Goal: Task Accomplishment & Management: Manage account settings

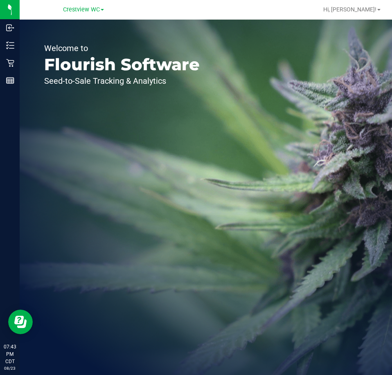
click at [85, 16] on div "Crestview WC" at bounding box center [85, 10] width 123 height 16
click at [85, 8] on span "Crestview WC" at bounding box center [81, 9] width 37 height 7
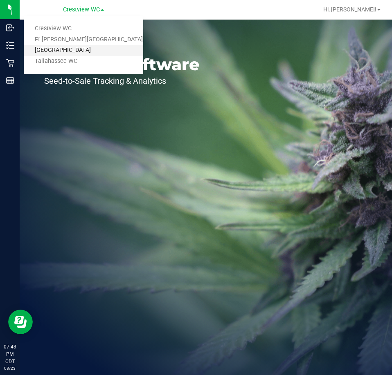
click at [86, 47] on link "[GEOGRAPHIC_DATA]" at bounding box center [83, 50] width 119 height 11
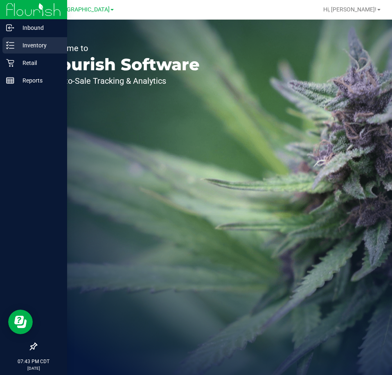
click at [9, 43] on icon at bounding box center [10, 45] width 8 height 8
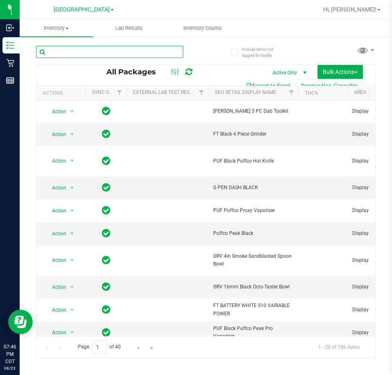
click at [137, 49] on input "text" at bounding box center [109, 52] width 147 height 12
paste input "2478644016002244"
type input "2478644016002244"
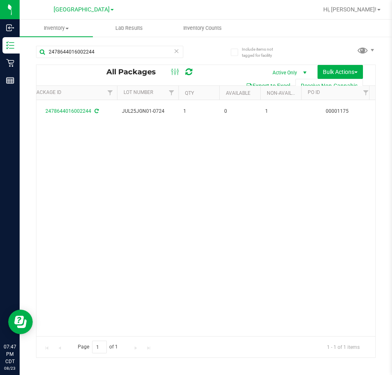
click at [216, 138] on div "Action Action Create package Edit attributes Global inventory Locate package Lo…" at bounding box center [205, 218] width 338 height 236
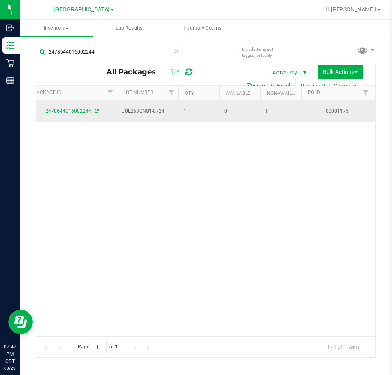
click at [224, 122] on td "0" at bounding box center [239, 111] width 41 height 22
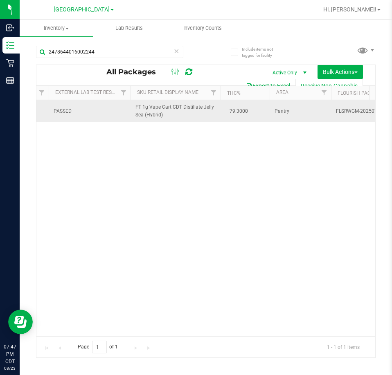
scroll to position [0, 9]
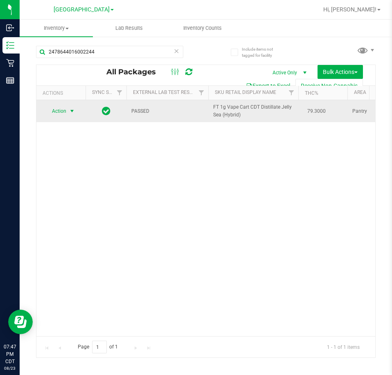
click at [69, 114] on span "select" at bounding box center [72, 111] width 7 height 7
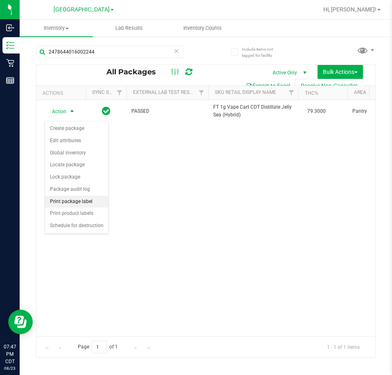
click at [80, 200] on li "Print package label" at bounding box center [76, 202] width 63 height 12
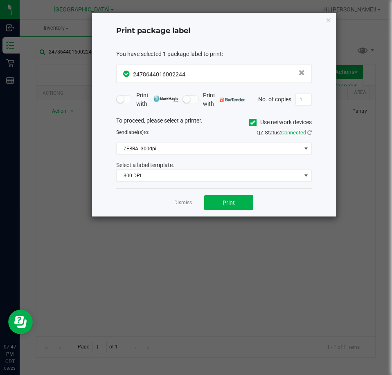
click at [173, 156] on div "To proceed, please select a printer. Use network devices Send label(s) to: QZ S…" at bounding box center [213, 150] width 195 height 66
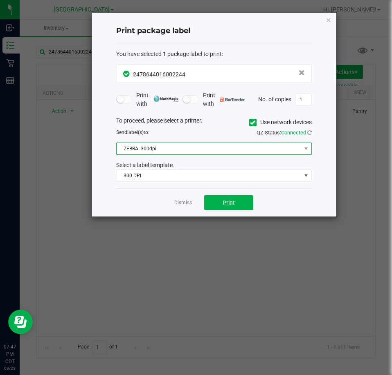
click at [172, 149] on span "ZEBRA- 300dpi" at bounding box center [209, 148] width 184 height 11
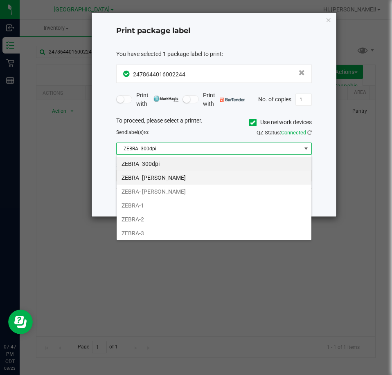
click at [168, 179] on li "ZEBRA- JAZMIN-WHITLEY" at bounding box center [214, 178] width 195 height 14
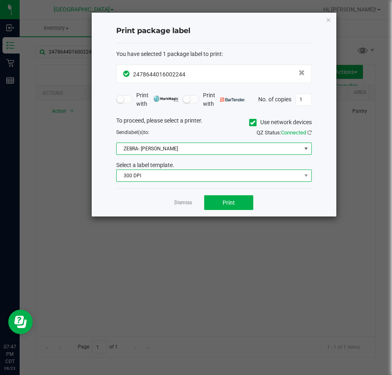
click at [175, 176] on span "300 DPI" at bounding box center [209, 175] width 184 height 11
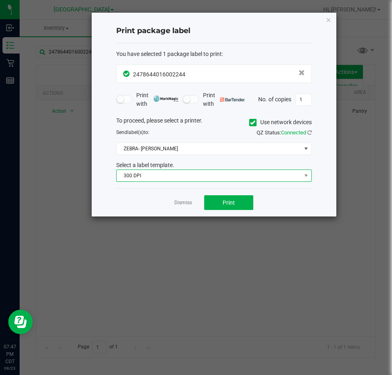
click at [123, 171] on span "300 DPI" at bounding box center [209, 175] width 184 height 11
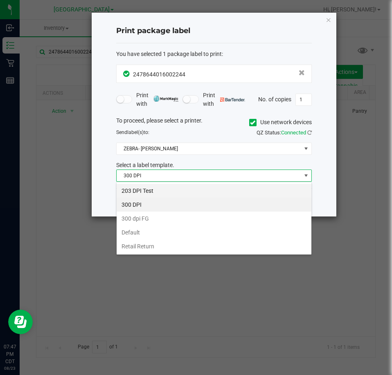
click at [141, 190] on li "203 DPI Test" at bounding box center [214, 191] width 195 height 14
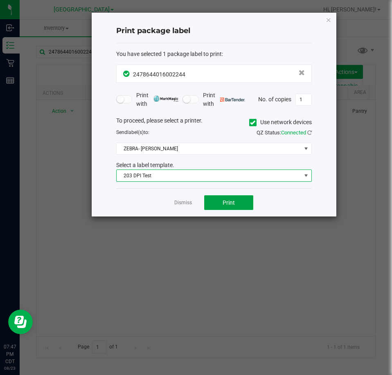
click at [208, 195] on div "Dismiss Print" at bounding box center [213, 202] width 195 height 28
click at [208, 197] on button "Print" at bounding box center [228, 202] width 49 height 15
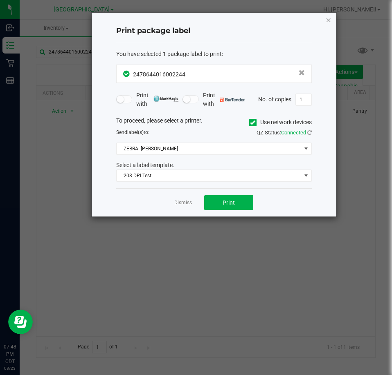
click at [329, 21] on icon "button" at bounding box center [328, 20] width 6 height 10
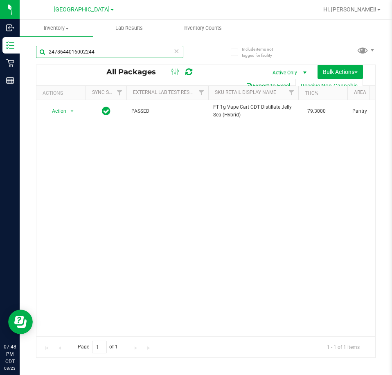
drag, startPoint x: 98, startPoint y: 48, endPoint x: 36, endPoint y: 55, distance: 62.9
click at [36, 55] on div "Include items not tagged for facility 2478644016002244 All Packages Active Only…" at bounding box center [206, 160] width 372 height 249
paste input "1197046337704428"
type input "1197046337704428"
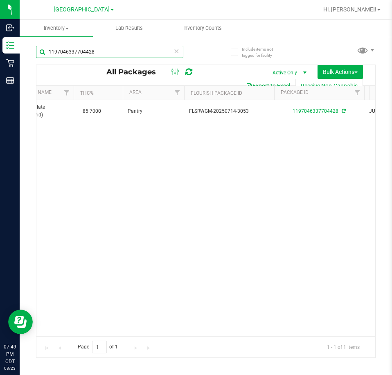
scroll to position [0, 4]
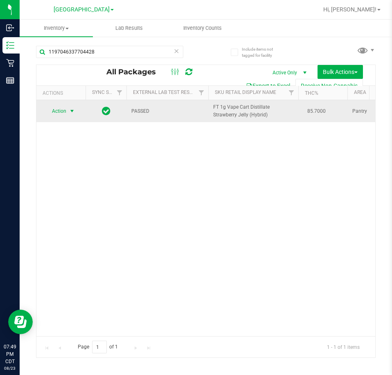
click at [63, 110] on span "Action" at bounding box center [56, 110] width 22 height 11
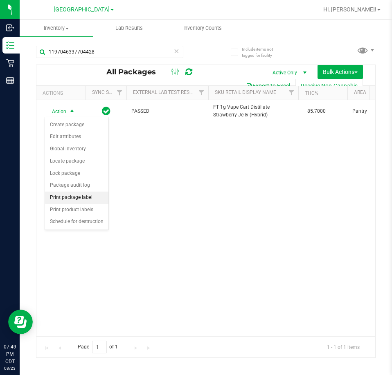
click at [83, 198] on li "Print package label" at bounding box center [76, 198] width 63 height 12
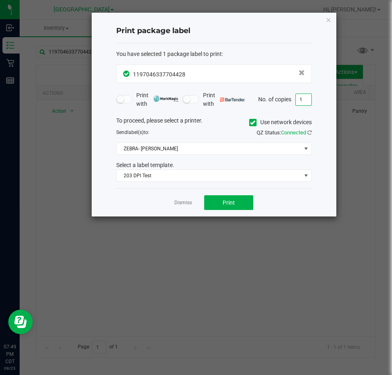
click at [301, 99] on input "1" at bounding box center [304, 99] width 16 height 11
type input "2"
type input "1"
click at [242, 206] on button "Print" at bounding box center [228, 202] width 49 height 15
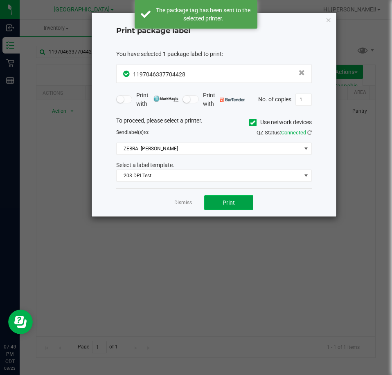
click at [242, 203] on button "Print" at bounding box center [228, 202] width 49 height 15
click at [327, 19] on icon "button" at bounding box center [328, 20] width 6 height 10
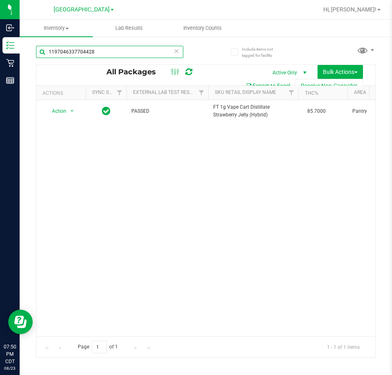
drag, startPoint x: 94, startPoint y: 56, endPoint x: 41, endPoint y: 47, distance: 53.4
click at [41, 47] on input "1197046337704428" at bounding box center [109, 52] width 147 height 12
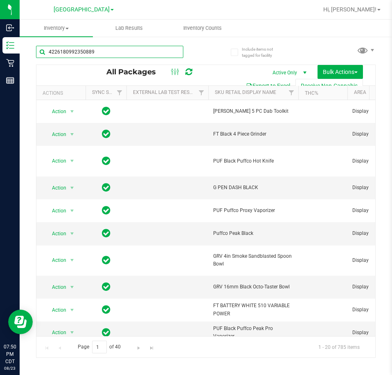
type input "4226180992350889"
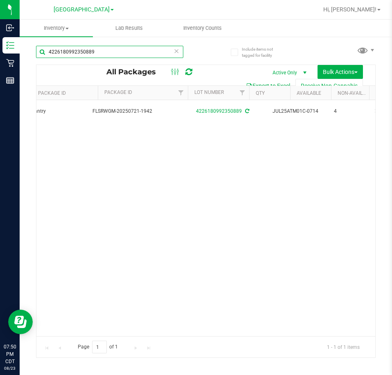
scroll to position [0, 321]
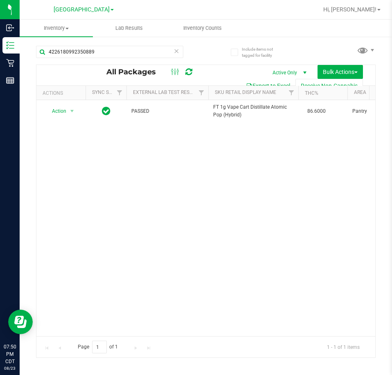
click at [101, 329] on div "Action Action Create package Edit attributes Global inventory Locate package Lo…" at bounding box center [205, 218] width 338 height 236
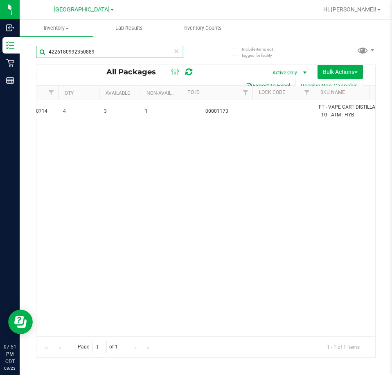
drag, startPoint x: 145, startPoint y: 55, endPoint x: 48, endPoint y: 60, distance: 97.0
click at [48, 60] on div "4226180992350889" at bounding box center [109, 55] width 147 height 19
paste input "4230232994020023"
type input "4230232994020023"
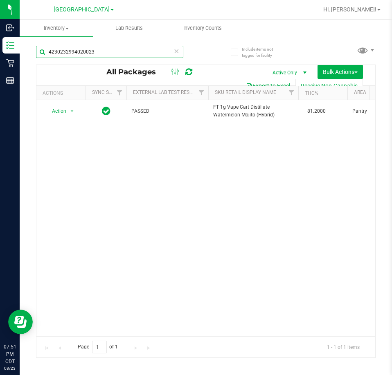
drag, startPoint x: 99, startPoint y: 50, endPoint x: 29, endPoint y: 53, distance: 69.1
click at [29, 53] on div "Include items not tagged for facility 4230232994020023 All Packages Active Only…" at bounding box center [206, 160] width 372 height 249
paste input "7866649268481852"
type input "7866649268481852"
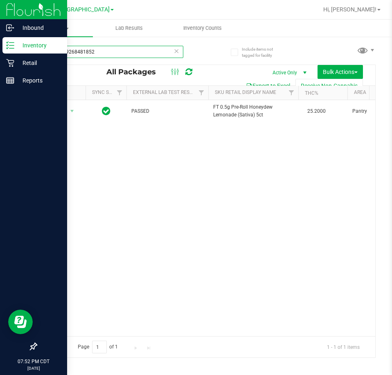
drag, startPoint x: 139, startPoint y: 57, endPoint x: 5, endPoint y: 52, distance: 134.2
click at [5, 52] on div "Inbound Inventory Retail Reports 07:52 PM CDT 08/23/2025 08/23 Panama City WC C…" at bounding box center [196, 187] width 392 height 375
paste input "2016415149701054"
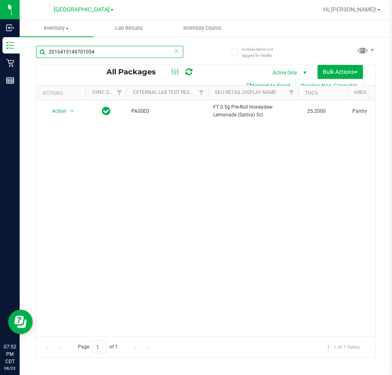
type input "2016415149701054"
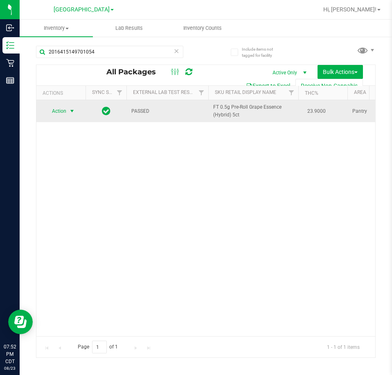
click at [67, 115] on span "select" at bounding box center [72, 110] width 10 height 11
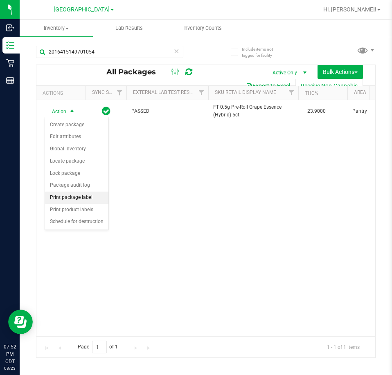
click at [76, 199] on li "Print package label" at bounding box center [76, 198] width 63 height 12
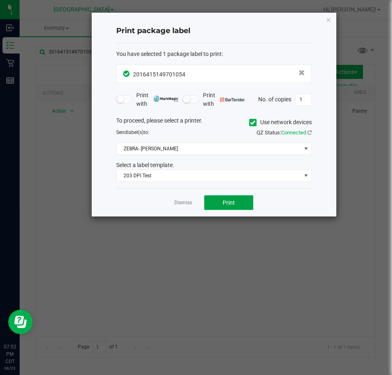
click at [211, 204] on button "Print" at bounding box center [228, 202] width 49 height 15
click at [192, 200] on div "Dismiss Print" at bounding box center [213, 202] width 195 height 28
click at [184, 201] on link "Dismiss" at bounding box center [183, 202] width 18 height 7
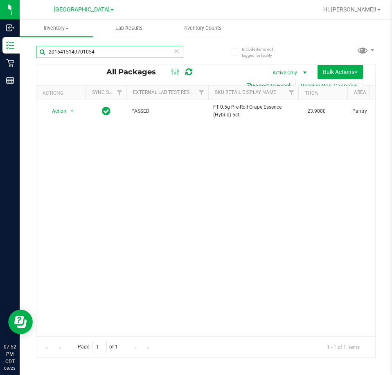
drag, startPoint x: 99, startPoint y: 56, endPoint x: 35, endPoint y: 64, distance: 64.3
click at [35, 64] on div "Include items not tagged for facility 2016415149701054 All Packages Active Only…" at bounding box center [206, 160] width 372 height 249
paste input "1981750284096101"
type input "1981750284096101"
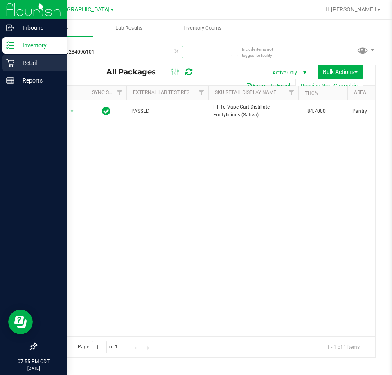
drag, startPoint x: 95, startPoint y: 47, endPoint x: 17, endPoint y: 67, distance: 80.6
click at [17, 67] on div "Inbound Inventory Retail Reports 07:55 PM CDT 08/23/2025 08/23 Panama City WC C…" at bounding box center [196, 187] width 392 height 375
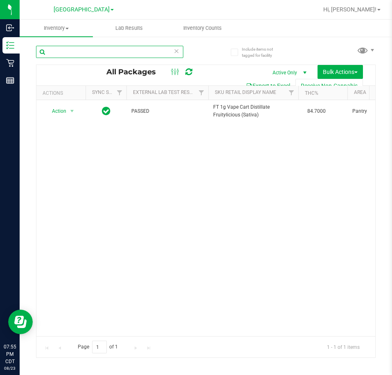
paste input "4442509941234033"
type input "4442509941234033"
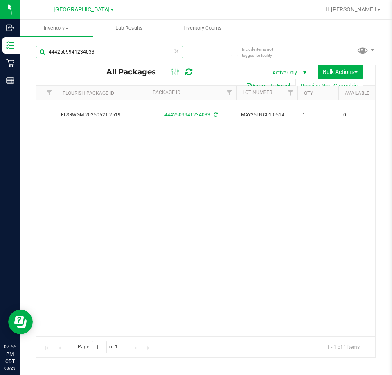
scroll to position [0, 363]
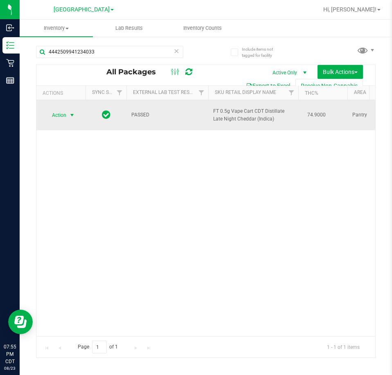
click at [63, 112] on span "Action" at bounding box center [56, 115] width 22 height 11
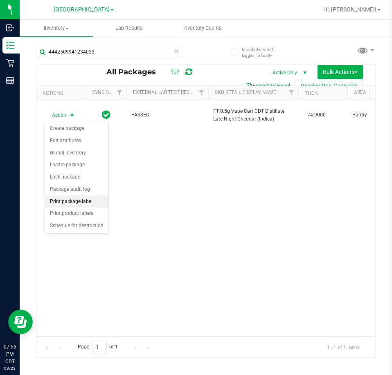
click at [90, 202] on li "Print package label" at bounding box center [76, 202] width 63 height 12
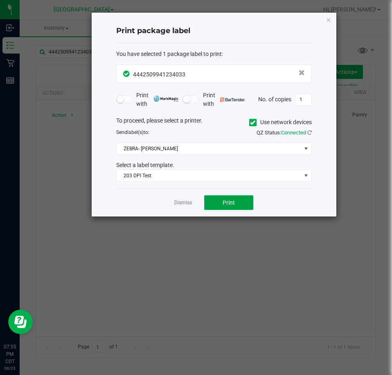
click at [216, 199] on button "Print" at bounding box center [228, 202] width 49 height 15
click at [190, 201] on link "Dismiss" at bounding box center [183, 202] width 18 height 7
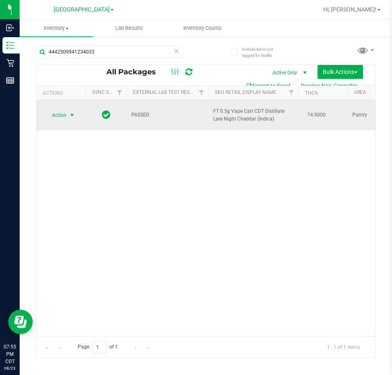
click at [73, 115] on span "select" at bounding box center [72, 115] width 7 height 7
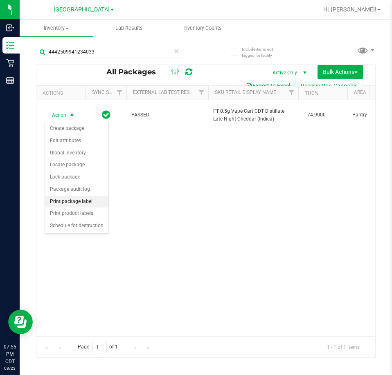
click at [92, 202] on li "Print package label" at bounding box center [76, 202] width 63 height 12
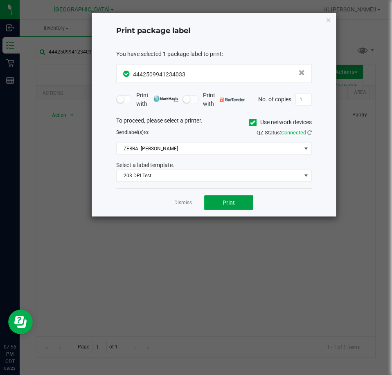
click at [234, 202] on span "Print" at bounding box center [228, 202] width 12 height 7
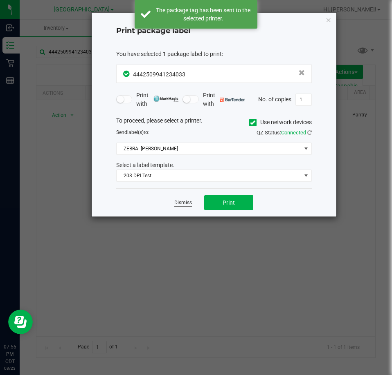
click at [183, 205] on link "Dismiss" at bounding box center [183, 202] width 18 height 7
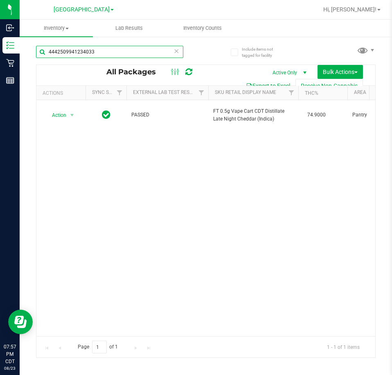
drag, startPoint x: 130, startPoint y: 51, endPoint x: 46, endPoint y: 47, distance: 84.3
click at [46, 47] on input "4442509941234033" at bounding box center [109, 52] width 147 height 12
paste input "1197046337704428"
type input "1197046337704428"
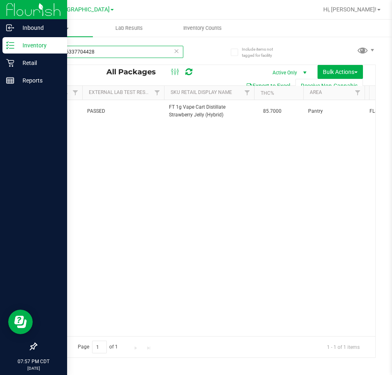
scroll to position [0, 29]
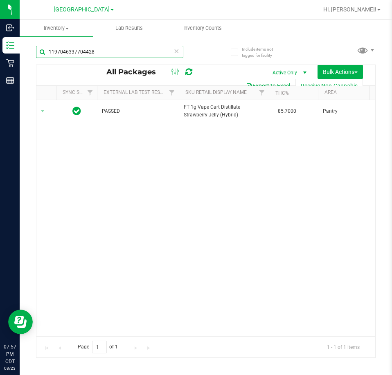
drag, startPoint x: 109, startPoint y: 46, endPoint x: -29, endPoint y: 83, distance: 142.2
click at [0, 83] on html "Inbound Inventory Retail Reports 07:57 PM CDT 08/23/2025 08/23 Panama City WC C…" at bounding box center [196, 187] width 392 height 375
paste input "1099429875373807"
type input "1099429875373807"
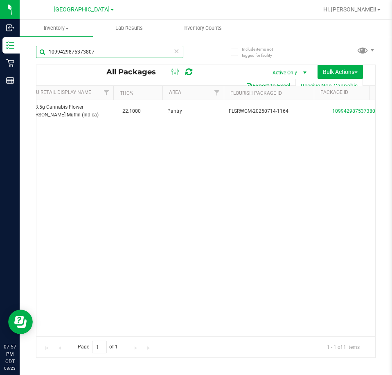
scroll to position [0, 204]
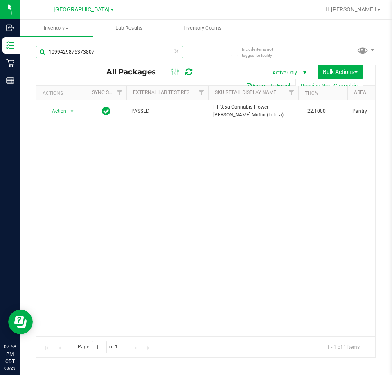
drag, startPoint x: 98, startPoint y: 51, endPoint x: 31, endPoint y: 59, distance: 66.8
click at [31, 59] on div "Include items not tagged for facility 1099429875373807 All Packages Active Only…" at bounding box center [206, 160] width 372 height 249
paste input "0969693583141149"
type input "0969693583141149"
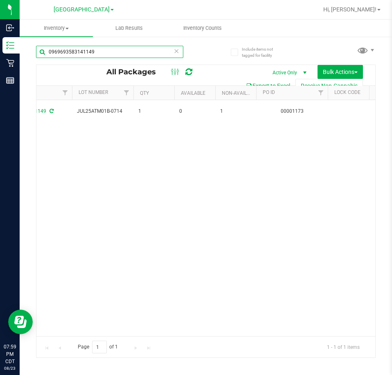
drag, startPoint x: 101, startPoint y: 54, endPoint x: 39, endPoint y: 49, distance: 62.7
click at [39, 49] on input "0969693583141149" at bounding box center [109, 52] width 147 height 12
paste input "2563000802591547"
type input "2563000802591547"
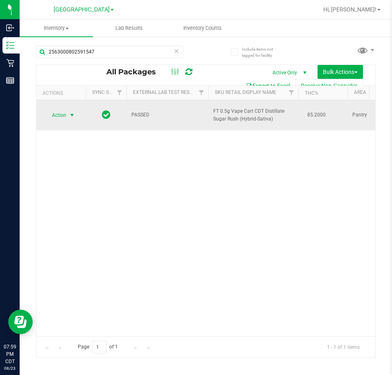
click at [67, 111] on span "select" at bounding box center [72, 115] width 10 height 11
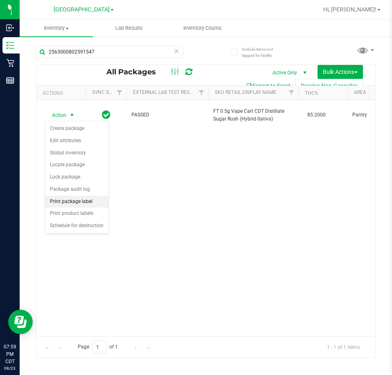
click at [87, 201] on li "Print package label" at bounding box center [76, 202] width 63 height 12
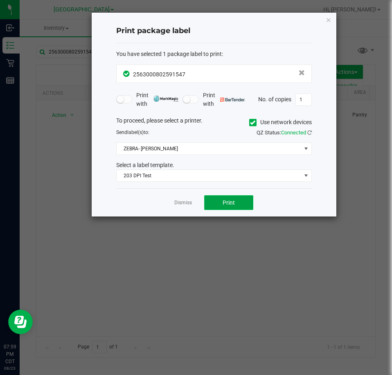
click at [214, 201] on button "Print" at bounding box center [228, 202] width 49 height 15
click at [183, 206] on link "Dismiss" at bounding box center [183, 202] width 18 height 7
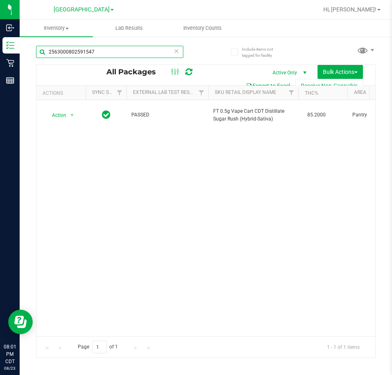
drag, startPoint x: 96, startPoint y: 52, endPoint x: 38, endPoint y: 61, distance: 58.8
click at [38, 61] on div "2563000802591547" at bounding box center [109, 55] width 147 height 19
paste input "5528115258530894"
type input "5528115258530894"
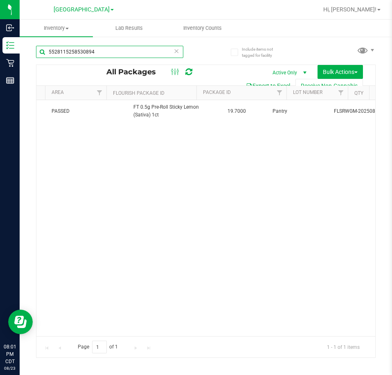
scroll to position [0, 80]
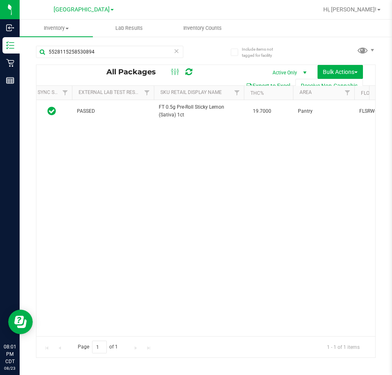
click at [95, 311] on div "Action Action Create package Edit attributes Global inventory Locate package Lo…" at bounding box center [205, 218] width 338 height 236
click at [179, 51] on icon at bounding box center [176, 51] width 6 height 10
type input "4023450378437111"
click at [99, 336] on div "Page 1 of 1 1 - 1 of 1 items" at bounding box center [205, 346] width 338 height 21
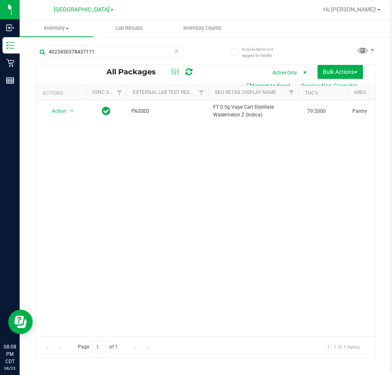
click at [176, 50] on icon at bounding box center [176, 51] width 6 height 10
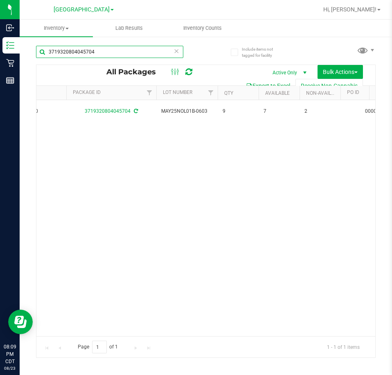
scroll to position [0, 478]
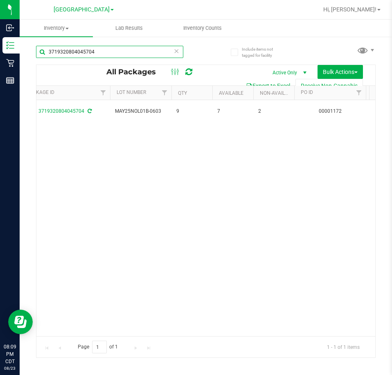
type input "3719320804045704"
click at [176, 52] on icon at bounding box center [176, 51] width 6 height 10
type input "5335359047974758"
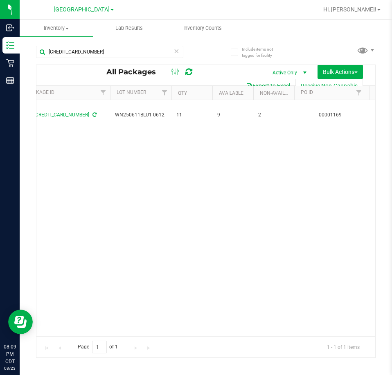
click at [176, 49] on icon at bounding box center [176, 51] width 6 height 10
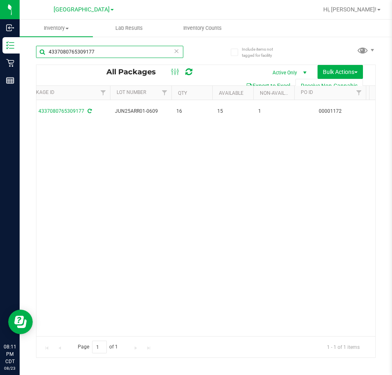
type input "4337080765309177"
click at [175, 54] on icon at bounding box center [176, 51] width 6 height 10
paste input "3037736556433006"
click at [141, 52] on input "3037736556433006" at bounding box center [109, 52] width 147 height 12
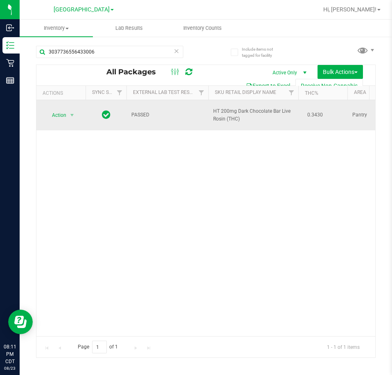
click at [67, 106] on td "Action Action Create package Edit attributes Global inventory Locate package Lo…" at bounding box center [60, 115] width 49 height 30
click at [64, 128] on td "Action Action Create package Edit attributes Global inventory Locate package Lo…" at bounding box center [60, 115] width 49 height 30
click at [64, 116] on span "Action" at bounding box center [56, 115] width 22 height 11
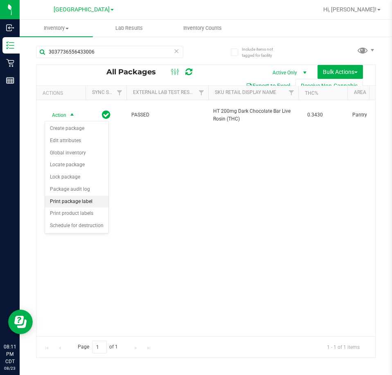
click at [88, 199] on li "Print package label" at bounding box center [76, 202] width 63 height 12
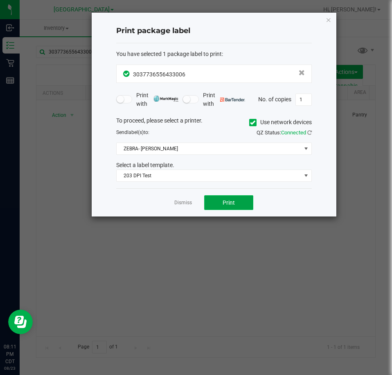
click at [242, 199] on button "Print" at bounding box center [228, 202] width 49 height 15
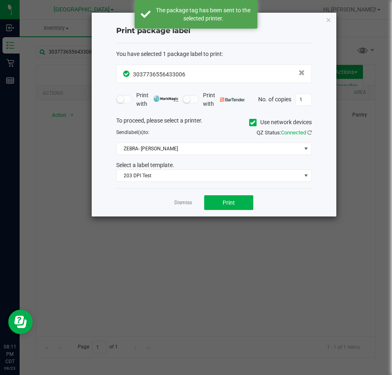
click at [176, 208] on div "Dismiss Print" at bounding box center [213, 202] width 195 height 28
click at [182, 203] on link "Dismiss" at bounding box center [183, 202] width 18 height 7
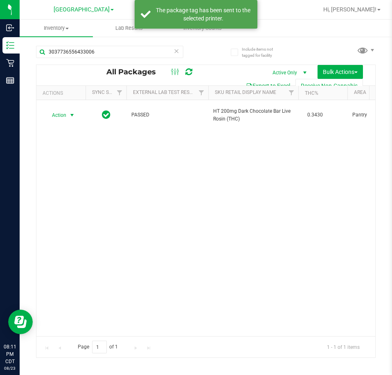
click at [103, 39] on div "3037736556433006" at bounding box center [121, 51] width 170 height 26
drag, startPoint x: 119, startPoint y: 46, endPoint x: -178, endPoint y: 91, distance: 300.6
click at [0, 91] on html "Inbound Inventory Retail Reports 08:11 PM CDT 08/23/2025 08/23 Panama City WC C…" at bounding box center [196, 187] width 392 height 375
paste input "8295667471352495"
type input "8295667471352495"
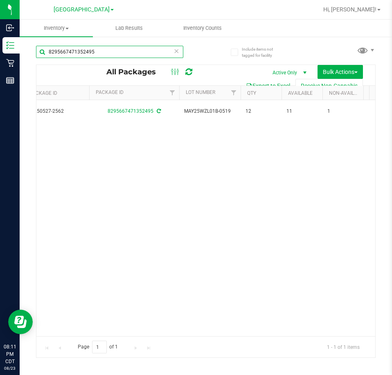
scroll to position [0, 434]
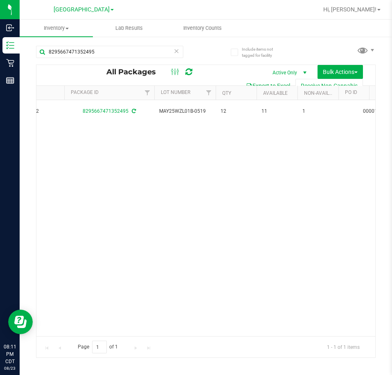
click at [176, 52] on icon at bounding box center [176, 51] width 6 height 10
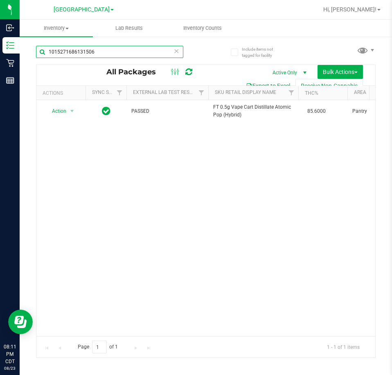
type input "1015271686131506"
click at [176, 46] on icon at bounding box center [176, 51] width 6 height 10
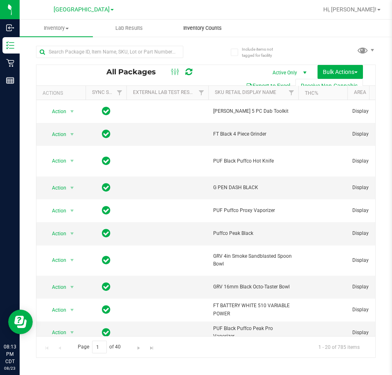
click at [196, 27] on span "Inventory Counts" at bounding box center [202, 28] width 61 height 7
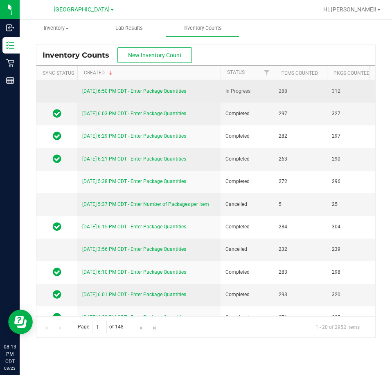
click at [148, 90] on link "8/23/25 6:50 PM CDT - Enter Package Quantities" at bounding box center [134, 91] width 104 height 6
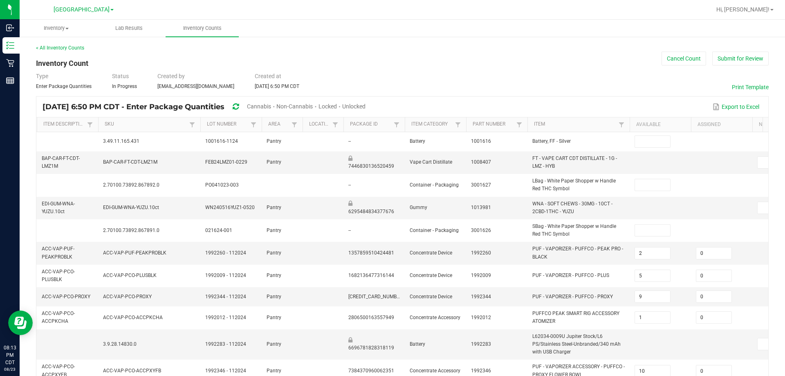
click at [365, 109] on span "Unlocked" at bounding box center [353, 106] width 23 height 7
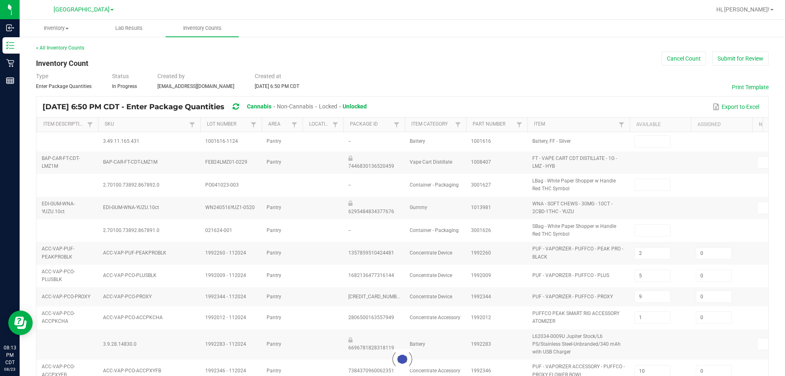
type input "2"
type input "9"
type input "10"
type input "8"
type input "1"
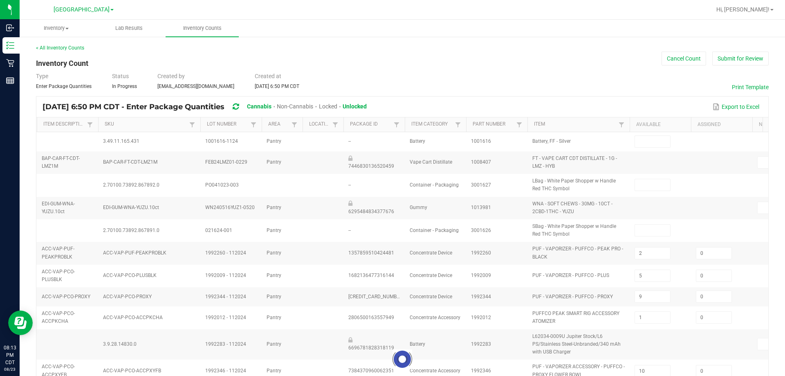
type input "4"
type input "9"
type input "4"
type input "9"
type input "94"
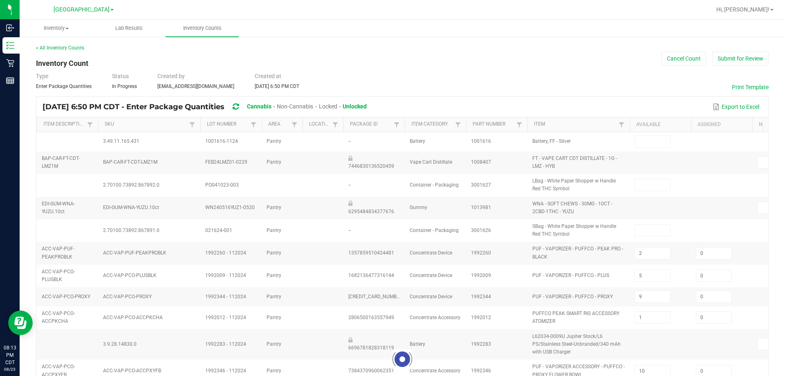
type input "11"
type input "2"
type input "4"
type input "1"
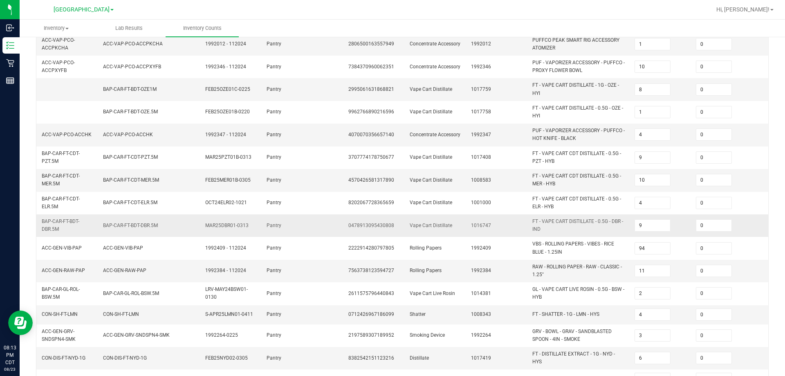
scroll to position [234, 0]
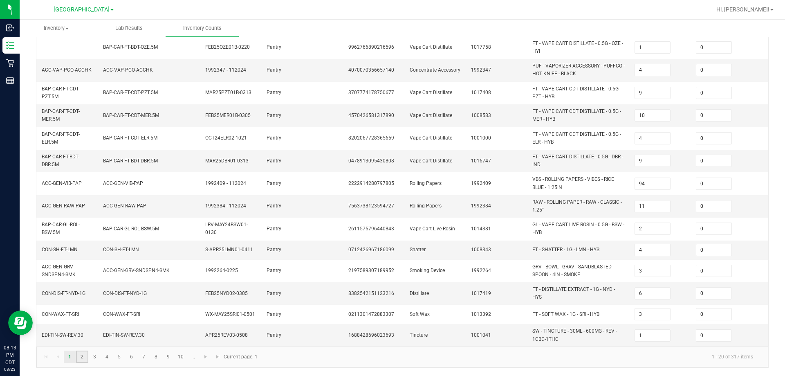
click at [85, 354] on link "2" at bounding box center [82, 356] width 12 height 12
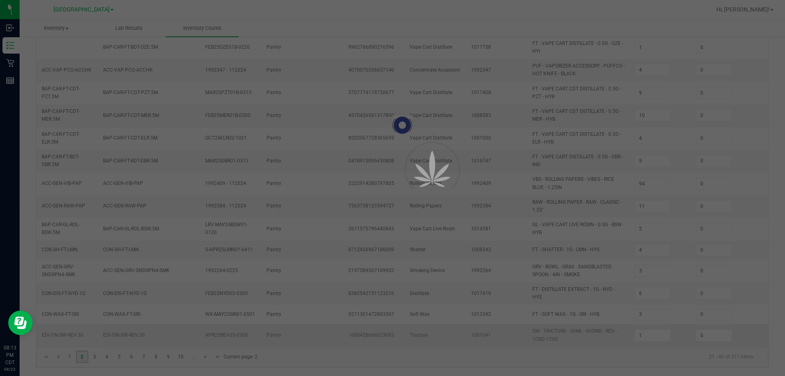
type input "5"
type input "4"
type input "7"
type input "2"
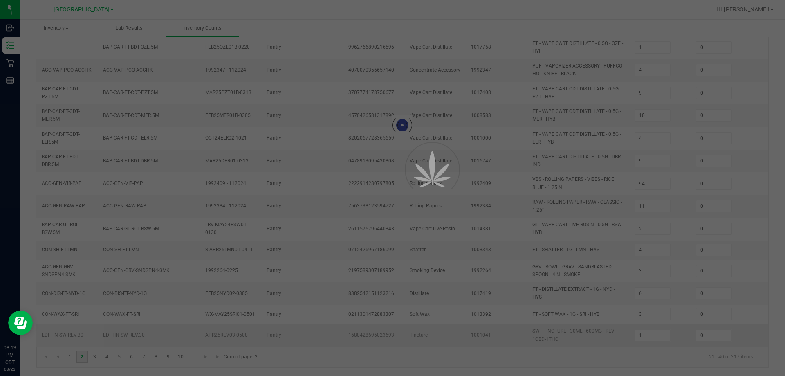
type input "12"
type input "18"
type input "6"
type input "12"
type input "2"
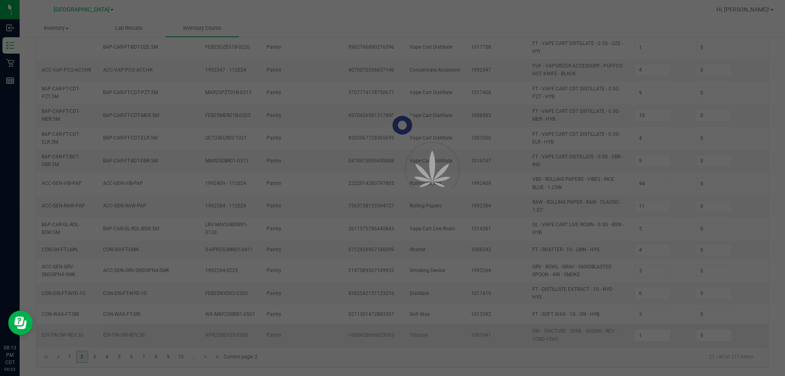
type input "12"
type input "1"
type input "7"
type input "4"
type input "6"
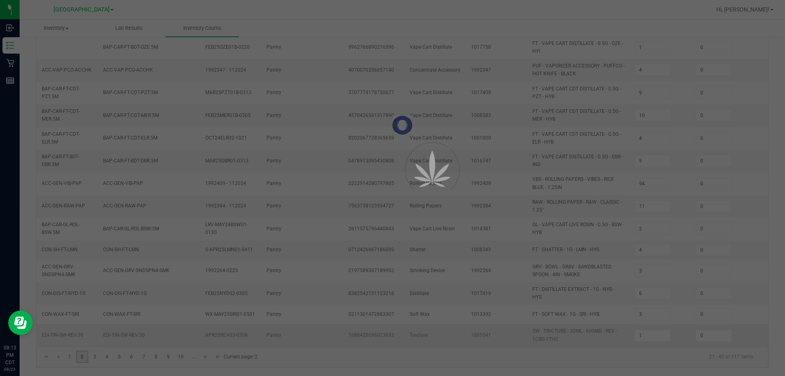
type input "8"
type input "44"
type input "1"
type input "4"
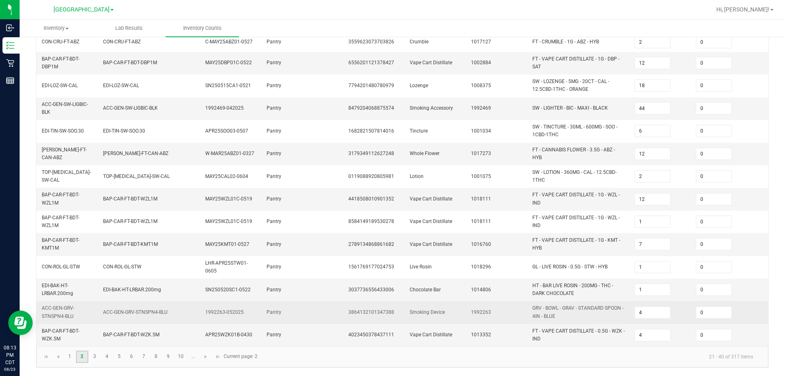
scroll to position [238, 0]
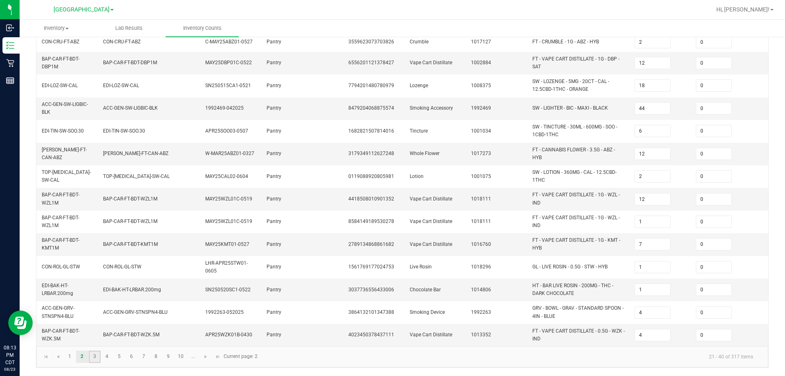
click at [99, 361] on link "3" at bounding box center [95, 356] width 12 height 12
type input "1"
type input "7"
type input "12"
type input "6"
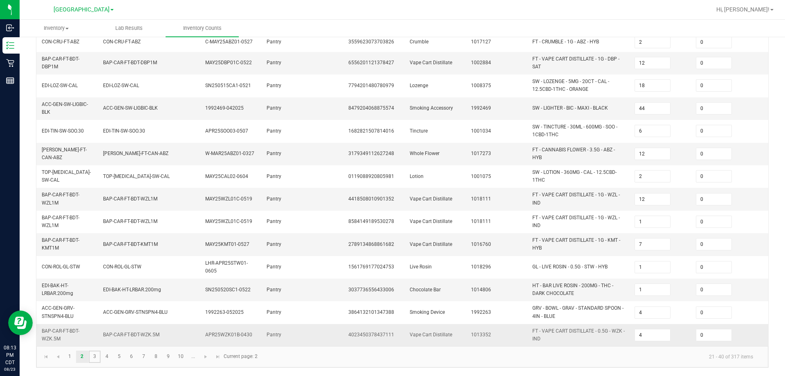
type input "9"
type input "4"
type input "6"
type input "2"
type input "7"
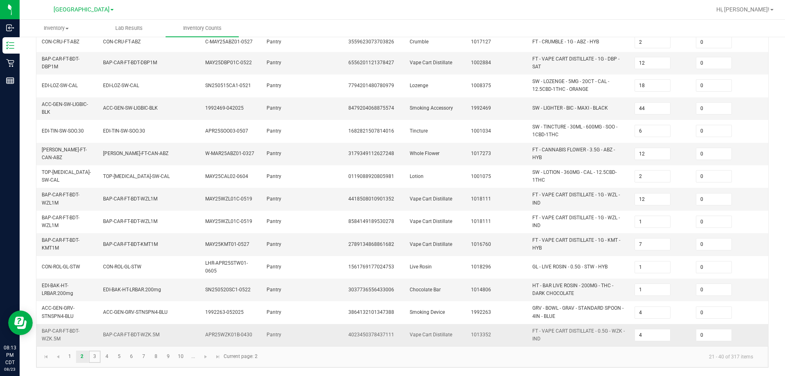
type input "3"
type input "11"
type input "15"
type input "13"
type input "7"
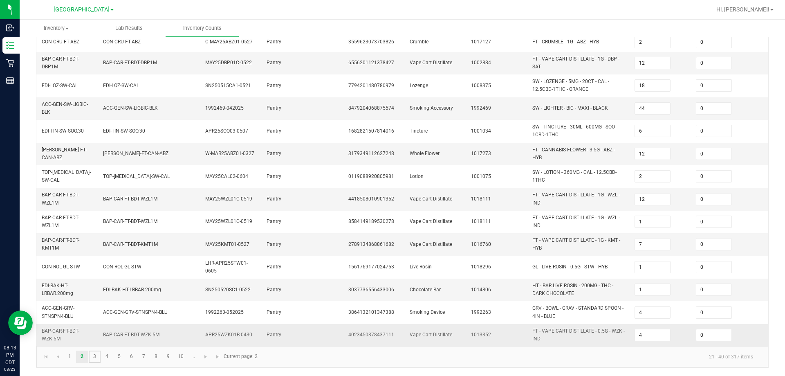
type input "1"
type input "13"
type input "5"
type input "3"
type input "2"
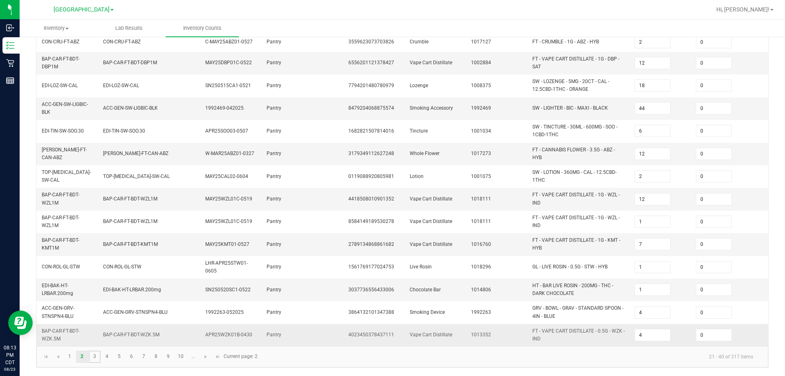
type input "44"
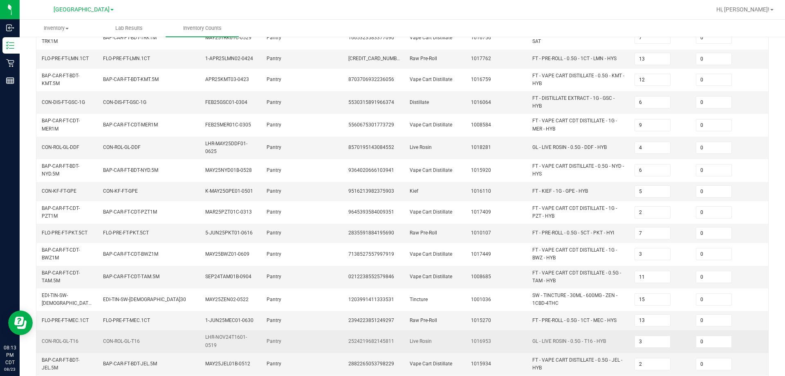
scroll to position [224, 0]
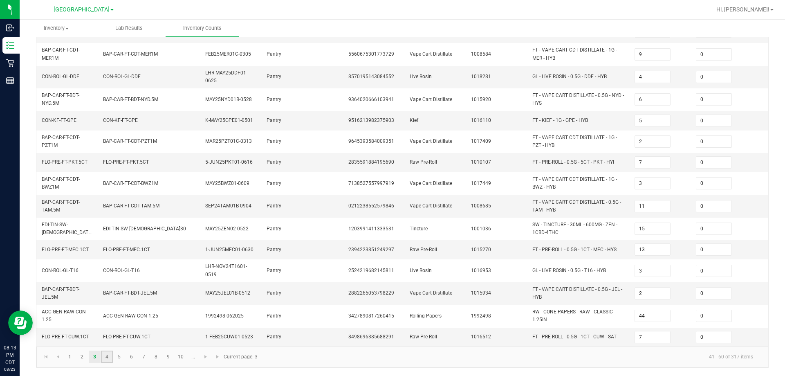
click at [112, 357] on link "4" at bounding box center [107, 356] width 12 height 12
type input "9"
type input "3"
type input "19"
type input "12"
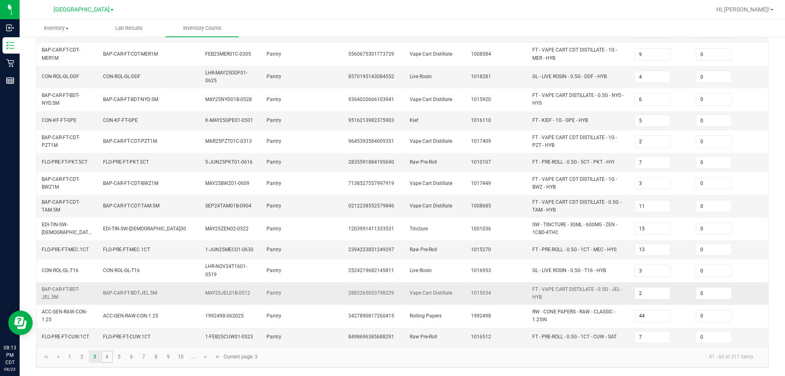
type input "7"
type input "15"
type input "2"
type input "8"
type input "13"
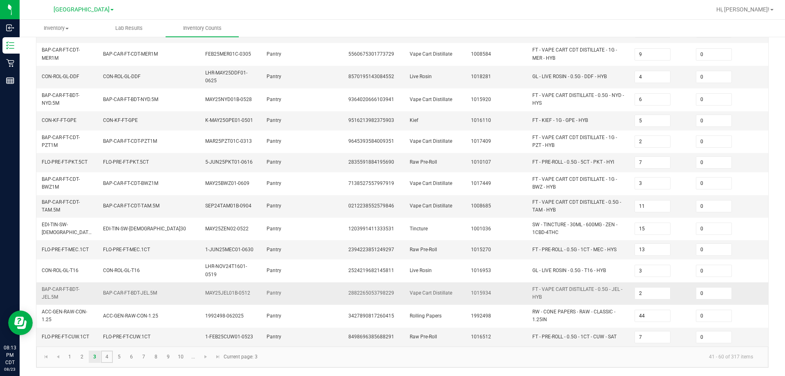
type input "21"
type input "10"
type input "3"
type input "6"
type input "36"
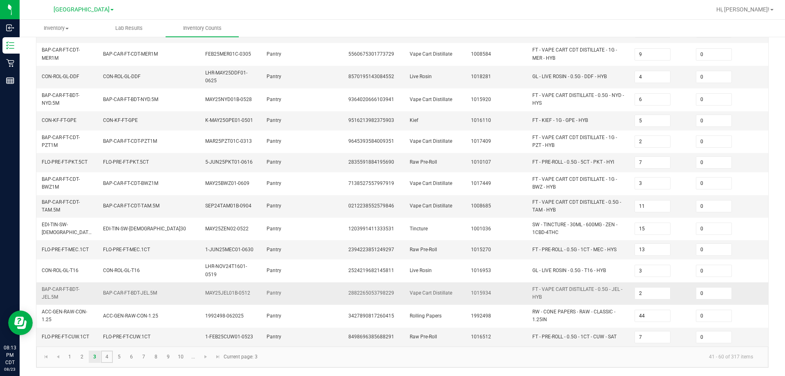
type input "2"
type input "8"
type input "32"
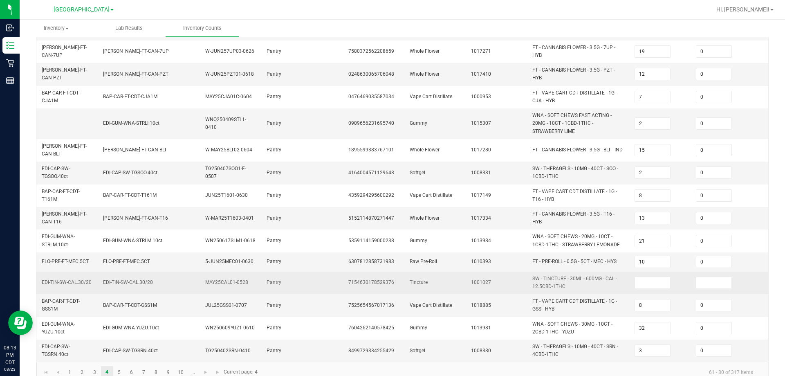
click at [391, 276] on td "SW - TINCTURE - 30ML - 600MG - CAL - 12.5CBD-1THC" at bounding box center [578, 282] width 102 height 22
click at [391, 280] on input at bounding box center [652, 282] width 35 height 11
type input "0"
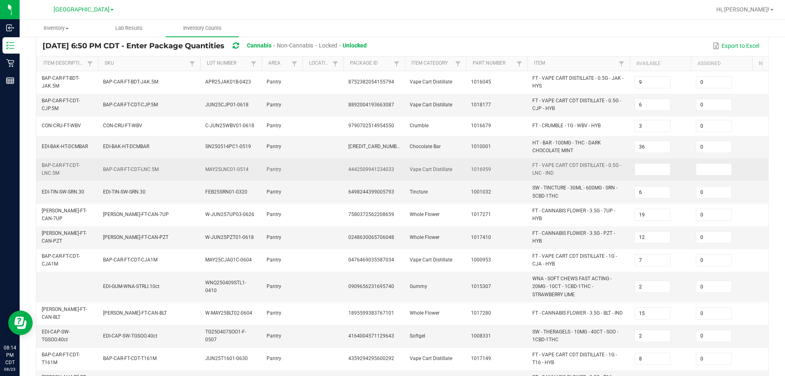
scroll to position [61, 0]
type input "0"
click at [391, 165] on td at bounding box center [660, 170] width 61 height 22
click at [391, 166] on input at bounding box center [652, 169] width 35 height 11
type input "0"
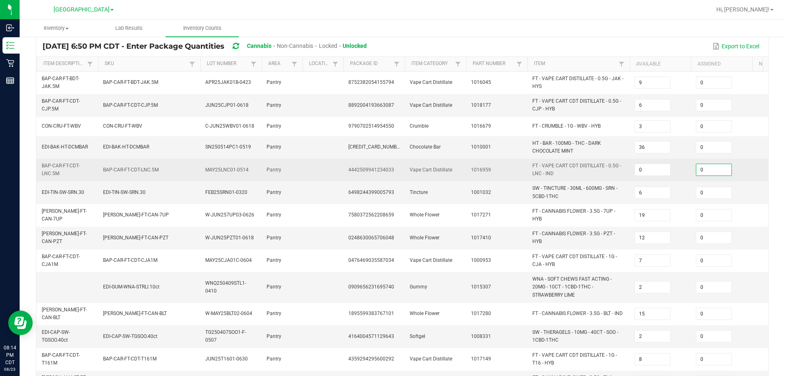
type input "0"
click at [391, 167] on span "FT - VAPE CART CDT DISTILLATE - 0.5G - LNC - IND" at bounding box center [576, 169] width 89 height 13
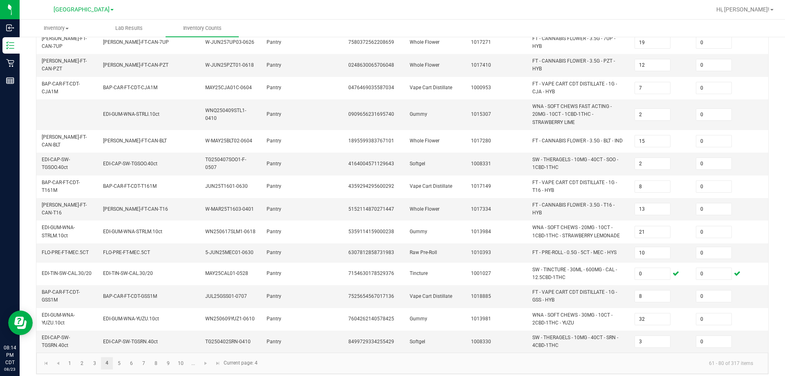
scroll to position [242, 0]
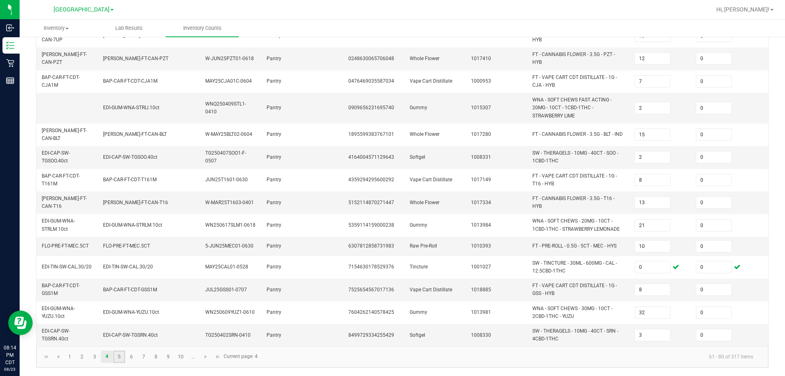
click at [121, 356] on link "5" at bounding box center [119, 356] width 12 height 12
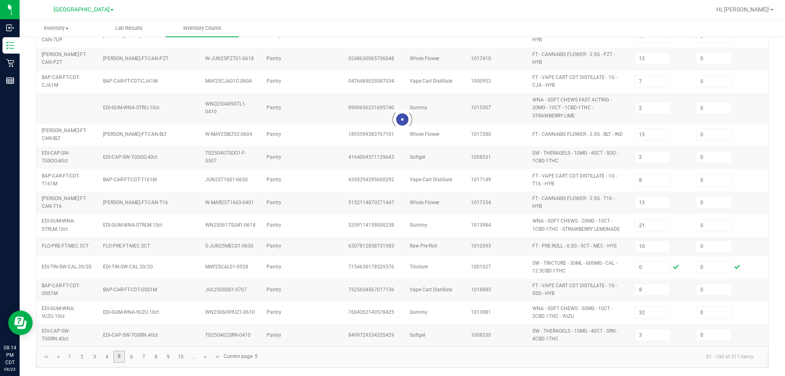
type input "18"
type input "9"
type input "12"
type input "8"
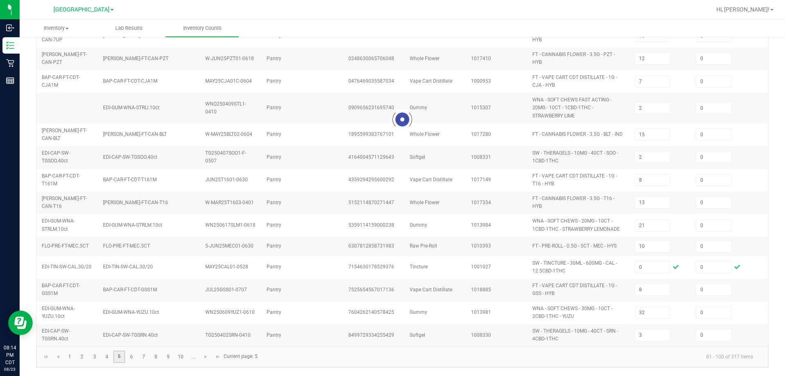
type input "2"
type input "1"
type input "2"
type input "3"
type input "14"
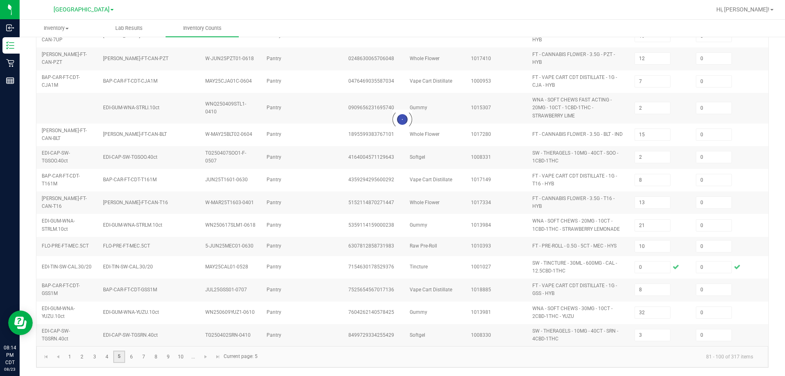
type input "3"
type input "6"
type input "2"
type input "14"
type input "5"
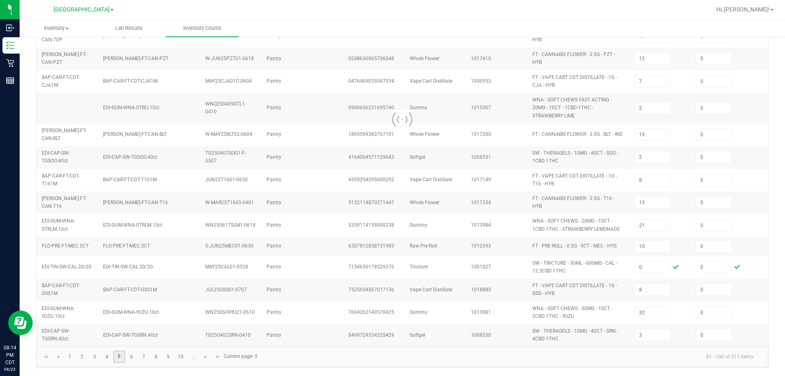
type input "5"
type input "8"
type input "5"
type input "9"
type input "41"
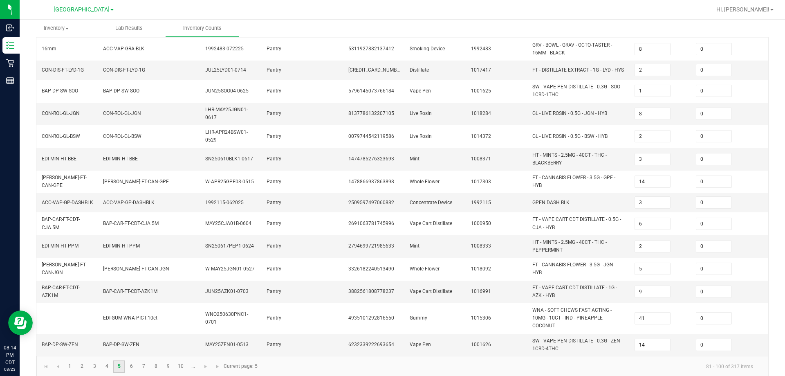
scroll to position [239, 0]
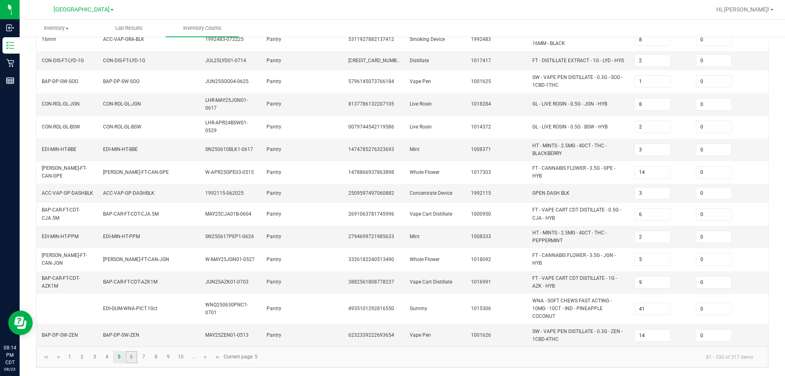
click at [137, 355] on link "6" at bounding box center [131, 357] width 12 height 12
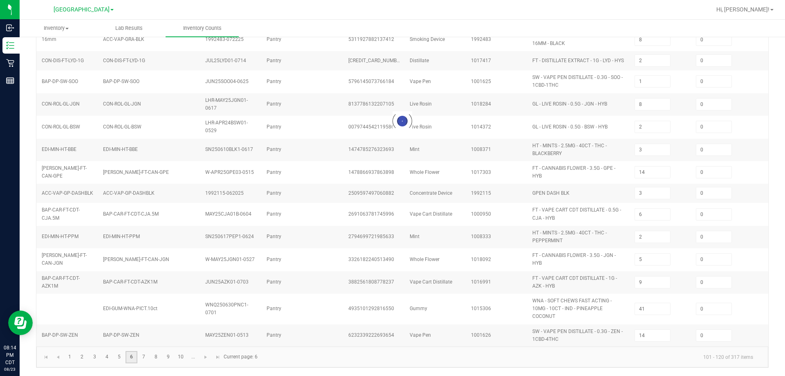
type input "9"
type input "1"
type input "7"
type input "11"
type input "1"
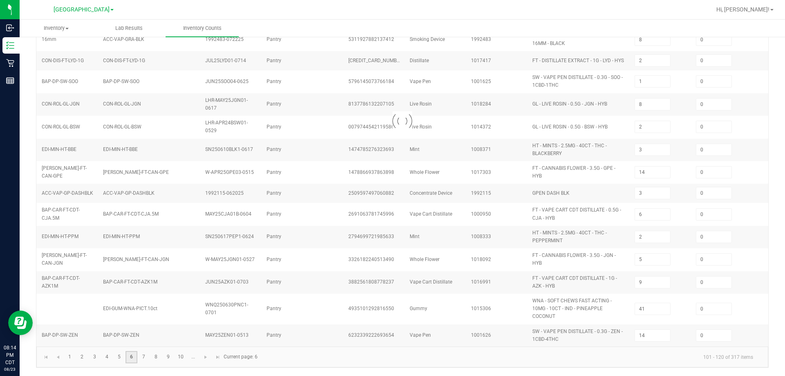
type input "10"
type input "5"
type input "1"
type input "12"
type input "2"
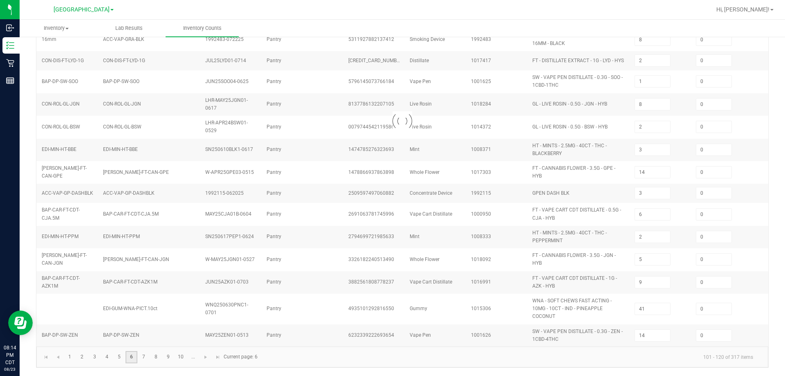
type input "11"
type input "5"
type input "15"
type input "7"
type input "18"
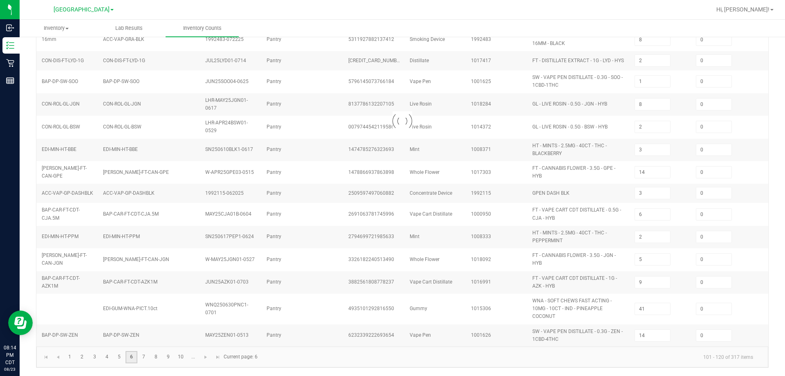
type input "1"
type input "12"
type input "1"
type input "3"
type input "12"
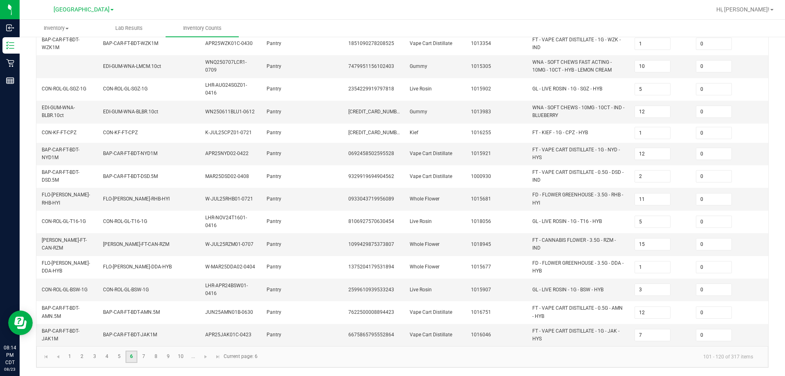
scroll to position [241, 0]
click at [147, 356] on link "7" at bounding box center [144, 356] width 12 height 12
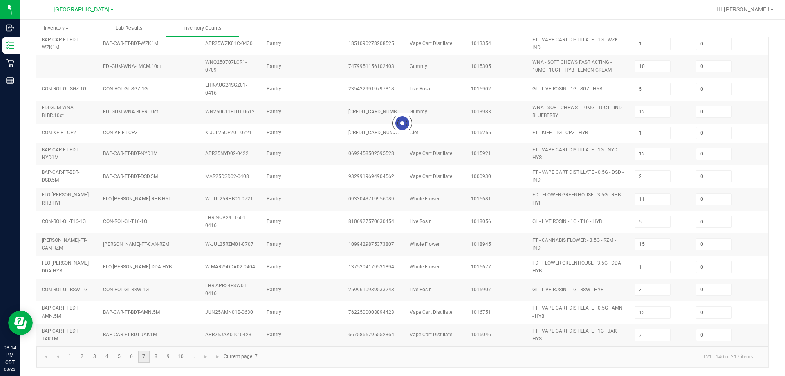
type input "8"
type input "12"
type input "6"
type input "5"
type input "8"
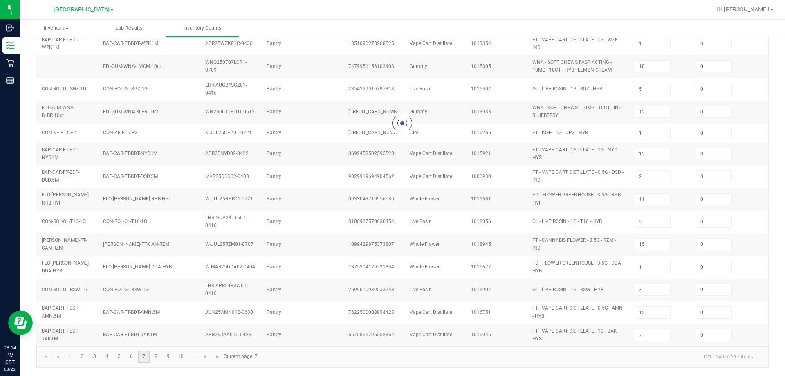
type input "7"
type input "8"
type input "14"
type input "5"
type input "8"
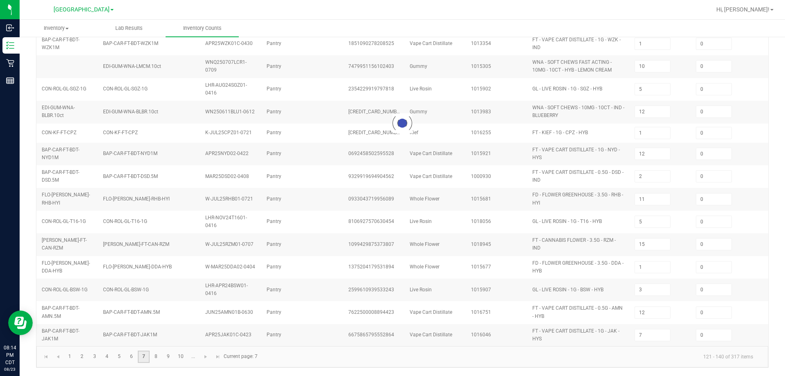
type input "2"
type input "20"
type input "9"
type input "4"
type input "9"
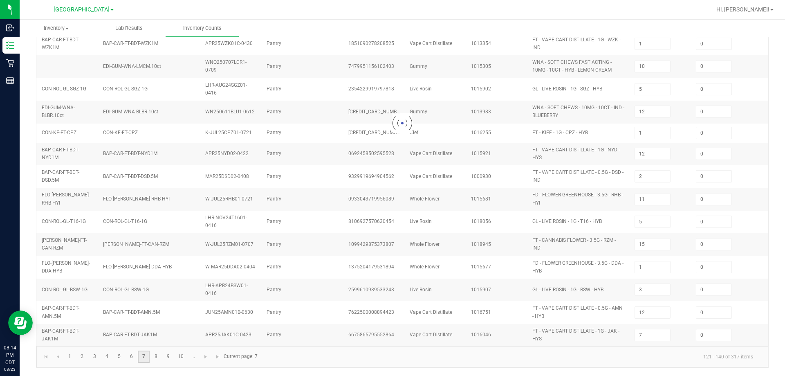
type input "2"
type input "3"
type input "0"
type input "10"
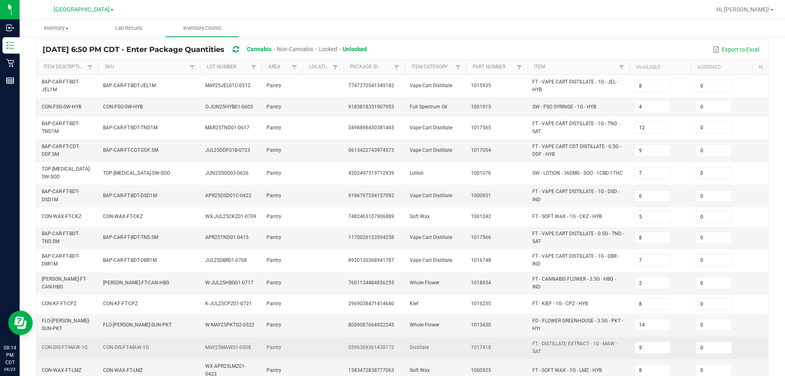
scroll to position [221, 0]
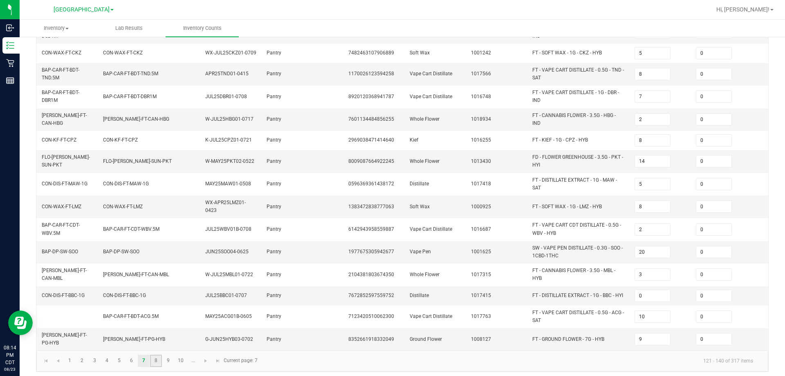
click at [153, 356] on link "8" at bounding box center [156, 360] width 12 height 12
type input "11"
type input "8"
type input "4"
type input "10"
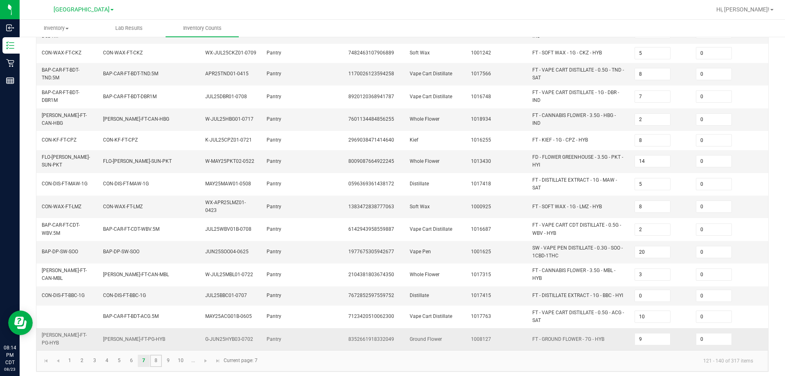
type input "1"
type input "48"
type input "2"
type input "1"
type input "12"
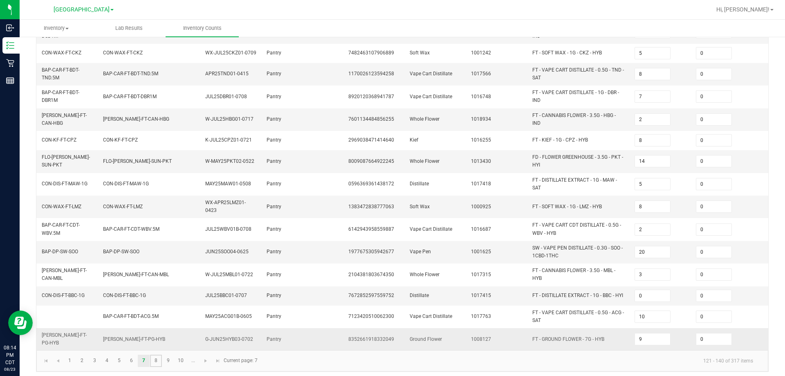
type input "2"
type input "1"
type input "4"
type input "1"
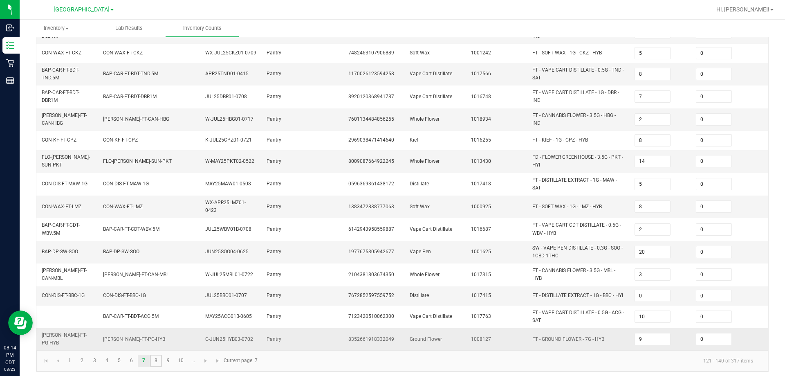
type input "12"
type input "14"
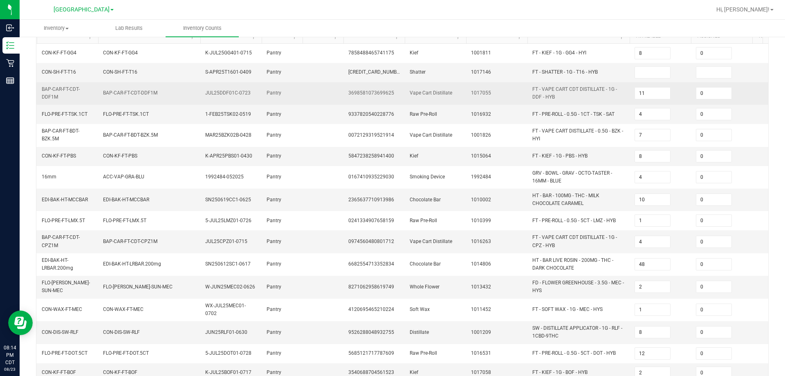
scroll to position [9, 0]
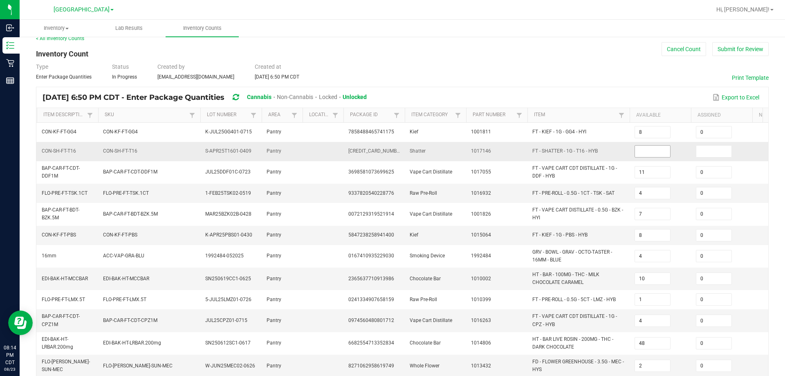
click at [391, 149] on input at bounding box center [652, 151] width 35 height 11
type input "0"
click at [329, 144] on td at bounding box center [323, 151] width 41 height 19
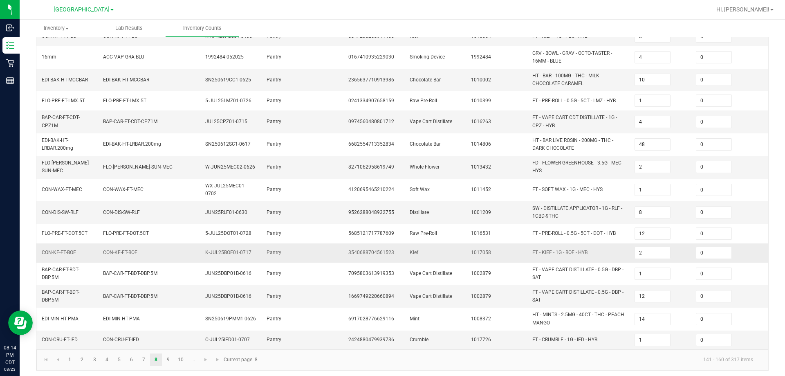
scroll to position [214, 0]
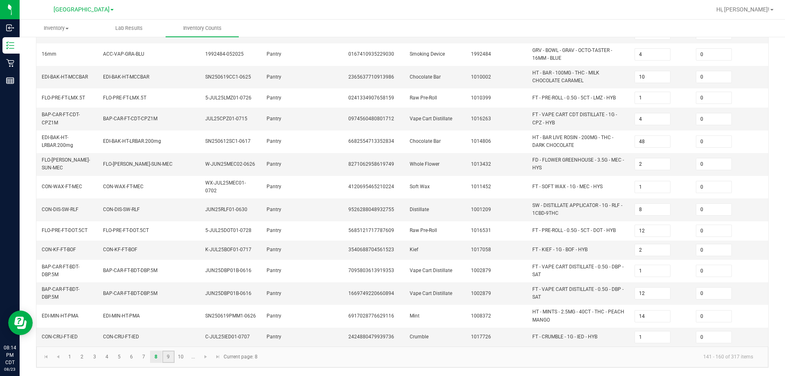
click at [173, 356] on link "9" at bounding box center [168, 356] width 12 height 12
type input "7"
type input "8"
type input "15"
type input "28"
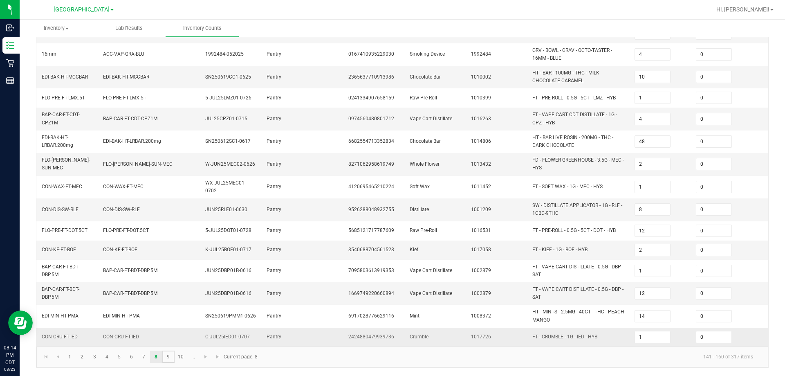
type input "1"
type input "12"
type input "6"
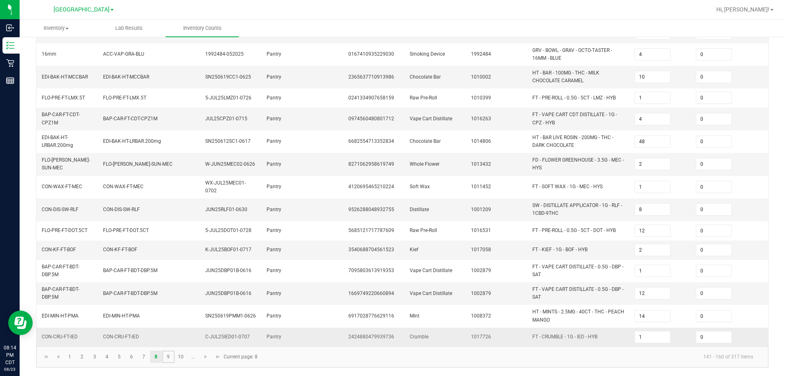
type input "12"
type input "14"
type input "7"
type input "5"
type input "12"
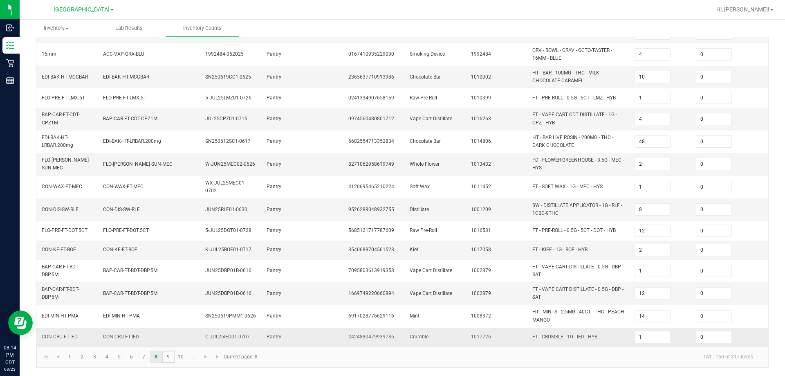
type input "6"
type input "9"
type input "12"
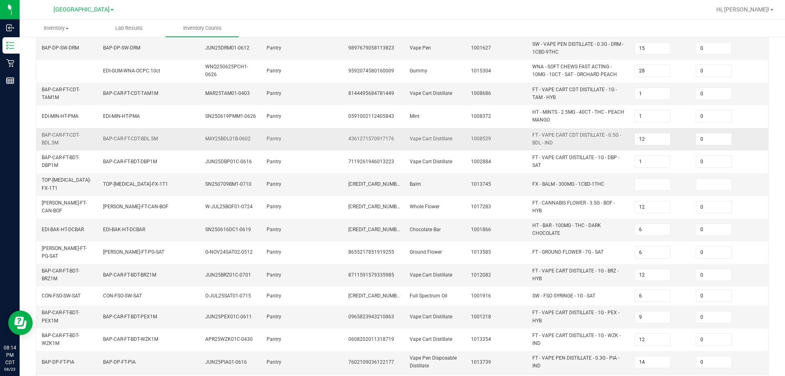
scroll to position [231, 0]
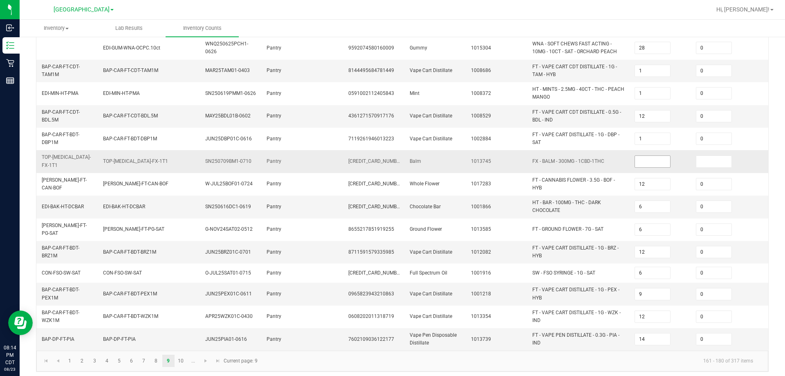
click at [391, 159] on input at bounding box center [652, 161] width 35 height 11
type input "0"
click at [182, 355] on link "10" at bounding box center [181, 360] width 12 height 12
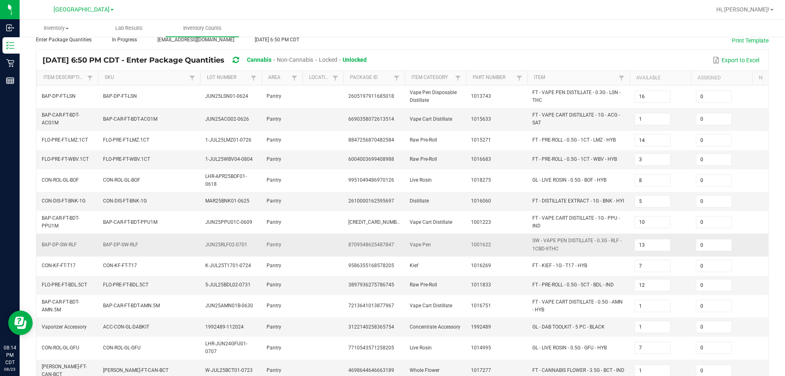
scroll to position [210, 0]
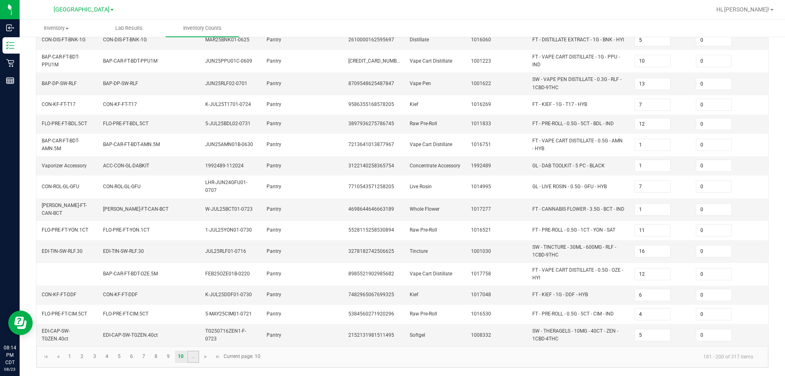
click at [190, 362] on link "..." at bounding box center [193, 356] width 12 height 12
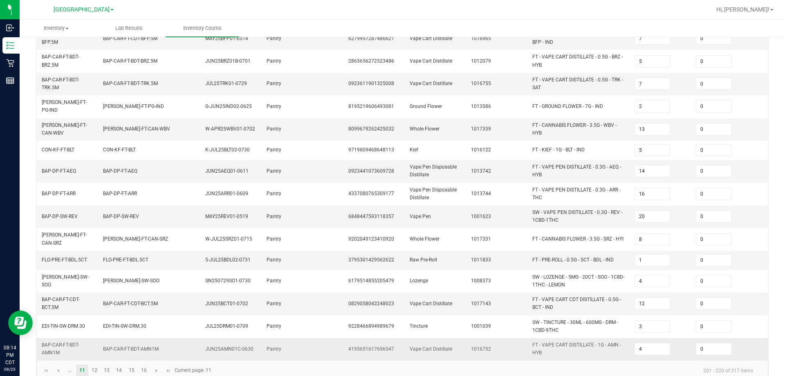
scroll to position [224, 0]
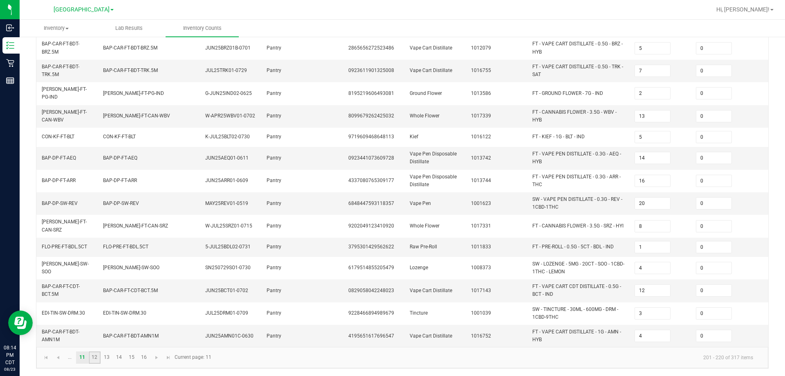
click at [95, 357] on link "12" at bounding box center [95, 357] width 12 height 12
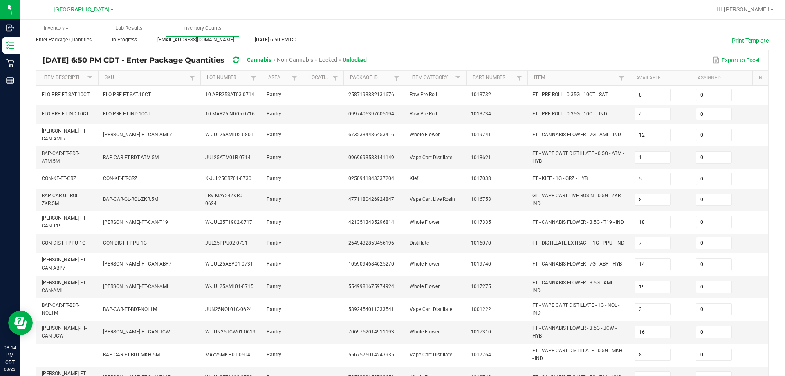
scroll to position [210, 0]
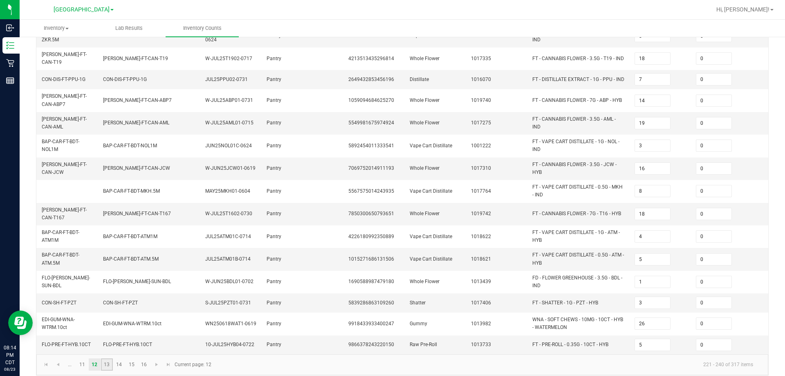
click at [109, 358] on link "13" at bounding box center [107, 364] width 12 height 12
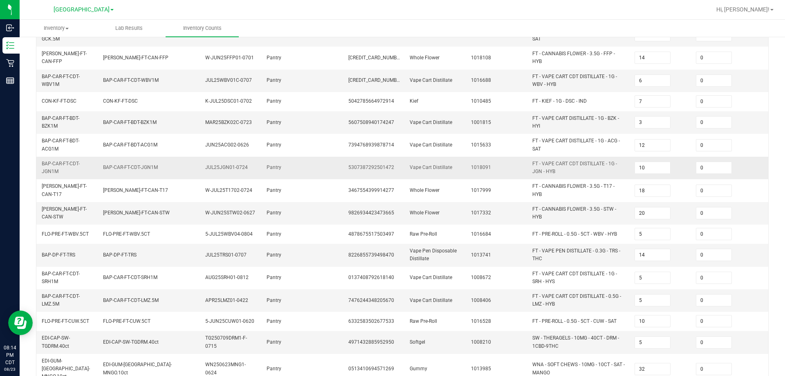
scroll to position [235, 0]
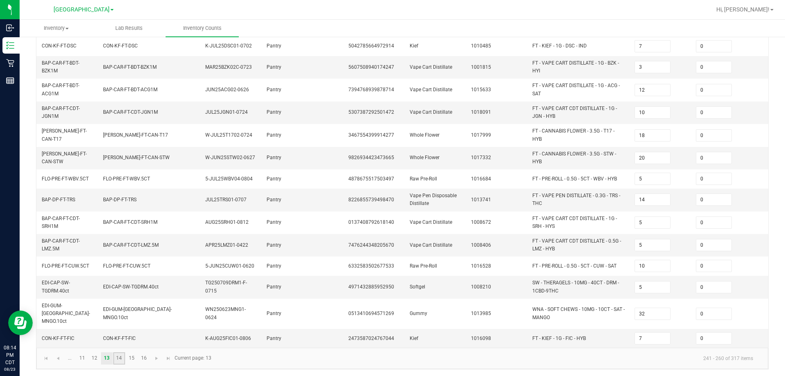
click at [117, 358] on link "14" at bounding box center [119, 358] width 12 height 12
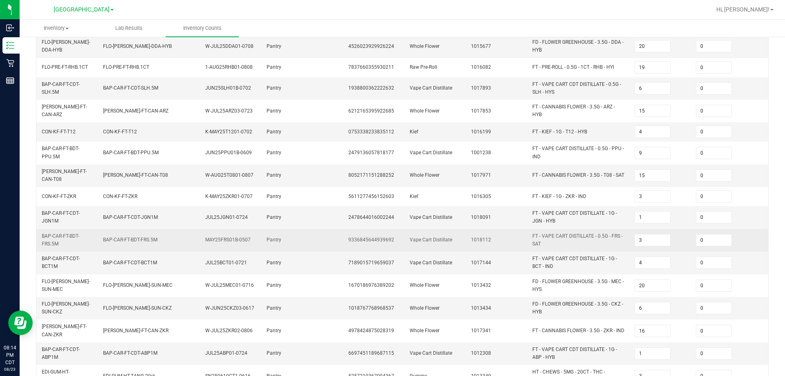
scroll to position [217, 0]
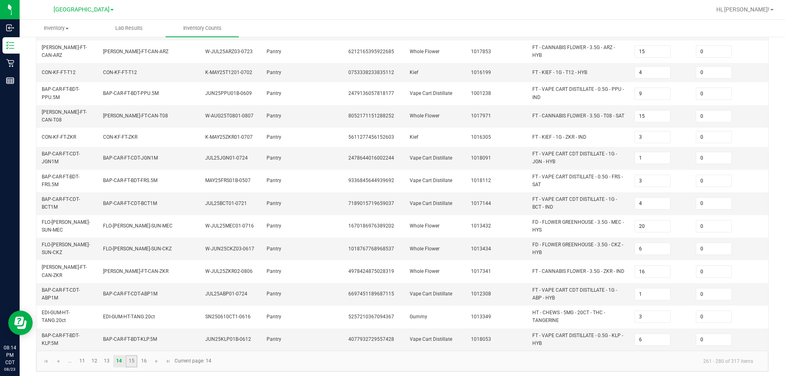
click at [136, 360] on link "15" at bounding box center [131, 361] width 12 height 12
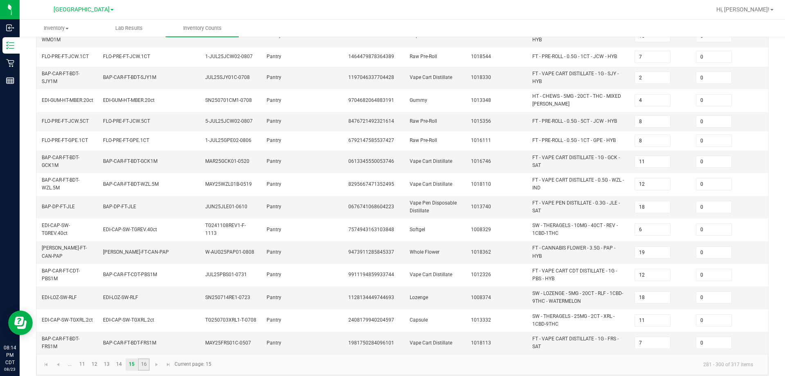
click at [143, 370] on link "16" at bounding box center [144, 364] width 12 height 12
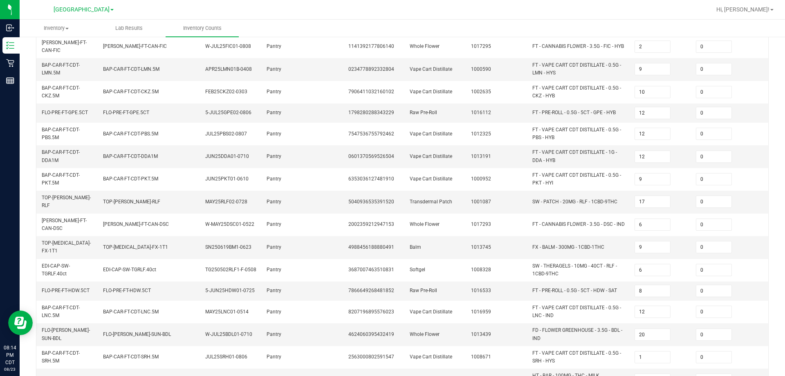
scroll to position [156, 0]
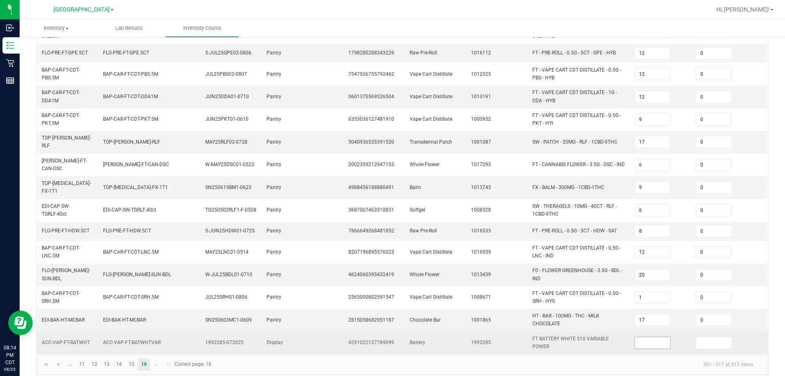
click at [391, 336] on span at bounding box center [652, 342] width 36 height 12
click at [391, 337] on input at bounding box center [652, 342] width 35 height 11
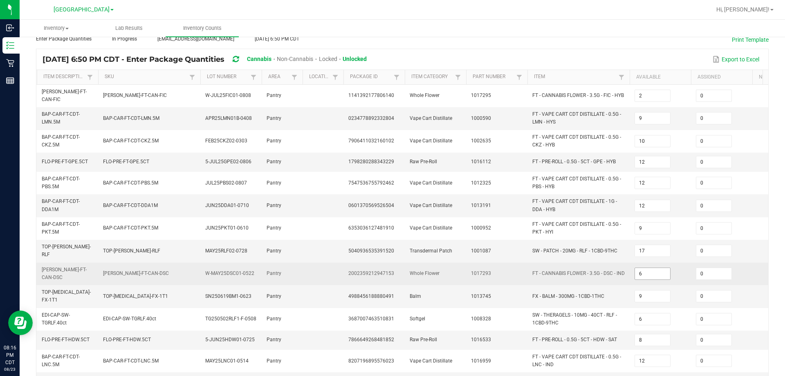
scroll to position [0, 0]
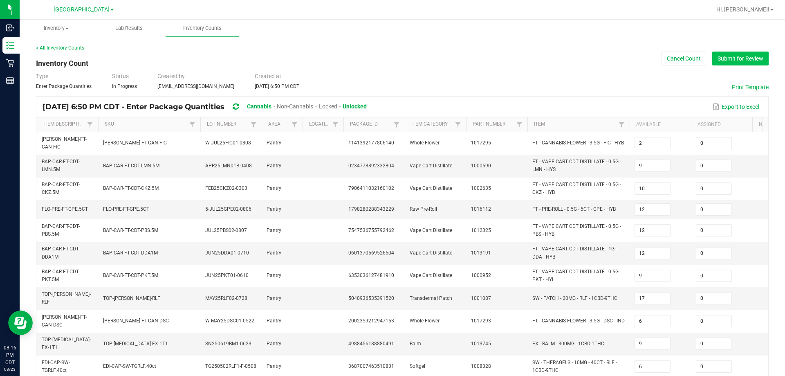
click at [391, 54] on button "Submit for Review" at bounding box center [740, 59] width 56 height 14
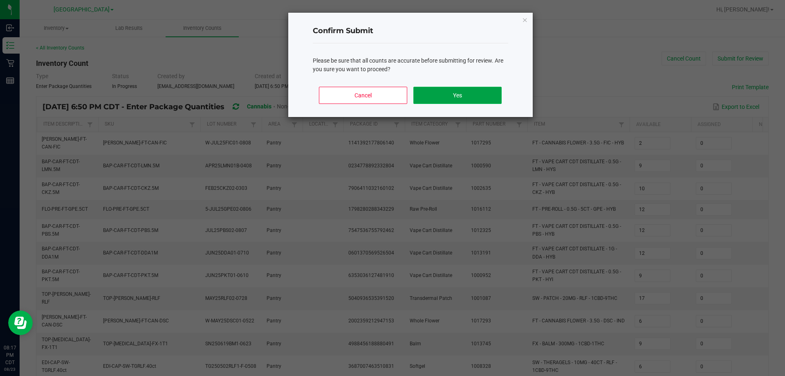
click at [391, 98] on button "Yes" at bounding box center [457, 95] width 88 height 17
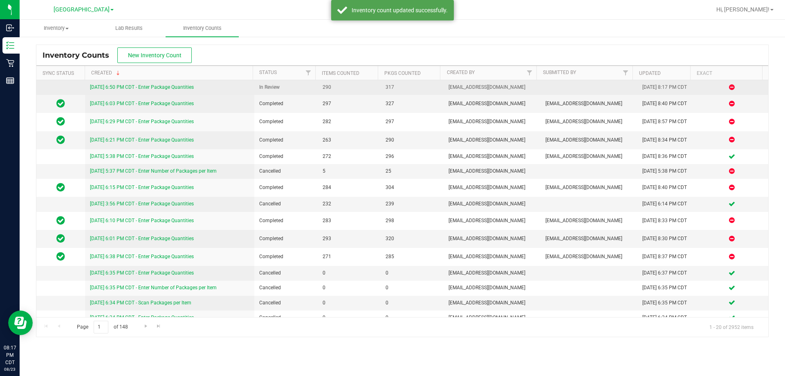
click at [173, 87] on link "8/23/25 6:50 PM CDT - Enter Package Quantities" at bounding box center [142, 87] width 104 height 6
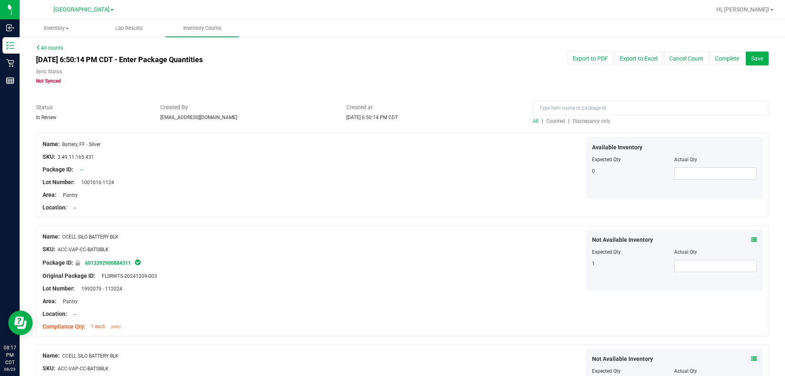
click at [391, 121] on span "Discrepancy only" at bounding box center [592, 121] width 38 height 6
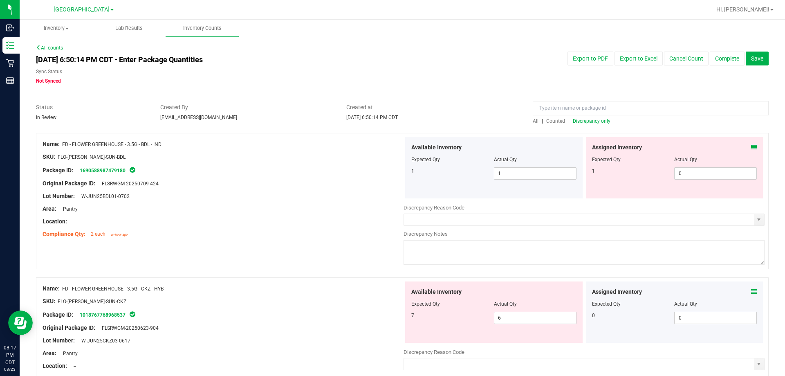
click at [391, 143] on span at bounding box center [754, 147] width 6 height 9
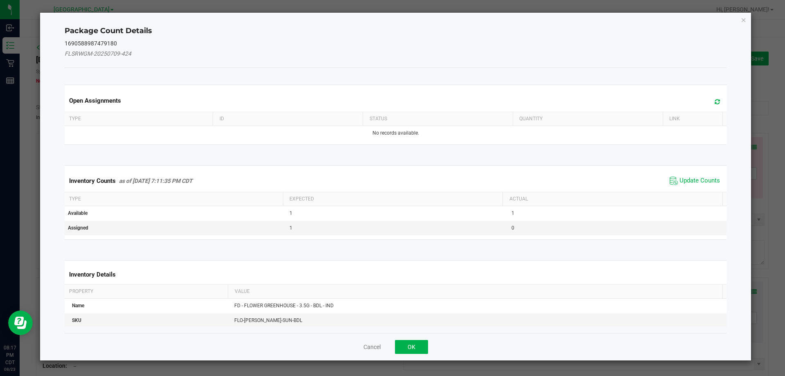
click at [391, 173] on div "Inventory Counts as of Aug 23, 2025 7:11:35 PM CDT Update Counts" at bounding box center [396, 181] width 666 height 22
click at [391, 177] on span "Update Counts" at bounding box center [699, 181] width 40 height 8
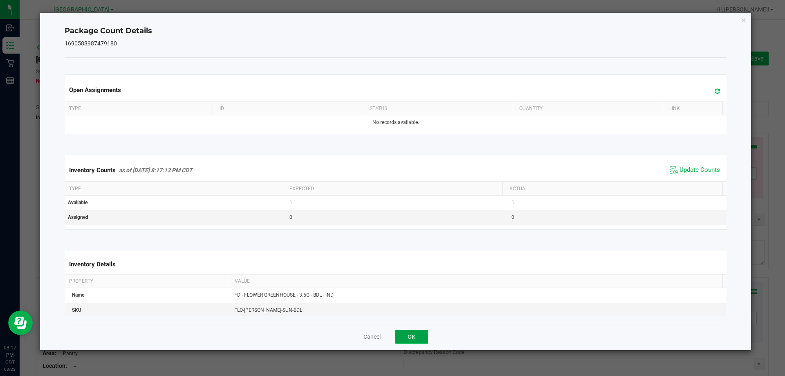
click at [391, 335] on button "OK" at bounding box center [411, 336] width 33 height 14
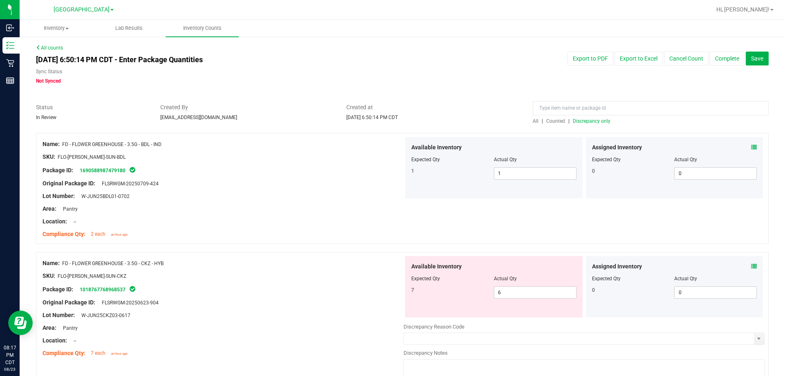
click at [391, 269] on span at bounding box center [754, 266] width 6 height 9
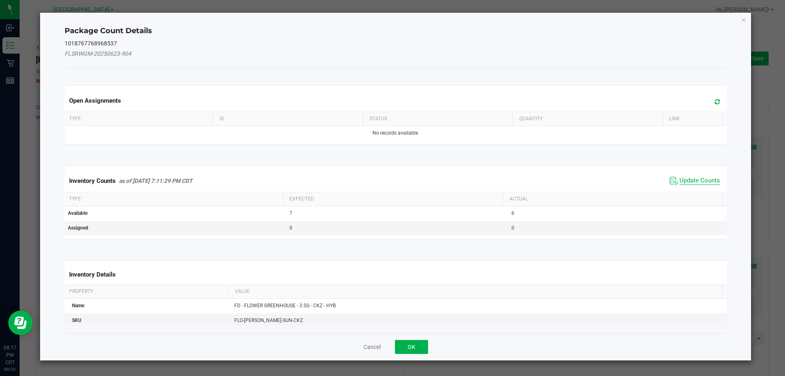
click at [391, 180] on span "Update Counts" at bounding box center [699, 181] width 40 height 8
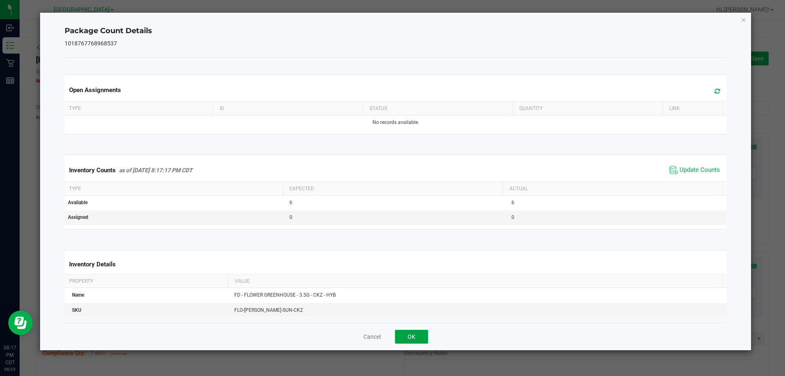
click at [391, 331] on button "OK" at bounding box center [411, 336] width 33 height 14
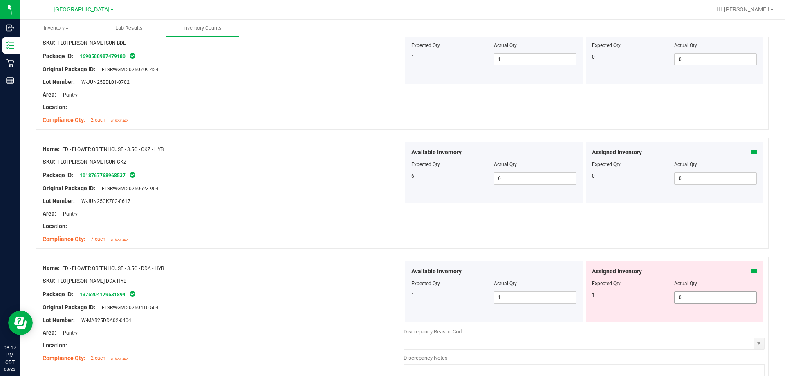
scroll to position [164, 0]
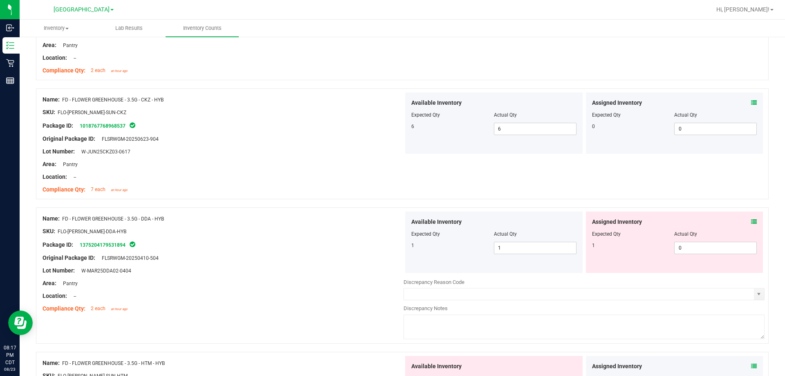
click at [391, 223] on icon at bounding box center [754, 222] width 6 height 6
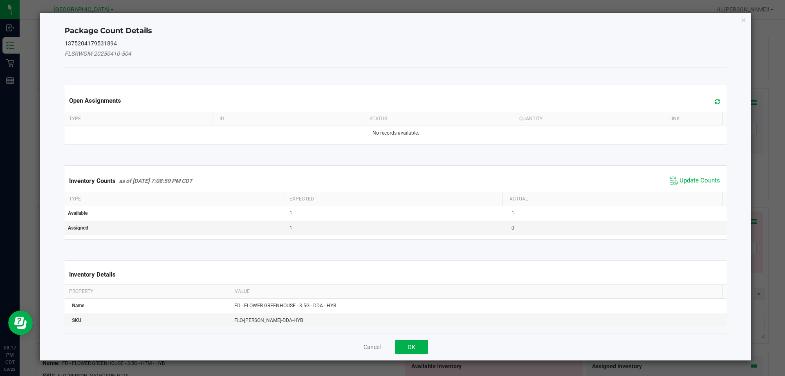
click at [391, 185] on span "Update Counts" at bounding box center [695, 181] width 54 height 12
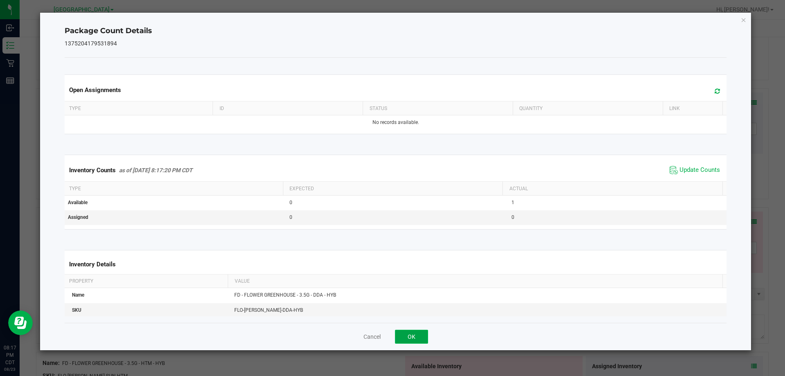
click at [391, 338] on button "OK" at bounding box center [411, 336] width 33 height 14
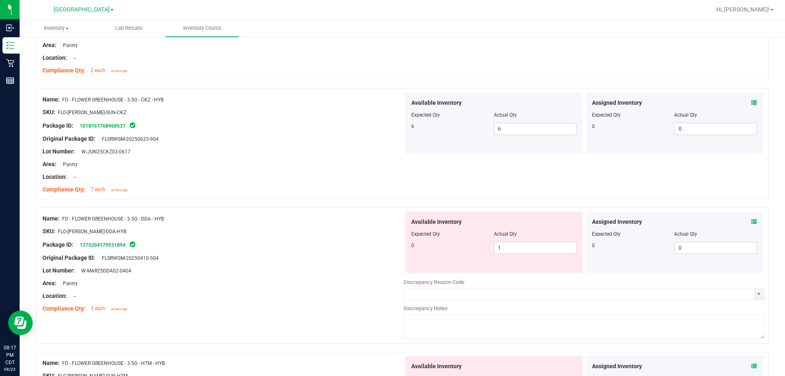
click at [391, 221] on div "Assigned Inventory" at bounding box center [674, 221] width 165 height 9
click at [391, 221] on icon at bounding box center [754, 222] width 6 height 6
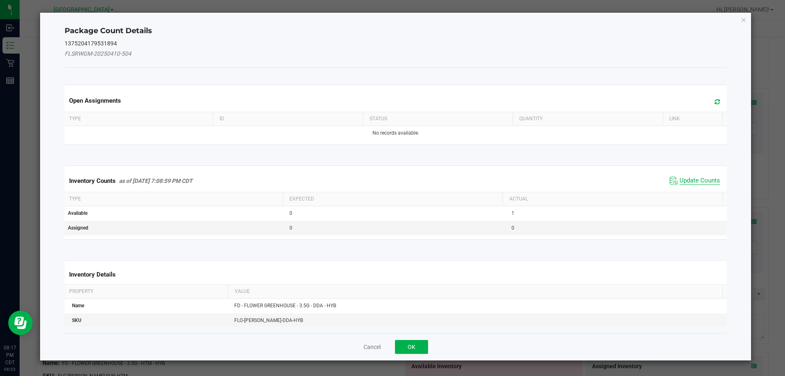
click at [391, 181] on span "Update Counts" at bounding box center [699, 181] width 40 height 8
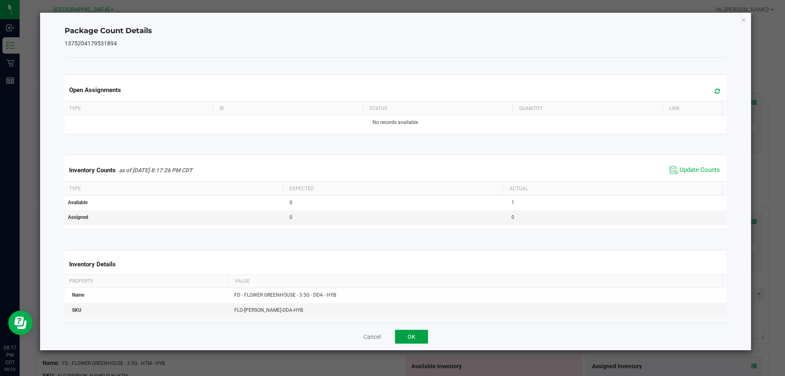
click at [391, 334] on button "OK" at bounding box center [411, 336] width 33 height 14
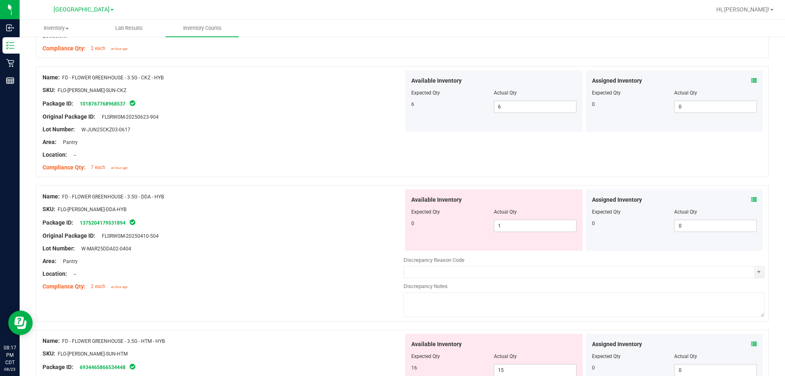
scroll to position [286, 0]
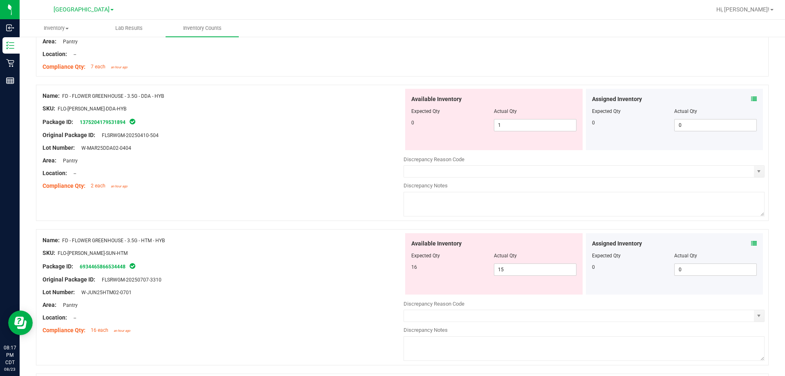
click at [391, 239] on span at bounding box center [754, 243] width 6 height 9
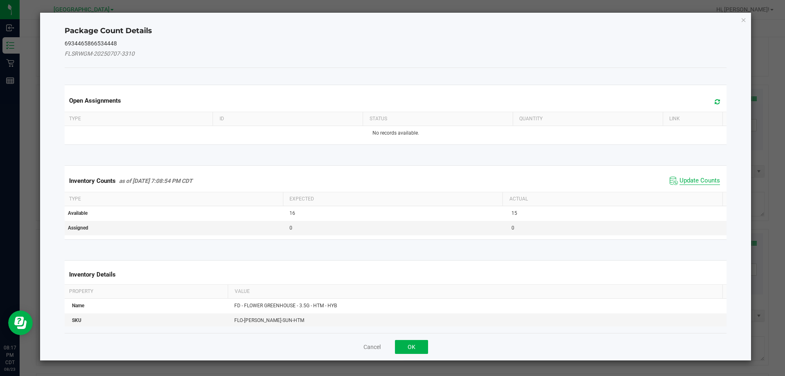
click at [391, 181] on span "Update Counts" at bounding box center [699, 181] width 40 height 8
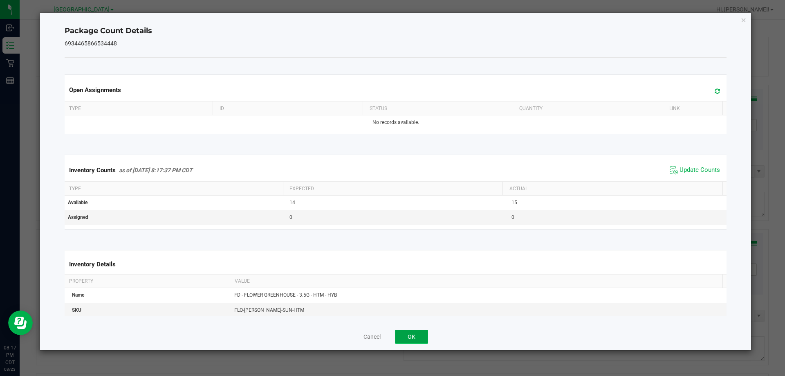
click at [391, 340] on button "OK" at bounding box center [411, 336] width 33 height 14
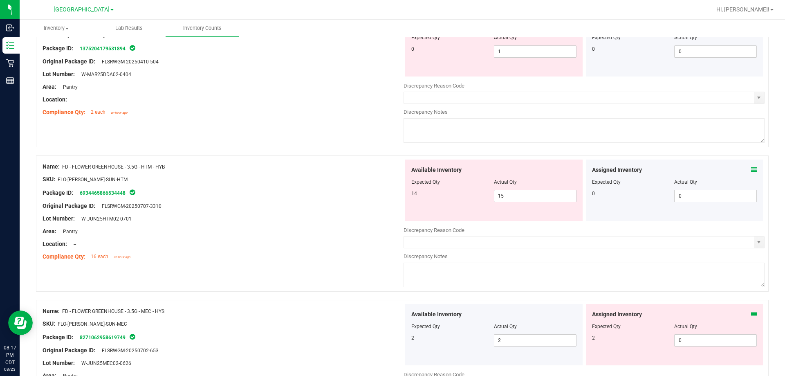
scroll to position [409, 0]
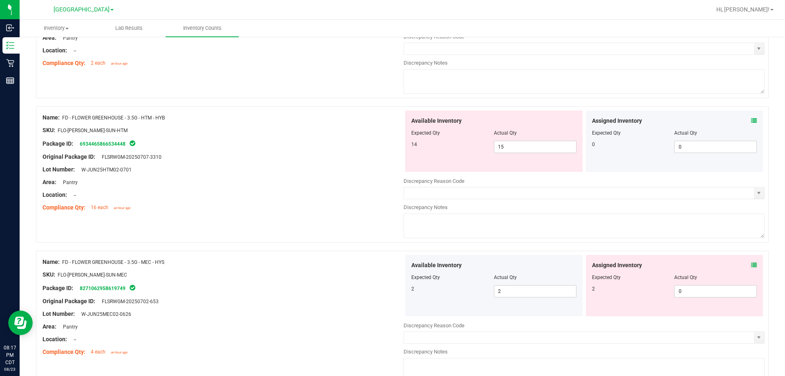
click at [391, 262] on icon at bounding box center [754, 265] width 6 height 6
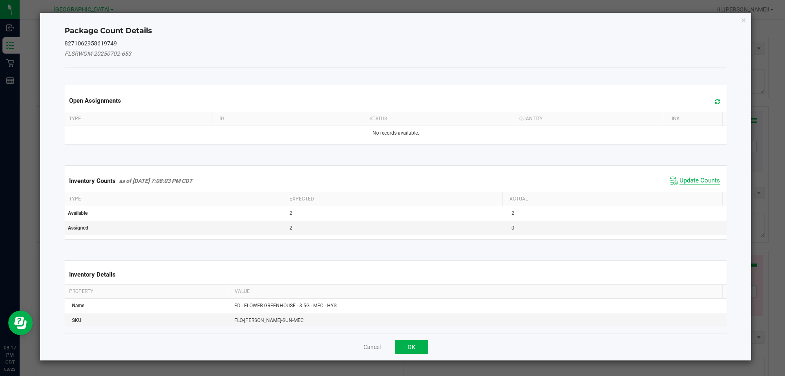
click at [391, 180] on span "Update Counts" at bounding box center [699, 181] width 40 height 8
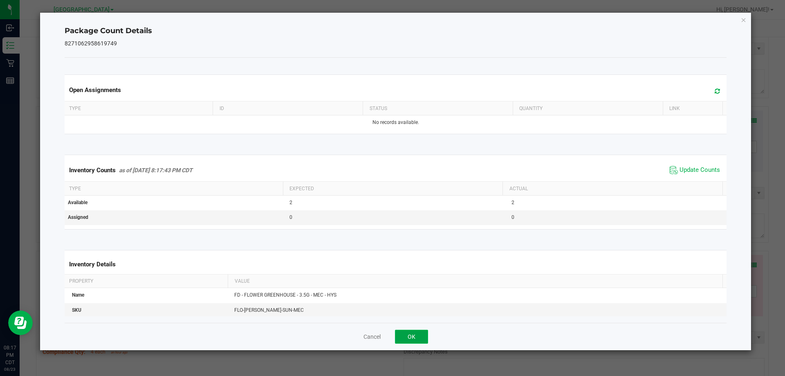
click at [391, 338] on button "OK" at bounding box center [411, 336] width 33 height 14
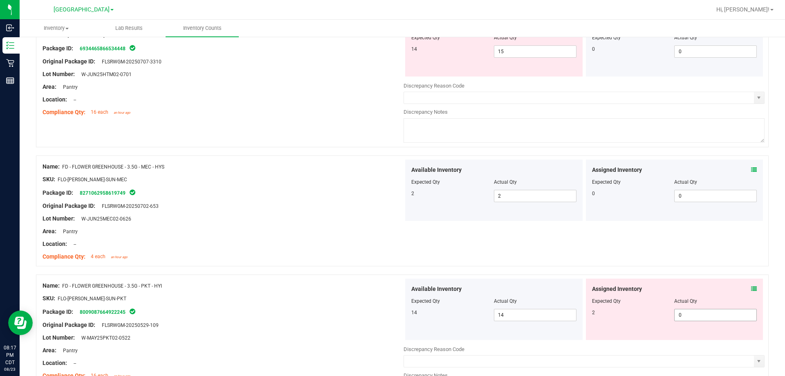
scroll to position [531, 0]
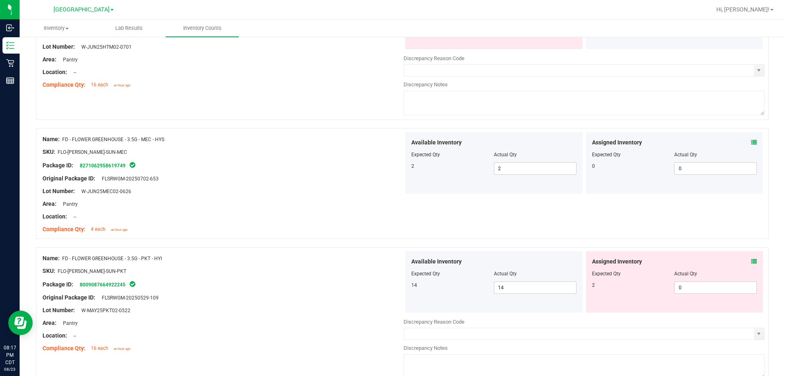
click at [391, 263] on icon at bounding box center [754, 261] width 6 height 6
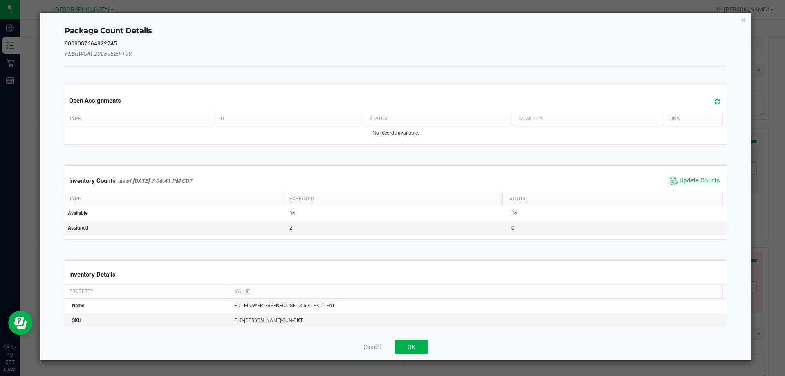
click at [391, 180] on span "Update Counts" at bounding box center [699, 181] width 40 height 8
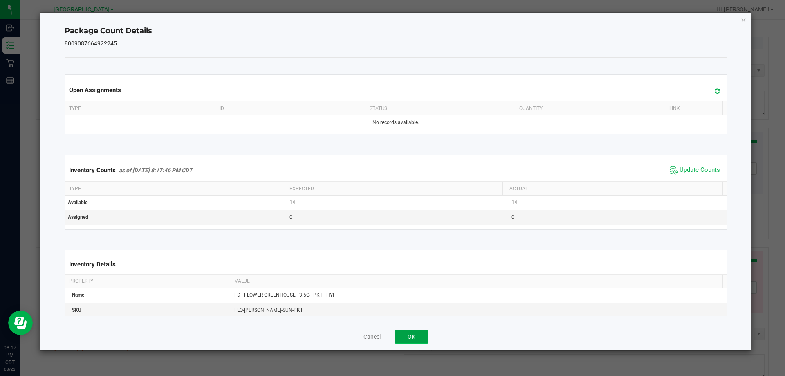
click at [391, 330] on button "OK" at bounding box center [411, 336] width 33 height 14
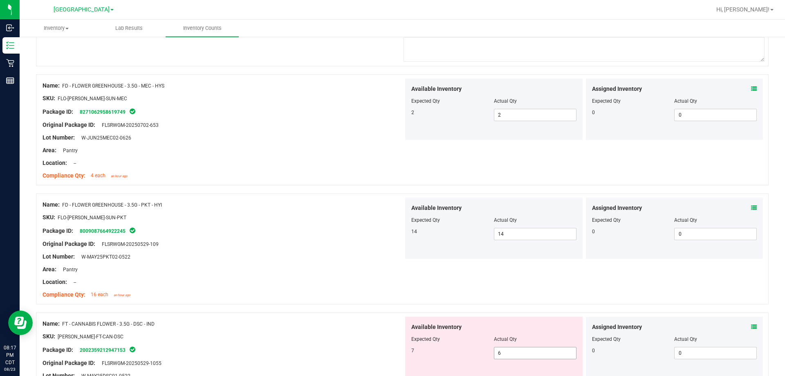
scroll to position [695, 0]
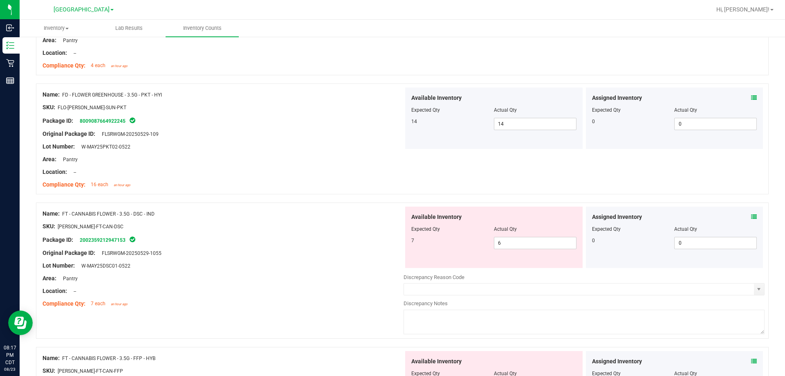
click at [391, 214] on icon at bounding box center [754, 217] width 6 height 6
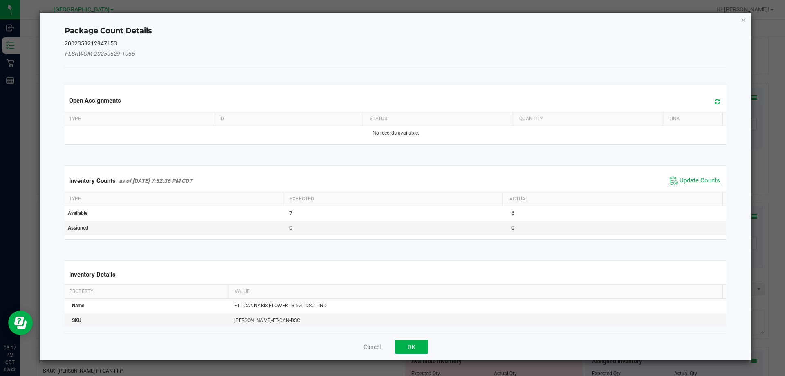
click at [391, 180] on span "Update Counts" at bounding box center [699, 181] width 40 height 8
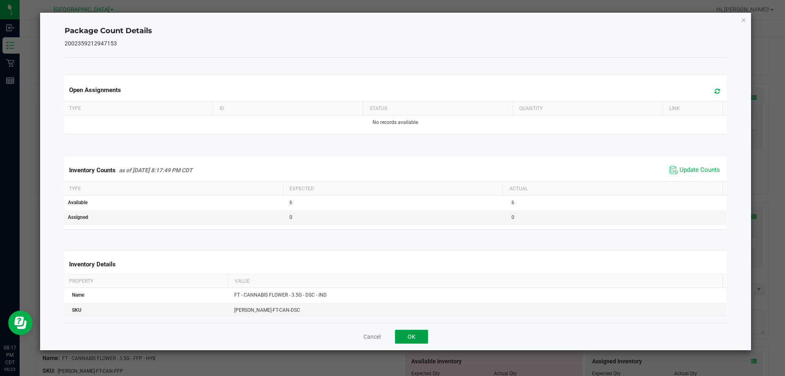
click at [391, 335] on button "OK" at bounding box center [411, 336] width 33 height 14
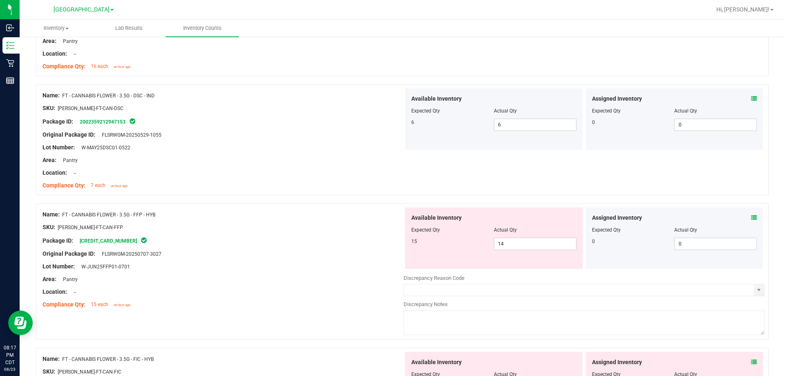
scroll to position [818, 0]
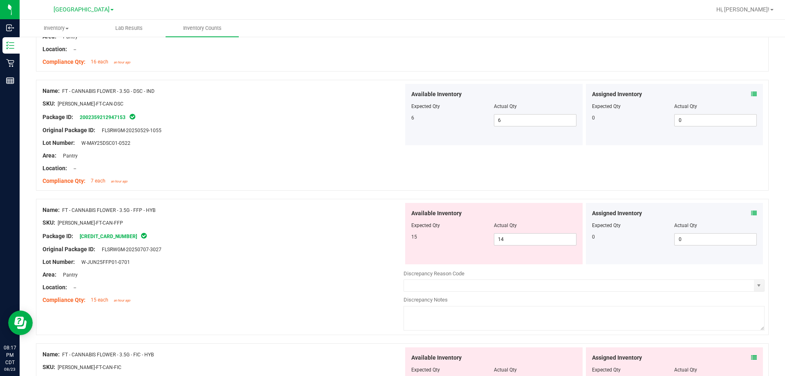
click at [391, 214] on icon at bounding box center [754, 213] width 6 height 6
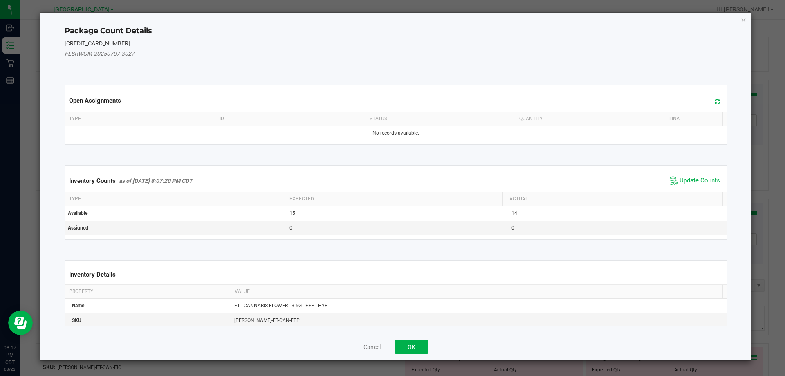
click at [391, 180] on span "Update Counts" at bounding box center [699, 181] width 40 height 8
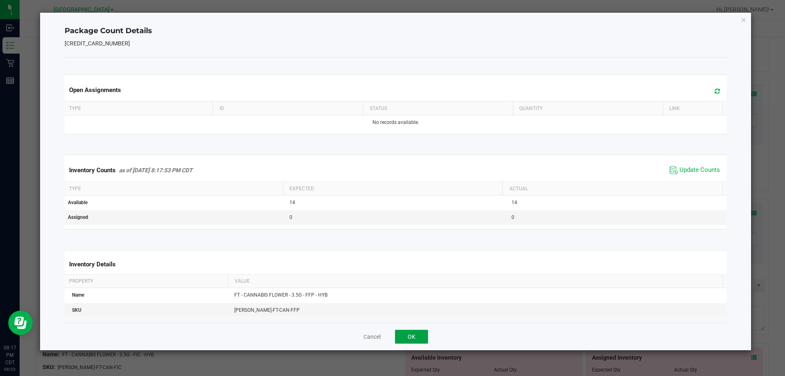
click at [391, 339] on button "OK" at bounding box center [411, 336] width 33 height 14
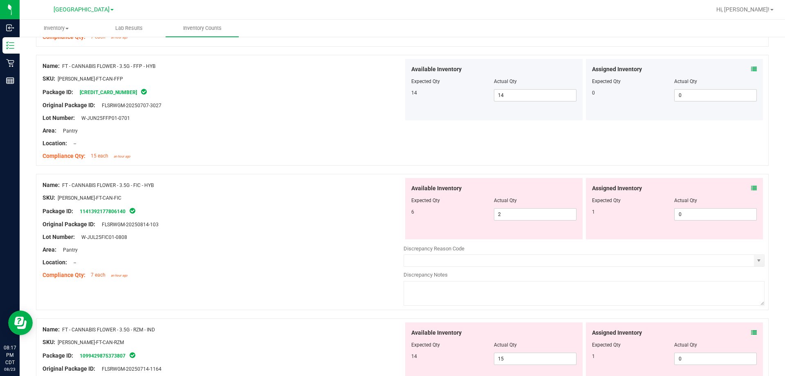
scroll to position [981, 0]
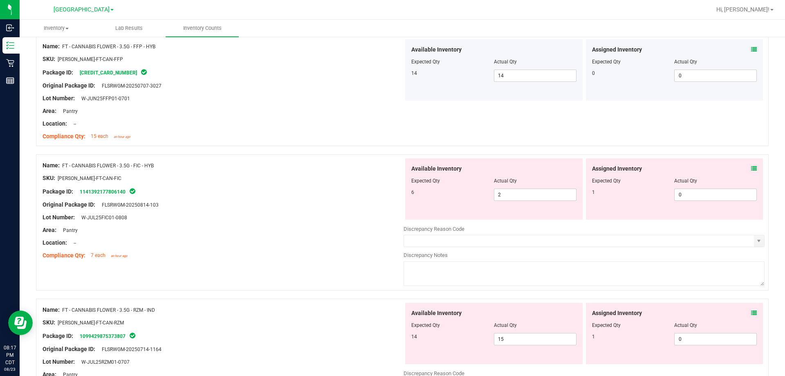
click at [391, 169] on icon at bounding box center [754, 169] width 6 height 6
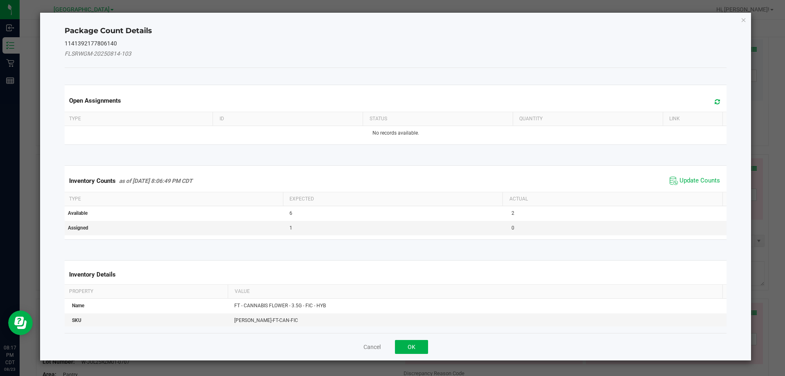
click at [391, 186] on span "Update Counts" at bounding box center [695, 181] width 54 height 12
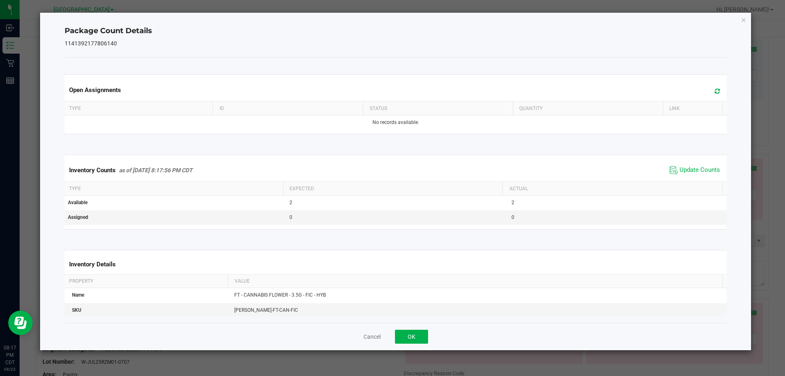
click at [391, 184] on th "Actual" at bounding box center [612, 189] width 220 height 14
click at [391, 331] on button "OK" at bounding box center [411, 336] width 33 height 14
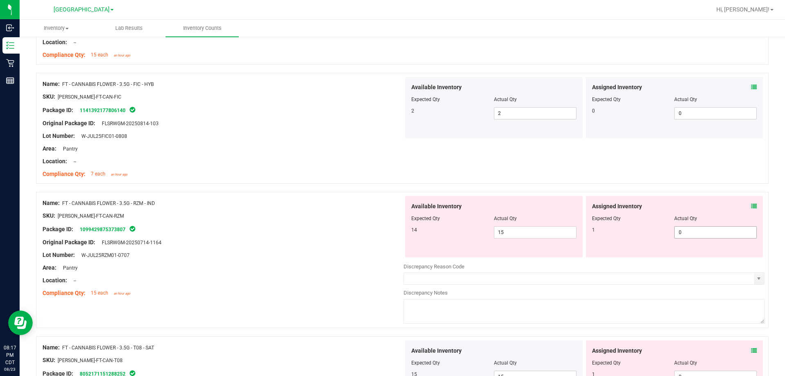
scroll to position [1063, 0]
click at [391, 204] on icon at bounding box center [754, 206] width 6 height 6
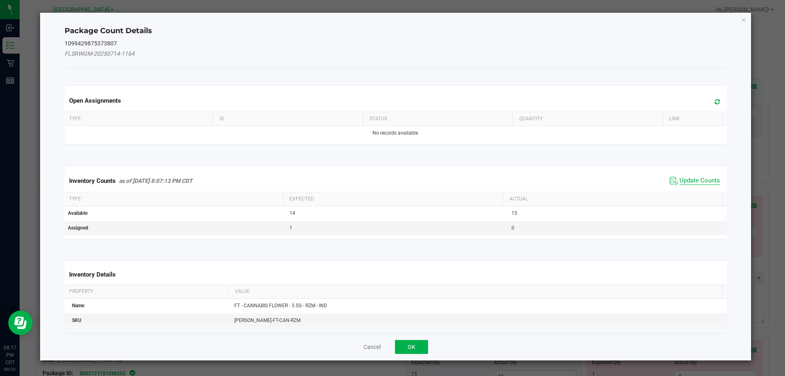
click at [391, 182] on span "Update Counts" at bounding box center [699, 181] width 40 height 8
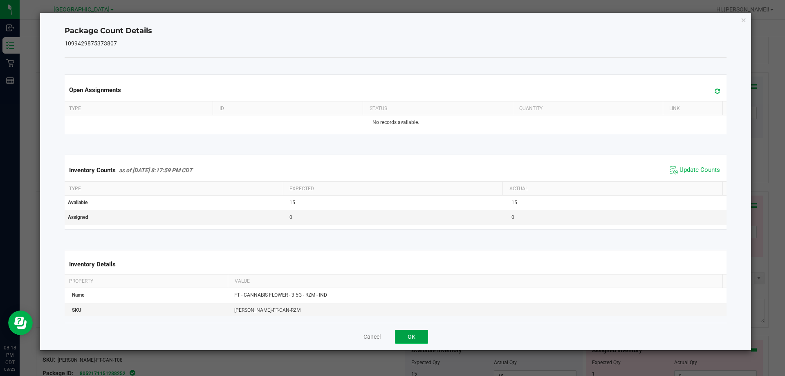
click at [391, 330] on button "OK" at bounding box center [411, 336] width 33 height 14
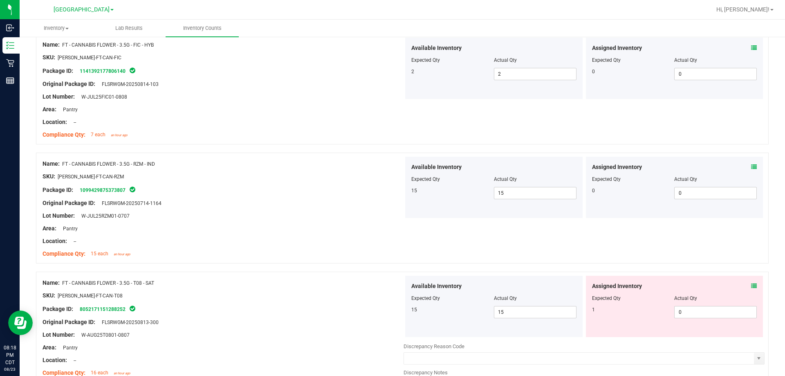
scroll to position [1186, 0]
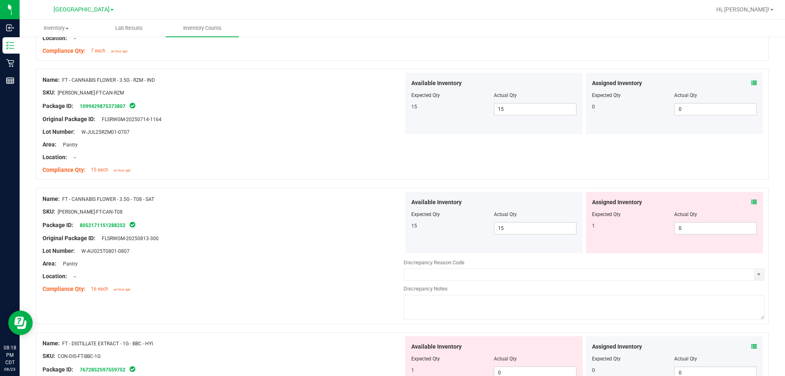
click at [391, 205] on span at bounding box center [754, 202] width 6 height 9
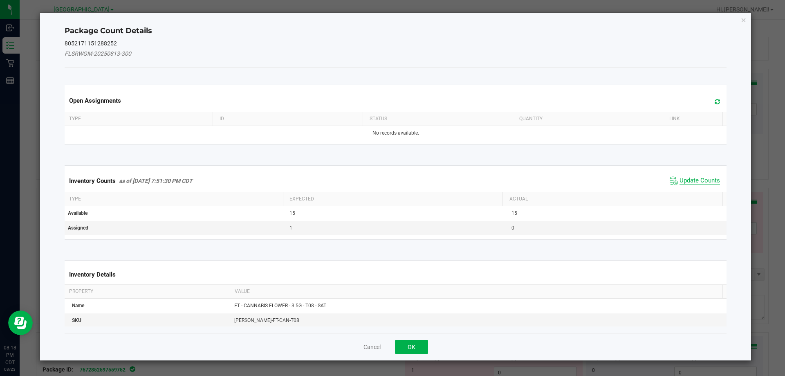
click at [391, 177] on span "Update Counts" at bounding box center [699, 181] width 40 height 8
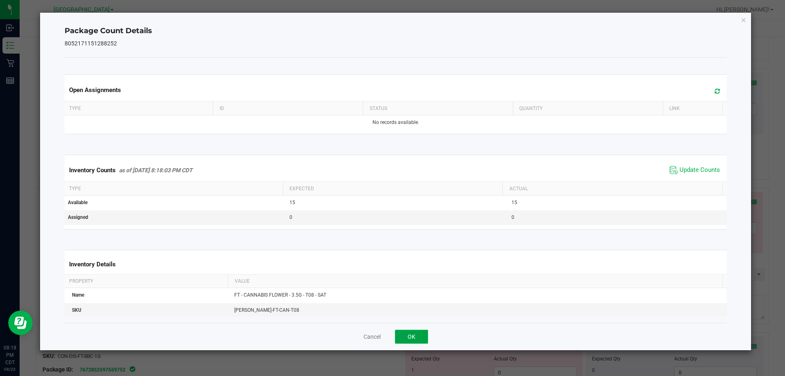
click at [391, 340] on button "OK" at bounding box center [411, 336] width 33 height 14
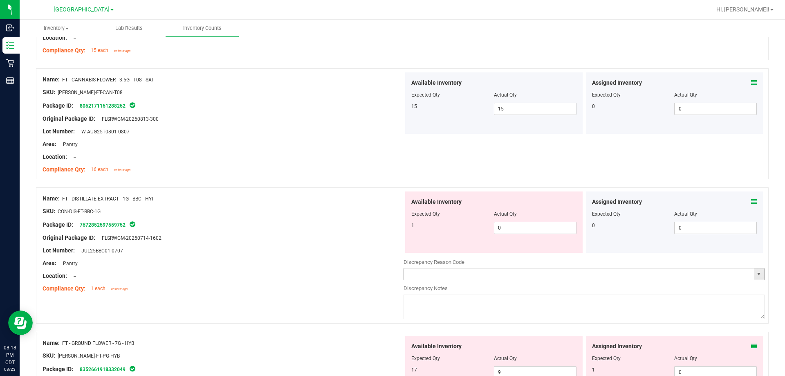
scroll to position [1308, 0]
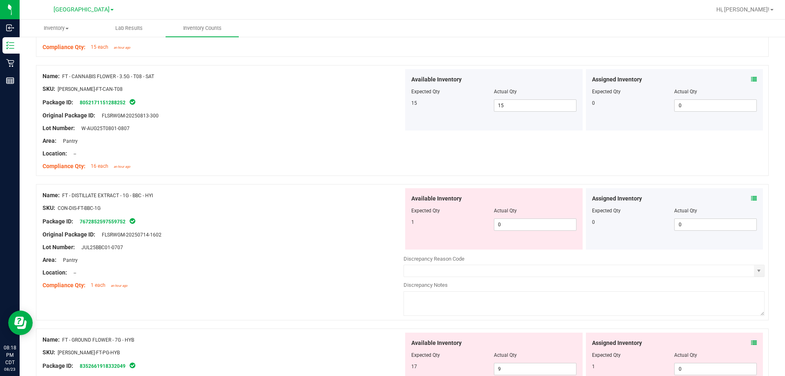
click at [391, 199] on div "Assigned Inventory Expected Qty Actual Qty 0 0 0" at bounding box center [674, 218] width 177 height 61
click at [391, 199] on icon at bounding box center [754, 198] width 6 height 6
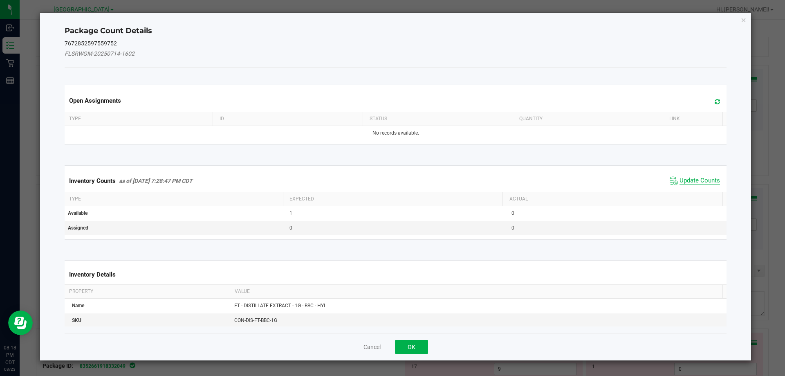
click at [391, 180] on span "Update Counts" at bounding box center [699, 181] width 40 height 8
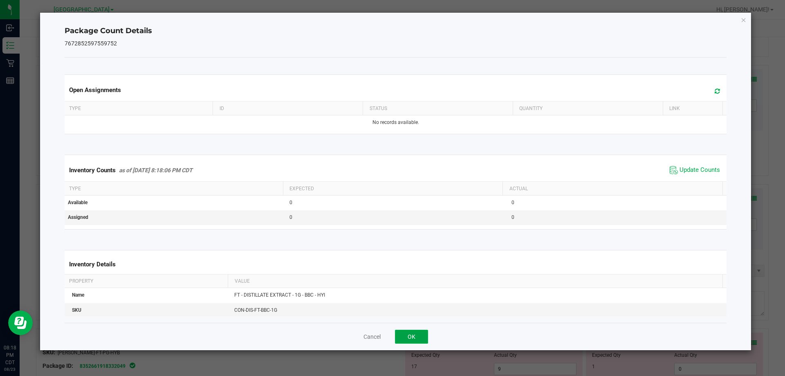
click at [391, 336] on button "OK" at bounding box center [411, 336] width 33 height 14
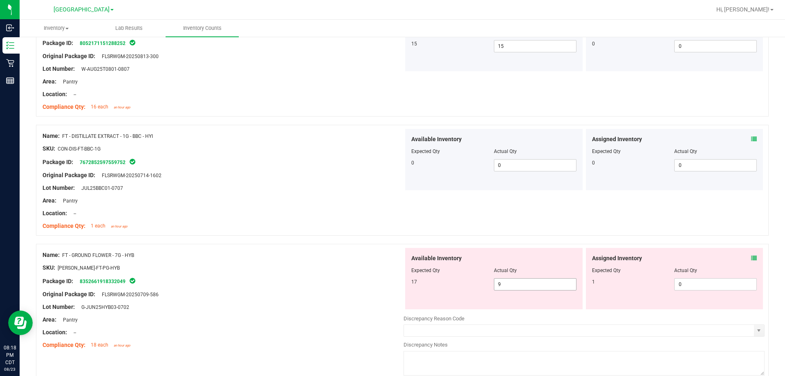
scroll to position [1431, 0]
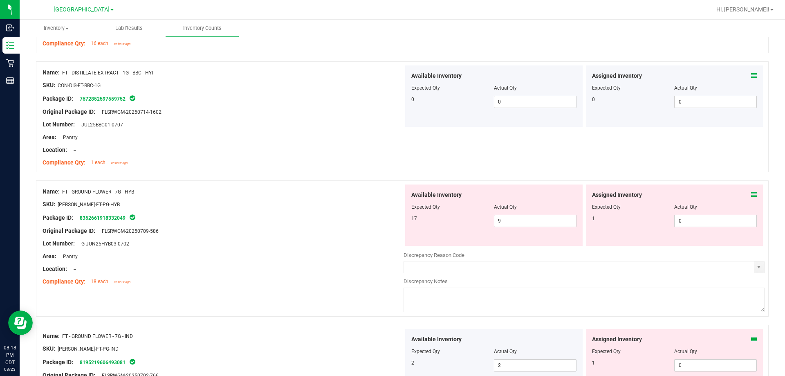
click at [391, 193] on icon at bounding box center [754, 195] width 6 height 6
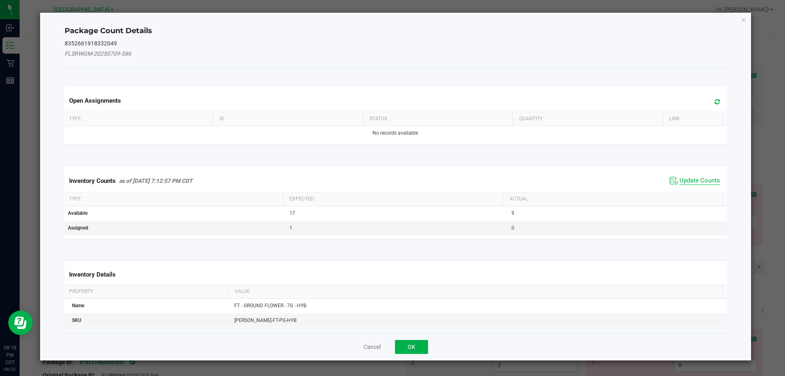
click at [391, 179] on span "Update Counts" at bounding box center [699, 181] width 40 height 8
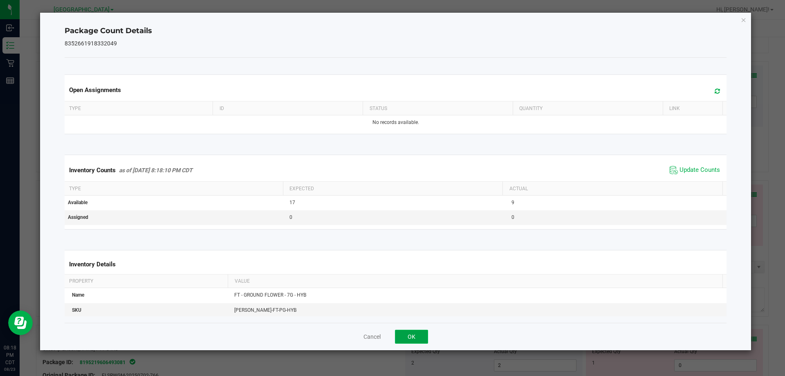
click at [391, 333] on button "OK" at bounding box center [411, 336] width 33 height 14
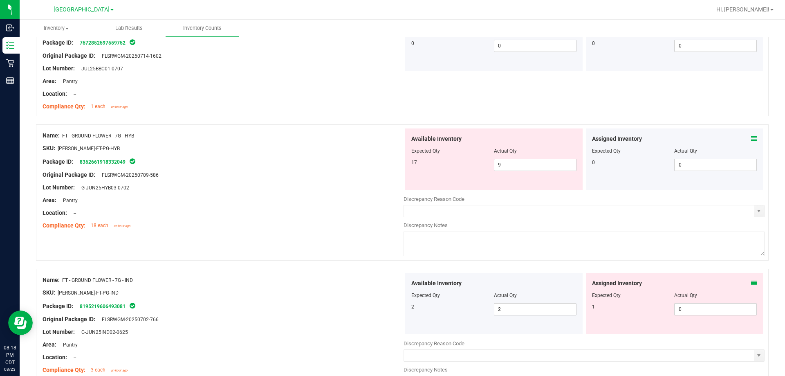
scroll to position [1553, 0]
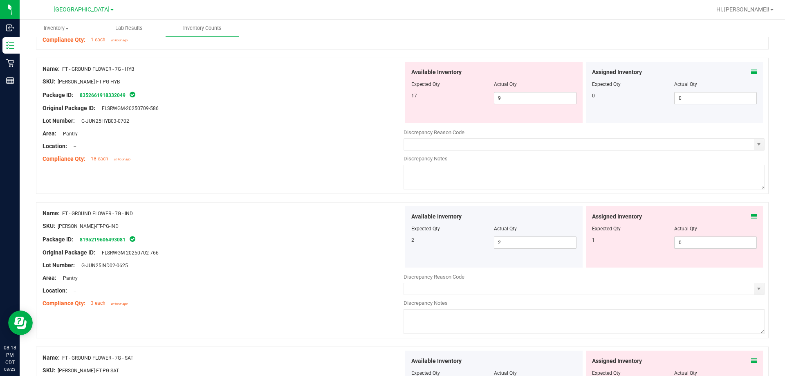
click at [391, 216] on icon at bounding box center [754, 216] width 6 height 6
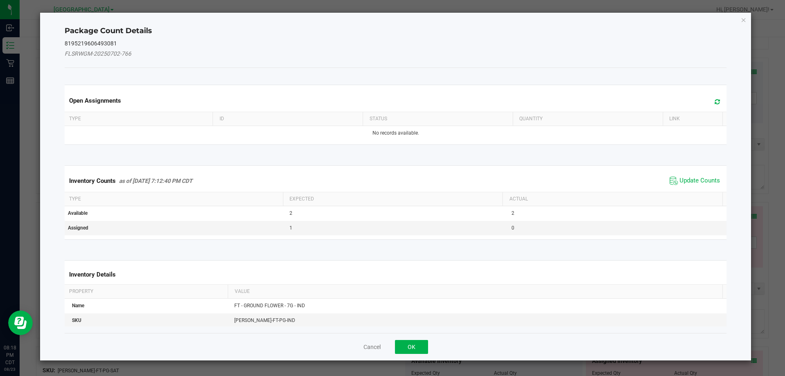
click at [391, 176] on span "Update Counts" at bounding box center [695, 181] width 54 height 12
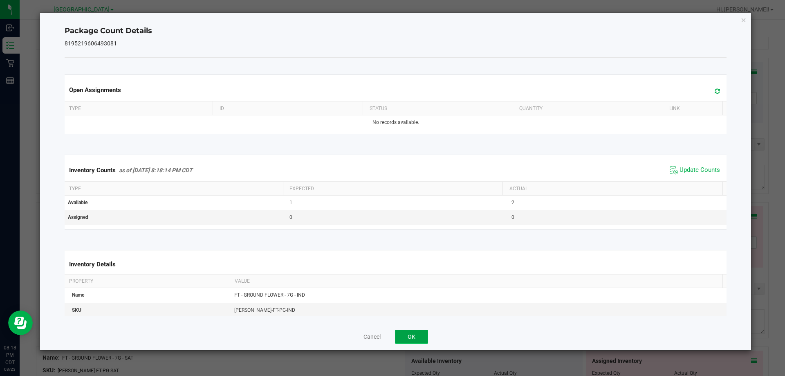
click at [391, 332] on button "OK" at bounding box center [411, 336] width 33 height 14
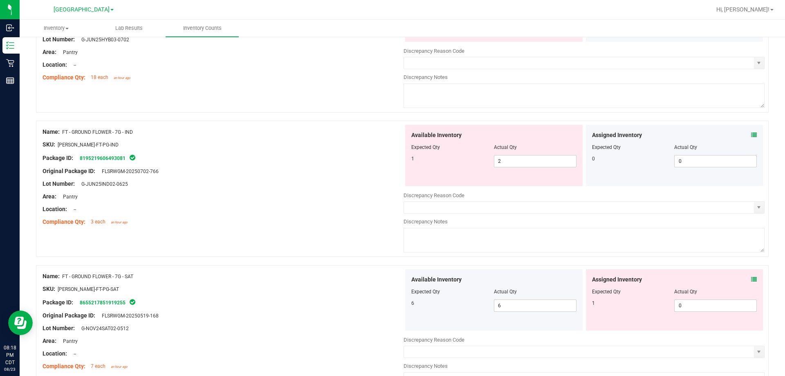
scroll to position [1635, 0]
click at [391, 280] on icon at bounding box center [754, 279] width 6 height 6
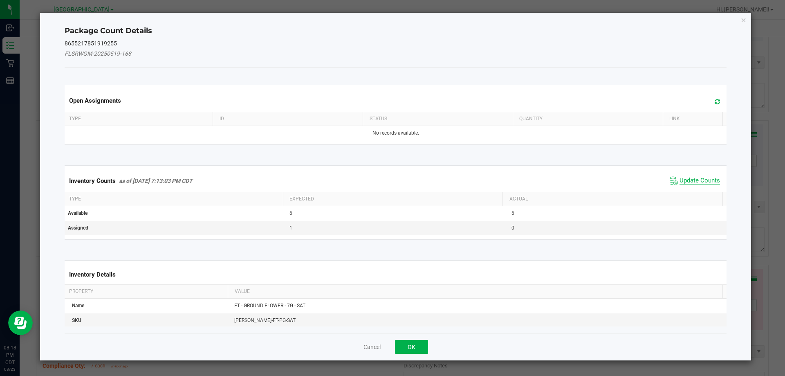
click at [391, 181] on span "Update Counts" at bounding box center [699, 181] width 40 height 8
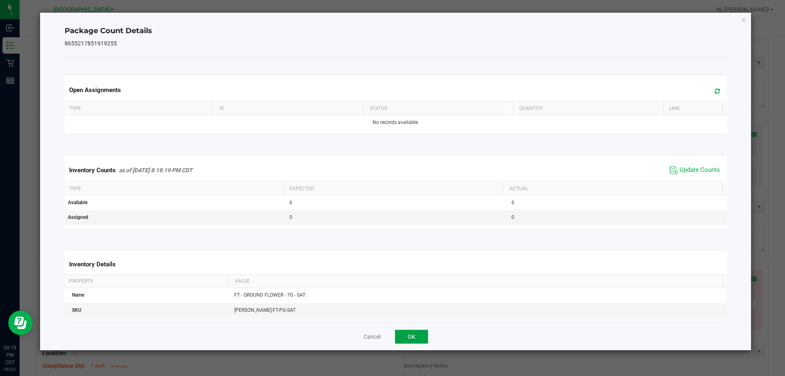
click at [391, 335] on button "OK" at bounding box center [411, 336] width 33 height 14
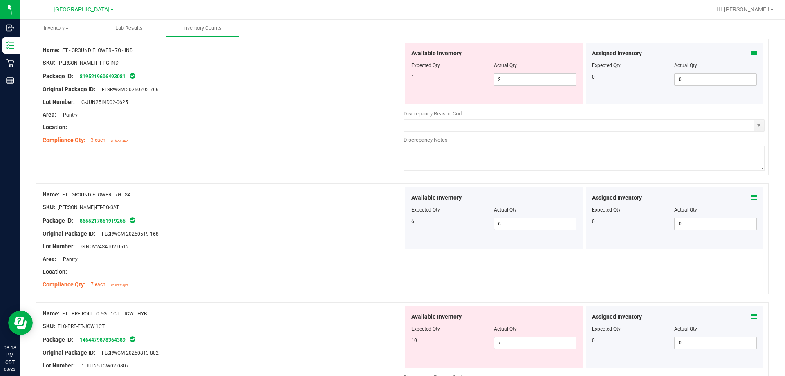
scroll to position [1717, 0]
click at [391, 316] on icon at bounding box center [754, 316] width 6 height 6
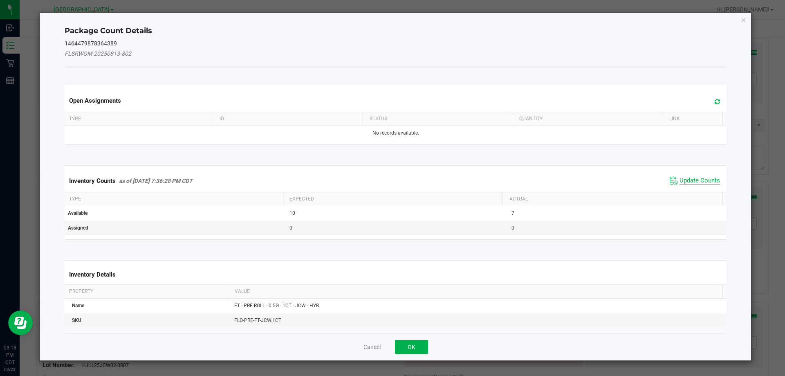
click at [391, 181] on span "Update Counts" at bounding box center [699, 181] width 40 height 8
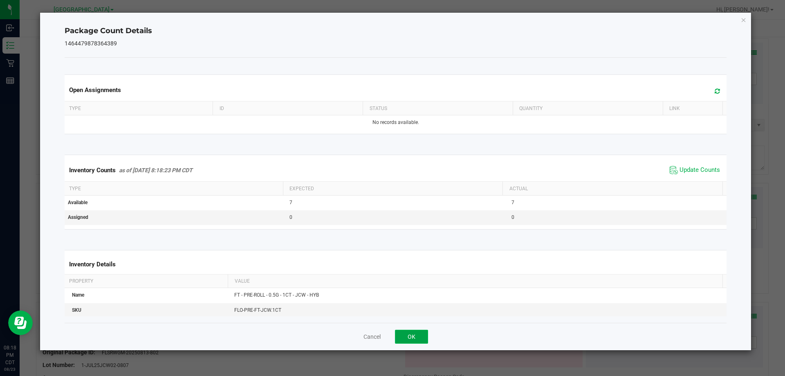
click at [391, 332] on button "OK" at bounding box center [411, 336] width 33 height 14
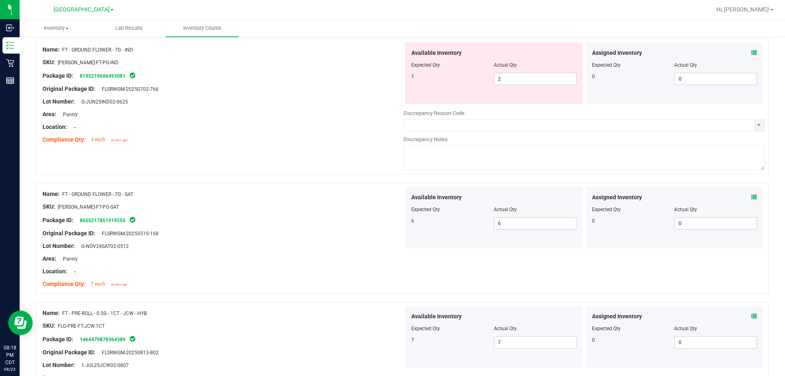
scroll to position [1635, 0]
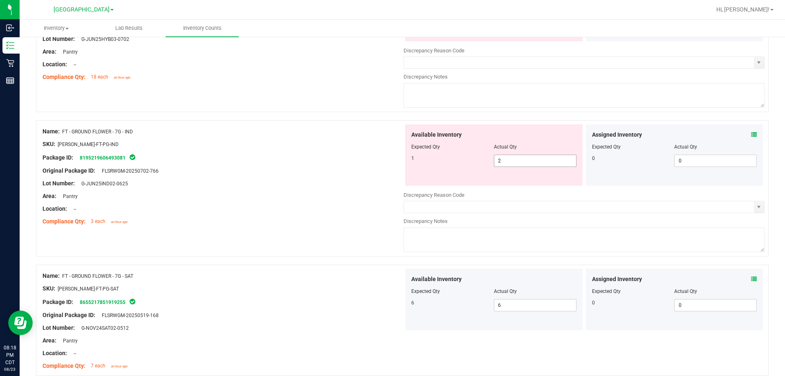
click at [391, 162] on span "2 2" at bounding box center [535, 161] width 83 height 12
click at [381, 155] on div "Package ID: 8195219606493081" at bounding box center [223, 157] width 361 height 10
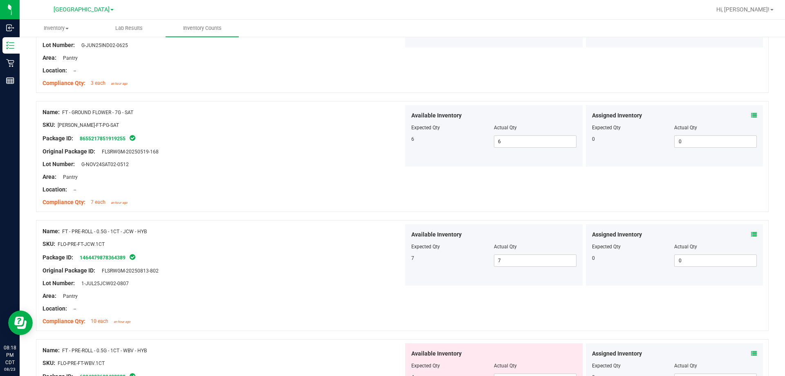
scroll to position [1880, 0]
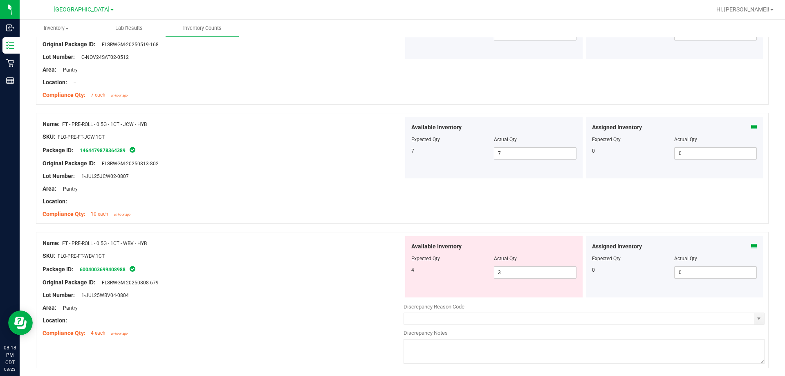
click at [391, 244] on div "Assigned Inventory Expected Qty Actual Qty 0 0 0" at bounding box center [674, 266] width 177 height 61
click at [391, 244] on icon at bounding box center [754, 246] width 6 height 6
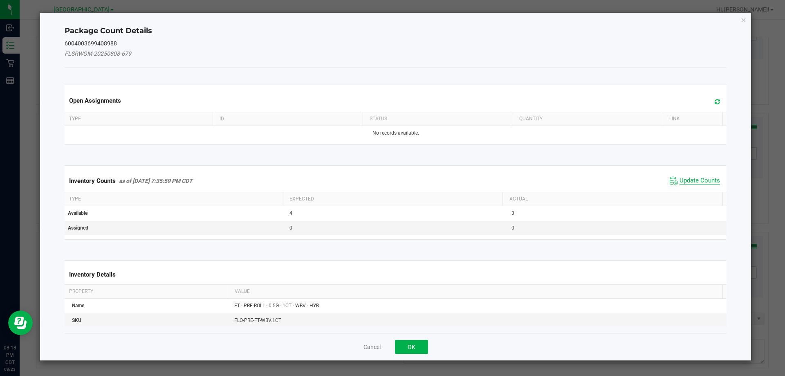
click at [391, 177] on span "Update Counts" at bounding box center [699, 181] width 40 height 8
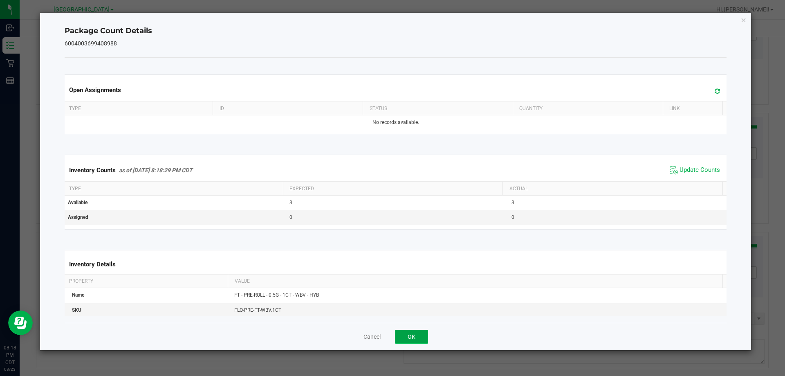
click at [391, 334] on button "OK" at bounding box center [411, 336] width 33 height 14
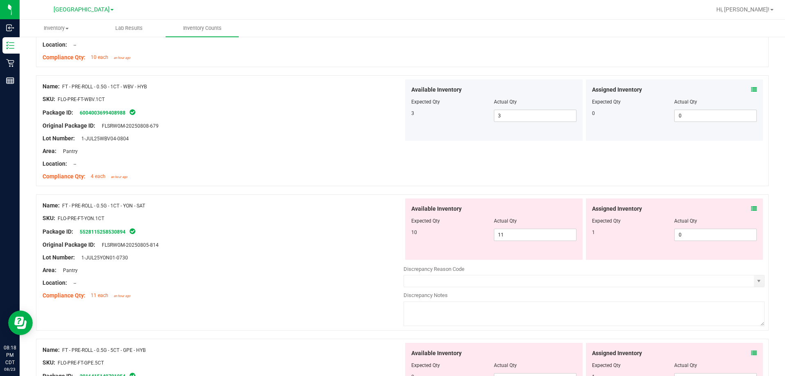
scroll to position [2044, 0]
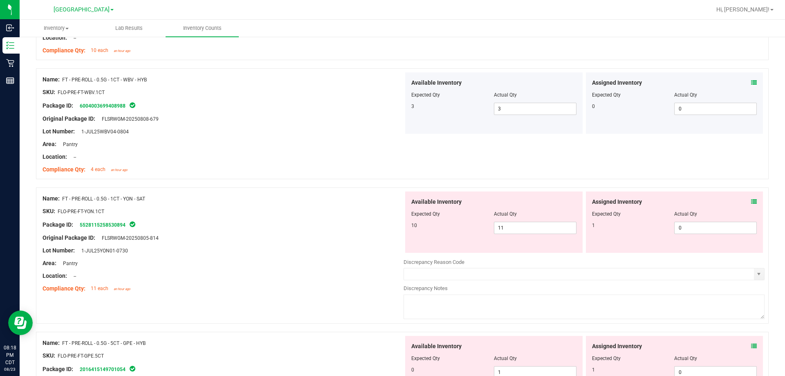
click at [391, 201] on icon at bounding box center [754, 202] width 6 height 6
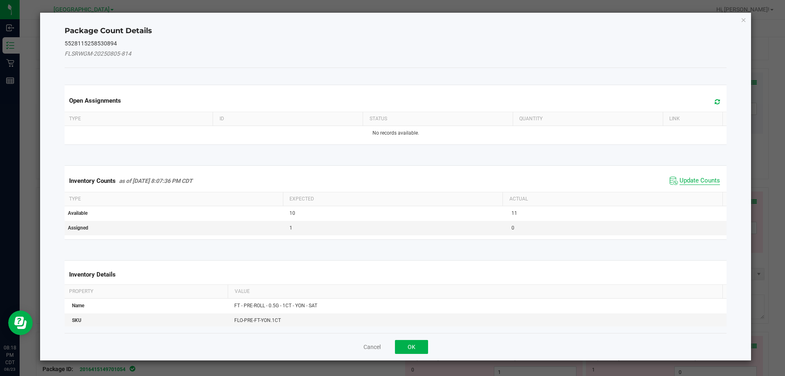
click at [391, 179] on span "Update Counts" at bounding box center [699, 181] width 40 height 8
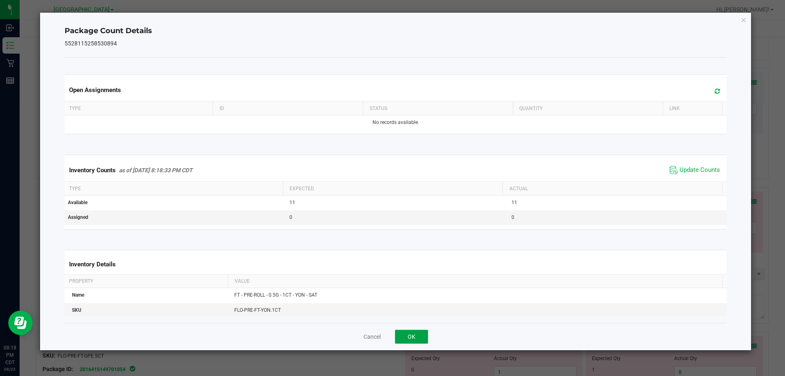
click at [391, 333] on button "OK" at bounding box center [411, 336] width 33 height 14
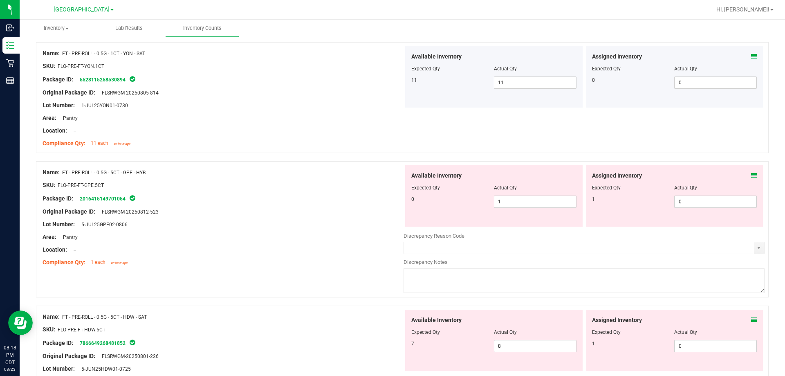
scroll to position [2207, 0]
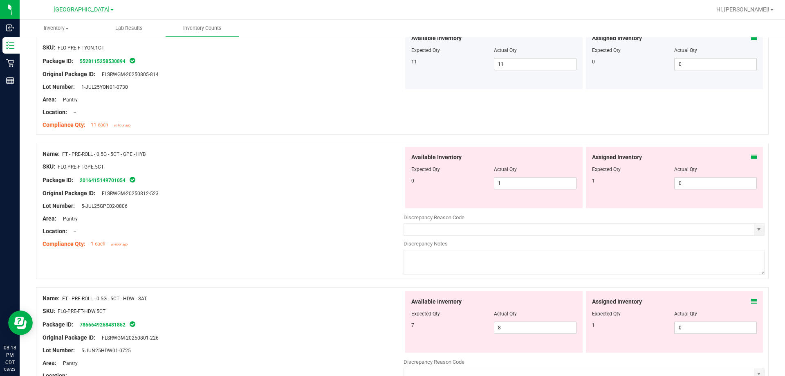
click at [391, 155] on icon at bounding box center [754, 157] width 6 height 6
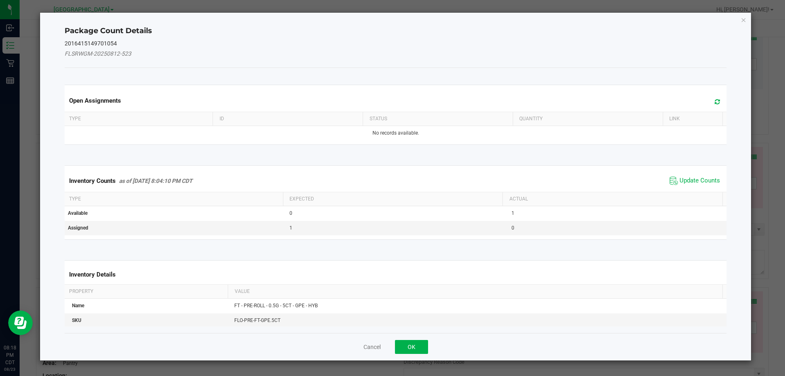
click at [391, 188] on div "Inventory Counts as of Aug 23, 2025 8:04:10 PM CDT Update Counts" at bounding box center [396, 181] width 666 height 22
click at [391, 182] on span "Update Counts" at bounding box center [699, 181] width 40 height 8
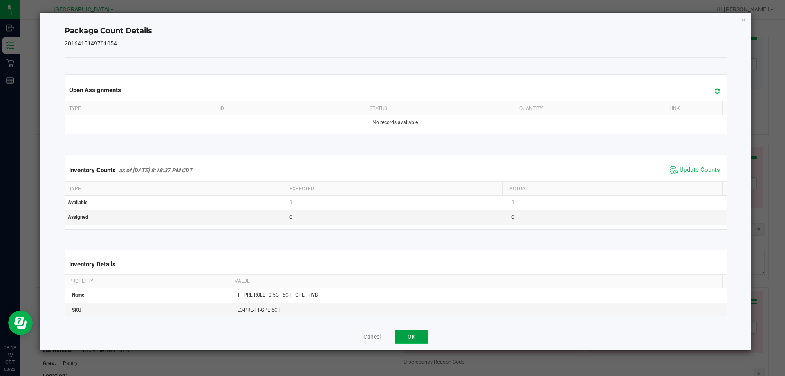
click at [391, 335] on button "OK" at bounding box center [411, 336] width 33 height 14
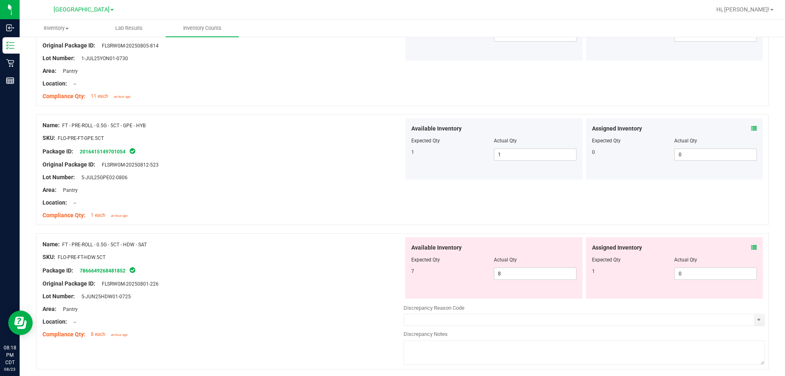
scroll to position [2266, 0]
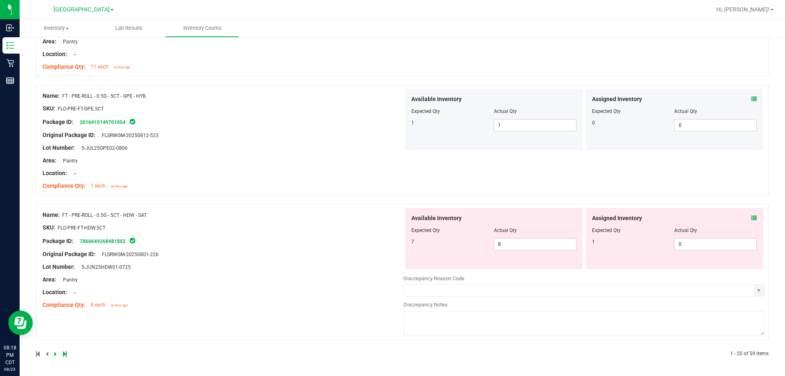
click at [391, 217] on div "Assigned Inventory" at bounding box center [674, 218] width 165 height 9
click at [391, 215] on div "Assigned Inventory Expected Qty Actual Qty 1 0 0" at bounding box center [674, 238] width 177 height 61
click at [391, 218] on icon at bounding box center [754, 218] width 6 height 6
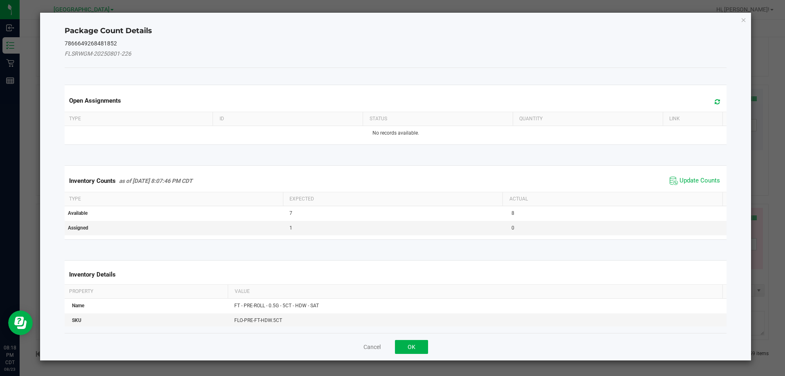
click at [391, 175] on span "Update Counts" at bounding box center [695, 181] width 54 height 12
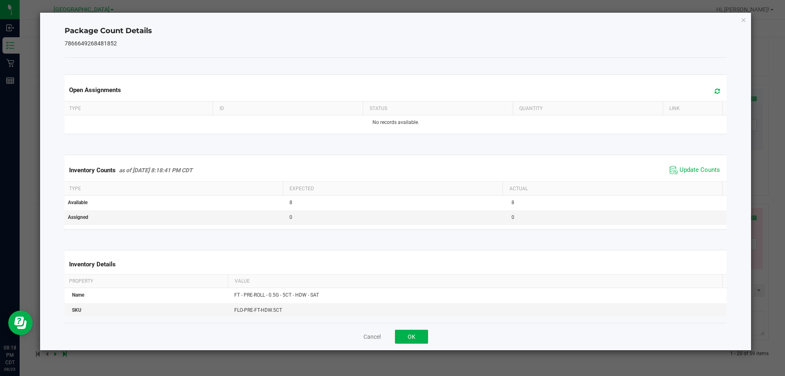
click at [391, 177] on div "Inventory Counts as of Aug 23, 2025 8:18:41 PM CDT Update Counts" at bounding box center [396, 170] width 666 height 22
click at [391, 169] on span "Update Counts" at bounding box center [699, 170] width 40 height 8
click at [391, 337] on button "OK" at bounding box center [411, 336] width 33 height 14
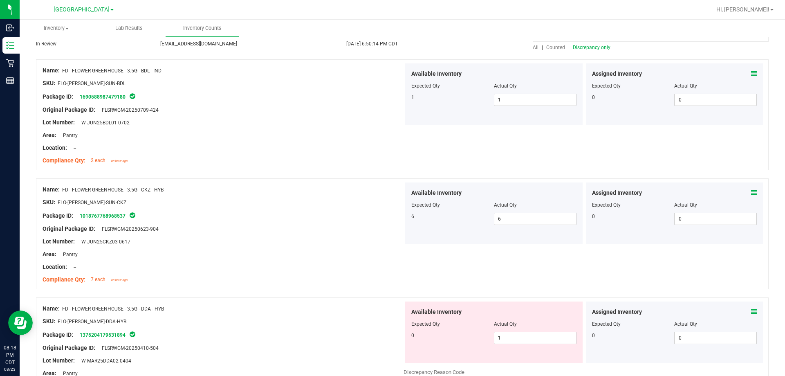
scroll to position [0, 0]
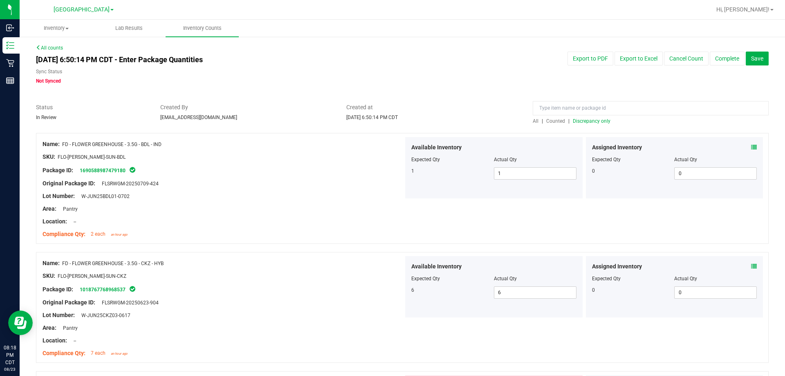
click at [391, 117] on div "All | Counted | Discrepancy only" at bounding box center [651, 120] width 236 height 7
click at [391, 127] on div at bounding box center [402, 129] width 733 height 8
click at [391, 118] on span "Discrepancy only" at bounding box center [592, 121] width 38 height 6
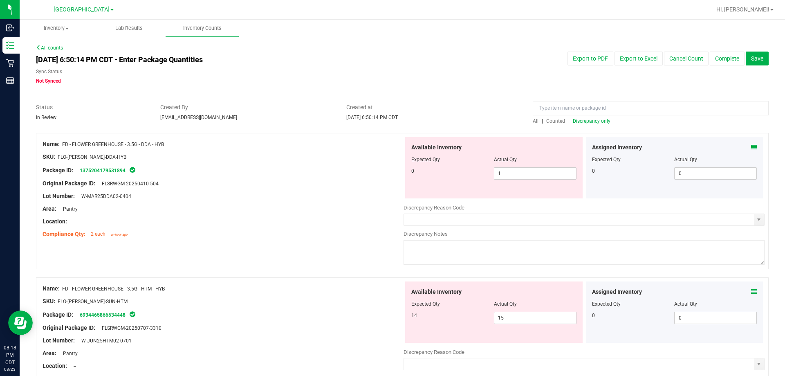
click at [391, 149] on icon at bounding box center [754, 147] width 6 height 6
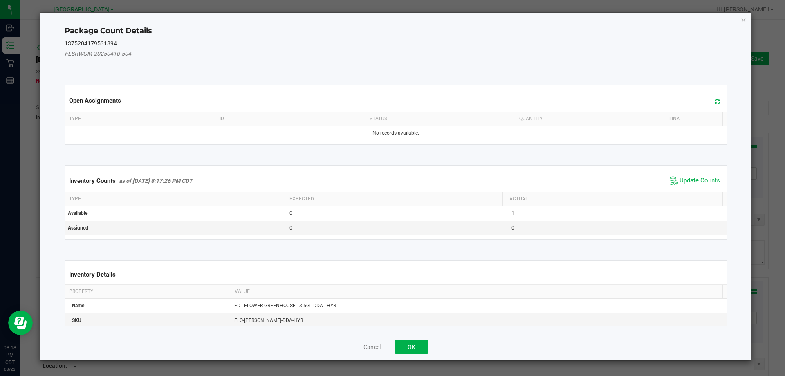
click at [391, 184] on span "Update Counts" at bounding box center [699, 181] width 40 height 8
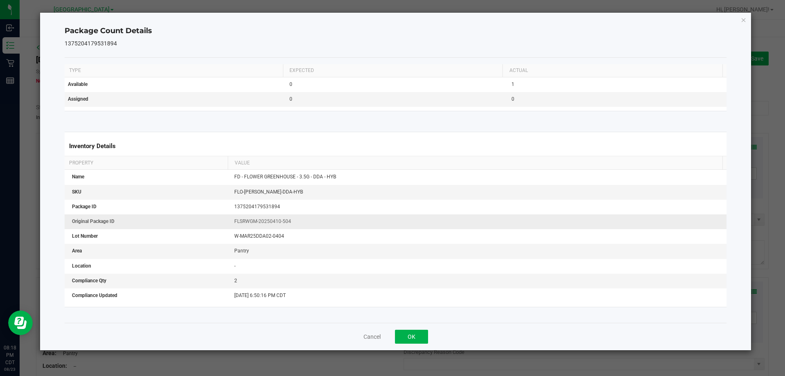
scroll to position [123, 0]
click at [391, 330] on button "OK" at bounding box center [411, 336] width 33 height 14
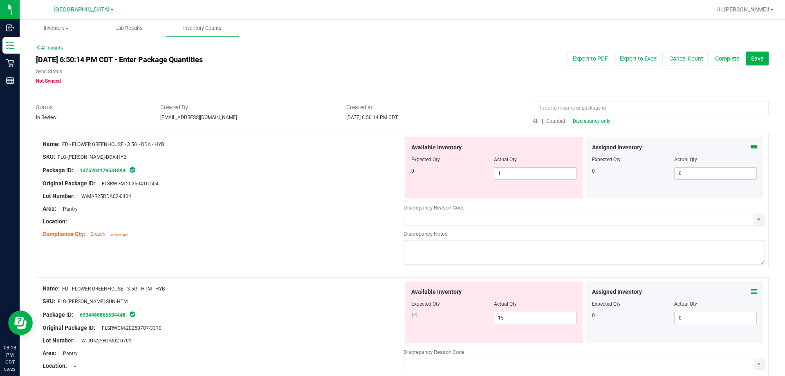
click at [391, 294] on div "Assigned Inventory" at bounding box center [674, 291] width 165 height 9
click at [391, 293] on icon at bounding box center [754, 292] width 6 height 6
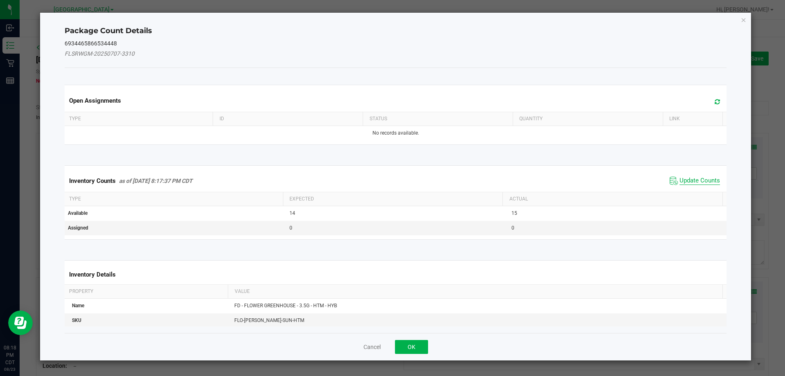
click at [391, 181] on span "Update Counts" at bounding box center [699, 181] width 40 height 8
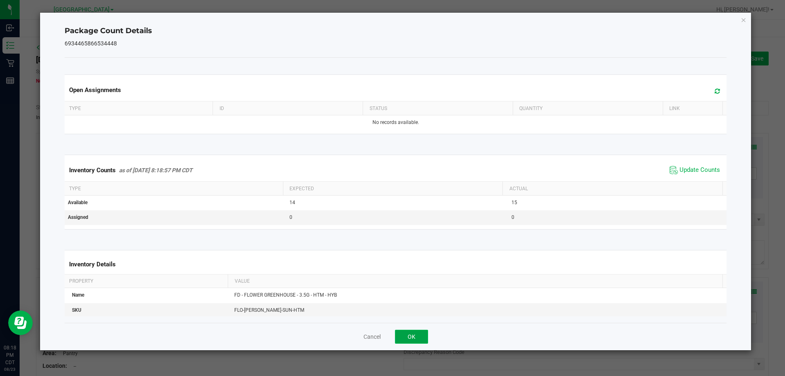
click at [391, 337] on button "OK" at bounding box center [411, 336] width 33 height 14
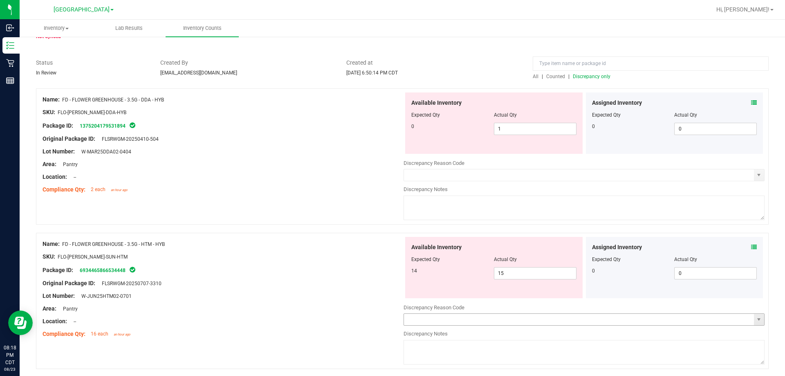
scroll to position [82, 0]
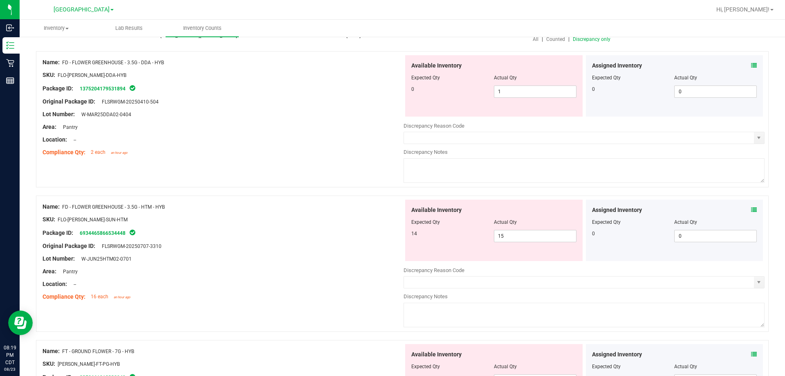
click at [391, 242] on div "Available Inventory Expected Qty Actual Qty 14 15 15" at bounding box center [493, 229] width 177 height 61
click at [391, 240] on span "15 15" at bounding box center [535, 236] width 83 height 12
click at [359, 260] on div "Lot Number: W-JUN25HTM02-0701" at bounding box center [223, 258] width 361 height 9
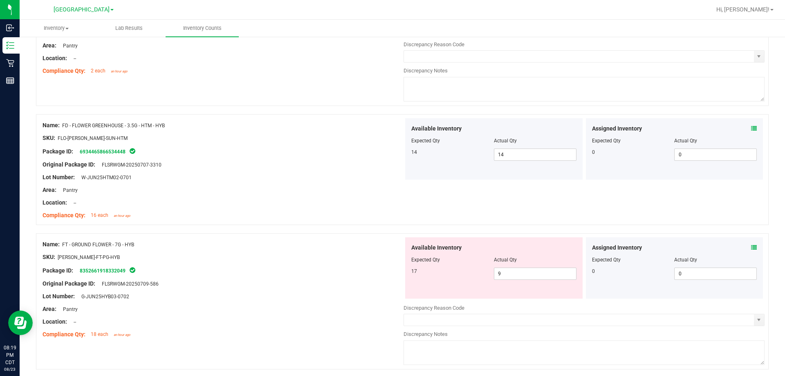
scroll to position [164, 0]
click at [391, 251] on span at bounding box center [754, 247] width 6 height 9
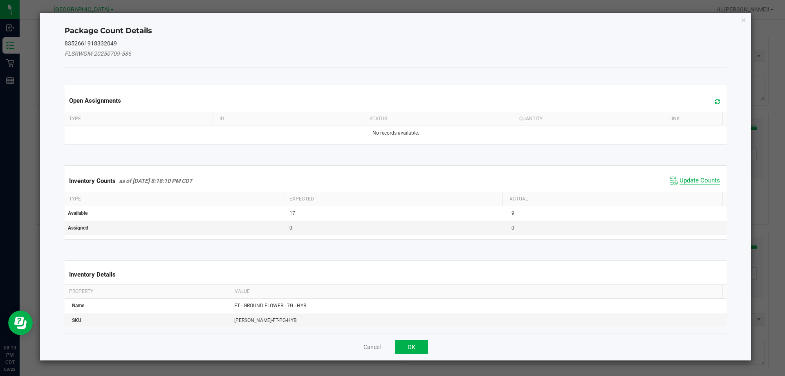
click at [391, 179] on span "Update Counts" at bounding box center [699, 181] width 40 height 8
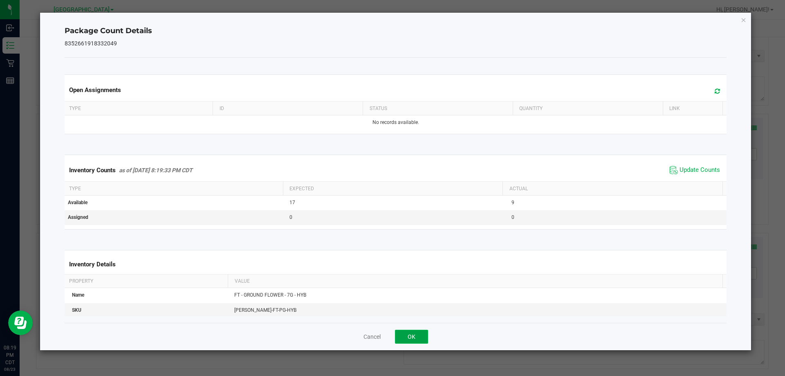
click at [391, 338] on button "OK" at bounding box center [411, 336] width 33 height 14
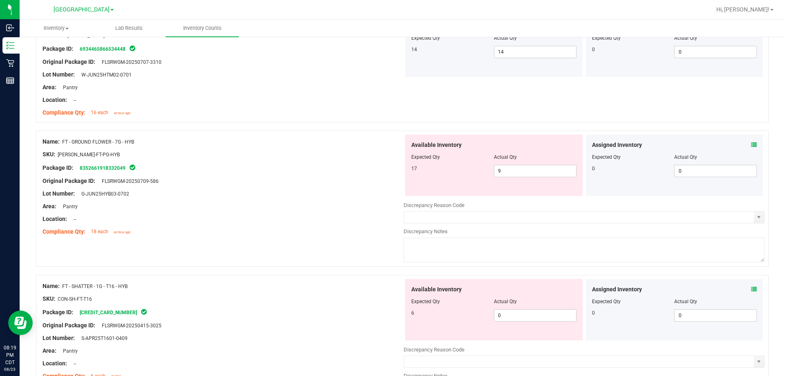
scroll to position [286, 0]
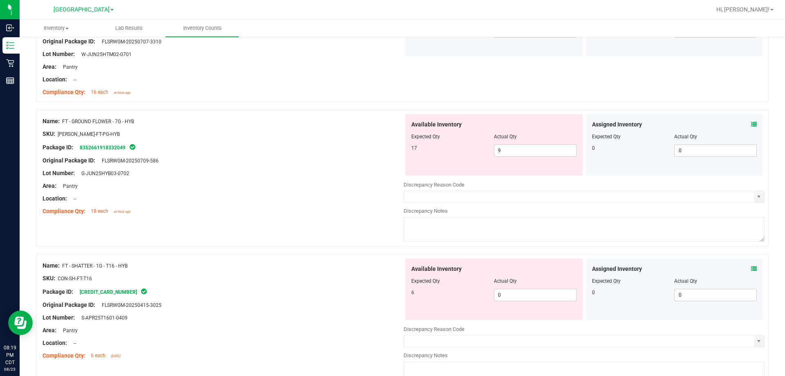
click at [391, 269] on icon at bounding box center [754, 269] width 6 height 6
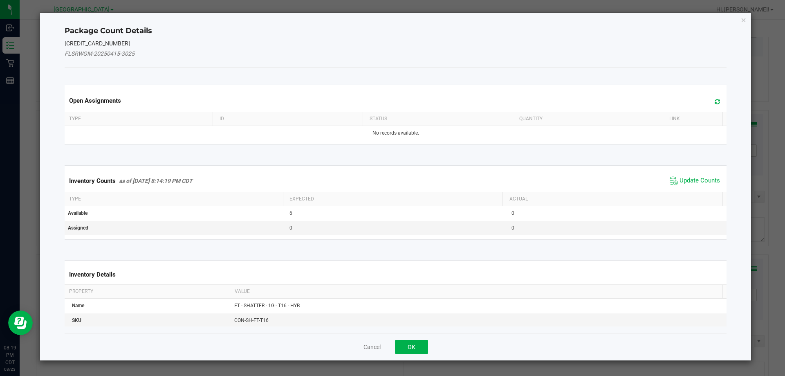
click at [391, 269] on div "Package Count Details 4547150492438739 FLSRWGM-20250415-3025 Open Assignments T…" at bounding box center [395, 186] width 711 height 347
click at [391, 347] on button "OK" at bounding box center [411, 347] width 33 height 14
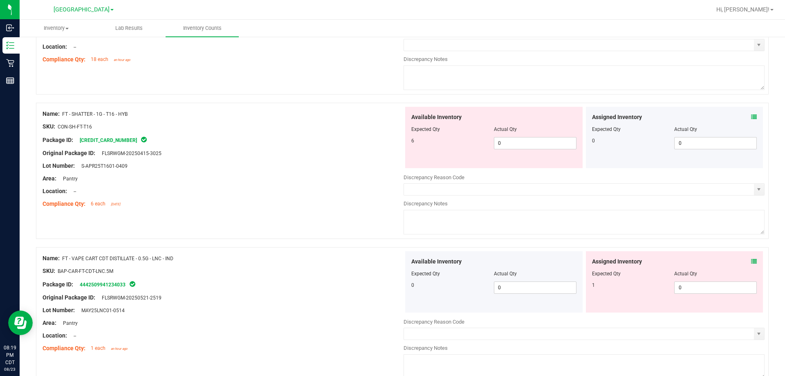
scroll to position [450, 0]
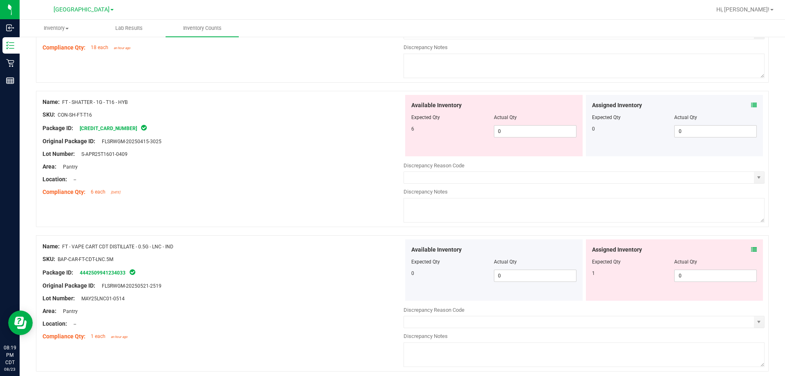
click at [391, 249] on icon at bounding box center [754, 250] width 6 height 6
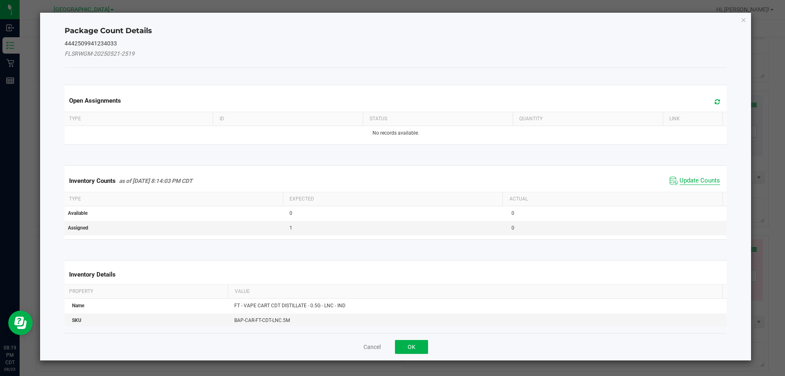
click at [391, 184] on span "Update Counts" at bounding box center [699, 181] width 40 height 8
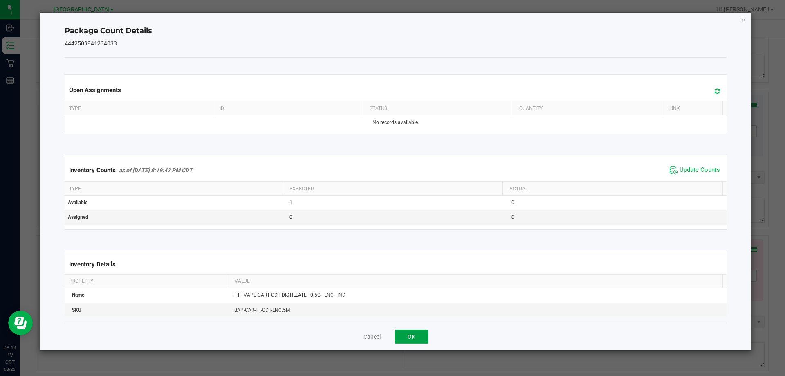
click at [391, 335] on button "OK" at bounding box center [411, 336] width 33 height 14
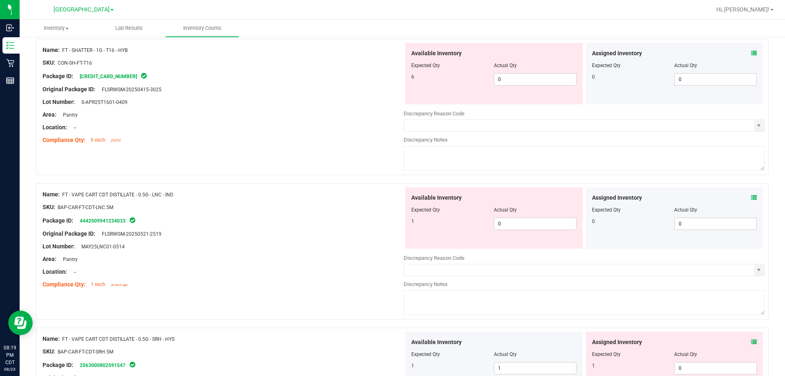
scroll to position [613, 0]
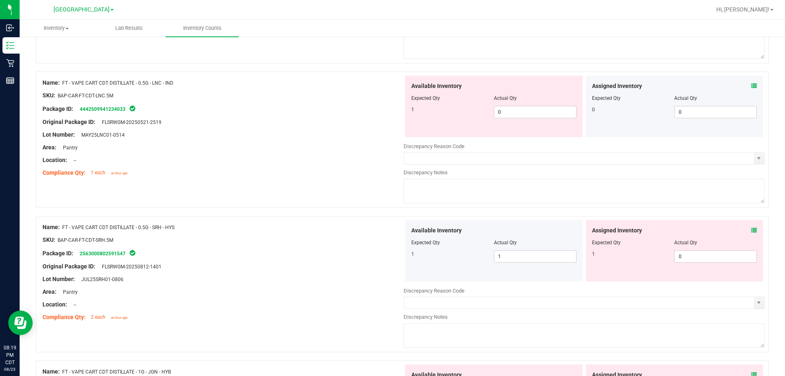
click at [391, 232] on div "Assigned Inventory" at bounding box center [674, 230] width 165 height 9
click at [391, 230] on div "Assigned Inventory Expected Qty Actual Qty 1 0 0" at bounding box center [674, 250] width 177 height 61
click at [391, 231] on icon at bounding box center [754, 230] width 6 height 6
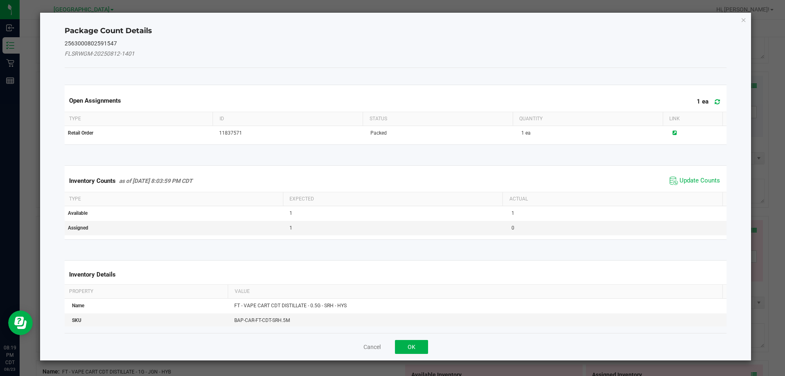
click at [391, 172] on div "Inventory Counts as of Aug 23, 2025 8:03:59 PM CDT Update Counts" at bounding box center [396, 181] width 666 height 22
click at [391, 180] on span "Update Counts" at bounding box center [699, 181] width 40 height 8
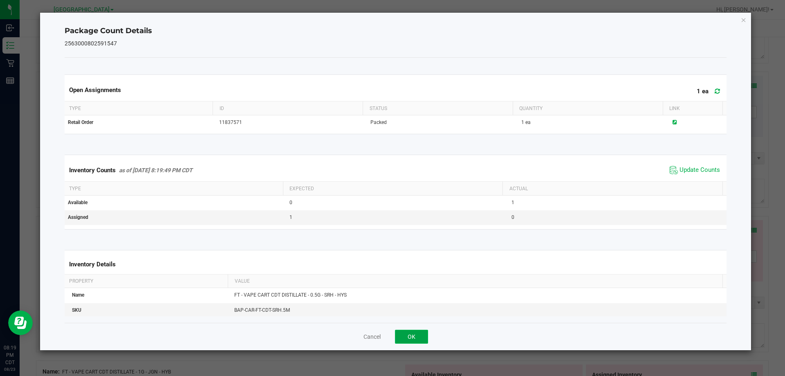
click at [391, 337] on button "OK" at bounding box center [411, 336] width 33 height 14
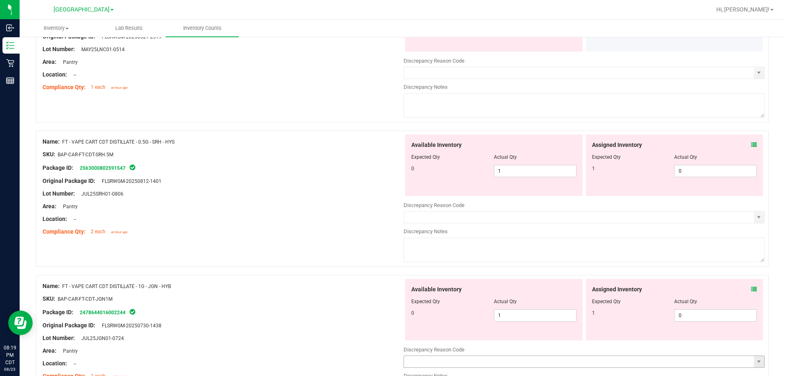
scroll to position [736, 0]
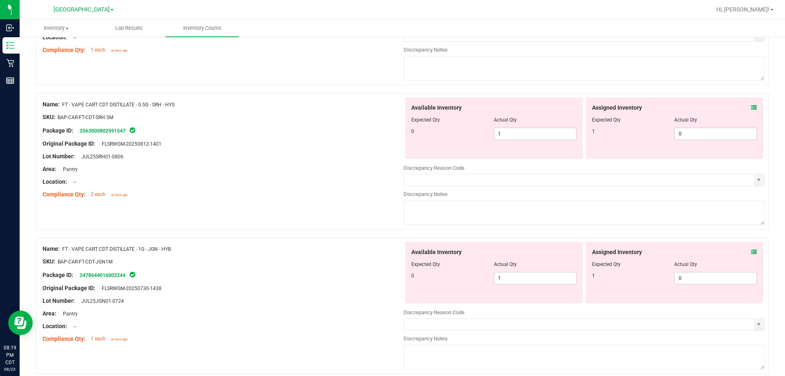
click at [391, 253] on icon at bounding box center [754, 252] width 6 height 6
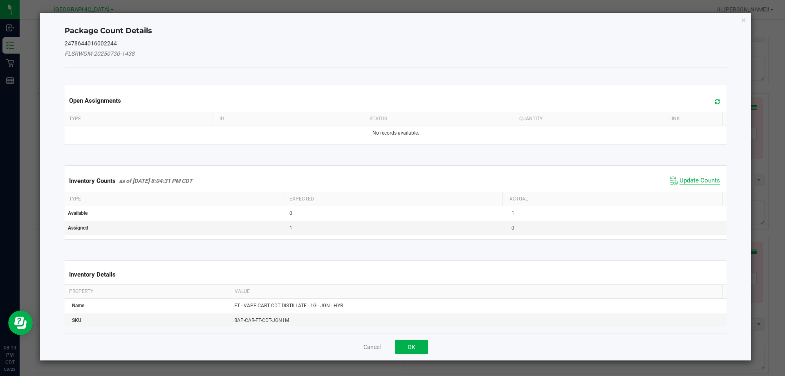
click at [391, 177] on span "Update Counts" at bounding box center [699, 181] width 40 height 8
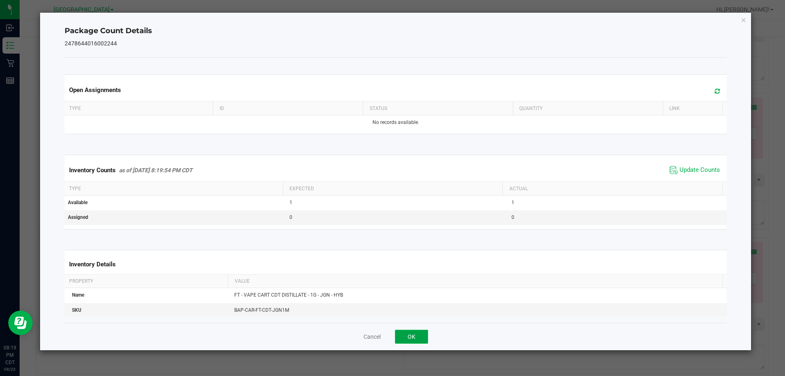
click at [391, 333] on button "OK" at bounding box center [411, 336] width 33 height 14
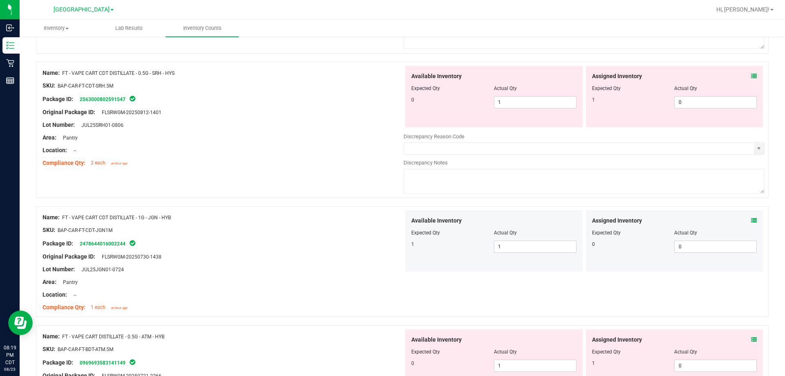
scroll to position [858, 0]
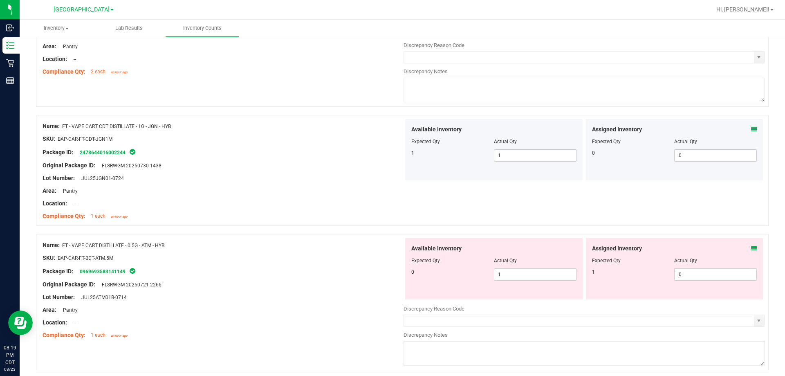
click at [391, 249] on icon at bounding box center [754, 248] width 6 height 6
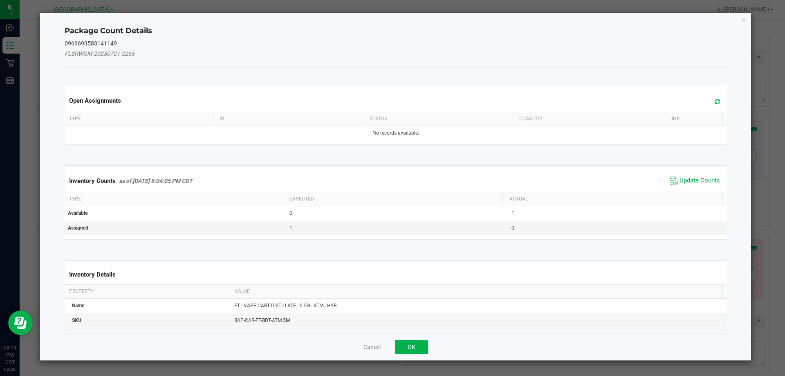
click at [391, 185] on span "Update Counts" at bounding box center [695, 181] width 54 height 12
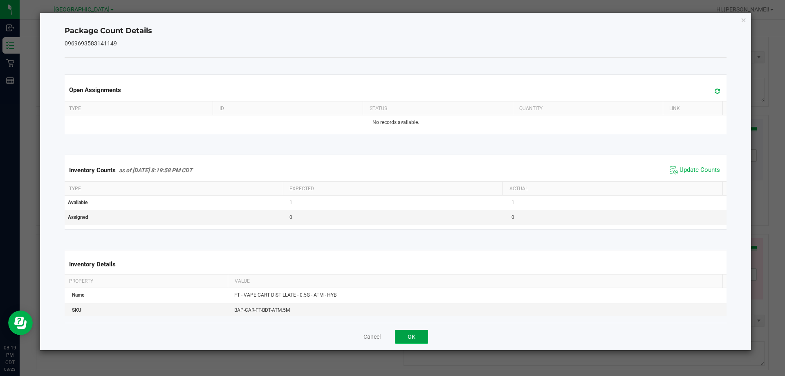
click at [391, 331] on button "OK" at bounding box center [411, 336] width 33 height 14
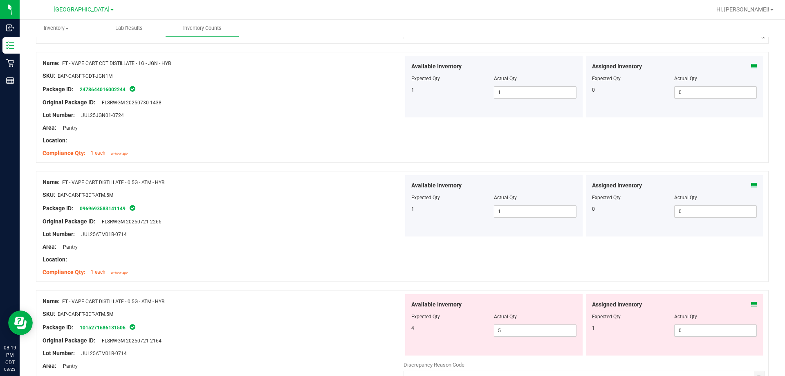
scroll to position [1022, 0]
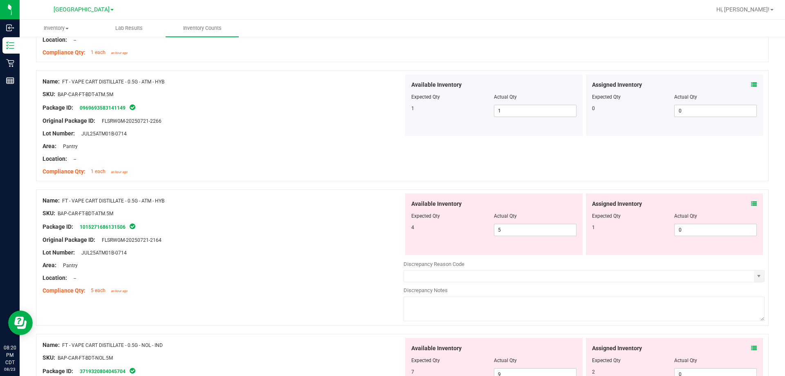
click at [391, 203] on div "Assigned Inventory" at bounding box center [674, 203] width 165 height 9
click at [391, 205] on icon at bounding box center [754, 204] width 6 height 6
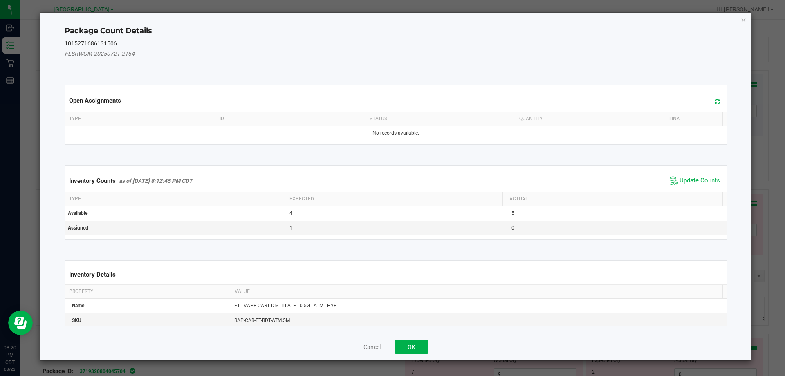
click at [391, 179] on span "Update Counts" at bounding box center [699, 181] width 40 height 8
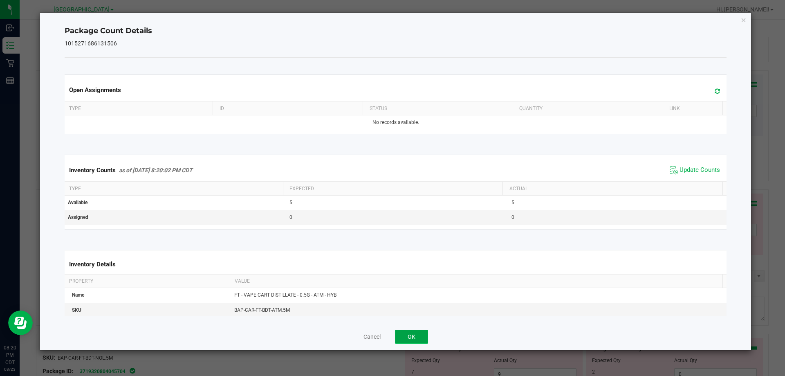
click at [391, 332] on button "OK" at bounding box center [411, 336] width 33 height 14
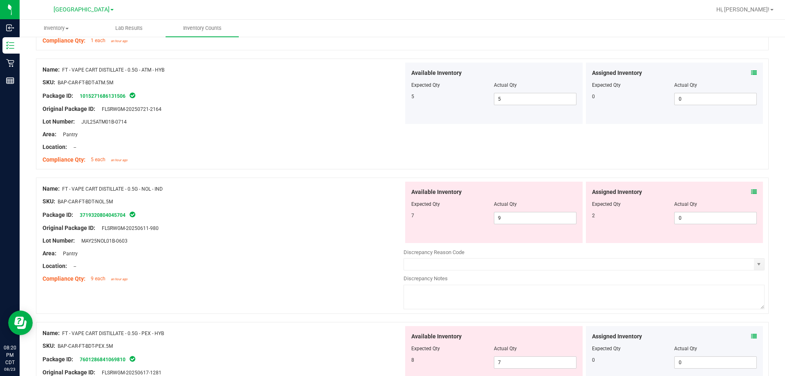
scroll to position [1186, 0]
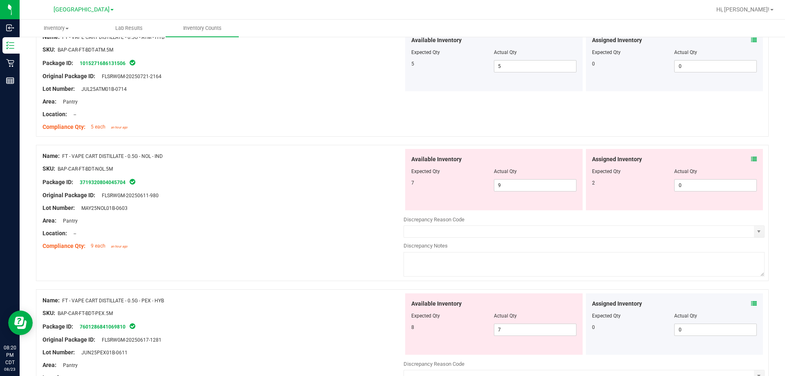
click at [391, 159] on icon at bounding box center [754, 159] width 6 height 6
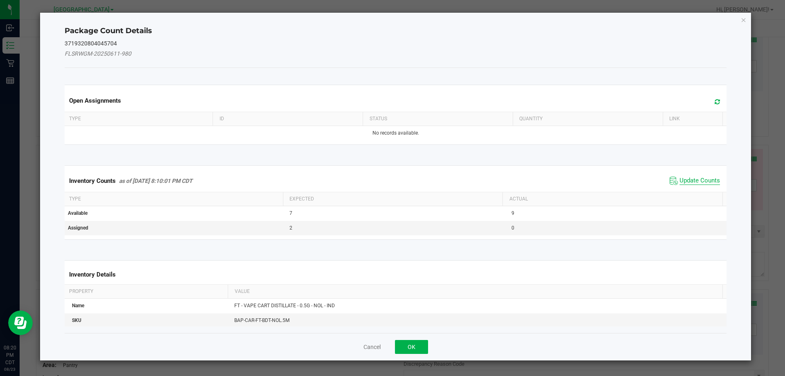
click at [391, 178] on span "Update Counts" at bounding box center [699, 181] width 40 height 8
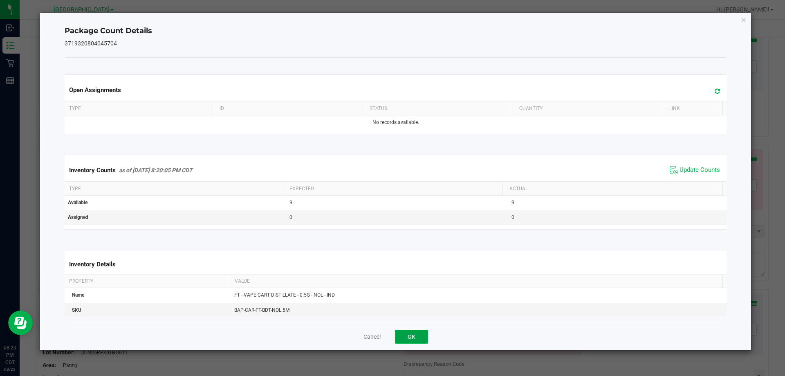
click at [391, 339] on button "OK" at bounding box center [411, 336] width 33 height 14
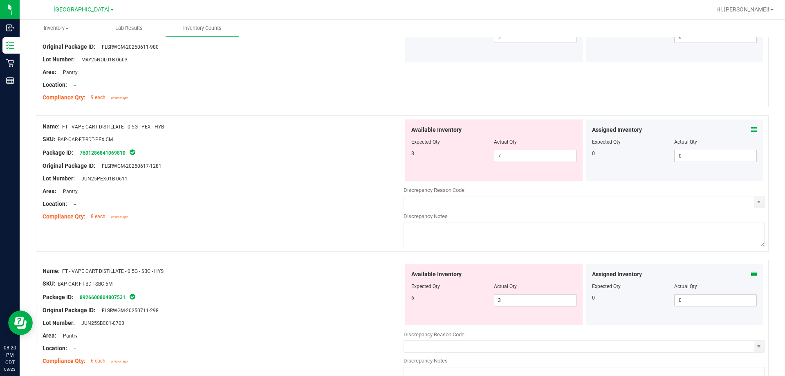
scroll to position [1349, 0]
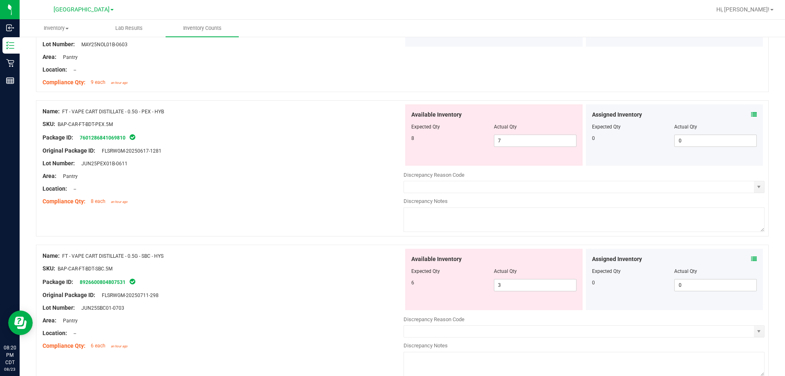
click at [391, 117] on icon at bounding box center [754, 115] width 6 height 6
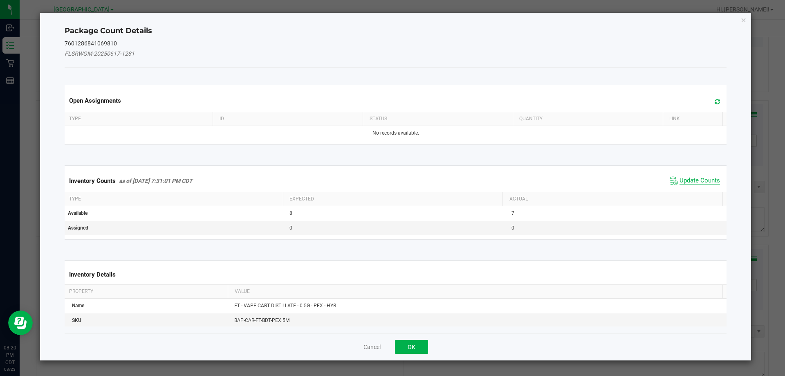
click at [391, 184] on span "Update Counts" at bounding box center [699, 181] width 40 height 8
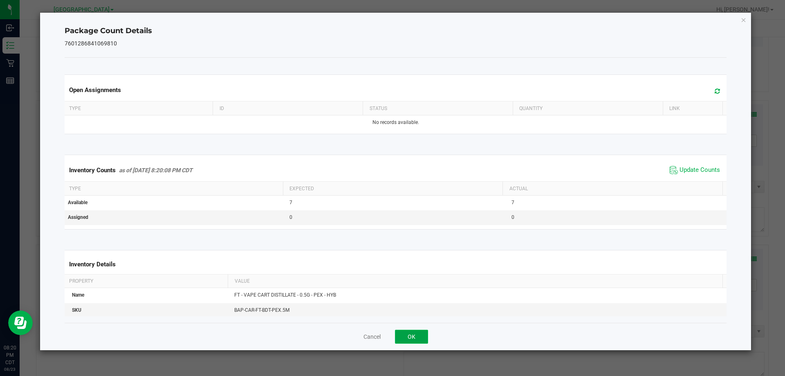
click at [391, 334] on button "OK" at bounding box center [411, 336] width 33 height 14
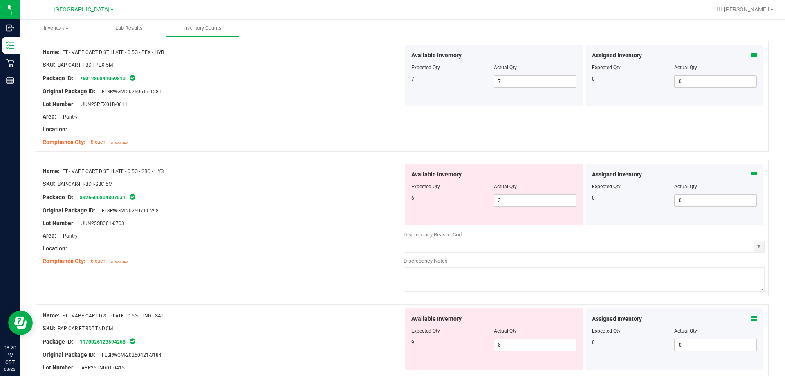
scroll to position [1472, 0]
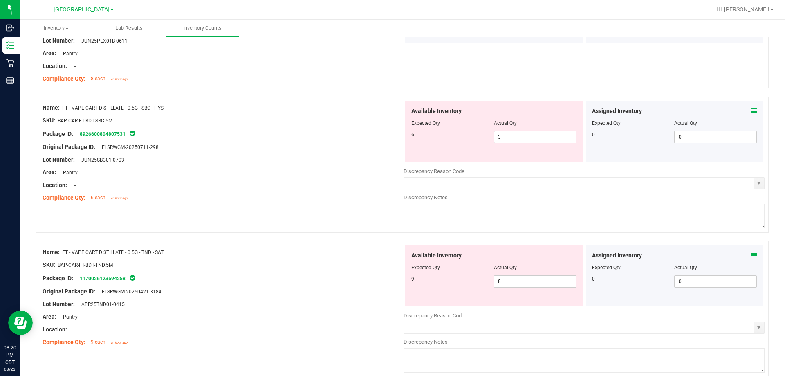
click at [391, 113] on icon at bounding box center [754, 111] width 6 height 6
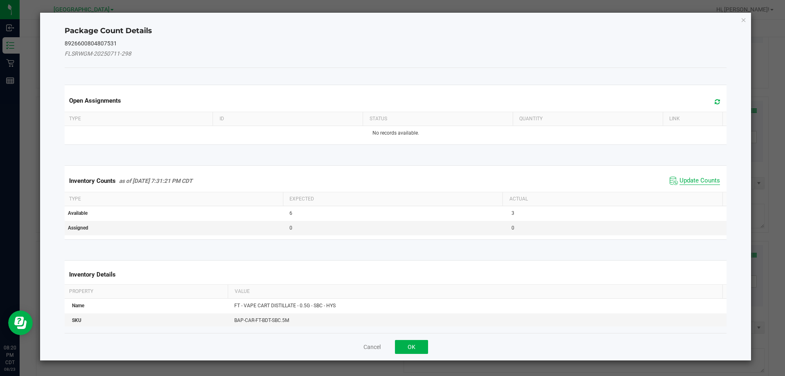
click at [391, 180] on span "Update Counts" at bounding box center [699, 181] width 40 height 8
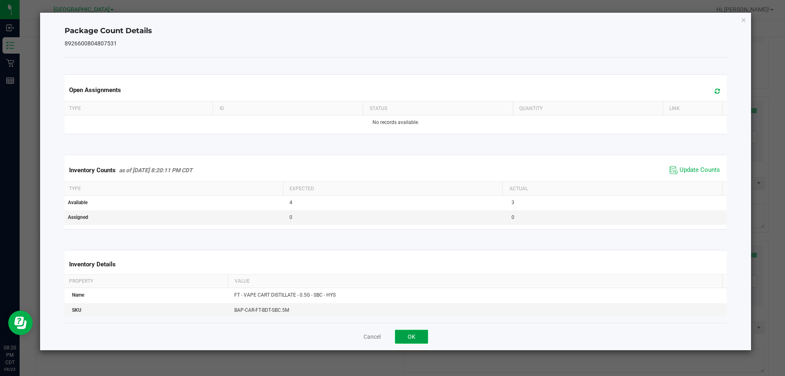
click at [391, 334] on button "OK" at bounding box center [411, 336] width 33 height 14
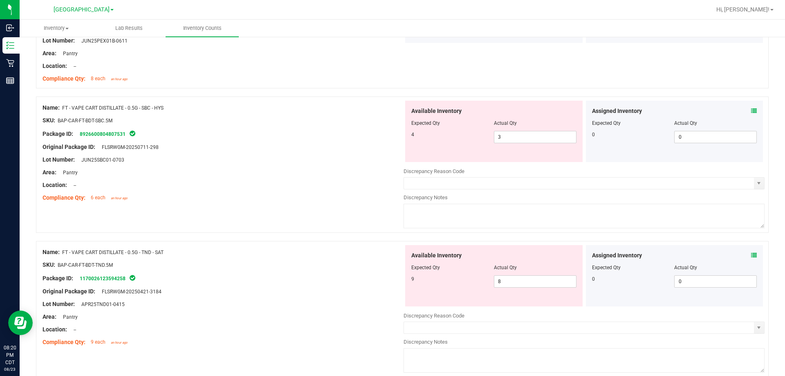
click at [391, 254] on icon at bounding box center [754, 255] width 6 height 6
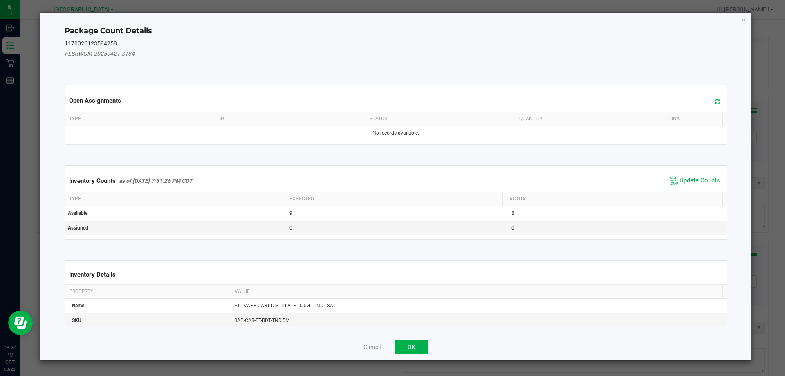
click at [391, 180] on span "Update Counts" at bounding box center [699, 181] width 40 height 8
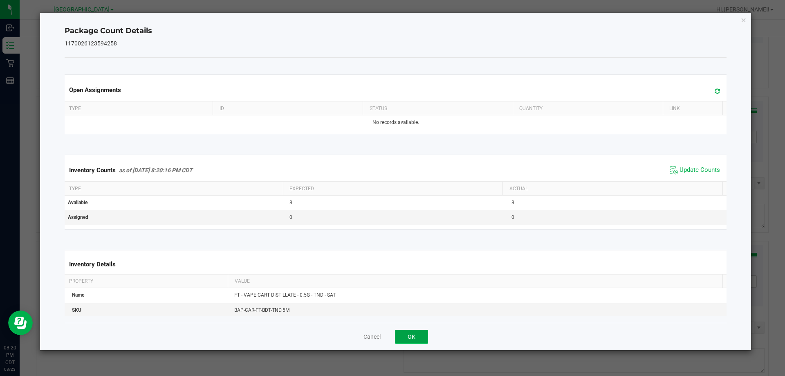
click at [391, 337] on button "OK" at bounding box center [411, 336] width 33 height 14
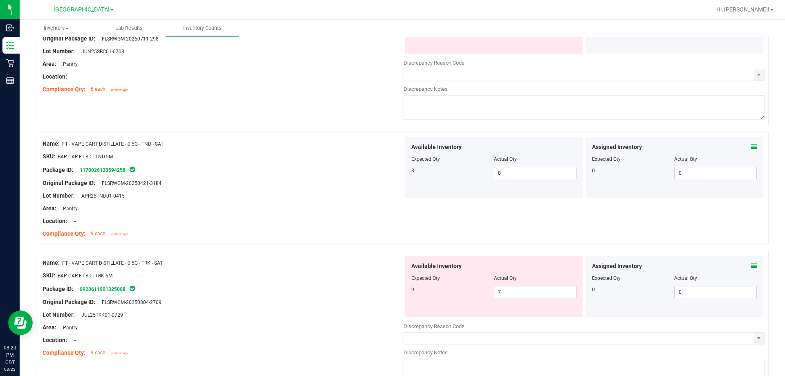
scroll to position [1594, 0]
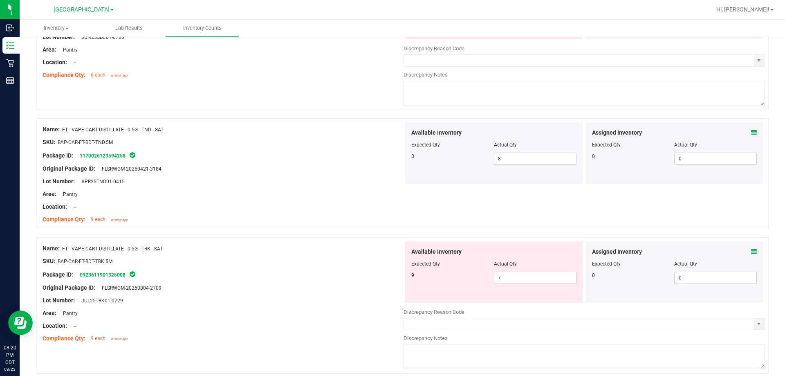
click at [391, 252] on icon at bounding box center [754, 252] width 6 height 6
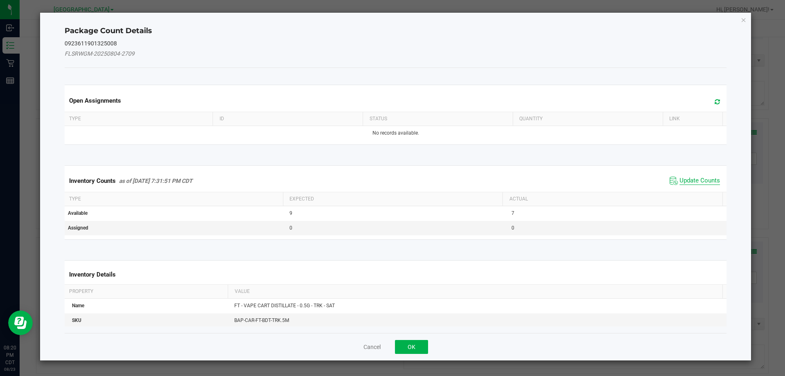
click at [391, 182] on span "Update Counts" at bounding box center [699, 181] width 40 height 8
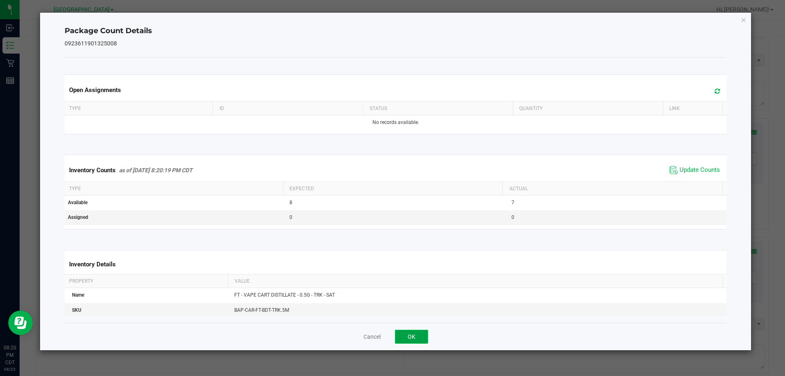
click at [391, 338] on button "OK" at bounding box center [411, 336] width 33 height 14
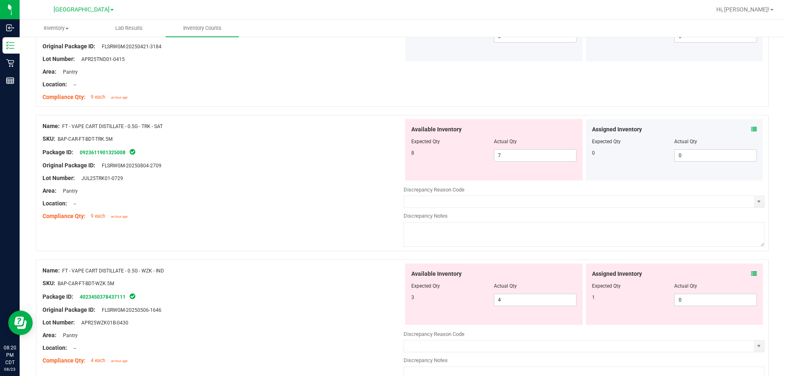
scroll to position [1717, 0]
click at [391, 274] on icon at bounding box center [754, 273] width 6 height 6
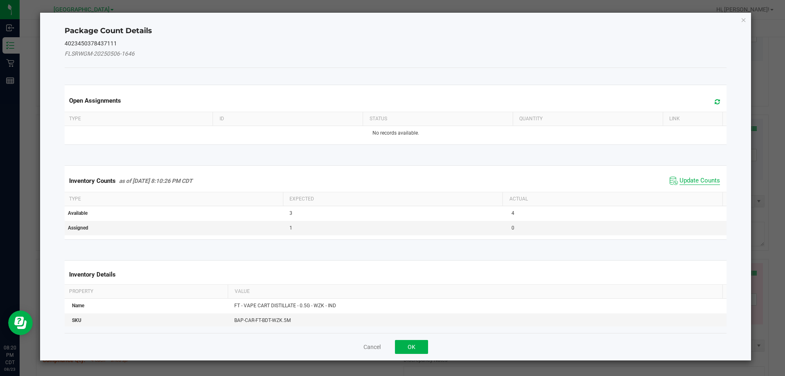
click at [391, 181] on span "Update Counts" at bounding box center [699, 181] width 40 height 8
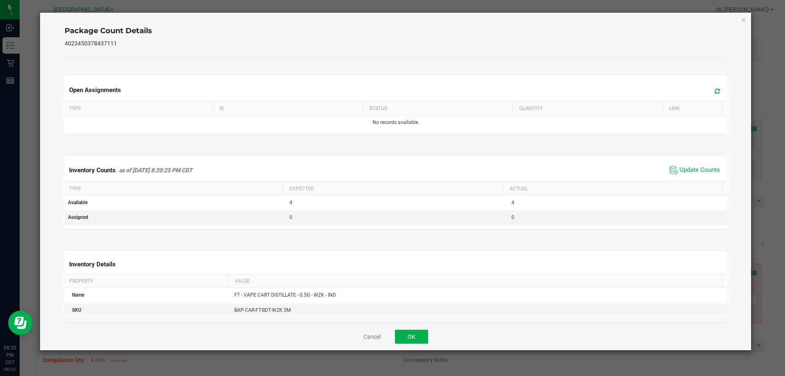
click at [391, 343] on div "Cancel OK" at bounding box center [396, 336] width 662 height 27
click at [391, 338] on button "OK" at bounding box center [411, 336] width 33 height 14
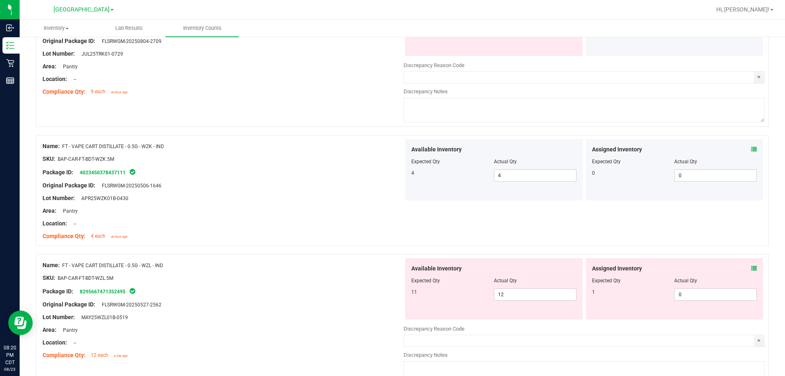
scroll to position [1880, 0]
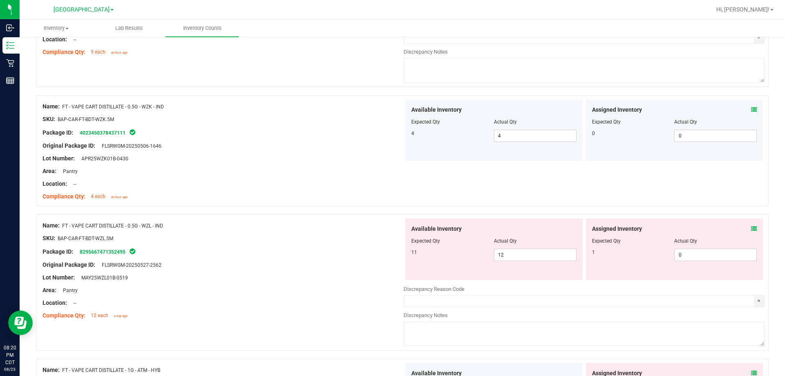
click at [391, 226] on icon at bounding box center [754, 229] width 6 height 6
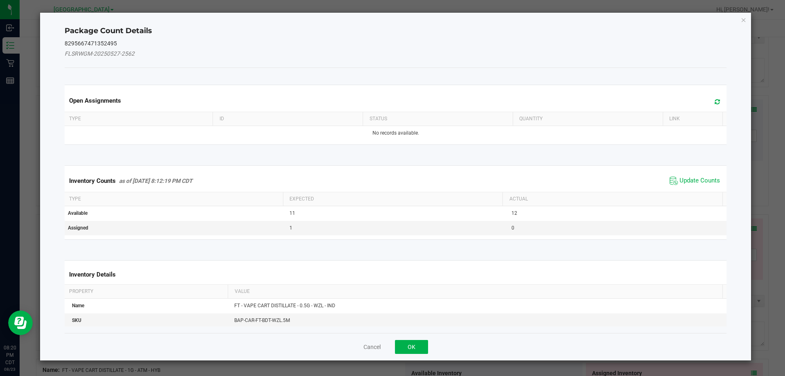
click at [391, 177] on span "Update Counts" at bounding box center [695, 181] width 54 height 12
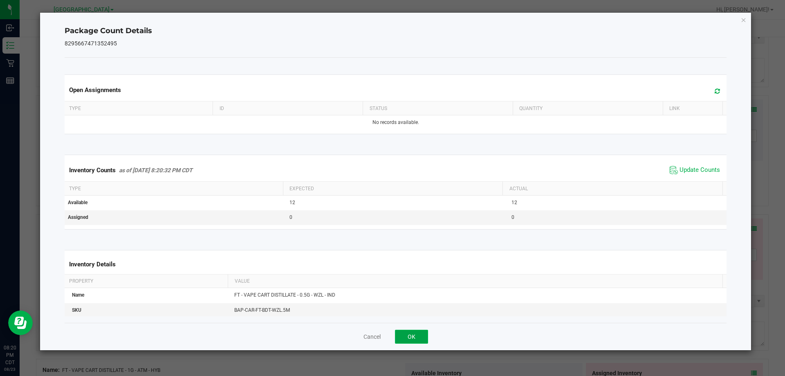
click at [391, 340] on button "OK" at bounding box center [411, 336] width 33 height 14
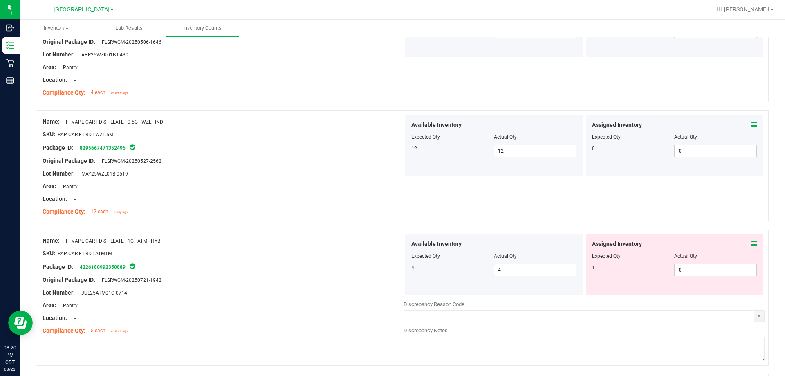
scroll to position [2003, 0]
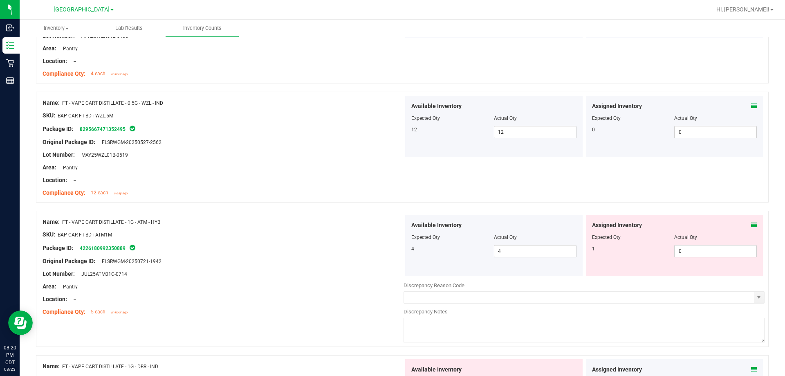
click at [391, 223] on icon at bounding box center [754, 225] width 6 height 6
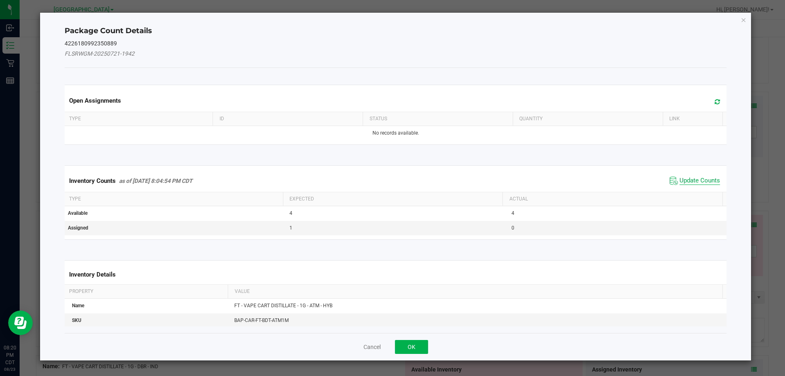
drag, startPoint x: 673, startPoint y: 190, endPoint x: 675, endPoint y: 184, distance: 5.5
click at [391, 184] on div "Inventory Counts as of Aug 23, 2025 8:04:54 PM CDT Update Counts" at bounding box center [396, 181] width 666 height 22
click at [391, 181] on span "Update Counts" at bounding box center [699, 181] width 40 height 8
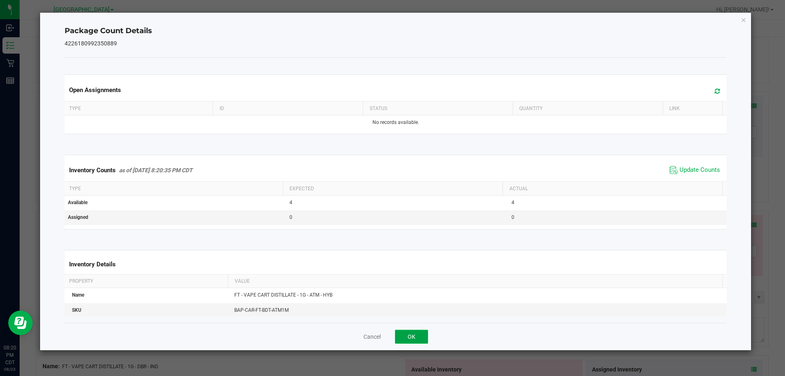
click at [391, 339] on button "OK" at bounding box center [411, 336] width 33 height 14
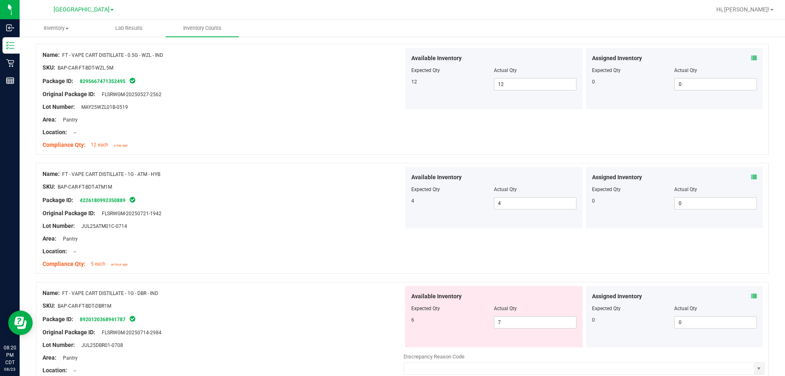
scroll to position [2126, 0]
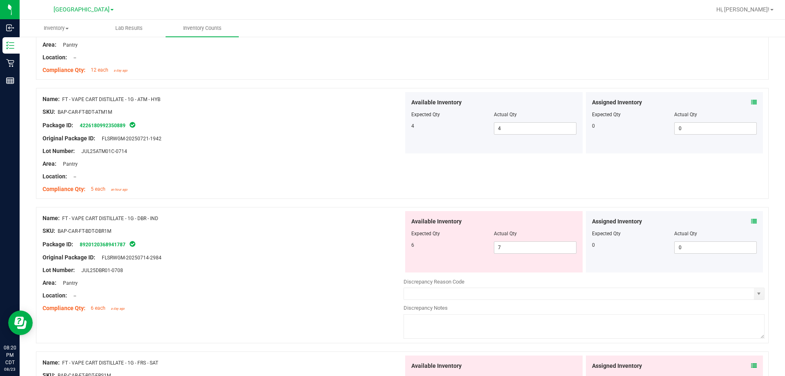
click at [391, 223] on icon at bounding box center [754, 221] width 6 height 6
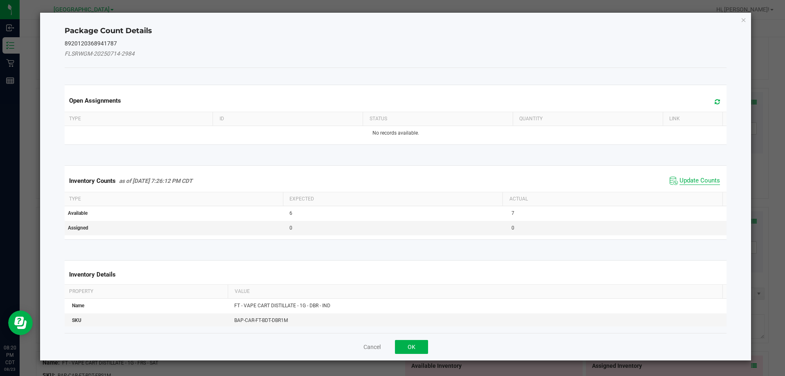
click at [391, 177] on span "Update Counts" at bounding box center [699, 181] width 40 height 8
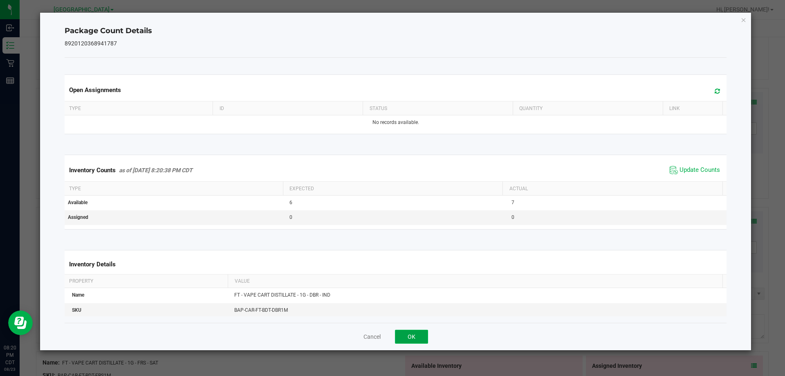
click at [391, 334] on button "OK" at bounding box center [411, 336] width 33 height 14
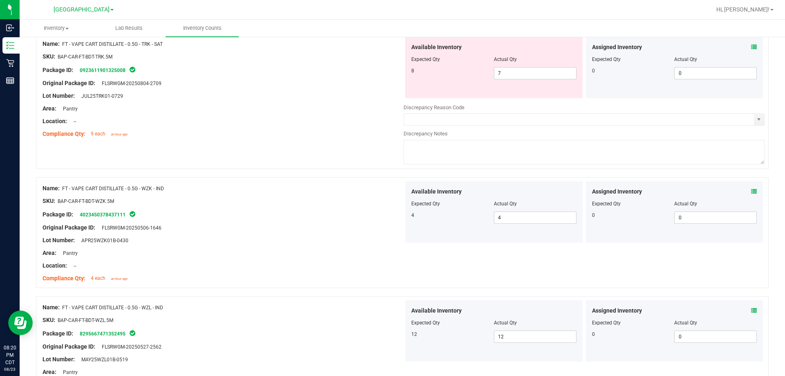
scroll to position [1676, 0]
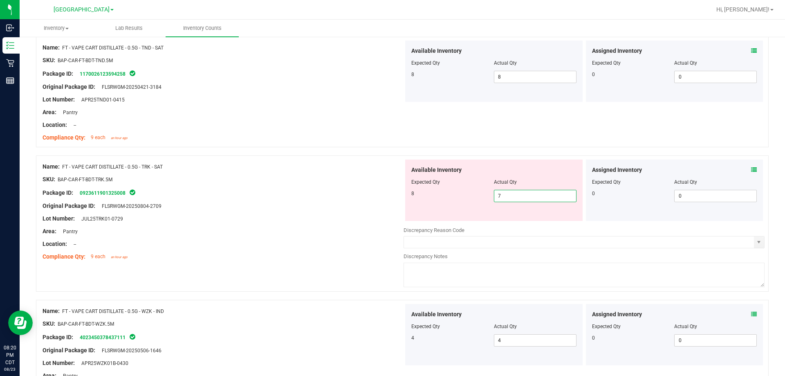
click at [391, 193] on span "7 7" at bounding box center [535, 196] width 83 height 12
click at [391, 193] on input "8" at bounding box center [535, 195] width 82 height 11
click at [323, 219] on div "Lot Number: JUL25TRK01-0729" at bounding box center [223, 218] width 361 height 9
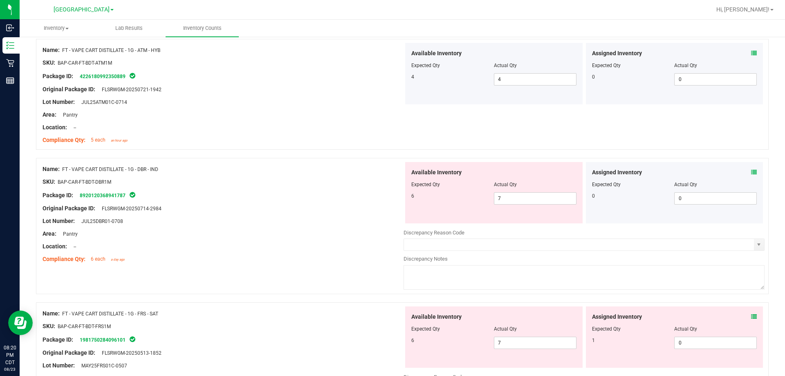
scroll to position [2207, 0]
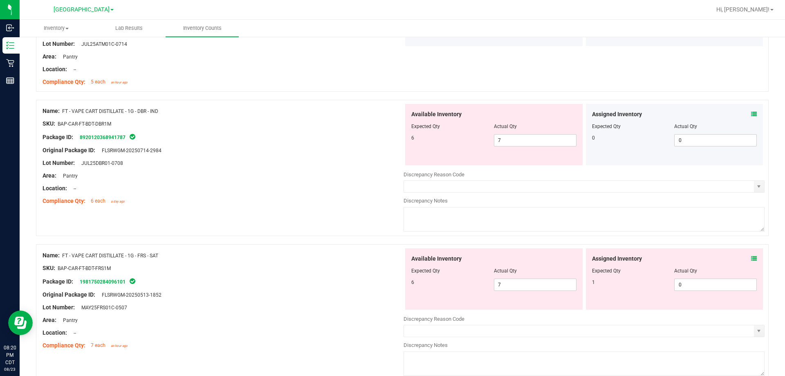
click at [391, 114] on icon at bounding box center [754, 114] width 6 height 6
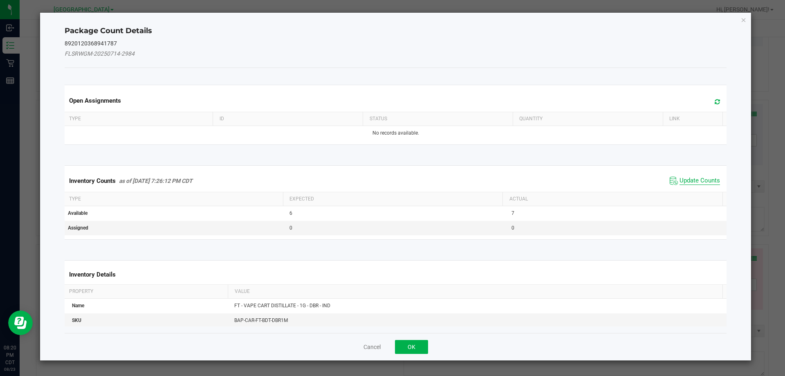
click at [391, 184] on span "Update Counts" at bounding box center [699, 181] width 40 height 8
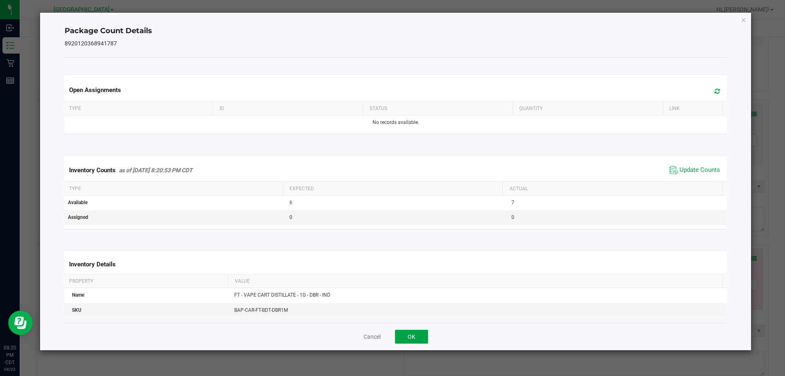
click at [391, 341] on button "OK" at bounding box center [411, 336] width 33 height 14
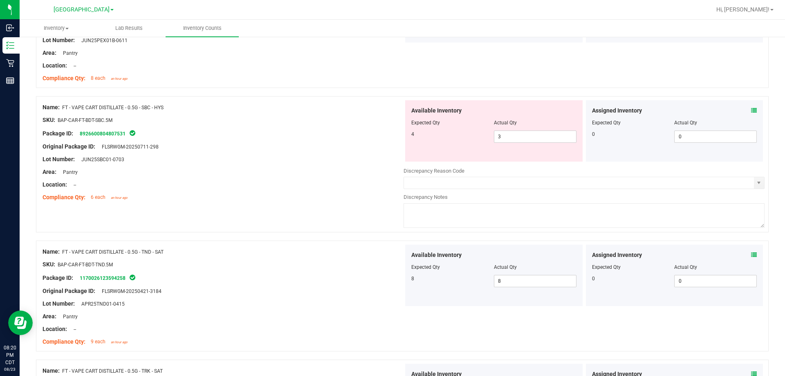
scroll to position [1472, 0]
click at [391, 139] on span "3 3" at bounding box center [535, 137] width 83 height 12
click at [368, 161] on div "Lot Number: JUN25SBC01-0703" at bounding box center [223, 159] width 361 height 9
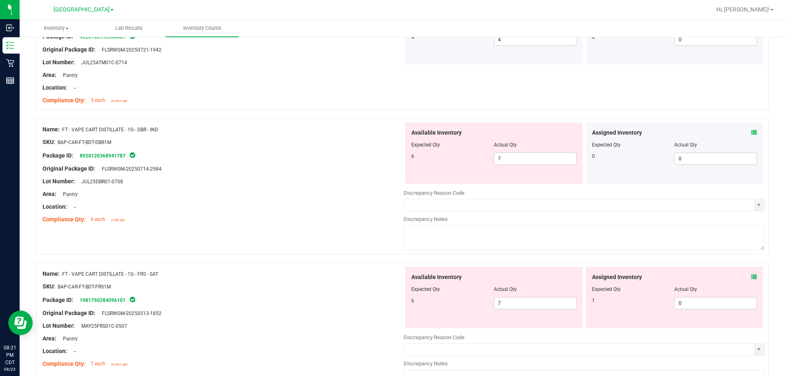
scroll to position [2167, 0]
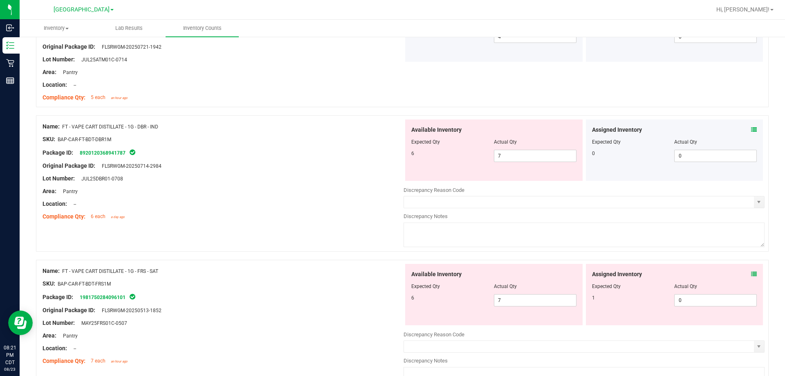
click at [391, 132] on div "Assigned Inventory" at bounding box center [674, 129] width 165 height 9
click at [391, 130] on icon at bounding box center [754, 130] width 6 height 6
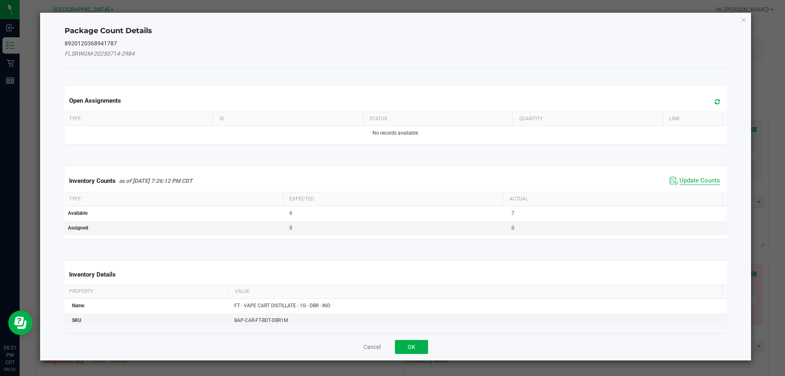
click at [391, 184] on span "Update Counts" at bounding box center [699, 181] width 40 height 8
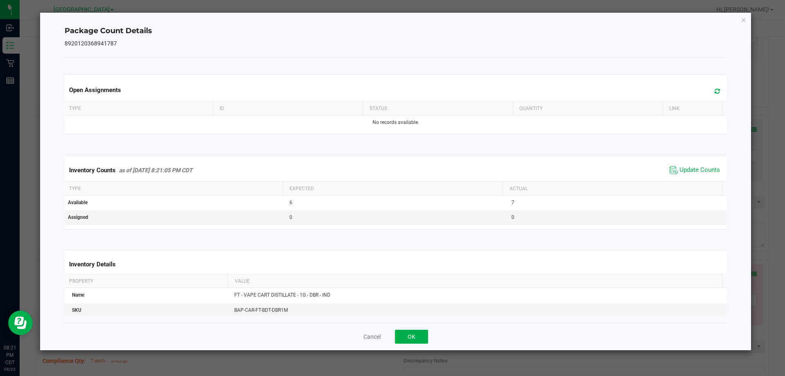
click at [391, 343] on div "Cancel OK" at bounding box center [396, 336] width 662 height 27
click at [391, 335] on button "OK" at bounding box center [411, 336] width 33 height 14
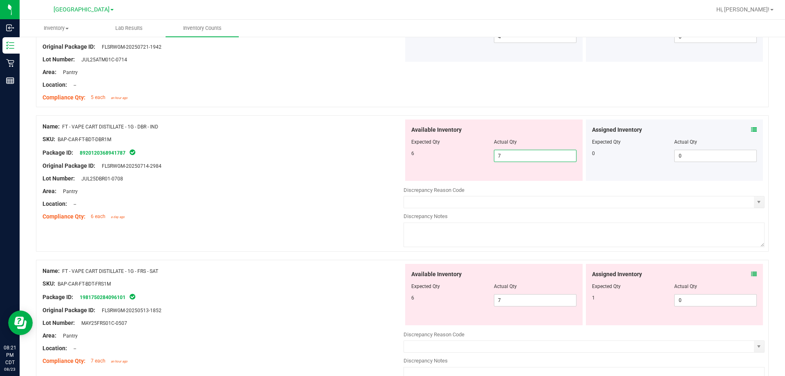
click at [391, 159] on span "7 7" at bounding box center [535, 156] width 83 height 12
click at [318, 212] on div "Compliance Qty: 6 each a day ago" at bounding box center [223, 216] width 361 height 9
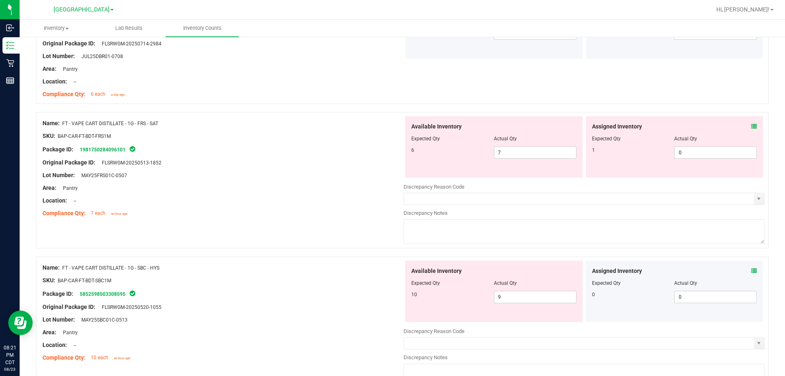
scroll to position [2289, 0]
click at [391, 128] on icon at bounding box center [754, 126] width 6 height 6
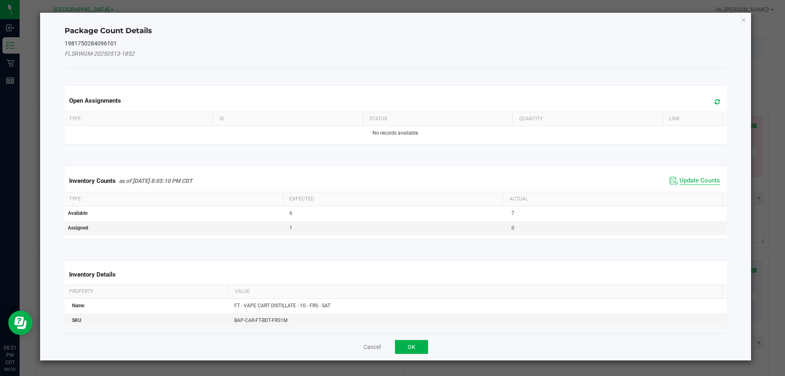
click at [391, 182] on span "Update Counts" at bounding box center [699, 181] width 40 height 8
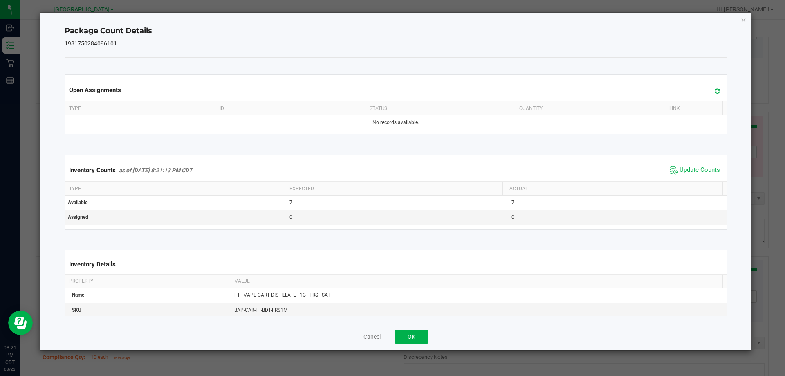
click at [391, 347] on div "Cancel OK" at bounding box center [396, 336] width 662 height 27
click at [391, 333] on button "OK" at bounding box center [411, 336] width 33 height 14
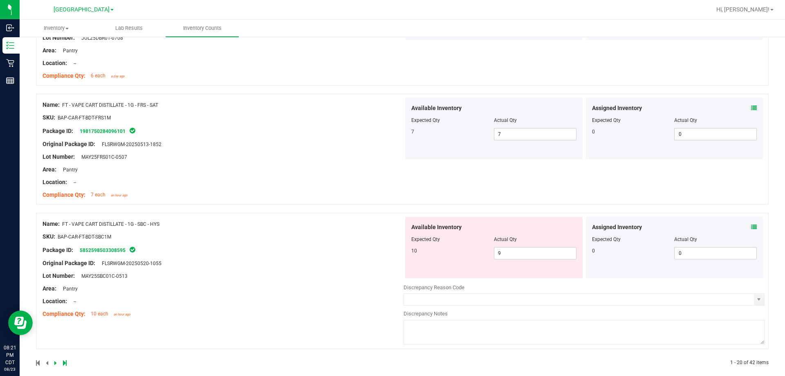
scroll to position [2316, 0]
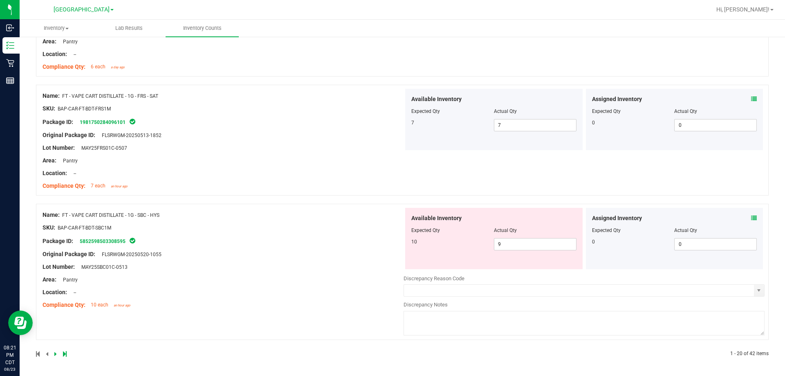
click at [391, 218] on icon at bounding box center [754, 218] width 6 height 6
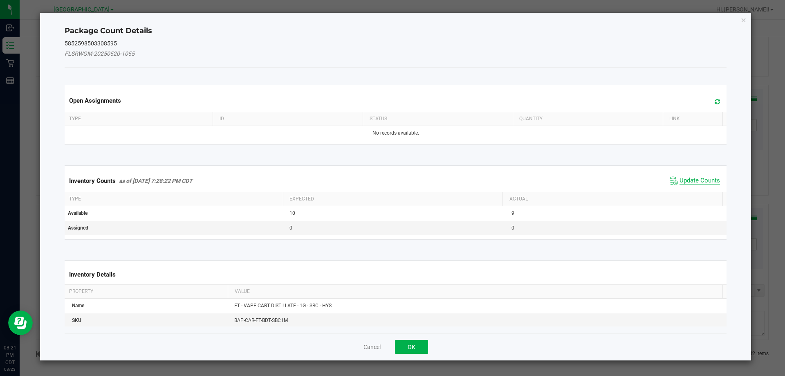
click at [391, 182] on span "Update Counts" at bounding box center [699, 181] width 40 height 8
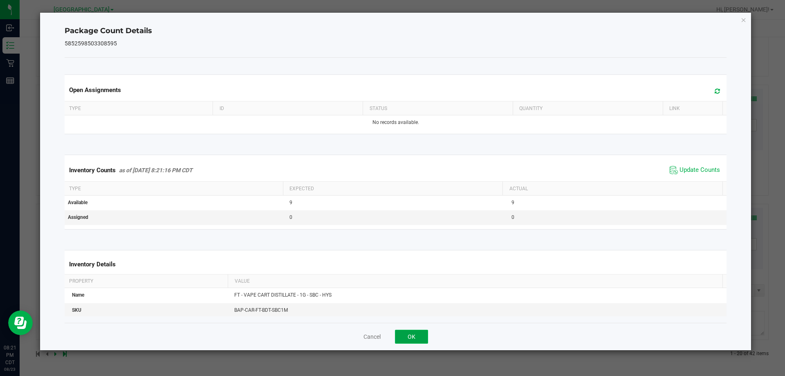
click at [391, 335] on button "OK" at bounding box center [411, 336] width 33 height 14
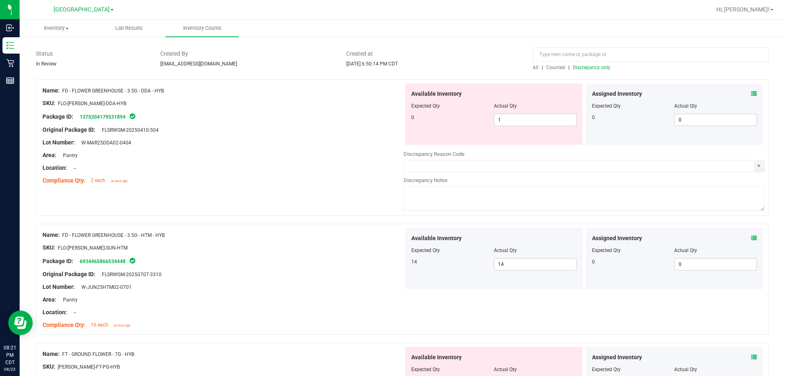
scroll to position [0, 0]
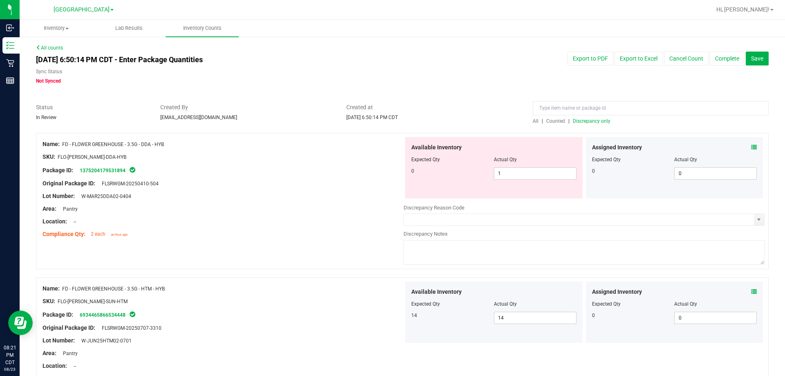
click at [391, 123] on span "Discrepancy only" at bounding box center [592, 121] width 38 height 6
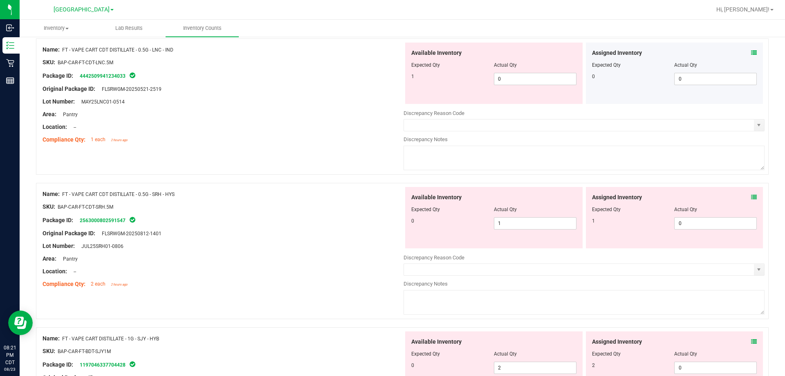
scroll to position [531, 0]
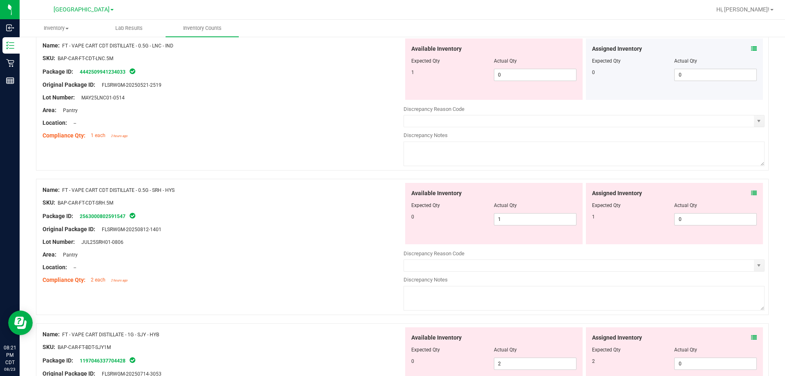
click at [391, 196] on span at bounding box center [754, 193] width 6 height 9
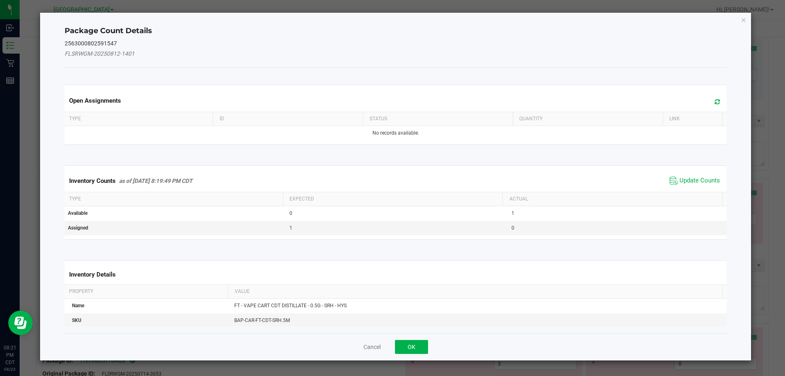
click at [391, 176] on span "Update Counts" at bounding box center [695, 181] width 54 height 12
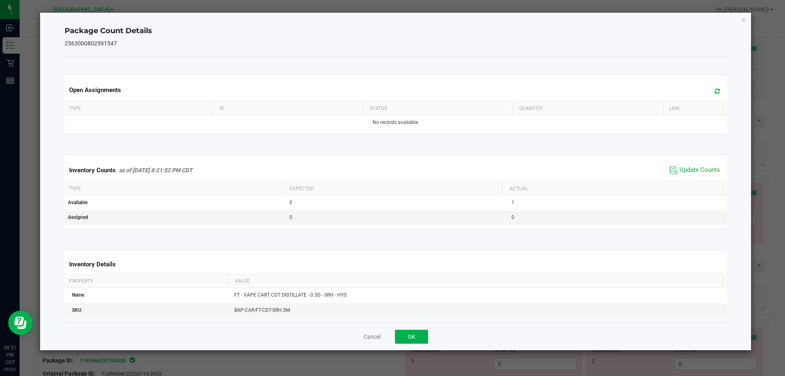
click at [391, 329] on div "Cancel OK" at bounding box center [396, 336] width 662 height 27
click at [391, 332] on button "OK" at bounding box center [411, 336] width 33 height 14
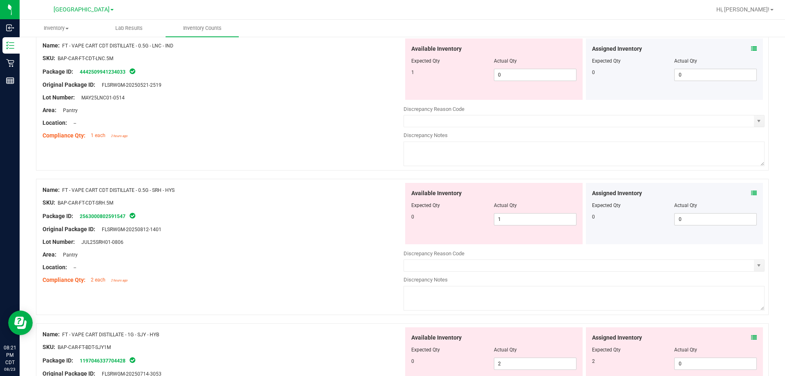
click at [391, 193] on icon at bounding box center [754, 193] width 6 height 6
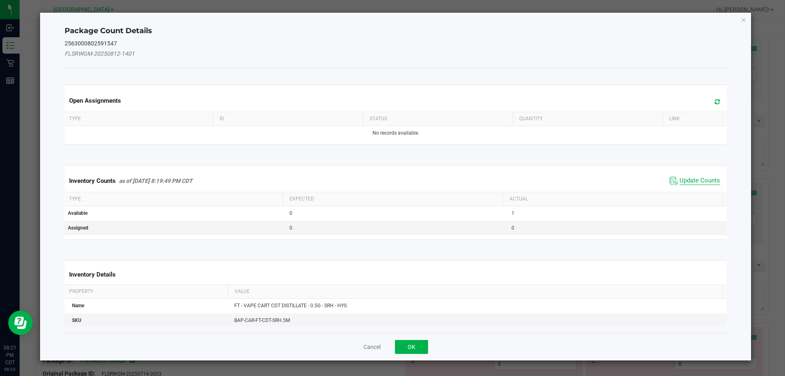
click at [391, 179] on span "Update Counts" at bounding box center [699, 181] width 40 height 8
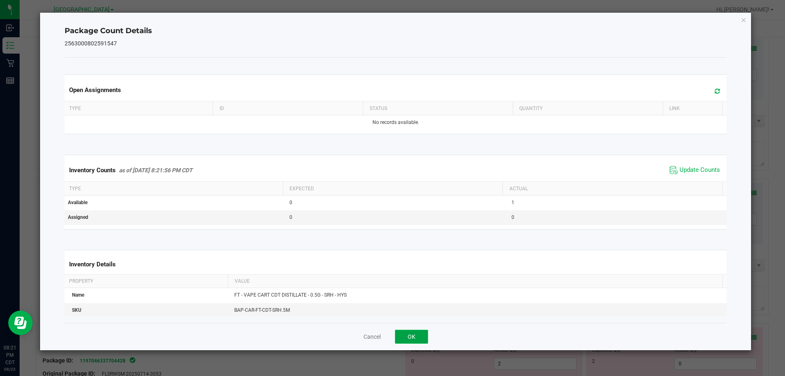
click at [391, 334] on button "OK" at bounding box center [411, 336] width 33 height 14
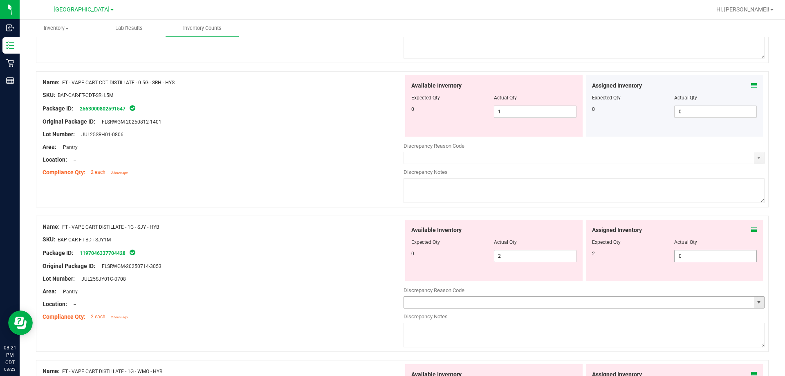
scroll to position [654, 0]
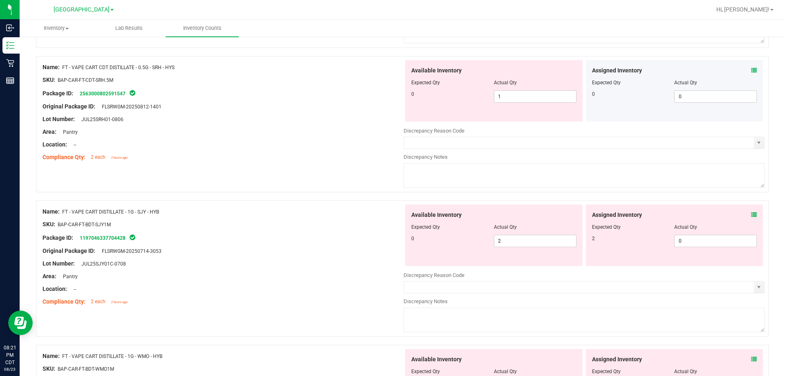
click at [391, 216] on icon at bounding box center [754, 215] width 6 height 6
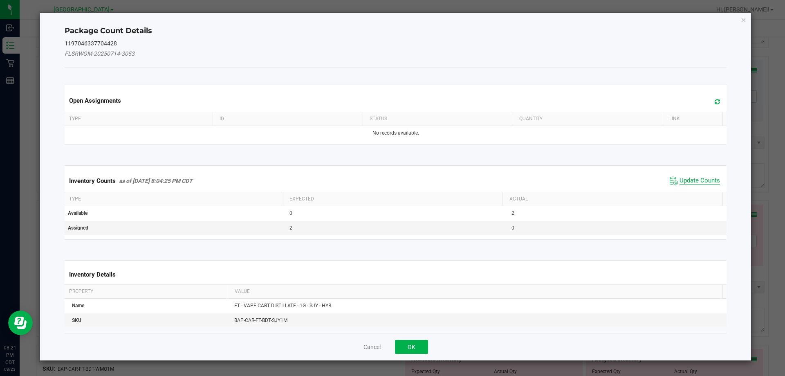
click at [391, 179] on span "Update Counts" at bounding box center [699, 181] width 40 height 8
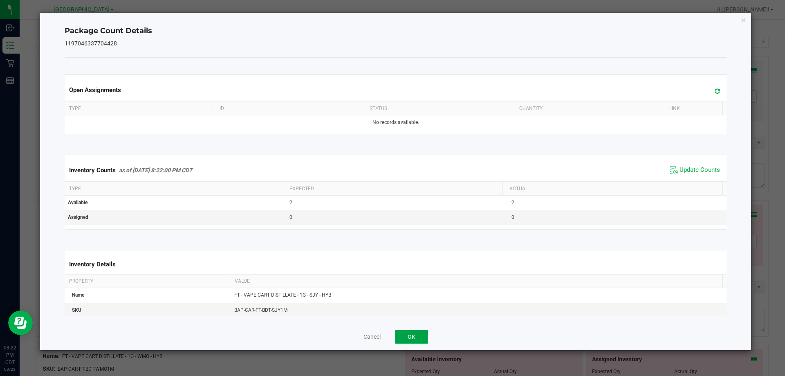
click at [391, 341] on button "OK" at bounding box center [411, 336] width 33 height 14
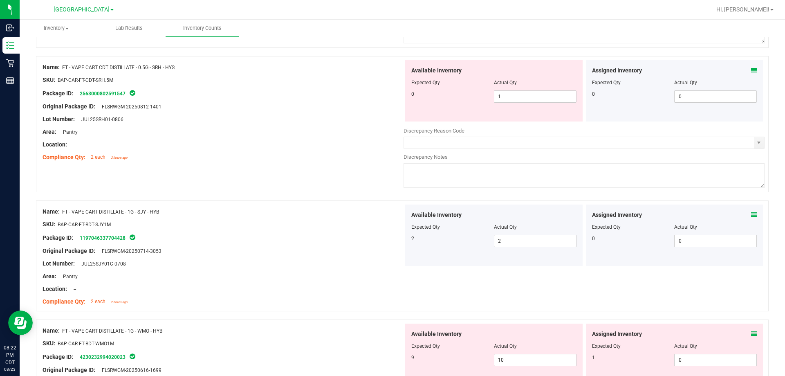
scroll to position [777, 0]
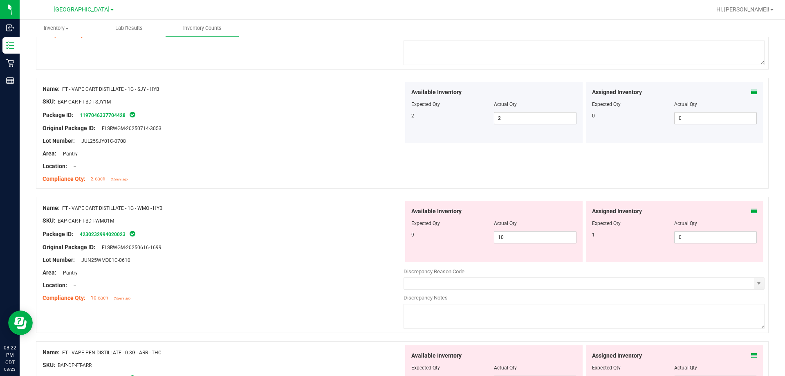
click at [391, 210] on icon at bounding box center [754, 211] width 6 height 6
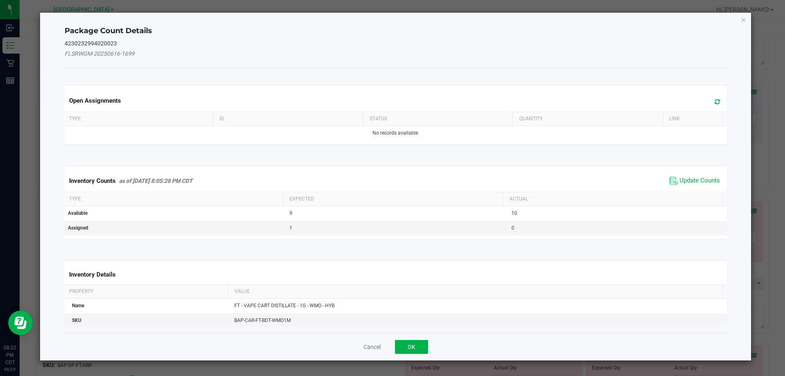
click at [391, 175] on span "Update Counts" at bounding box center [695, 181] width 54 height 12
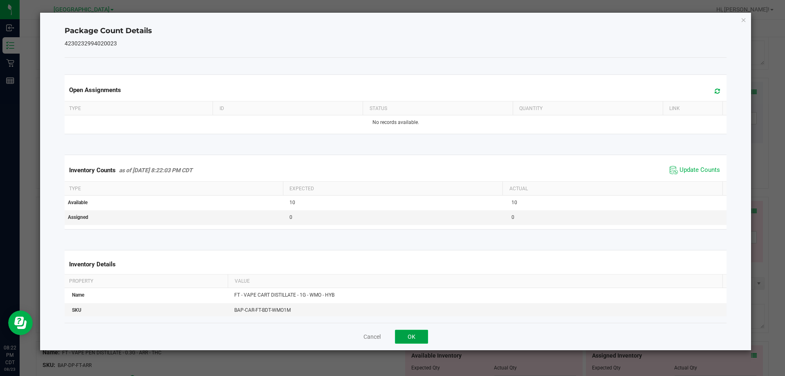
click at [391, 332] on button "OK" at bounding box center [411, 336] width 33 height 14
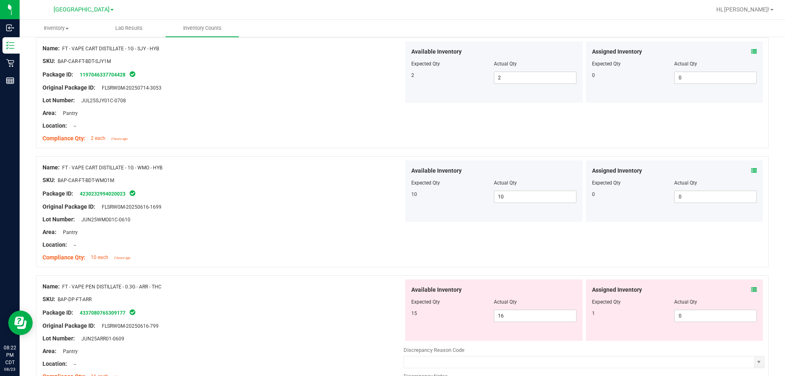
scroll to position [899, 0]
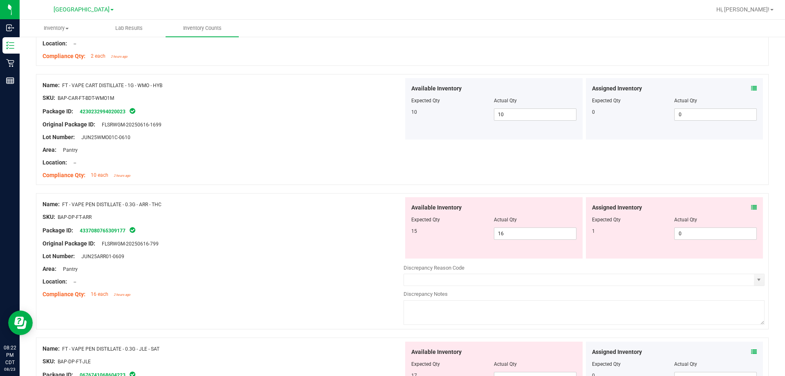
click at [391, 207] on icon at bounding box center [754, 207] width 6 height 6
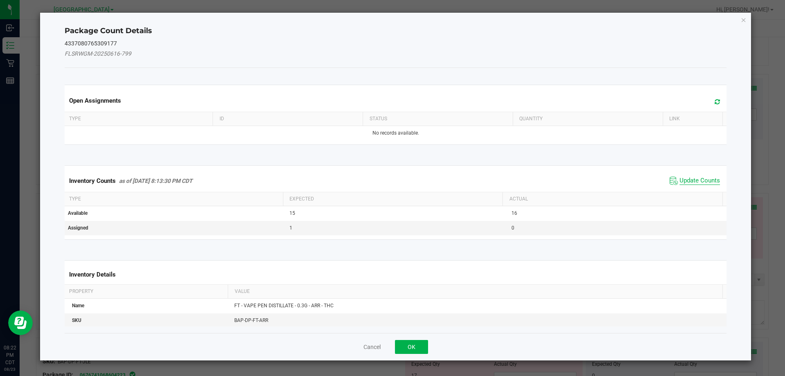
click at [391, 181] on span "Update Counts" at bounding box center [699, 181] width 40 height 8
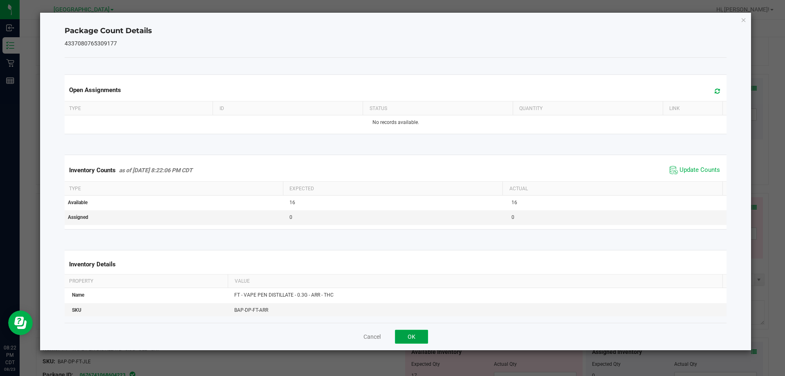
click at [391, 333] on button "OK" at bounding box center [411, 336] width 33 height 14
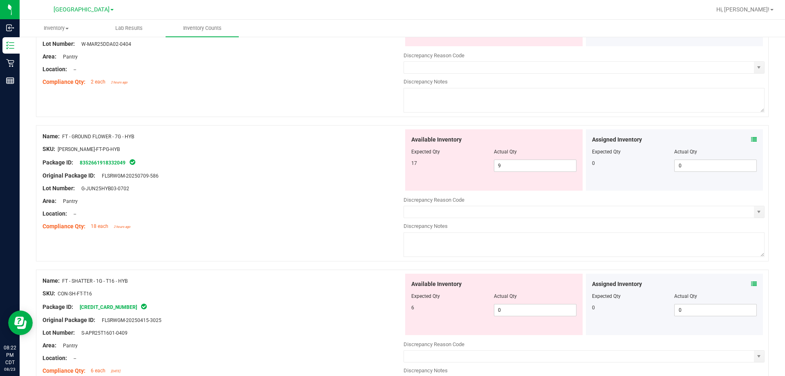
scroll to position [82, 0]
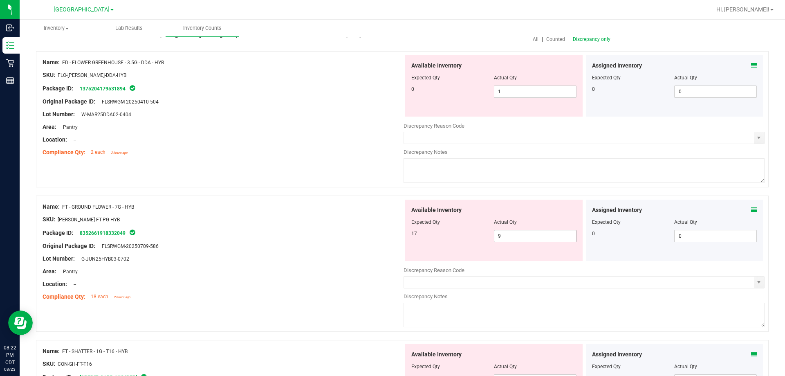
click at [391, 235] on span "9 9" at bounding box center [535, 236] width 83 height 12
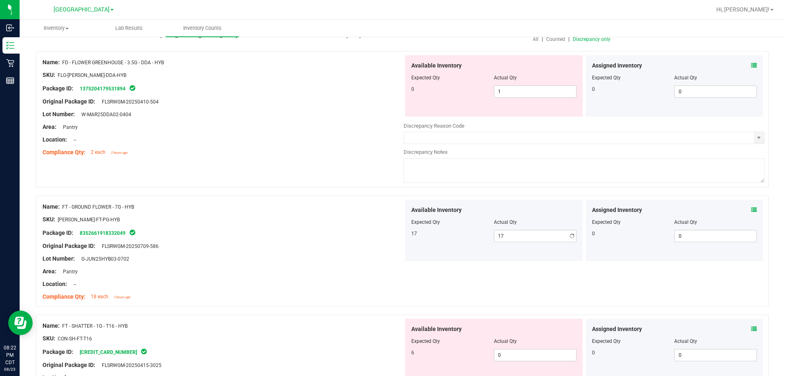
click at [374, 248] on div "Original Package ID: FLSRWGM-20250709-586" at bounding box center [223, 246] width 361 height 9
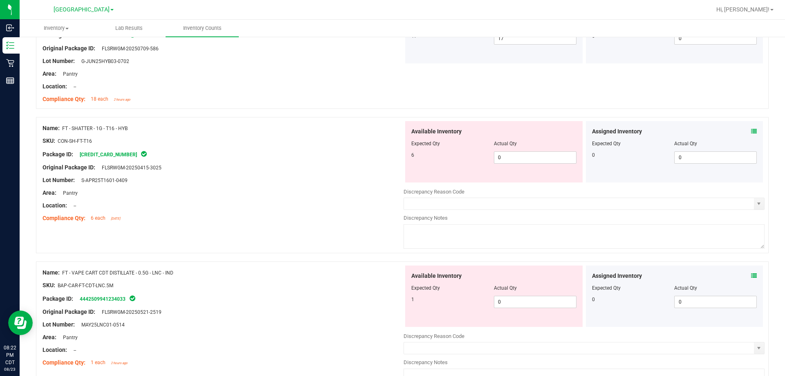
scroll to position [286, 0]
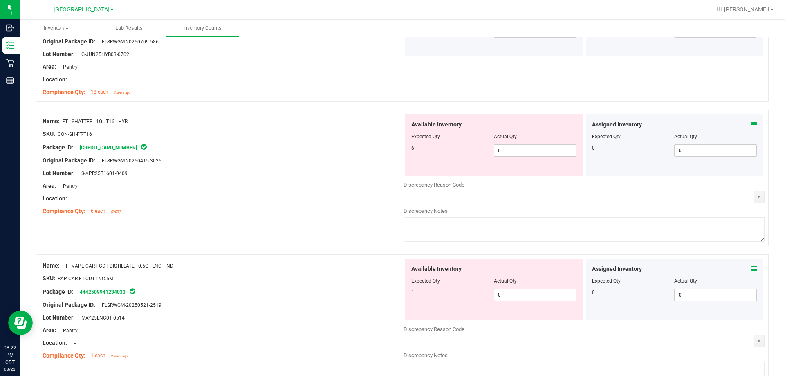
click at [391, 269] on icon at bounding box center [754, 269] width 6 height 6
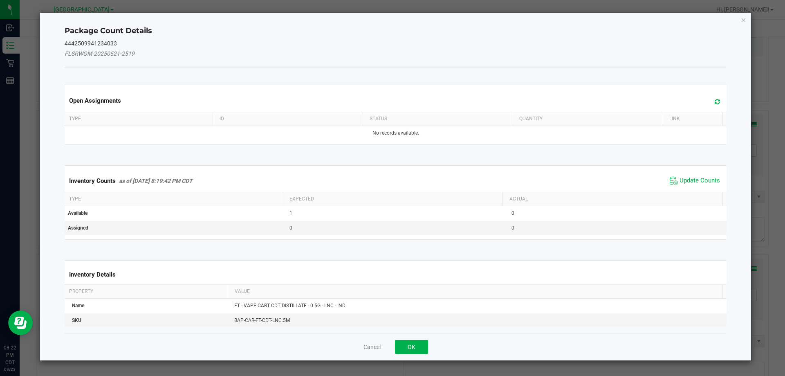
click at [391, 175] on span "Update Counts" at bounding box center [695, 181] width 54 height 12
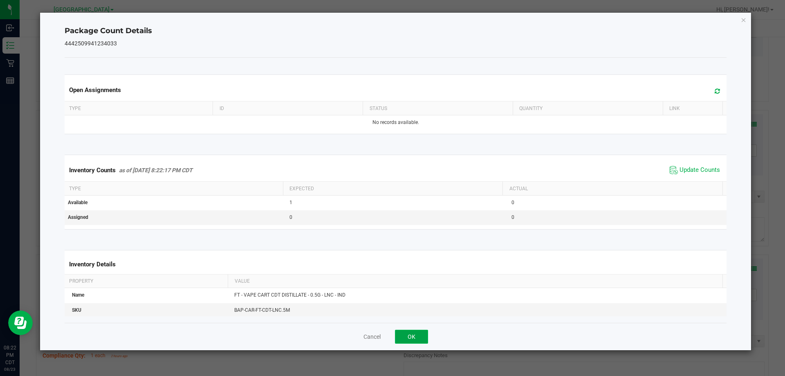
click at [391, 342] on button "OK" at bounding box center [411, 336] width 33 height 14
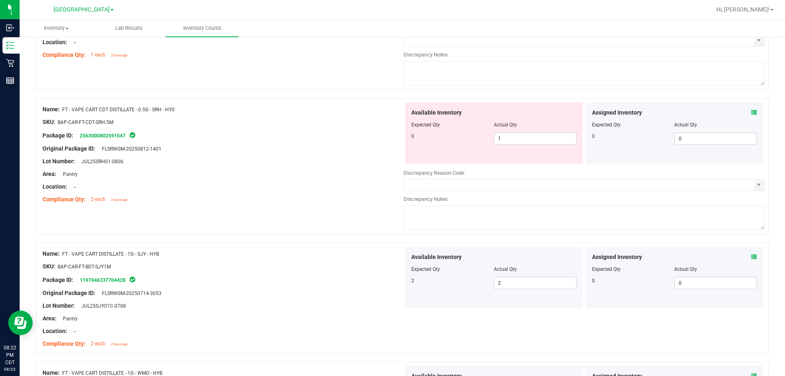
scroll to position [613, 0]
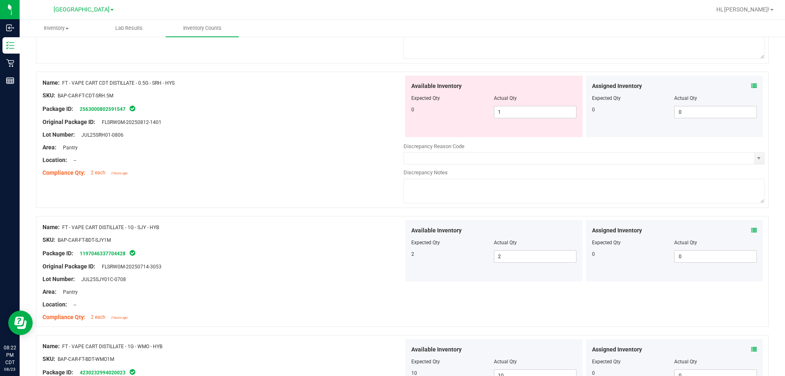
click at [391, 86] on icon at bounding box center [754, 86] width 6 height 6
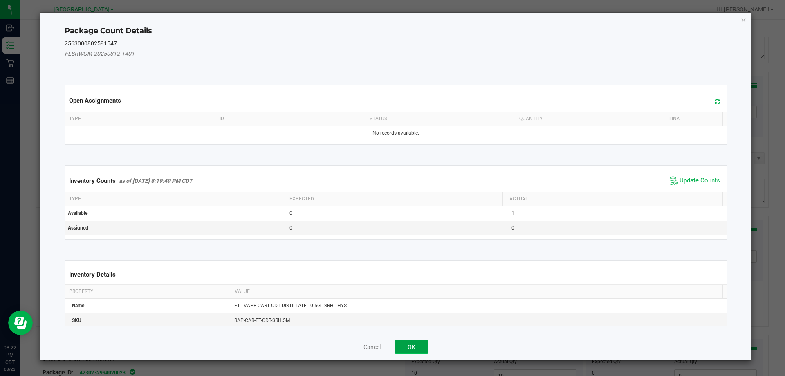
click at [391, 344] on button "OK" at bounding box center [411, 347] width 33 height 14
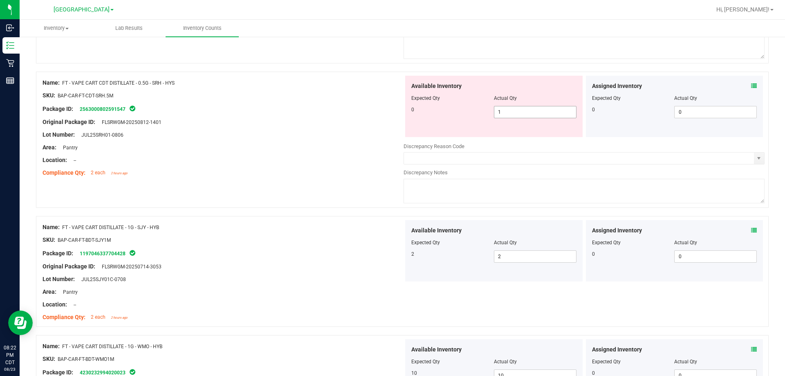
click at [391, 107] on span "1 1" at bounding box center [535, 112] width 83 height 12
click at [358, 141] on div at bounding box center [223, 141] width 361 height 4
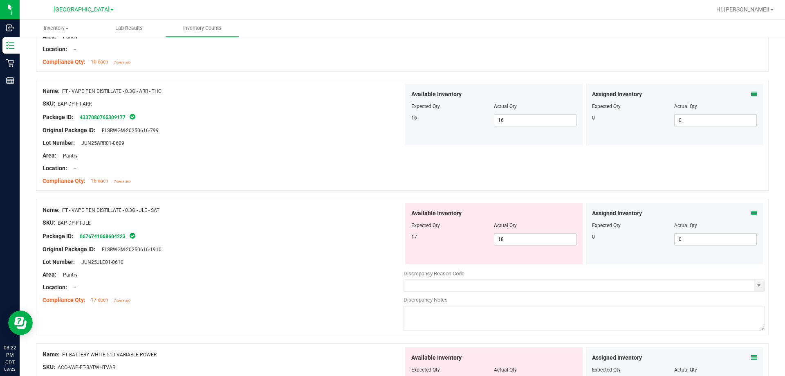
scroll to position [1022, 0]
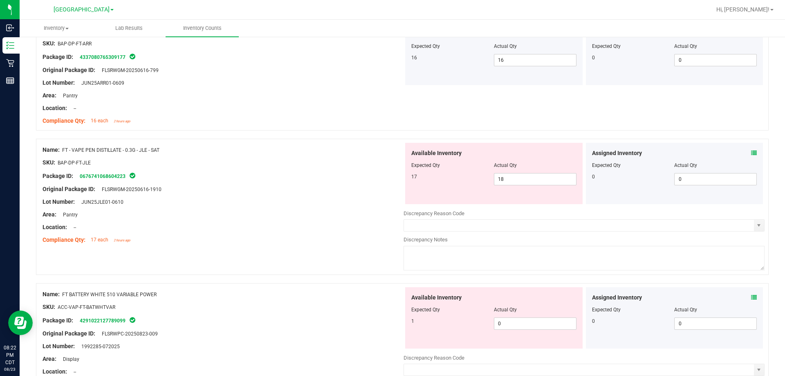
click at [391, 153] on icon at bounding box center [754, 153] width 6 height 6
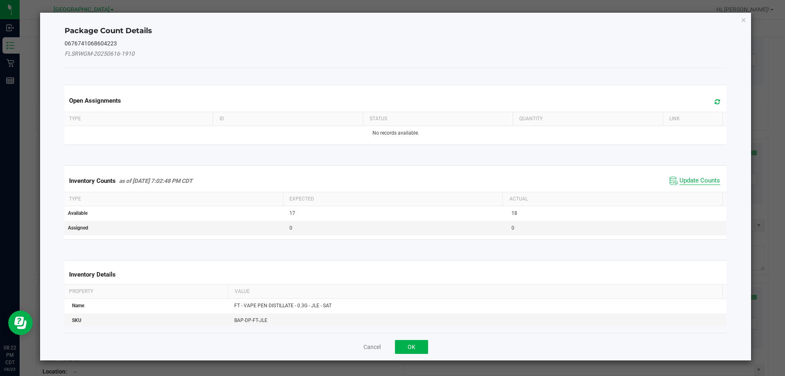
click at [391, 183] on span "Update Counts" at bounding box center [699, 181] width 40 height 8
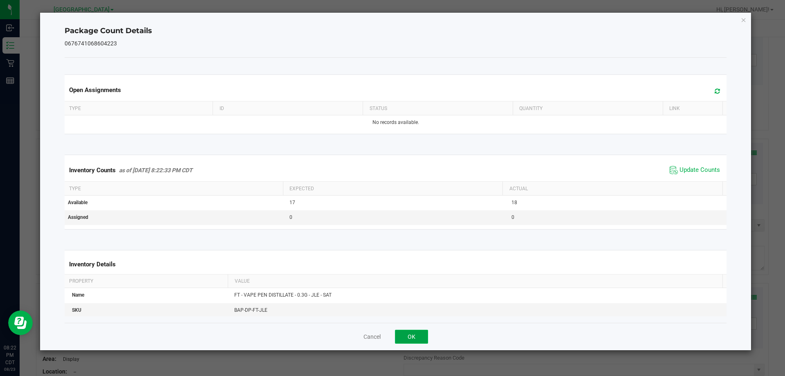
click at [391, 337] on button "OK" at bounding box center [411, 336] width 33 height 14
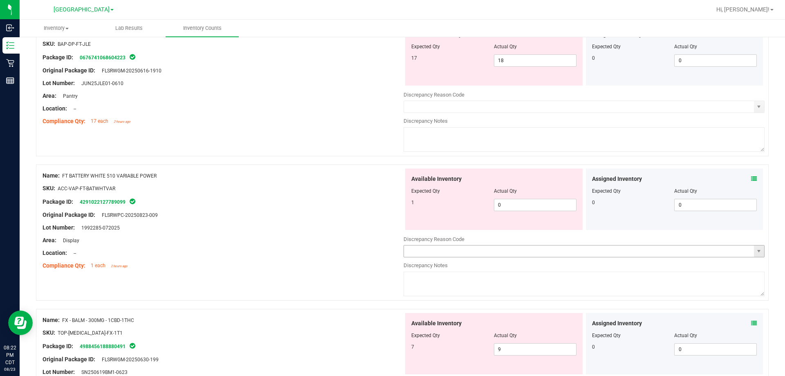
scroll to position [1145, 0]
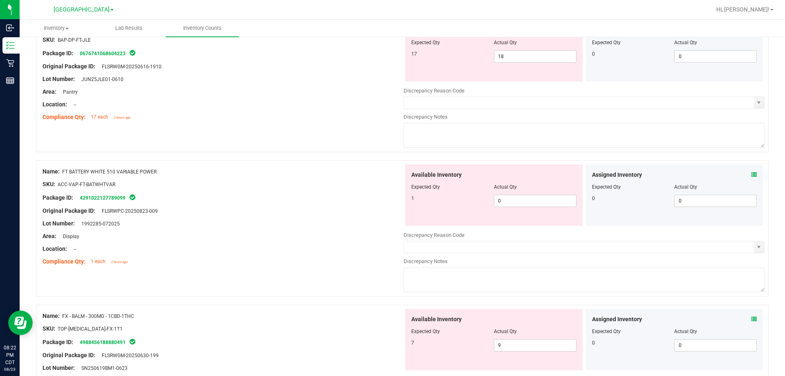
click at [391, 172] on icon at bounding box center [754, 175] width 6 height 6
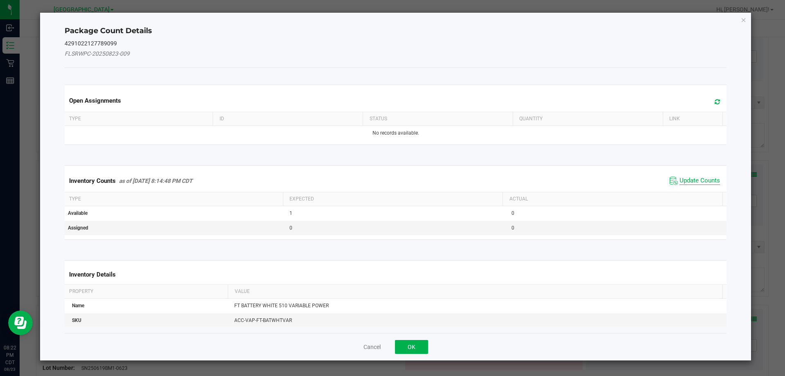
click at [391, 184] on span "Update Counts" at bounding box center [699, 181] width 40 height 8
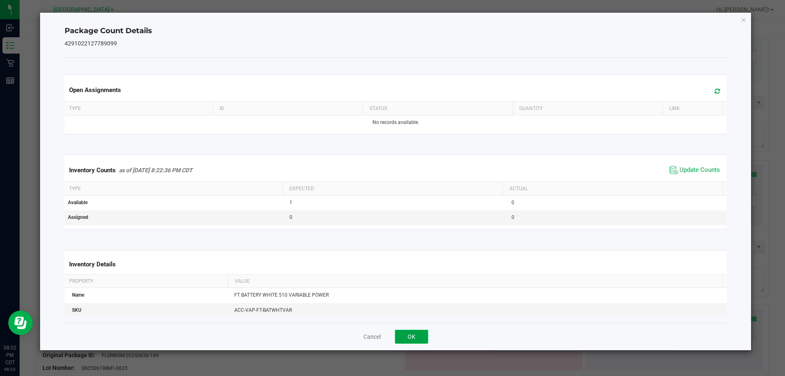
click at [391, 339] on button "OK" at bounding box center [411, 336] width 33 height 14
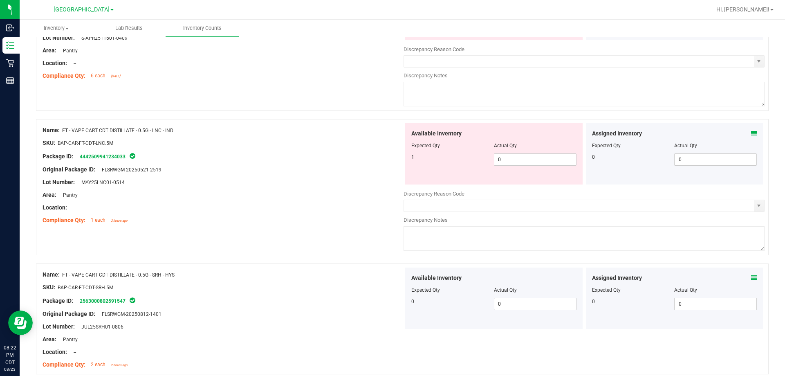
scroll to position [409, 0]
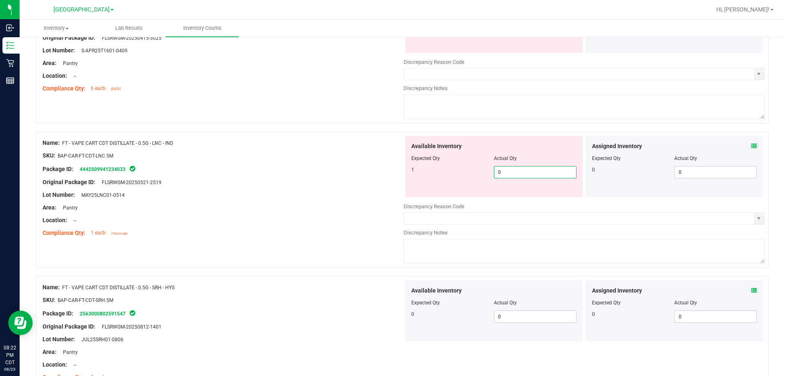
click at [391, 175] on span "0 0" at bounding box center [535, 172] width 83 height 12
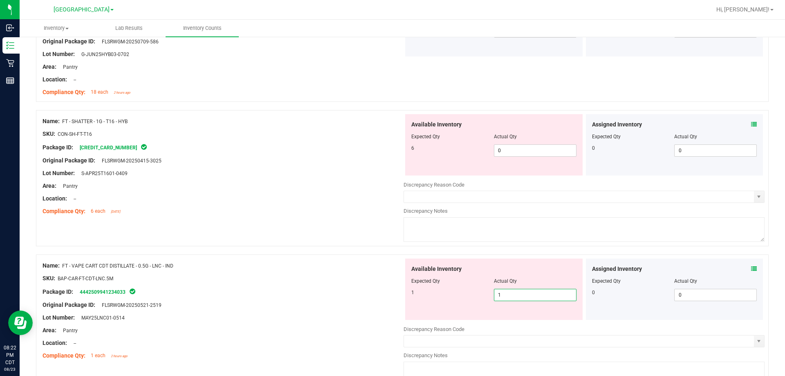
click at [323, 264] on div "Name: FT - VAPE CART CDT DISTILLATE - 0.5G - LNC - IND" at bounding box center [223, 265] width 361 height 9
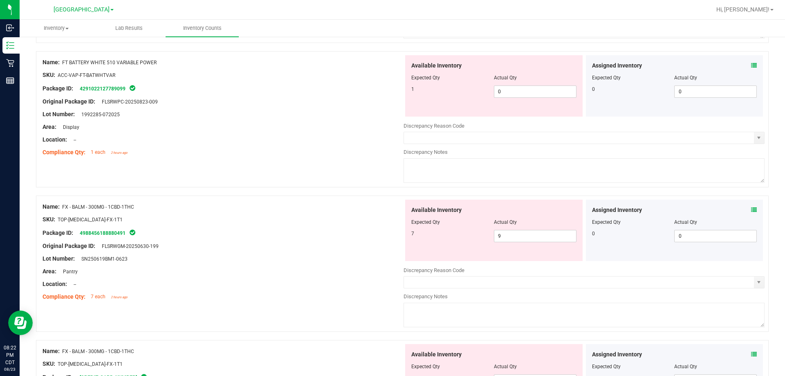
scroll to position [1267, 0]
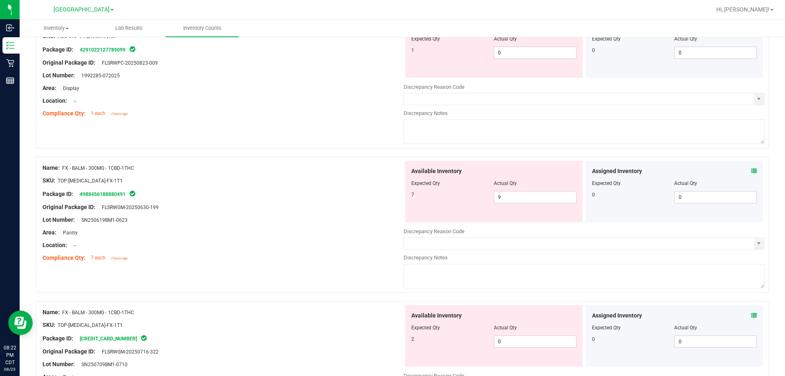
click at [391, 168] on icon at bounding box center [754, 171] width 6 height 6
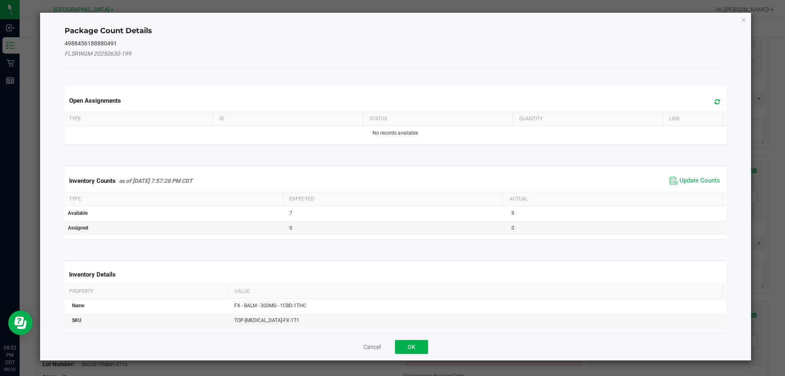
click at [391, 176] on span "Update Counts" at bounding box center [695, 181] width 54 height 12
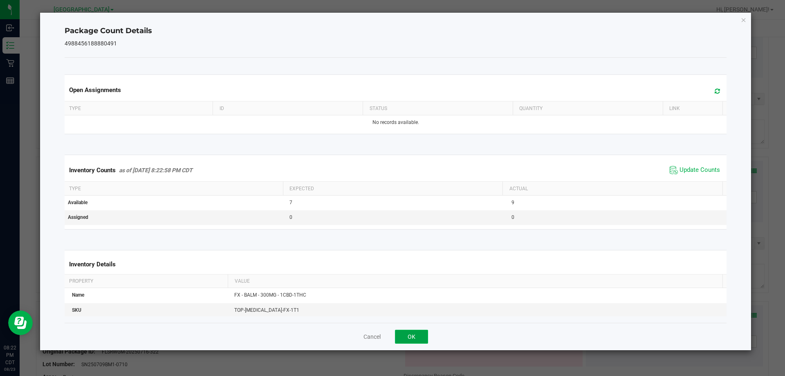
click at [391, 334] on button "OK" at bounding box center [411, 336] width 33 height 14
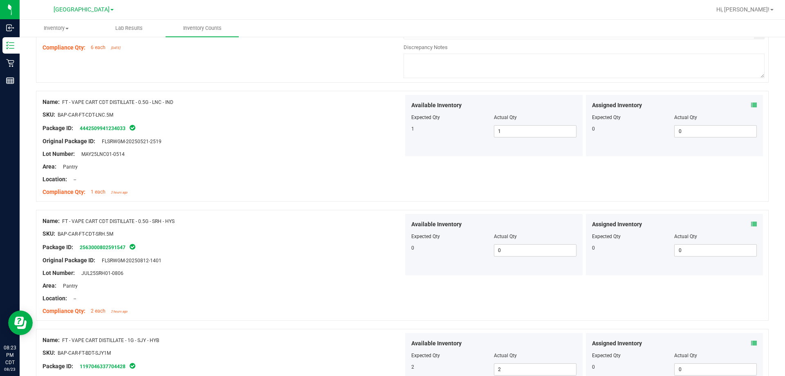
scroll to position [327, 0]
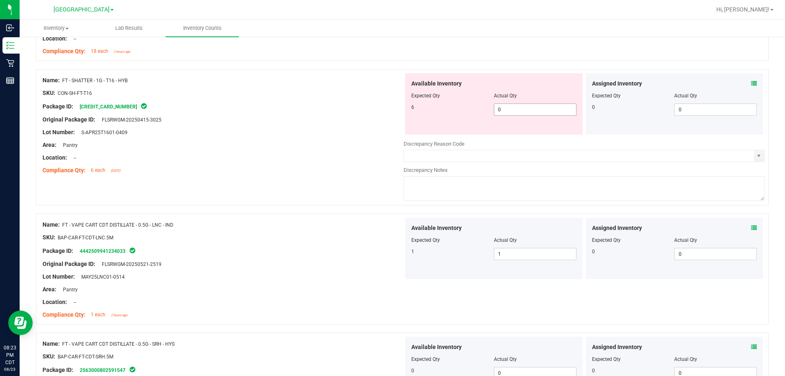
click at [391, 112] on span "0 0" at bounding box center [535, 109] width 83 height 12
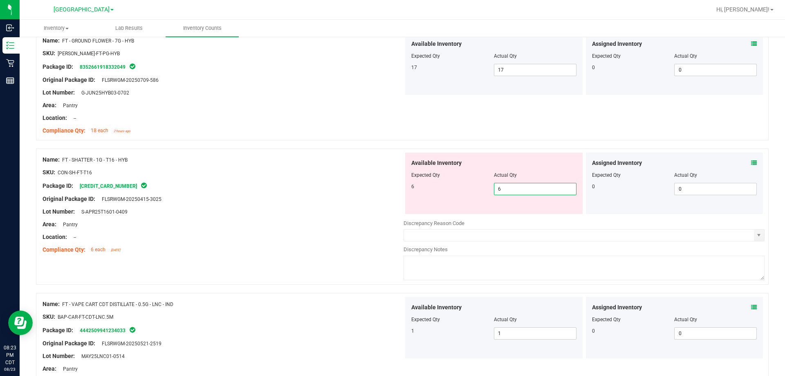
scroll to position [82, 0]
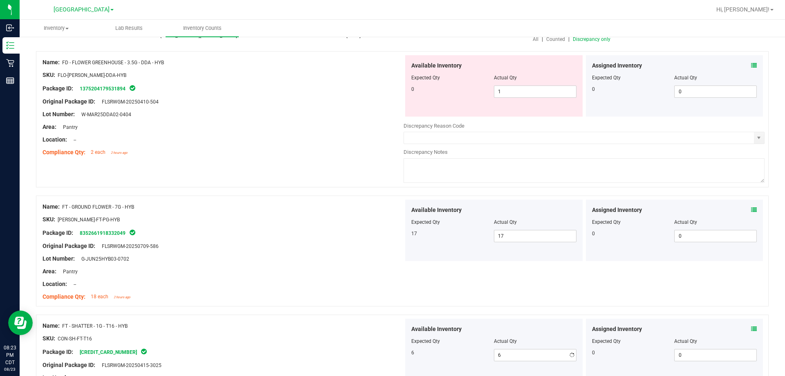
click at [334, 194] on div at bounding box center [402, 191] width 733 height 8
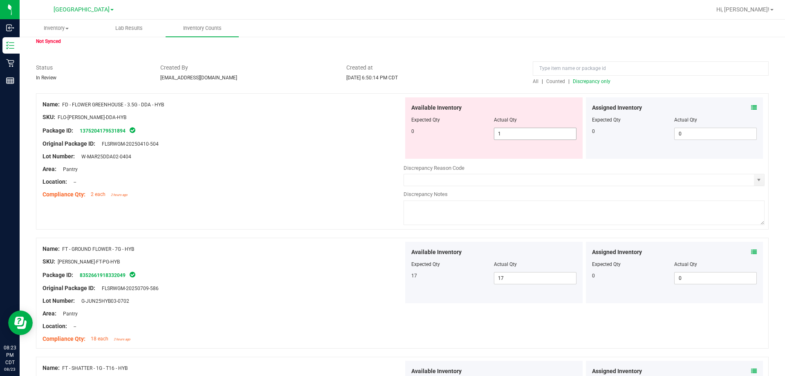
scroll to position [0, 0]
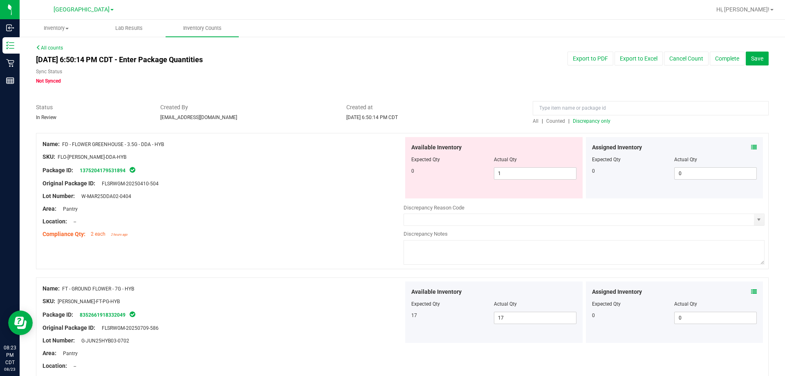
click at [391, 123] on span "Discrepancy only" at bounding box center [592, 121] width 38 height 6
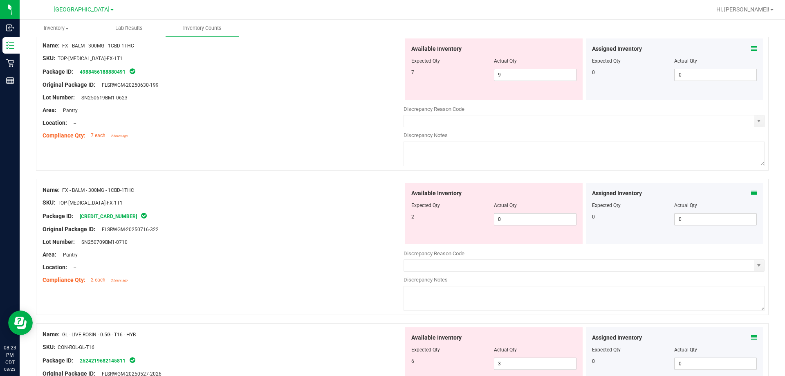
scroll to position [491, 0]
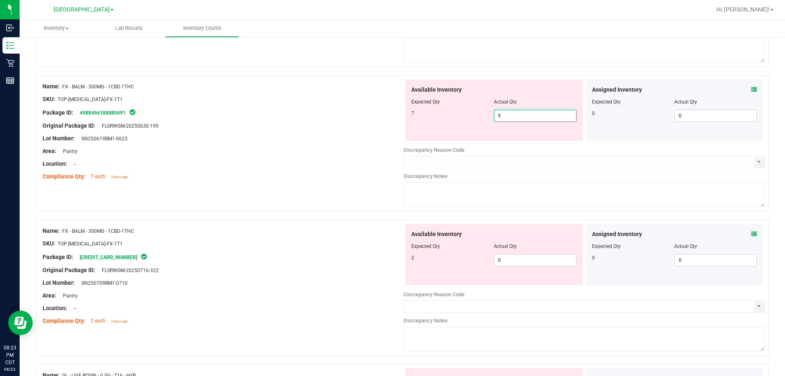
click at [391, 119] on span "9 9" at bounding box center [535, 116] width 83 height 12
click at [391, 263] on div "Available Inventory Expected Qty Actual Qty 2 0 0" at bounding box center [583, 289] width 361 height 130
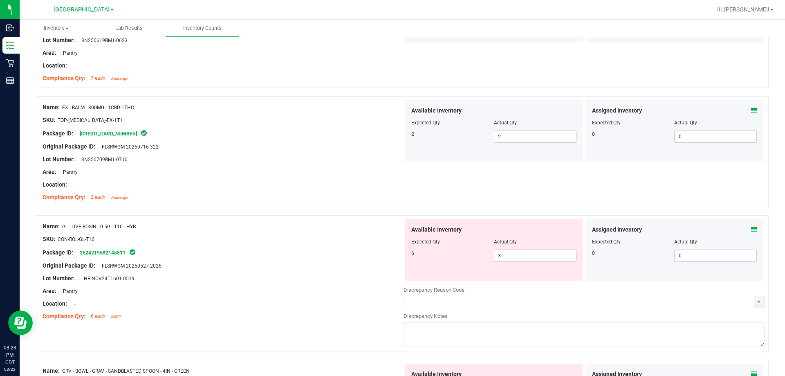
scroll to position [613, 0]
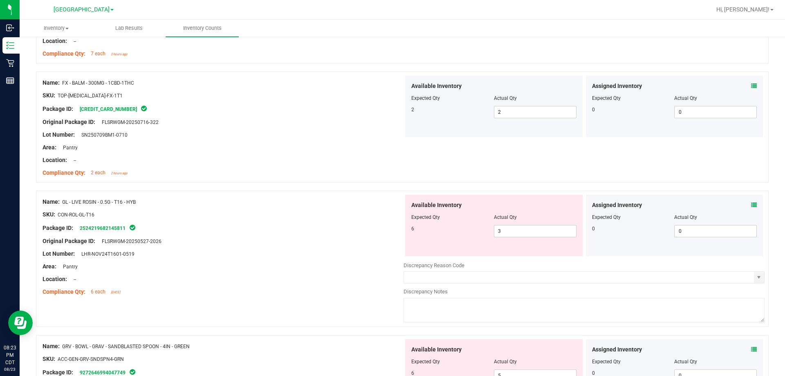
click at [391, 202] on icon at bounding box center [754, 205] width 6 height 6
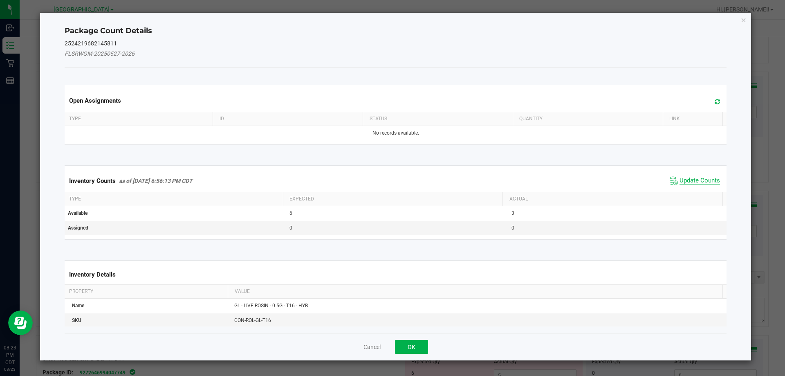
click at [391, 177] on span "Update Counts" at bounding box center [699, 181] width 40 height 8
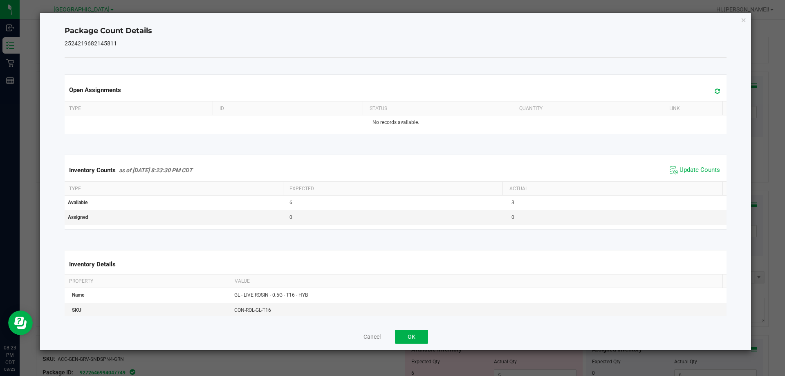
click at [391, 338] on div "Cancel OK" at bounding box center [396, 336] width 662 height 27
click at [391, 336] on button "OK" at bounding box center [411, 336] width 33 height 14
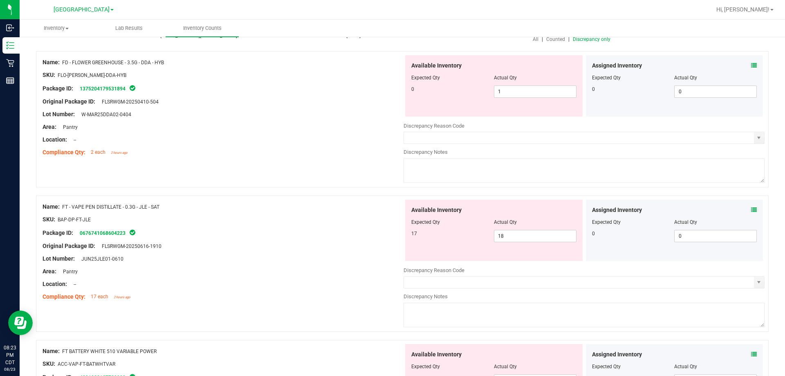
scroll to position [0, 0]
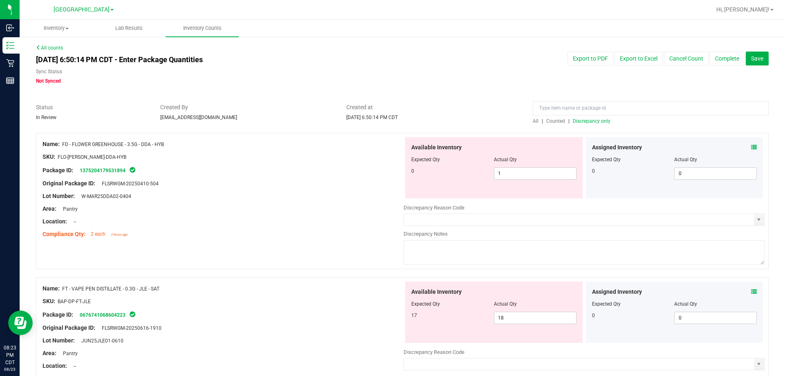
click at [281, 318] on div "Package ID: 0676741068604223" at bounding box center [223, 314] width 361 height 10
click at [391, 289] on div "Assigned Inventory Expected Qty Actual Qty 0 0 0" at bounding box center [674, 311] width 177 height 61
click at [391, 291] on icon at bounding box center [754, 292] width 6 height 6
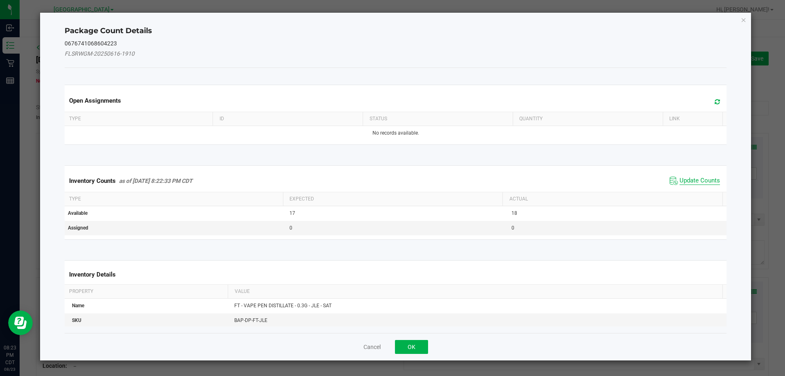
click at [391, 177] on span "Update Counts" at bounding box center [699, 181] width 40 height 8
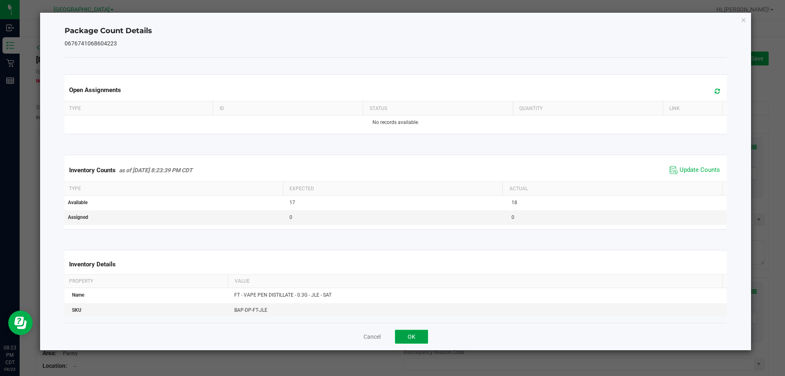
click at [391, 334] on button "OK" at bounding box center [411, 336] width 33 height 14
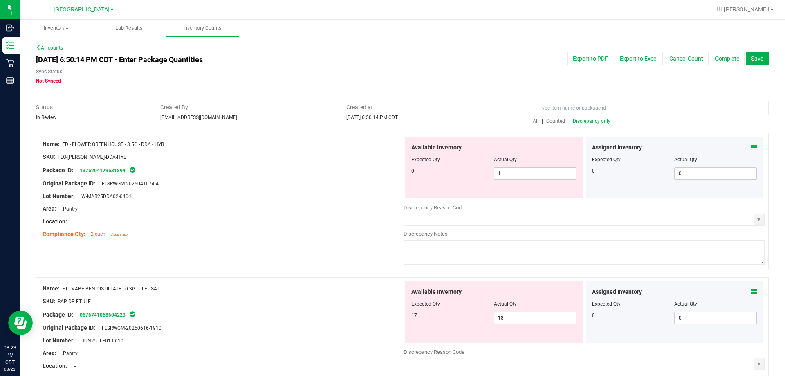
click at [385, 294] on div at bounding box center [223, 295] width 361 height 4
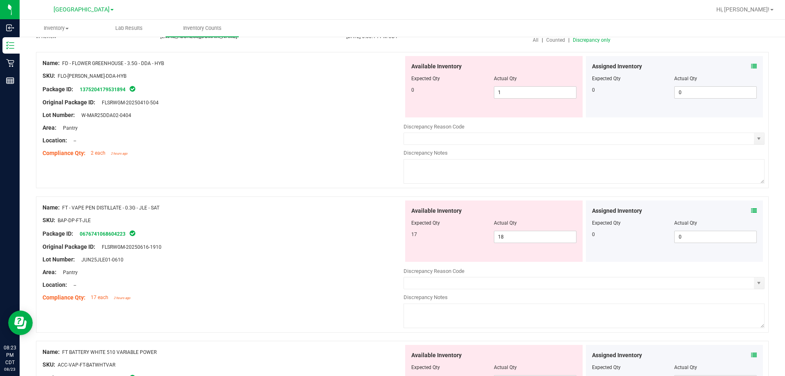
scroll to position [82, 0]
click at [391, 240] on span "18 18" at bounding box center [535, 236] width 83 height 12
click at [331, 268] on div "Area: Pantry" at bounding box center [223, 271] width 361 height 9
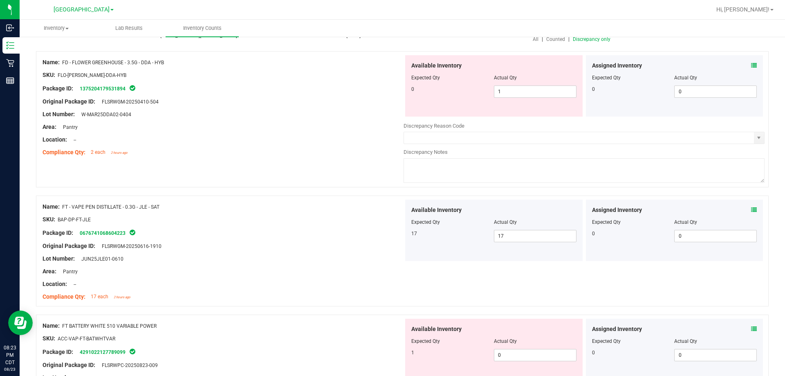
click at [391, 39] on span "Discrepancy only" at bounding box center [592, 39] width 38 height 6
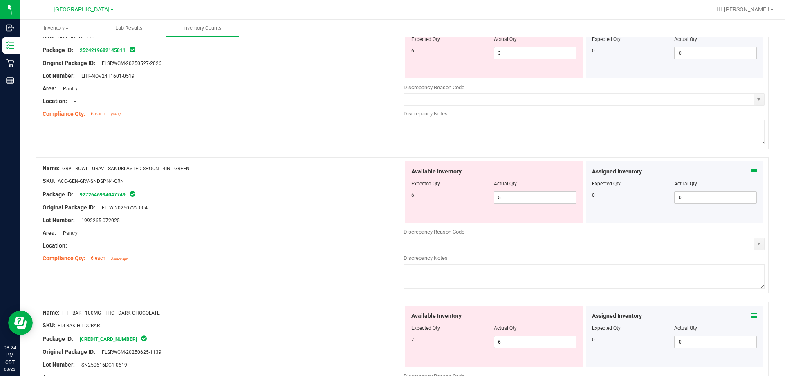
scroll to position [531, 0]
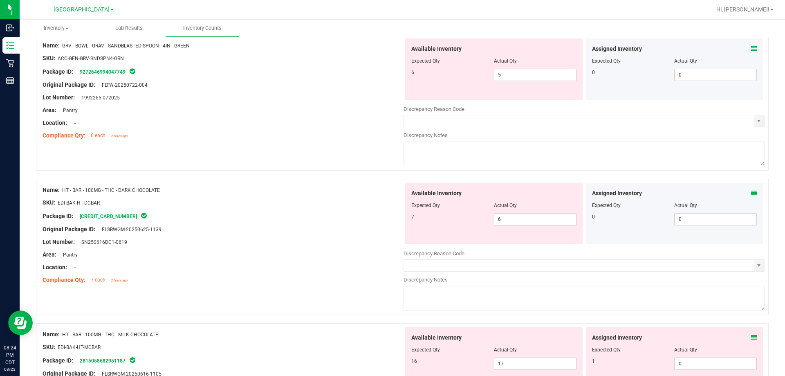
click at [391, 194] on icon at bounding box center [754, 193] width 6 height 6
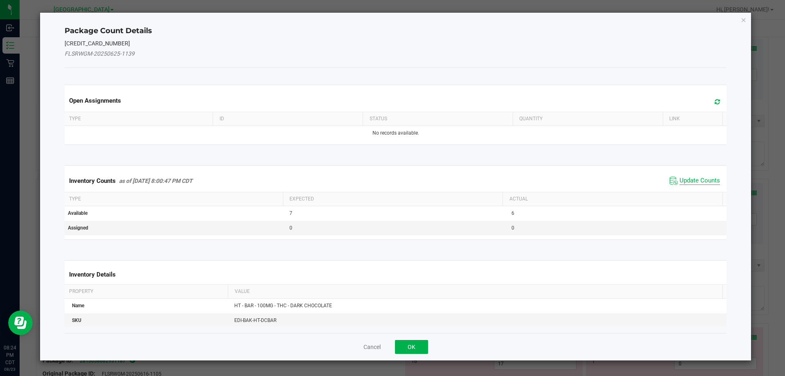
click at [391, 179] on span "Update Counts" at bounding box center [699, 181] width 40 height 8
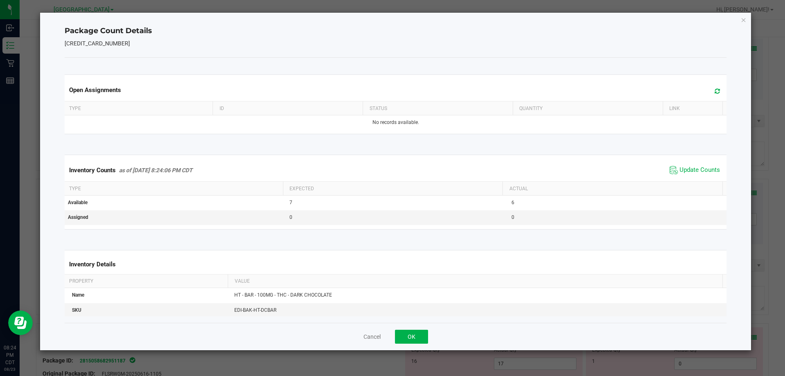
click at [391, 323] on div "Cancel OK" at bounding box center [396, 336] width 662 height 27
click at [391, 336] on button "OK" at bounding box center [411, 336] width 33 height 14
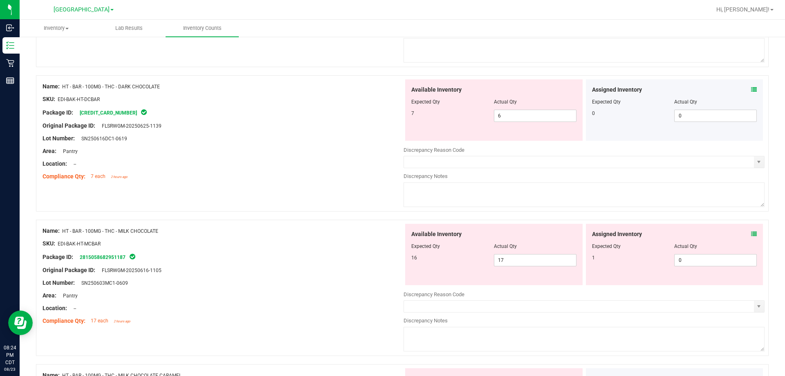
scroll to position [654, 0]
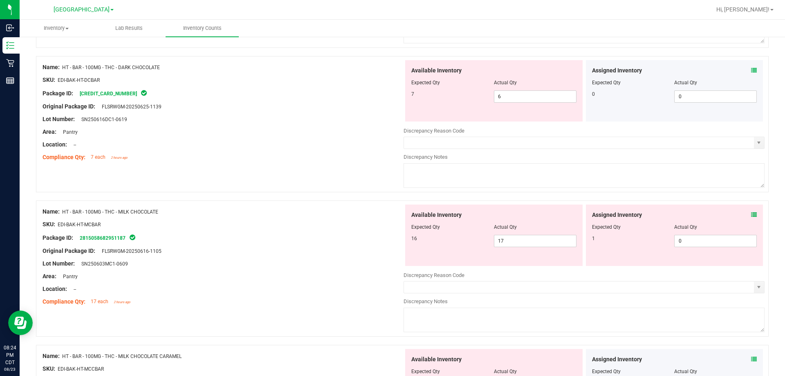
click at [391, 215] on icon at bounding box center [754, 215] width 6 height 6
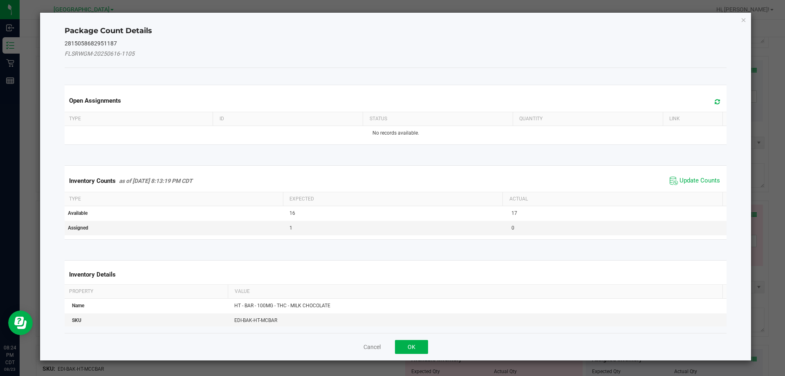
click at [391, 188] on div "Inventory Counts as of Aug 23, 2025 8:13:19 PM CDT Update Counts" at bounding box center [396, 181] width 666 height 22
click at [391, 183] on span "Update Counts" at bounding box center [695, 181] width 54 height 12
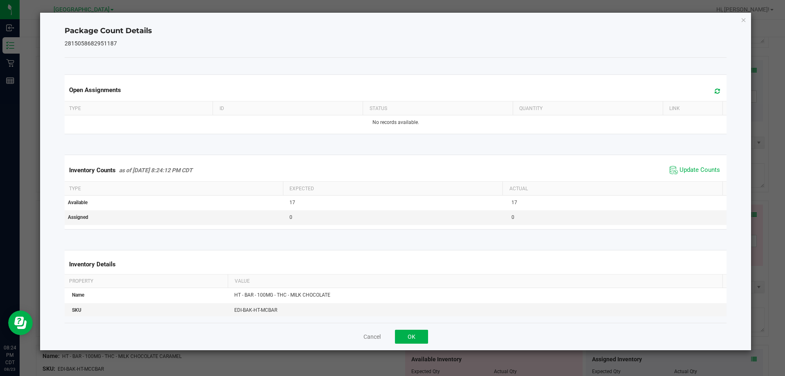
click at [391, 179] on div "Inventory Counts as of Aug 23, 2025 8:24:12 PM CDT Update Counts" at bounding box center [396, 170] width 666 height 22
click at [391, 339] on button "OK" at bounding box center [411, 336] width 33 height 14
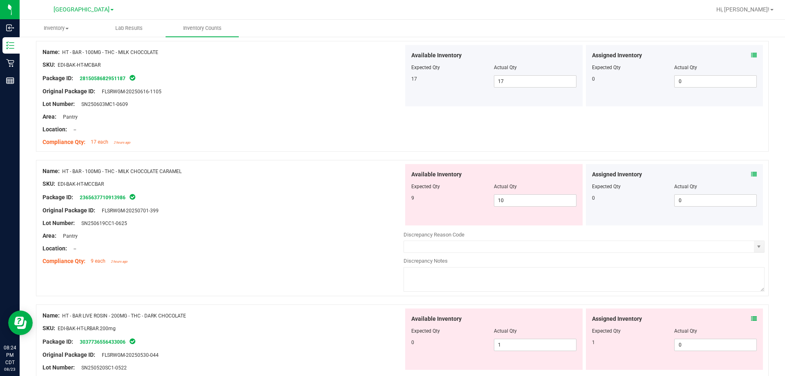
scroll to position [818, 0]
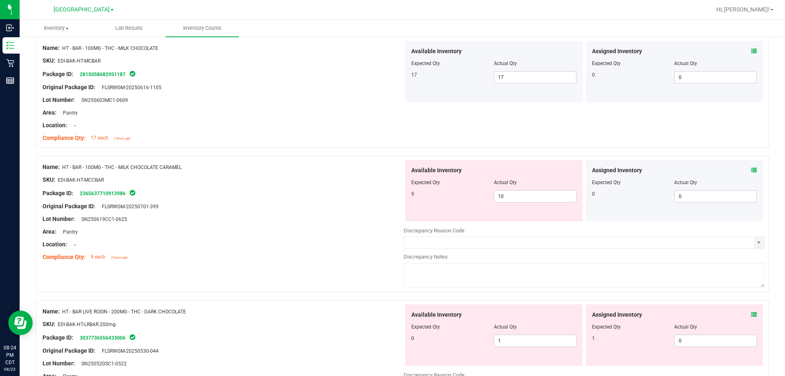
click at [391, 168] on icon at bounding box center [754, 170] width 6 height 6
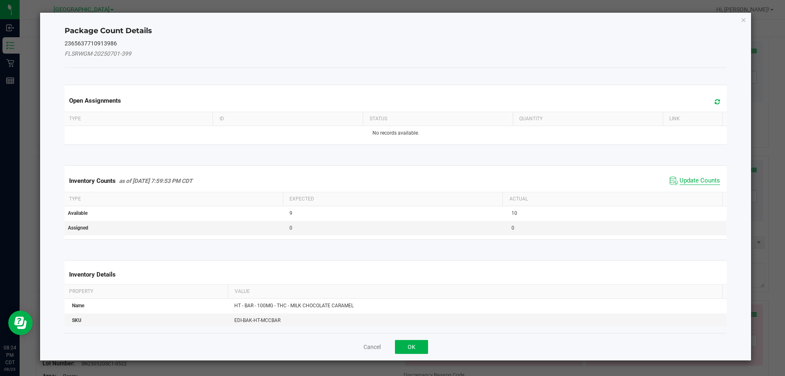
click at [391, 182] on span "Update Counts" at bounding box center [699, 181] width 40 height 8
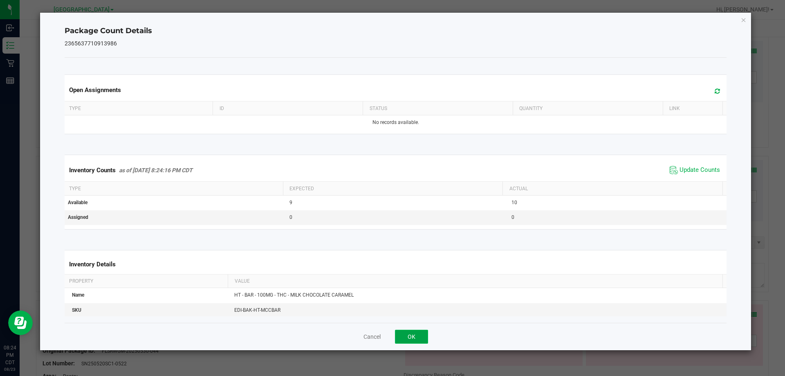
click at [391, 341] on button "OK" at bounding box center [411, 336] width 33 height 14
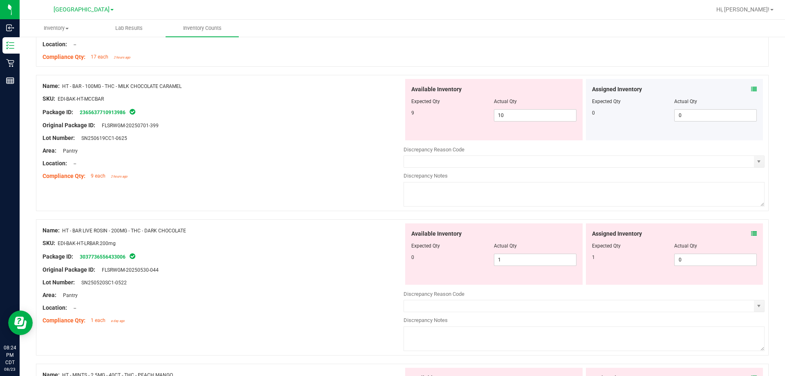
scroll to position [899, 0]
click at [391, 232] on icon at bounding box center [754, 233] width 6 height 6
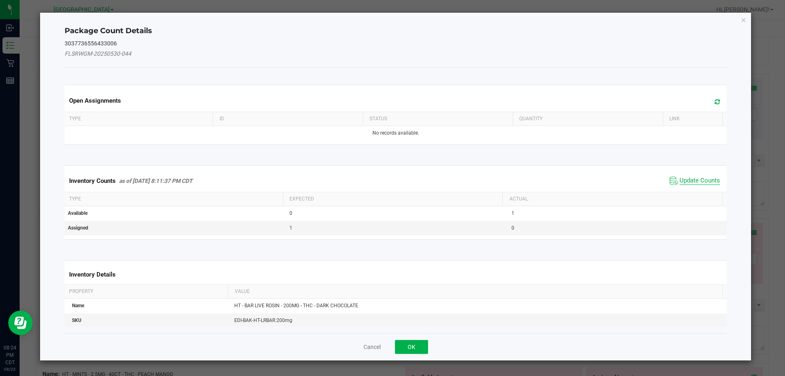
click at [391, 180] on span "Update Counts" at bounding box center [699, 181] width 40 height 8
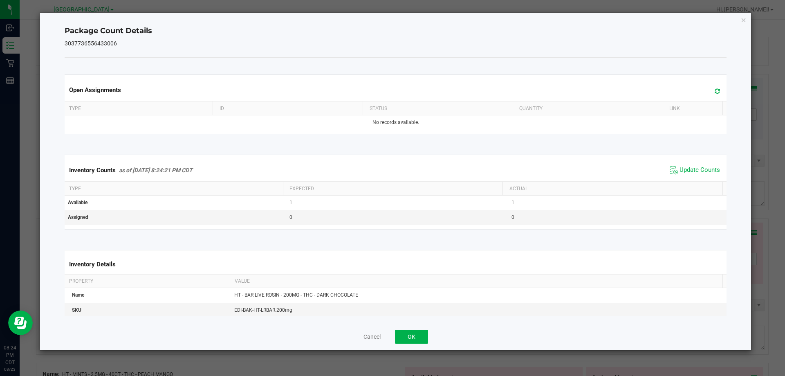
click at [391, 345] on div "Cancel OK" at bounding box center [396, 336] width 662 height 27
click at [391, 336] on div "Cancel OK" at bounding box center [396, 336] width 662 height 27
click at [391, 335] on button "OK" at bounding box center [411, 336] width 33 height 14
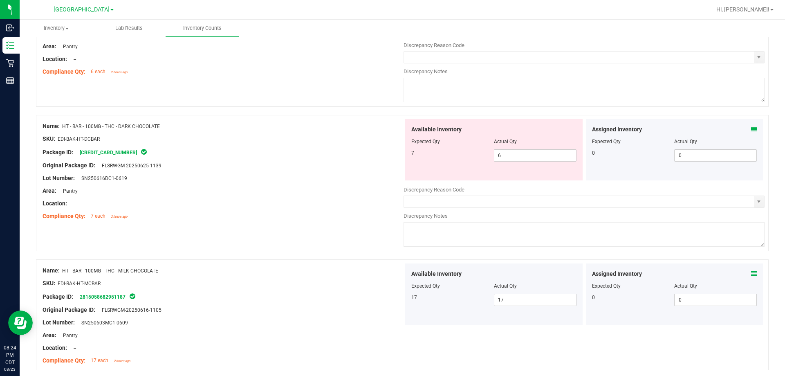
scroll to position [572, 0]
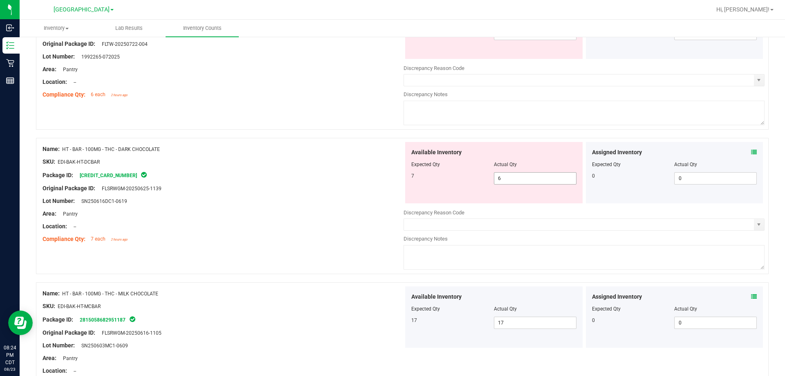
click at [391, 177] on span "6 6" at bounding box center [535, 178] width 83 height 12
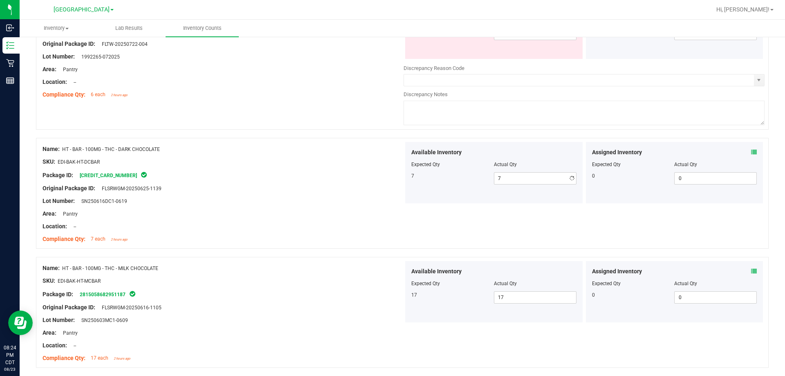
click at [326, 226] on div "Location: --" at bounding box center [223, 226] width 361 height 9
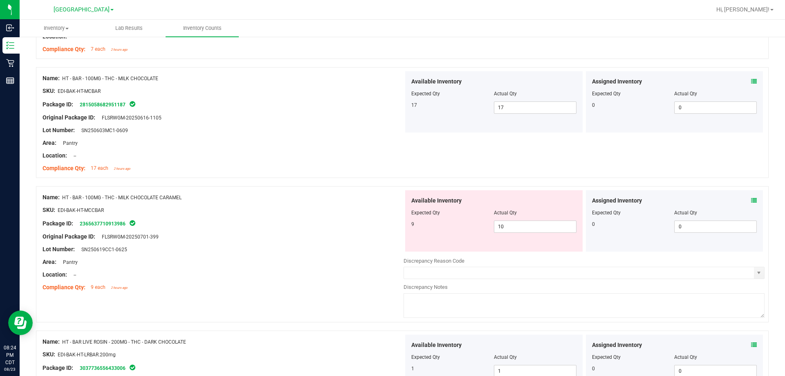
scroll to position [777, 0]
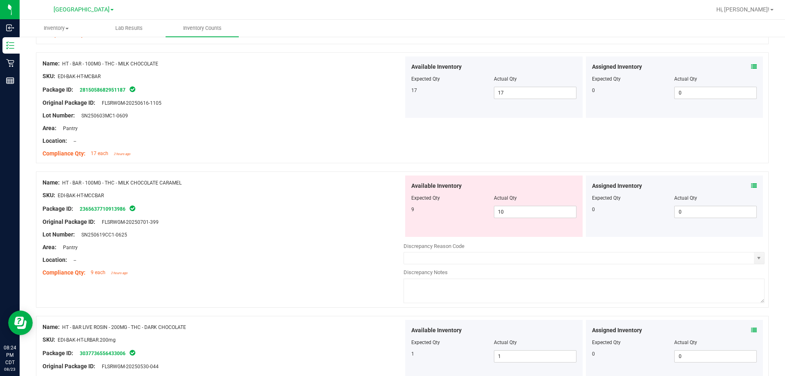
click at [391, 186] on icon at bounding box center [754, 186] width 6 height 6
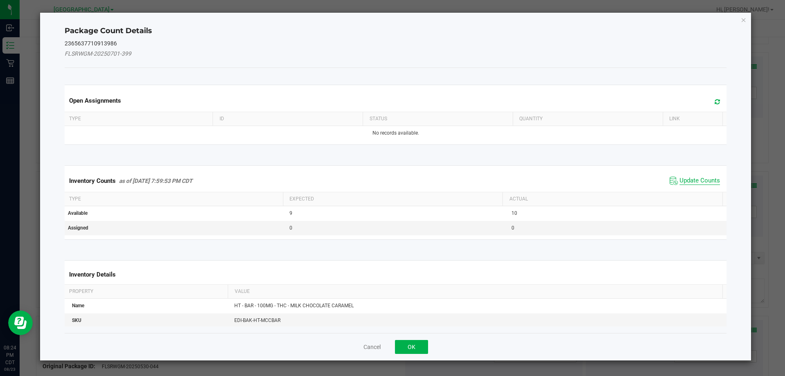
click at [391, 178] on span "Update Counts" at bounding box center [699, 181] width 40 height 8
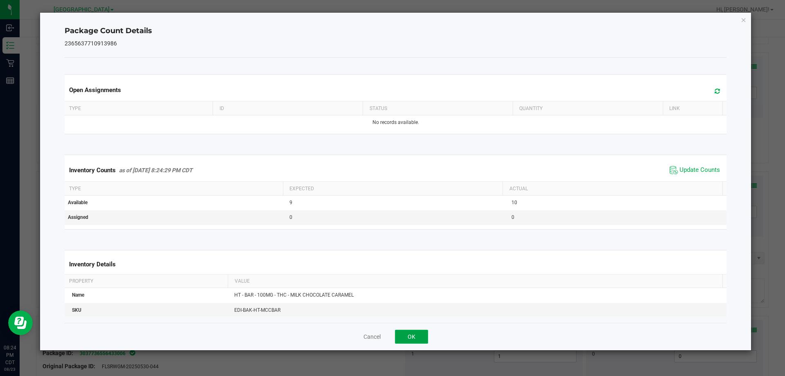
click at [391, 339] on button "OK" at bounding box center [411, 336] width 33 height 14
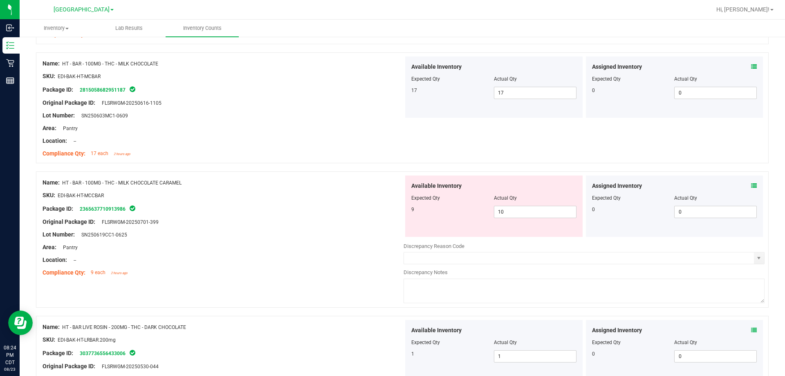
click at [357, 227] on div at bounding box center [223, 228] width 361 height 4
click at [391, 213] on span "10 10" at bounding box center [535, 212] width 83 height 12
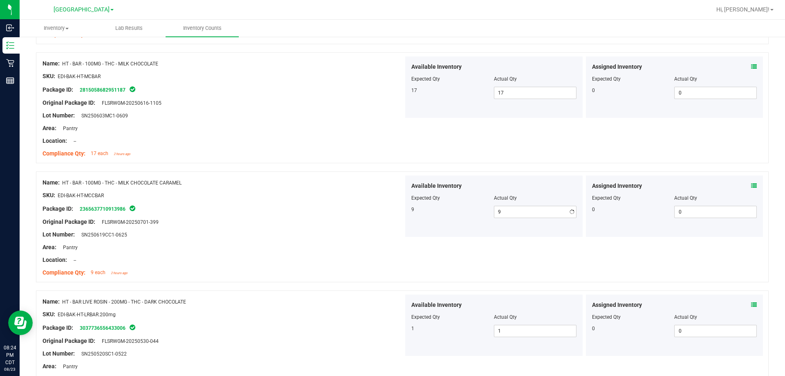
click at [337, 208] on div "Package ID: 2365637710913986" at bounding box center [223, 209] width 361 height 10
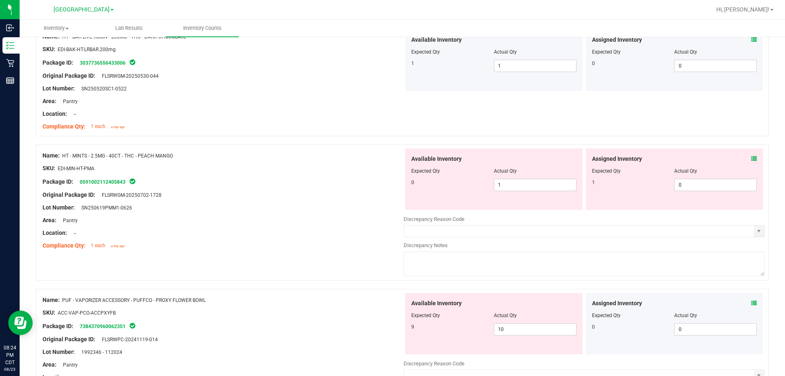
scroll to position [1063, 0]
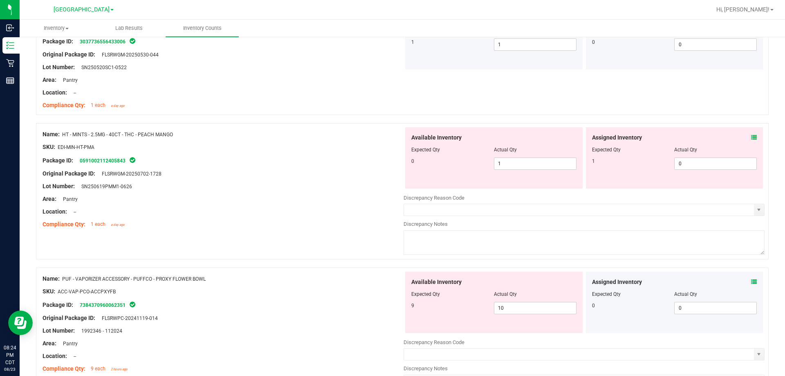
click at [391, 137] on icon at bounding box center [754, 137] width 6 height 6
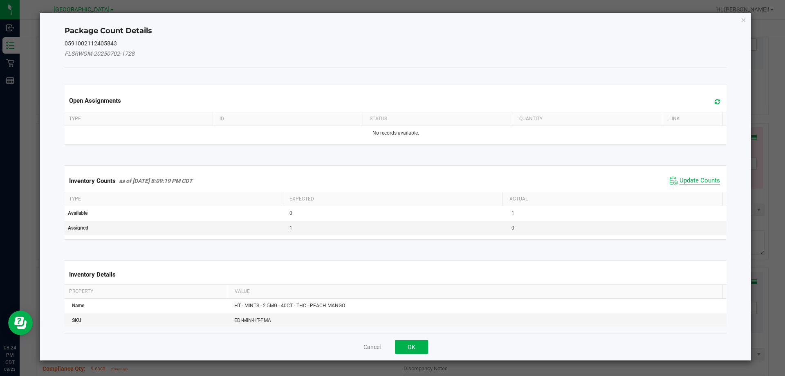
click at [391, 183] on span "Update Counts" at bounding box center [699, 181] width 40 height 8
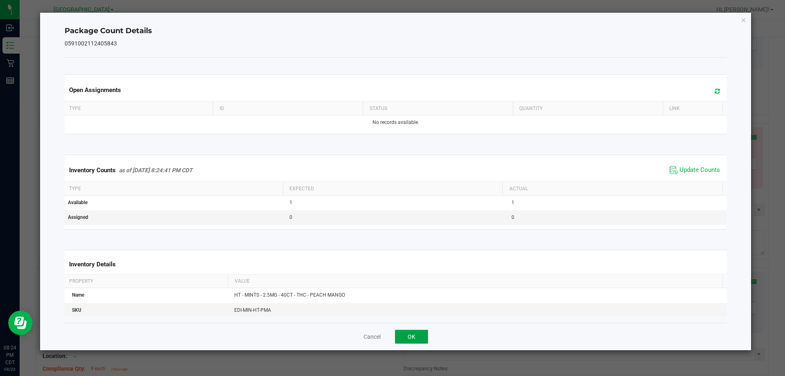
click at [391, 336] on button "OK" at bounding box center [411, 336] width 33 height 14
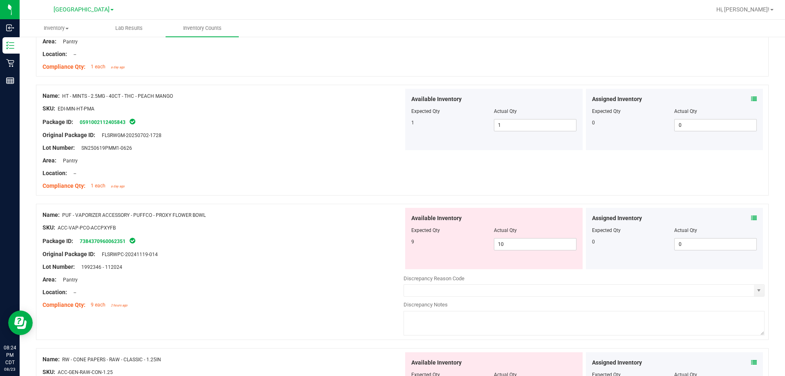
scroll to position [1186, 0]
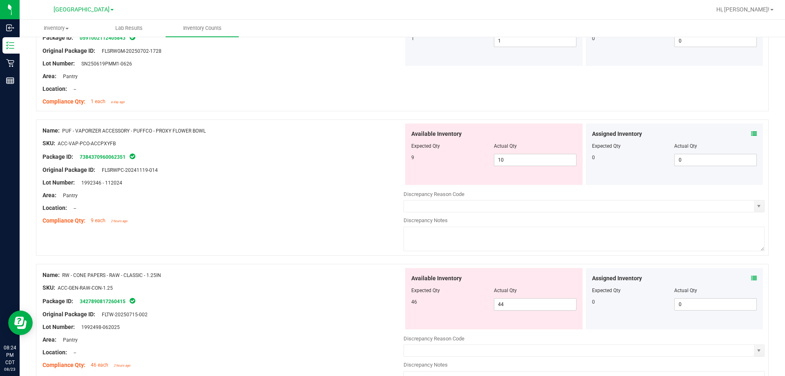
click at [391, 134] on icon at bounding box center [754, 134] width 6 height 6
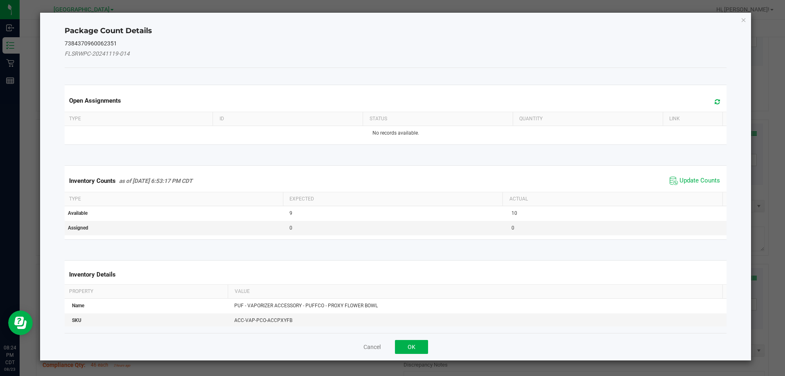
click at [391, 174] on div "Inventory Counts as of Aug 23, 2025 6:53:17 PM CDT Update Counts" at bounding box center [396, 181] width 666 height 22
click at [391, 178] on span "Update Counts" at bounding box center [699, 181] width 40 height 8
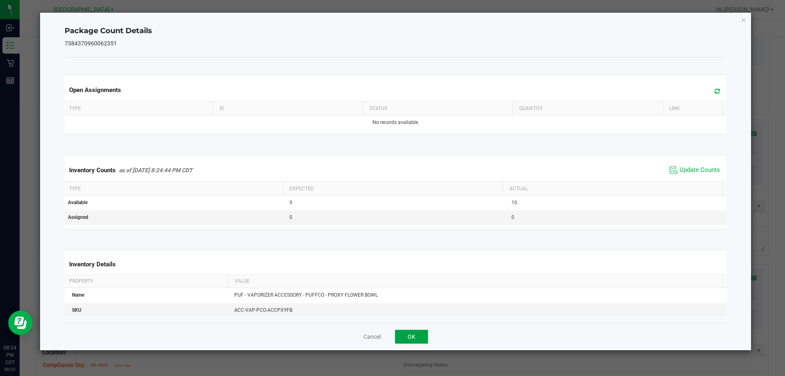
click at [391, 340] on button "OK" at bounding box center [411, 336] width 33 height 14
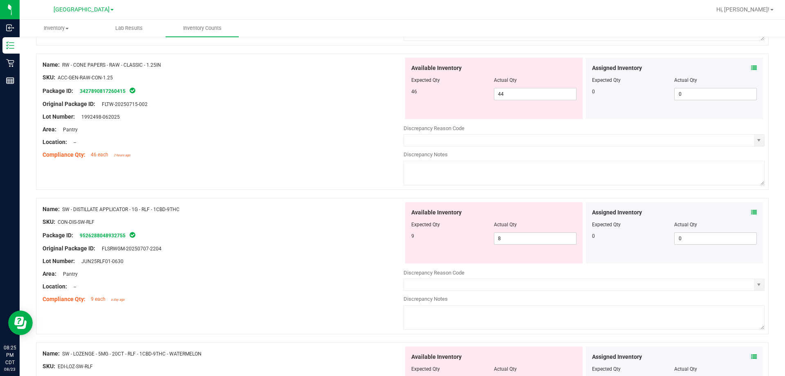
scroll to position [1431, 0]
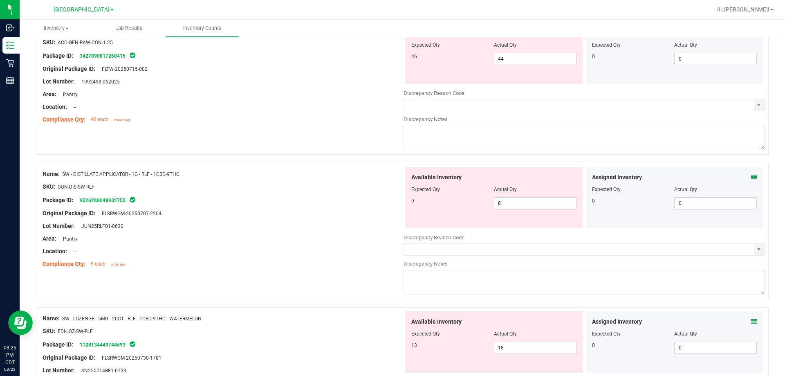
click at [391, 181] on span at bounding box center [754, 177] width 6 height 9
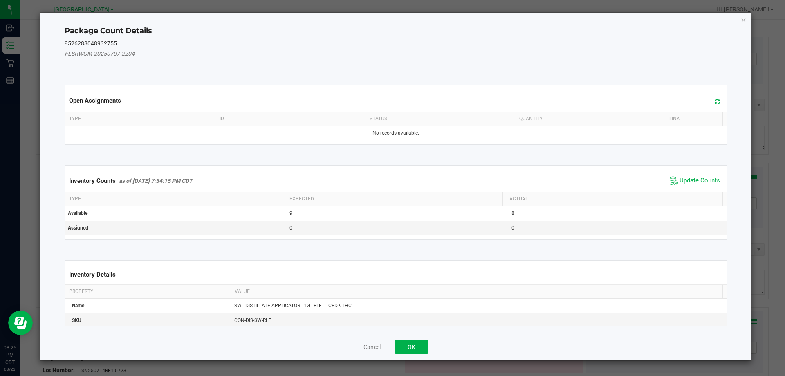
click at [391, 181] on span "Update Counts" at bounding box center [699, 181] width 40 height 8
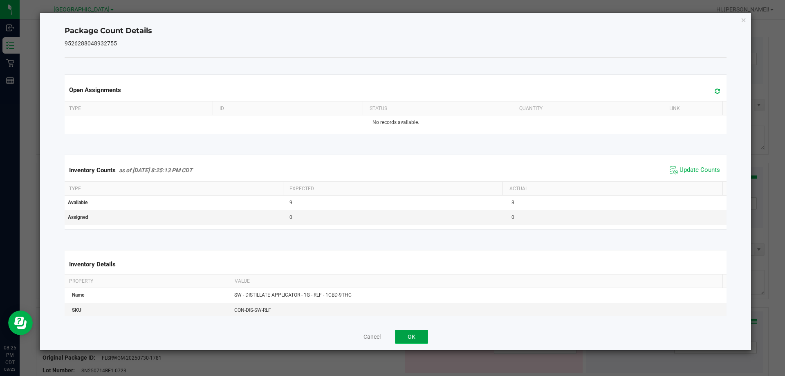
click at [391, 333] on button "OK" at bounding box center [411, 336] width 33 height 14
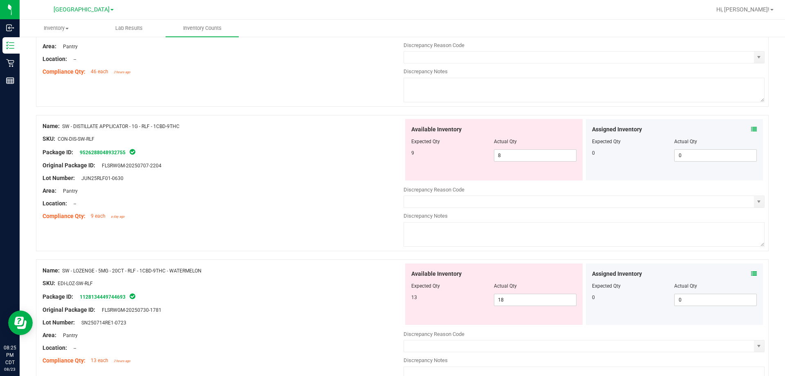
scroll to position [1553, 0]
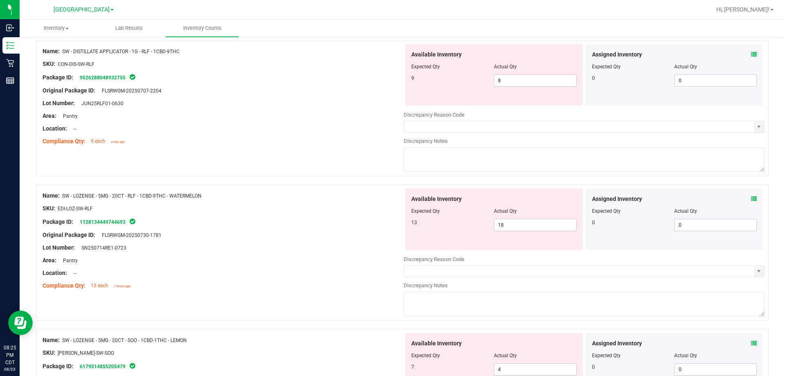
click at [391, 199] on icon at bounding box center [754, 199] width 6 height 6
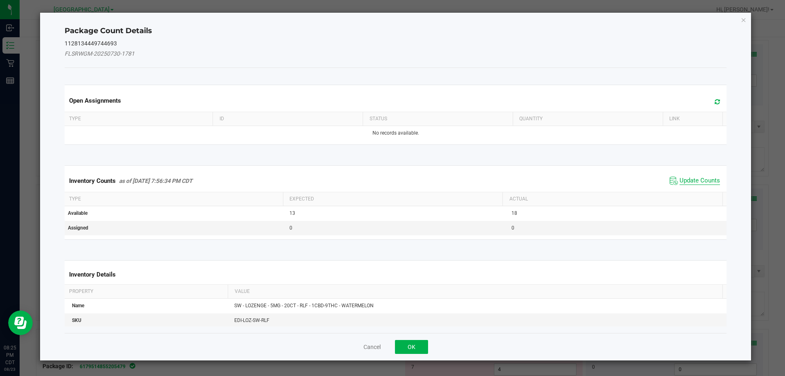
click at [391, 178] on span "Update Counts" at bounding box center [699, 181] width 40 height 8
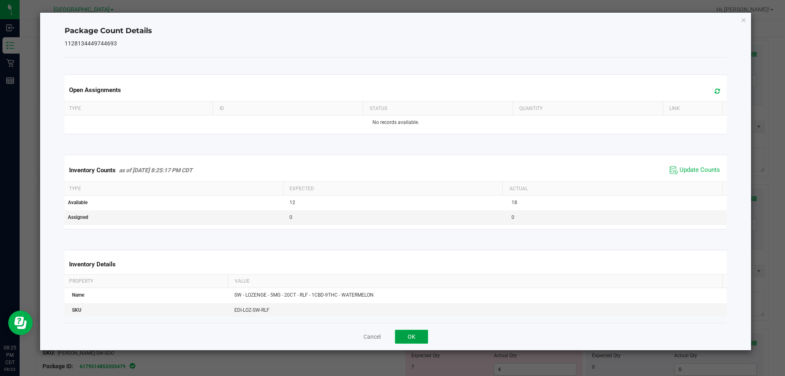
click at [391, 336] on button "OK" at bounding box center [411, 336] width 33 height 14
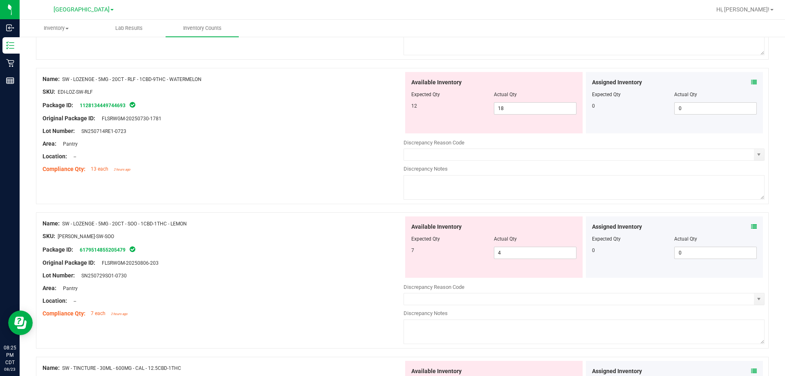
scroll to position [1676, 0]
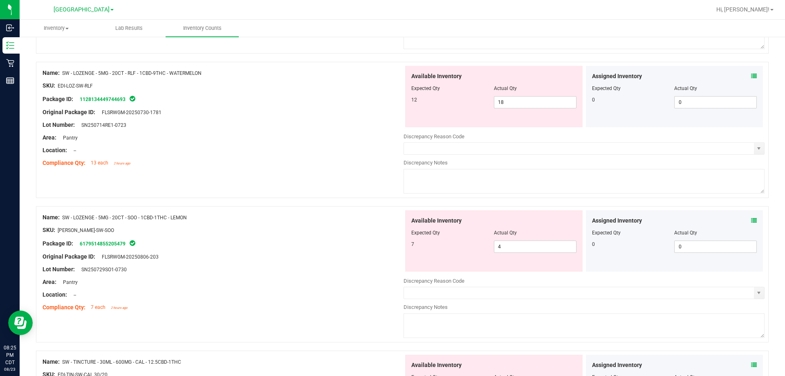
click at [391, 221] on icon at bounding box center [754, 220] width 6 height 6
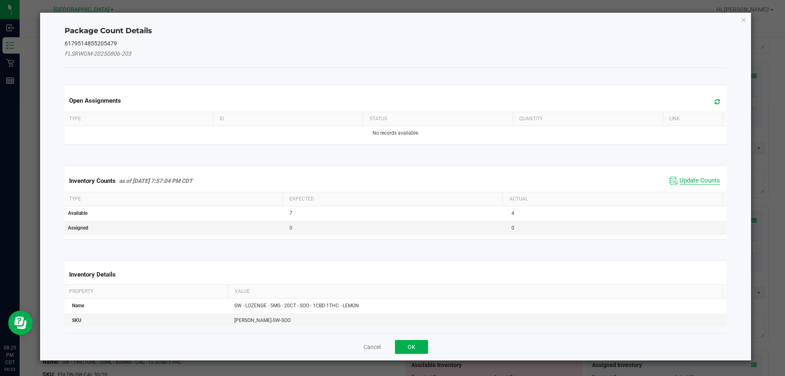
click at [391, 183] on span "Update Counts" at bounding box center [699, 181] width 40 height 8
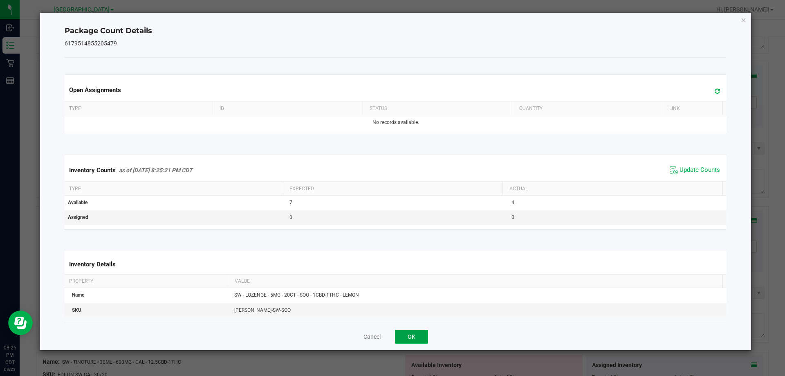
click at [391, 338] on button "OK" at bounding box center [411, 336] width 33 height 14
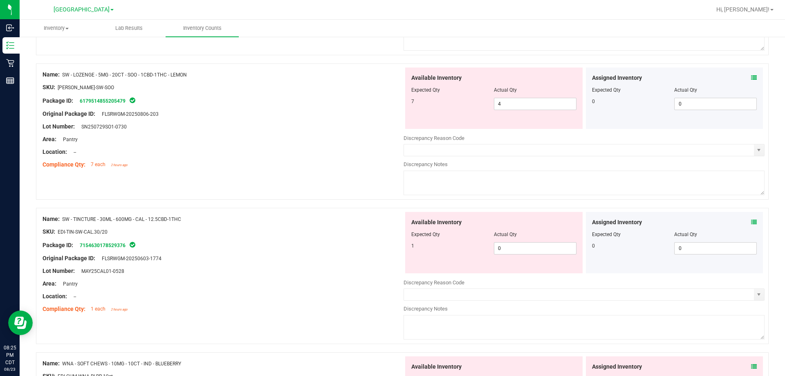
scroll to position [1840, 0]
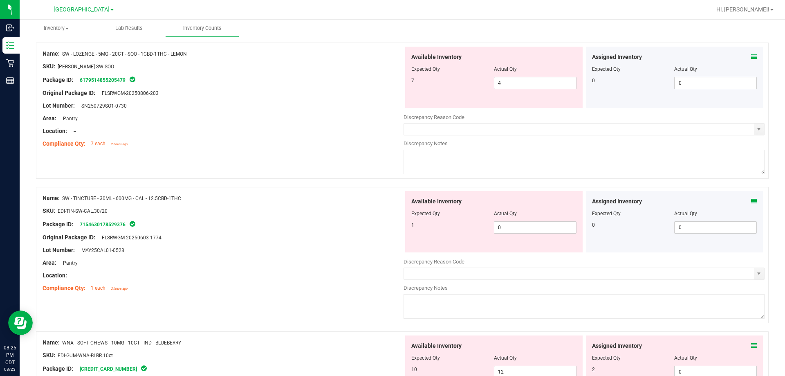
click at [391, 198] on icon at bounding box center [754, 201] width 6 height 6
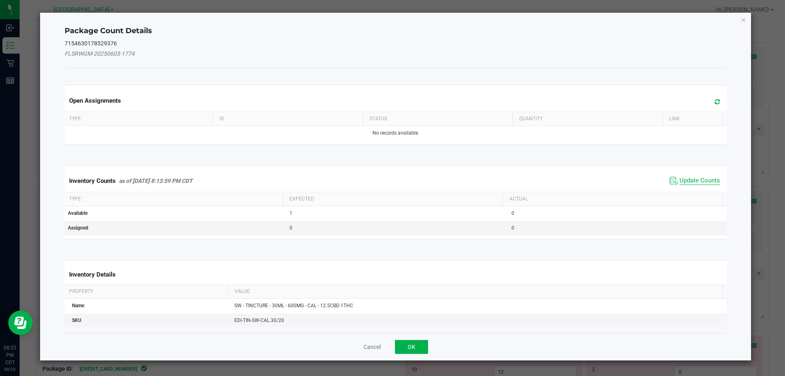
click at [391, 177] on span "Update Counts" at bounding box center [699, 181] width 40 height 8
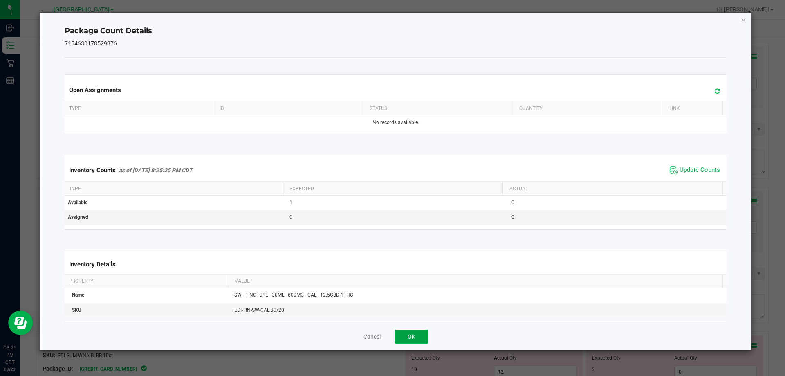
click at [391, 336] on button "OK" at bounding box center [411, 336] width 33 height 14
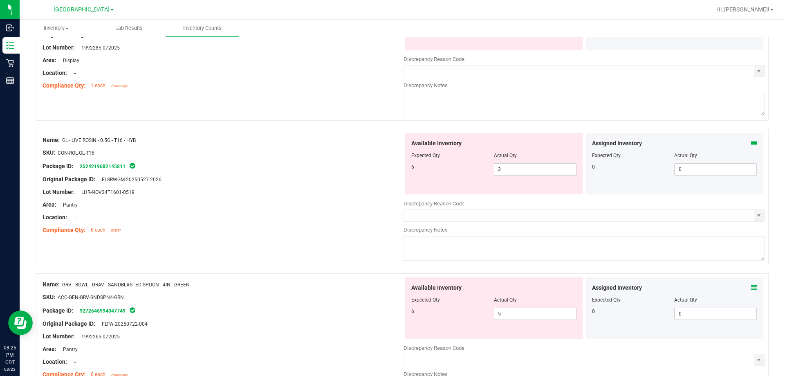
scroll to position [368, 0]
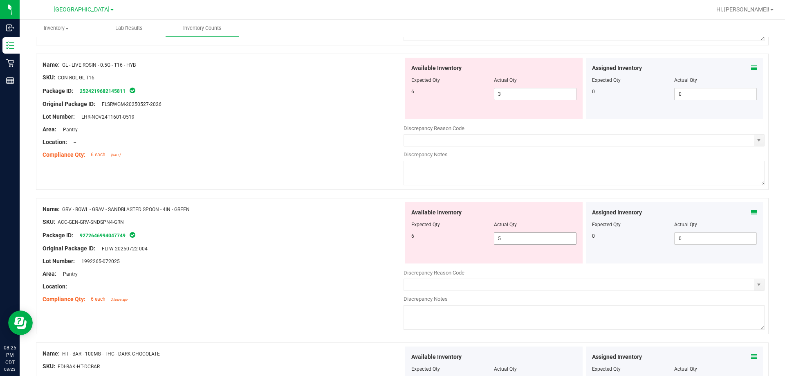
click at [391, 240] on span "5 5" at bounding box center [535, 238] width 83 height 12
click at [391, 246] on div "Original Package ID: FLTW-20250722-004" at bounding box center [223, 248] width 361 height 9
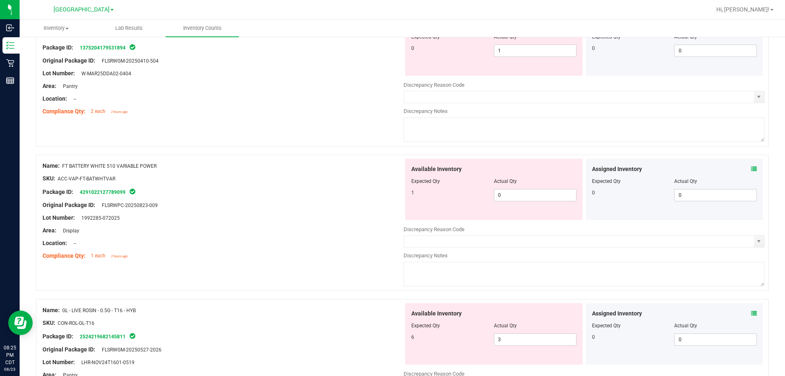
scroll to position [0, 0]
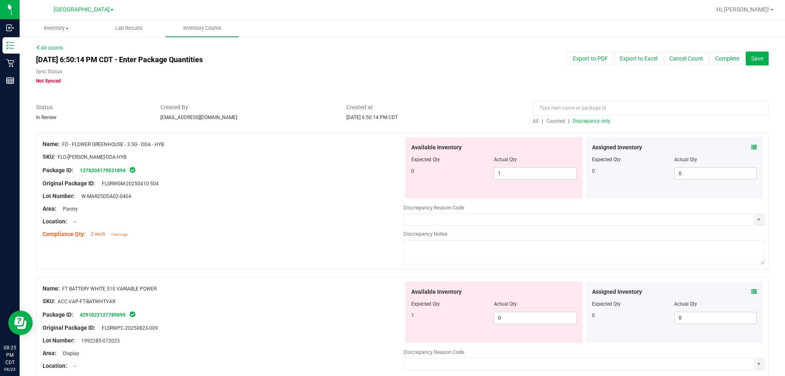
click at [391, 123] on span "Discrepancy only" at bounding box center [592, 121] width 38 height 6
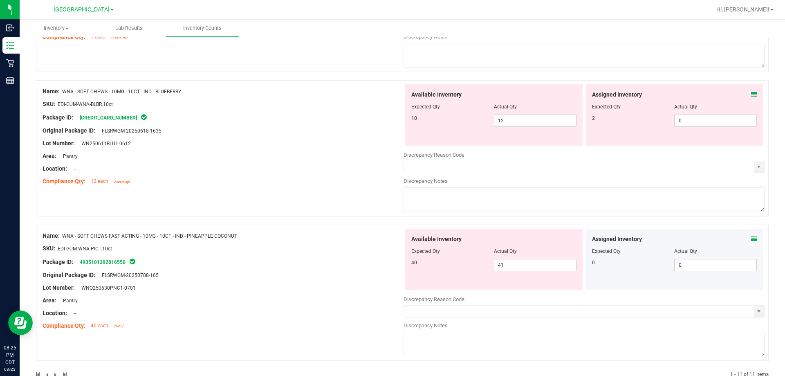
scroll to position [1372, 0]
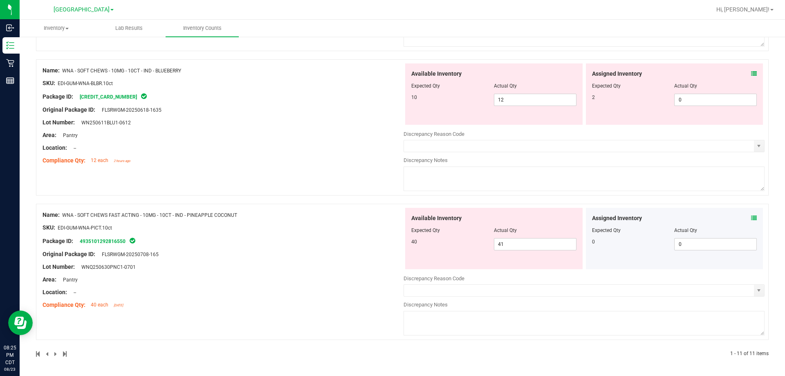
click at [391, 219] on div "Assigned Inventory" at bounding box center [674, 218] width 165 height 9
click at [391, 219] on icon at bounding box center [754, 218] width 6 height 6
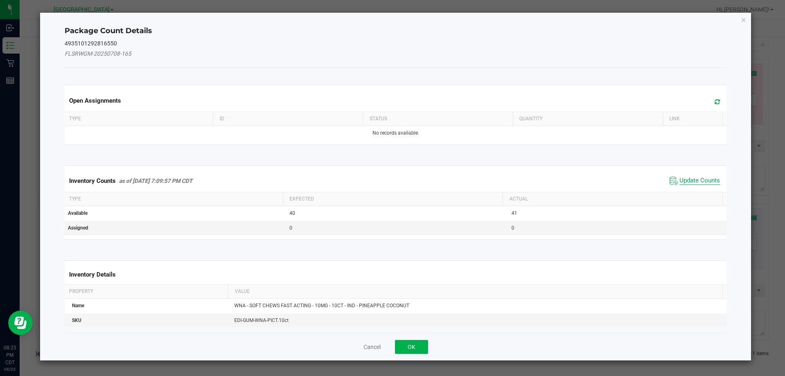
click at [391, 179] on span "Update Counts" at bounding box center [699, 181] width 40 height 8
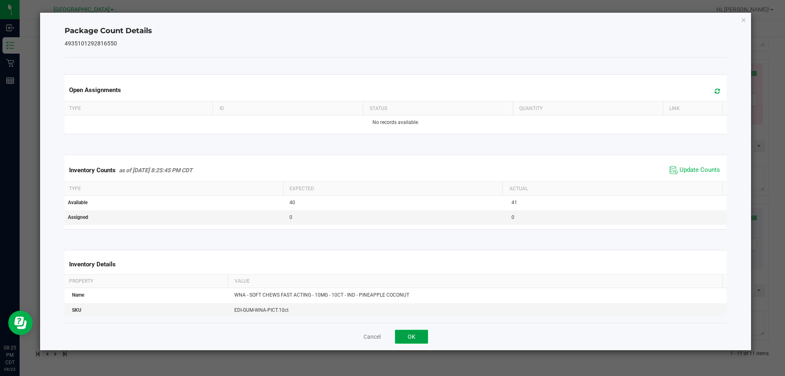
click at [391, 337] on button "OK" at bounding box center [411, 336] width 33 height 14
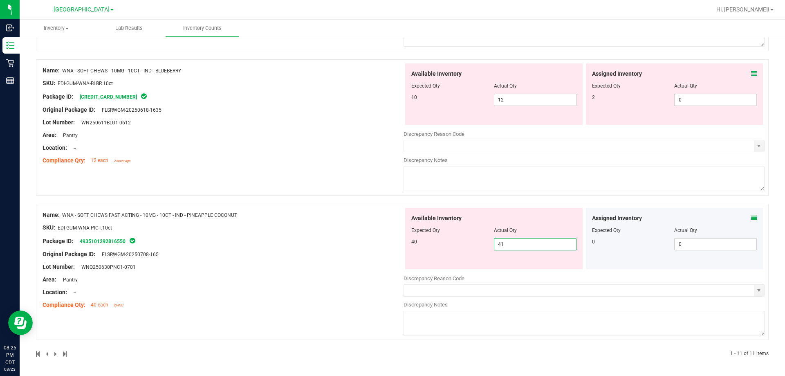
click at [391, 242] on span "41 41" at bounding box center [535, 244] width 83 height 12
click at [335, 255] on div "Name: WNA - SOFT CHEWS FAST ACTING - 10MG - 10CT - IND - PINEAPPLE COCONUT SKU:…" at bounding box center [223, 260] width 361 height 104
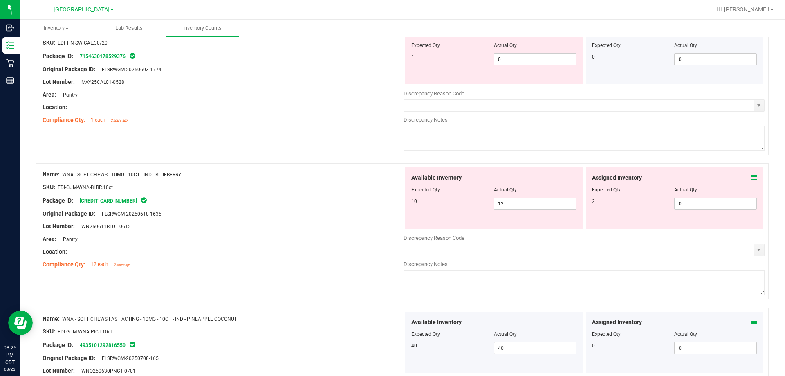
scroll to position [1265, 0]
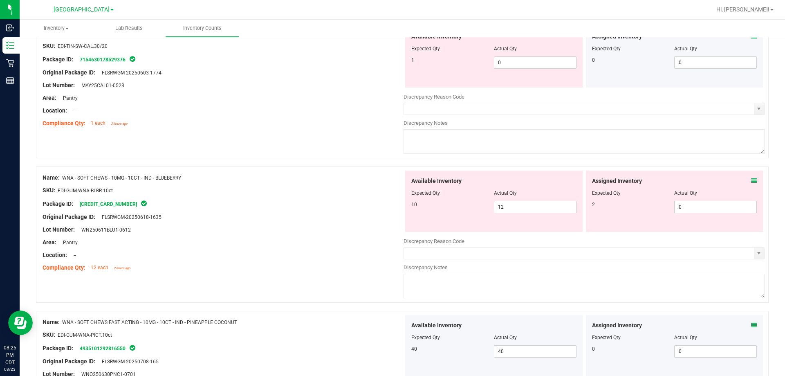
click at [391, 181] on div "Assigned Inventory Expected Qty Actual Qty 2 0 0" at bounding box center [674, 200] width 177 height 61
click at [391, 180] on icon at bounding box center [754, 181] width 6 height 6
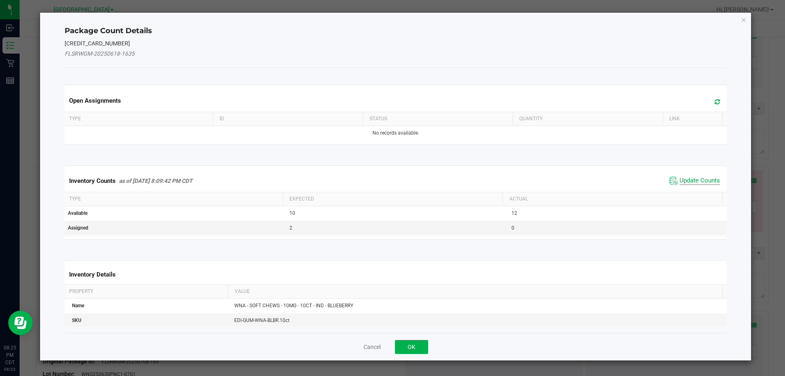
click at [391, 183] on span "Update Counts" at bounding box center [699, 181] width 40 height 8
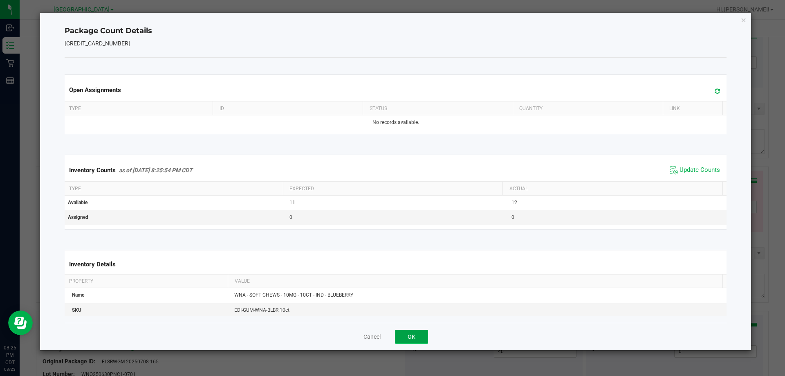
click at [391, 338] on button "OK" at bounding box center [411, 336] width 33 height 14
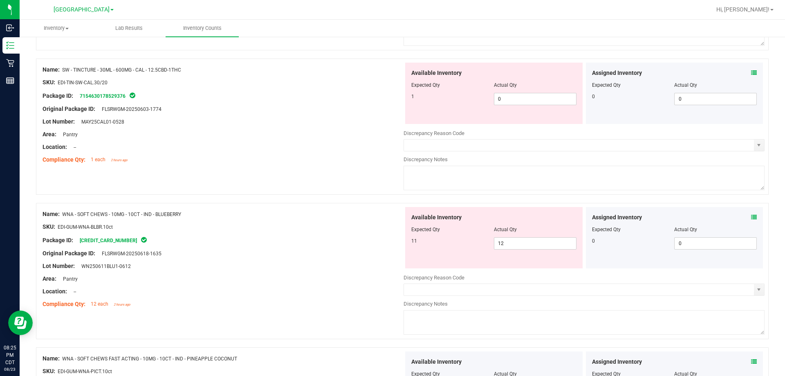
scroll to position [1183, 0]
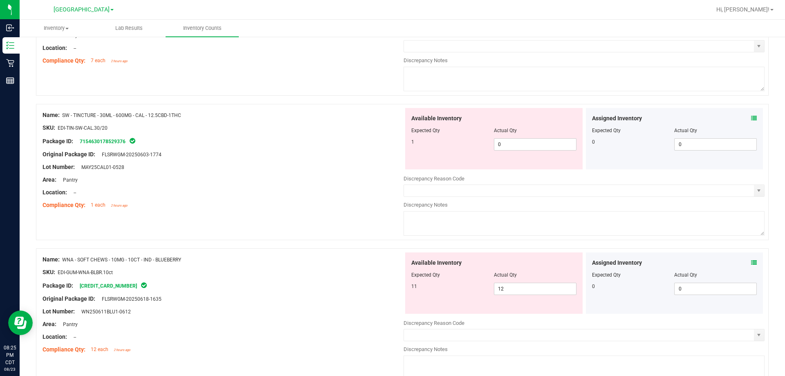
click at [391, 120] on icon at bounding box center [754, 118] width 6 height 6
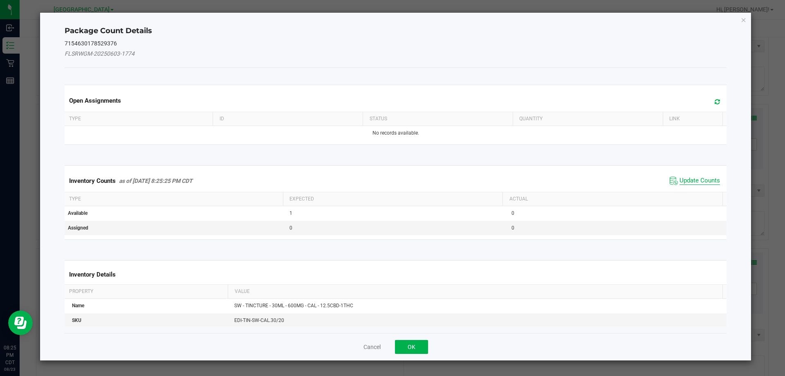
click at [391, 177] on span "Update Counts" at bounding box center [699, 181] width 40 height 8
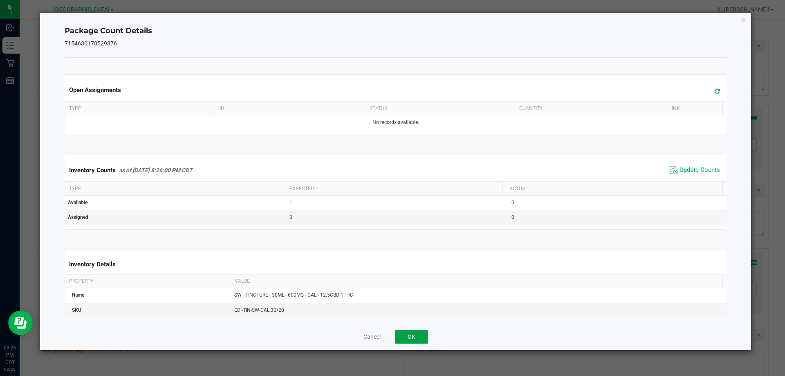
click at [391, 338] on button "OK" at bounding box center [411, 336] width 33 height 14
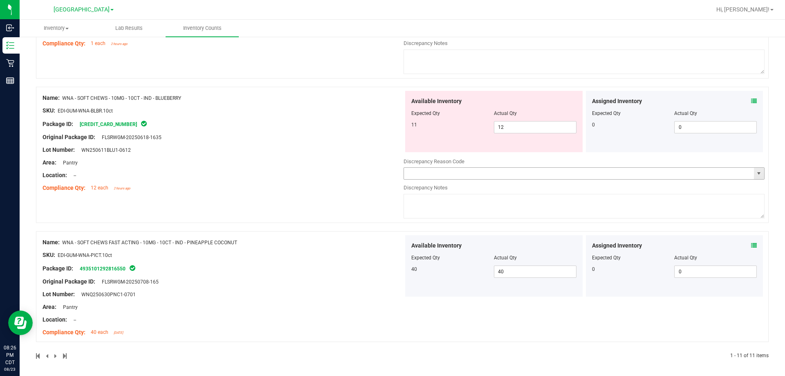
scroll to position [1347, 0]
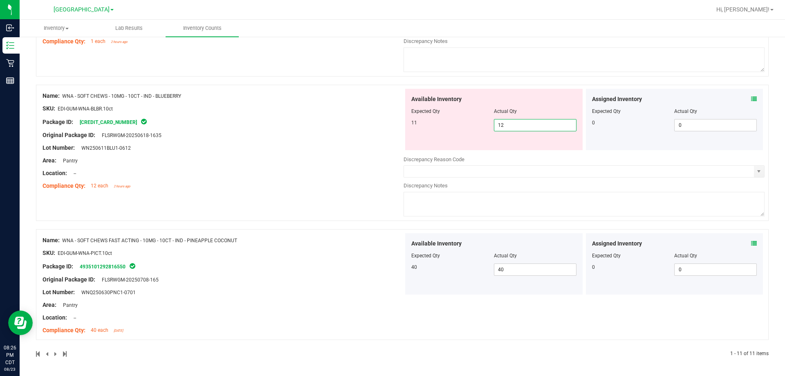
click at [391, 130] on span "12 12" at bounding box center [535, 125] width 83 height 12
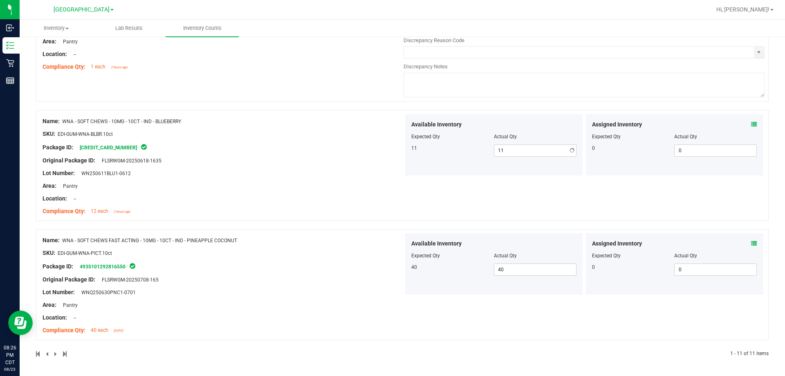
drag, startPoint x: 291, startPoint y: 177, endPoint x: 305, endPoint y: 184, distance: 15.4
click at [291, 177] on div "Name: WNA - SOFT CHEWS - 10MG - 10CT - IND - BLUEBERRY SKU: EDI-GUM-WNA-BLBR.10…" at bounding box center [223, 166] width 361 height 104
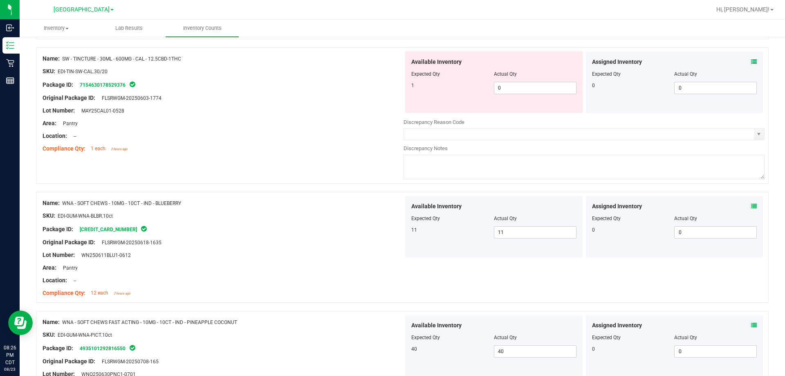
scroll to position [1199, 0]
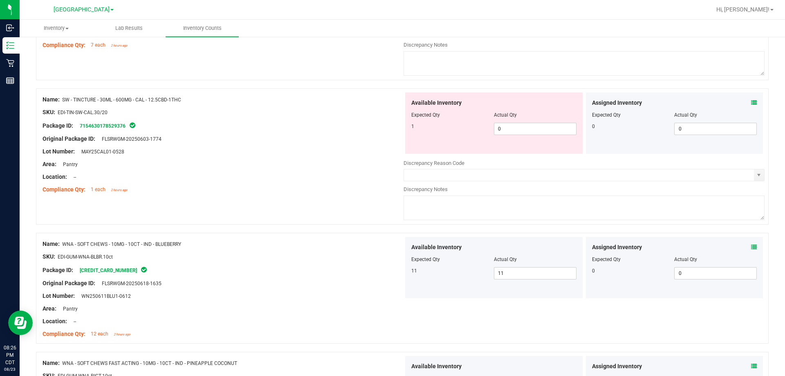
click at [391, 101] on icon at bounding box center [754, 103] width 6 height 6
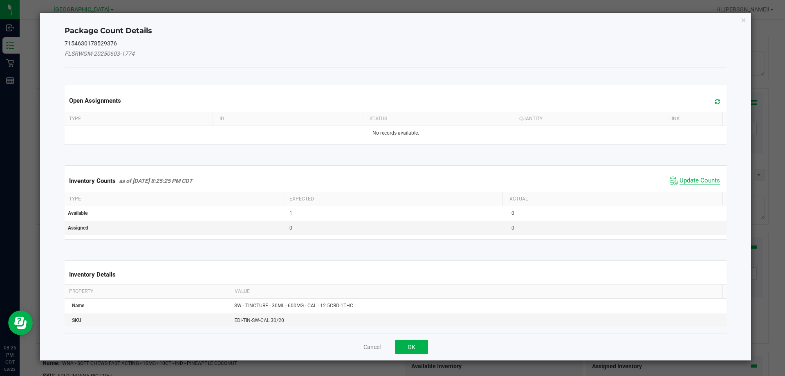
click at [391, 178] on span "Update Counts" at bounding box center [699, 181] width 40 height 8
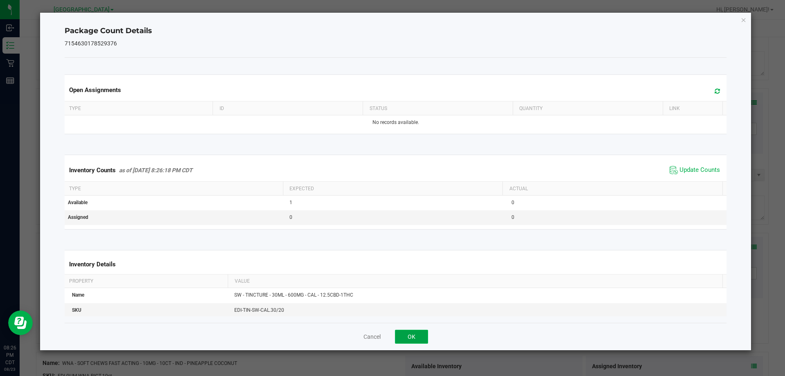
click at [391, 335] on button "OK" at bounding box center [411, 336] width 33 height 14
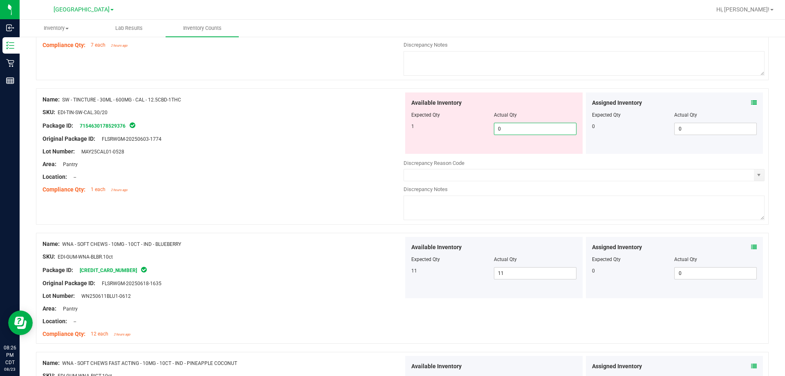
click at [391, 131] on span "0 0" at bounding box center [535, 129] width 83 height 12
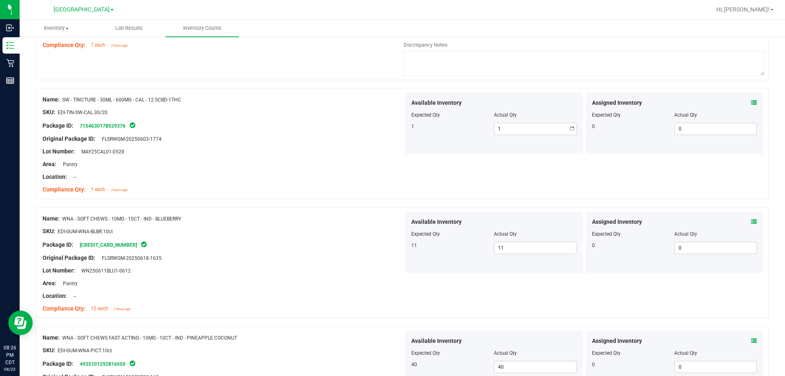
drag, startPoint x: 330, startPoint y: 169, endPoint x: 313, endPoint y: 181, distance: 20.8
click at [329, 169] on div at bounding box center [223, 170] width 361 height 4
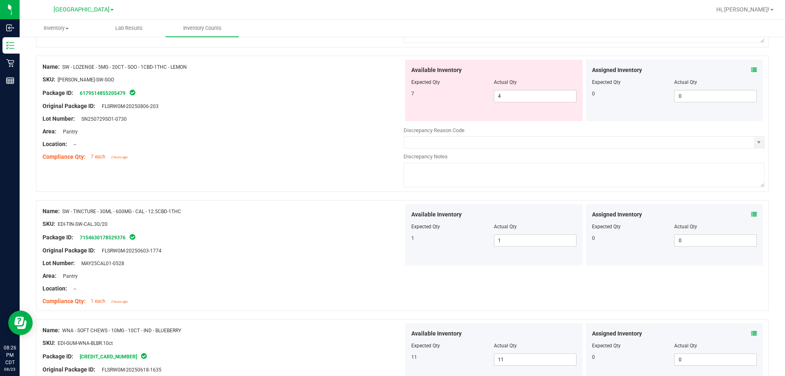
scroll to position [1035, 0]
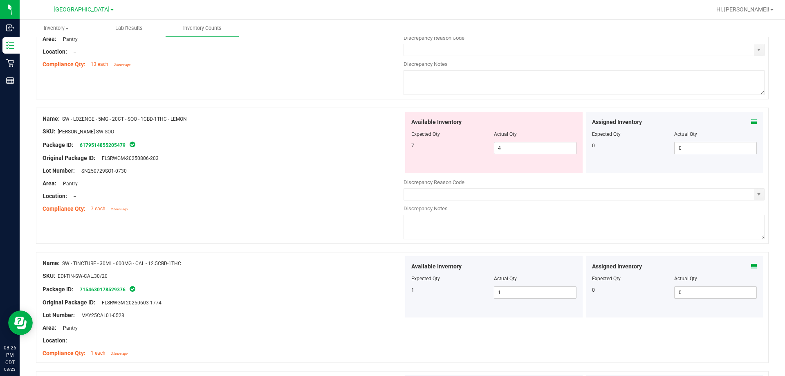
click at [391, 122] on icon at bounding box center [754, 122] width 6 height 6
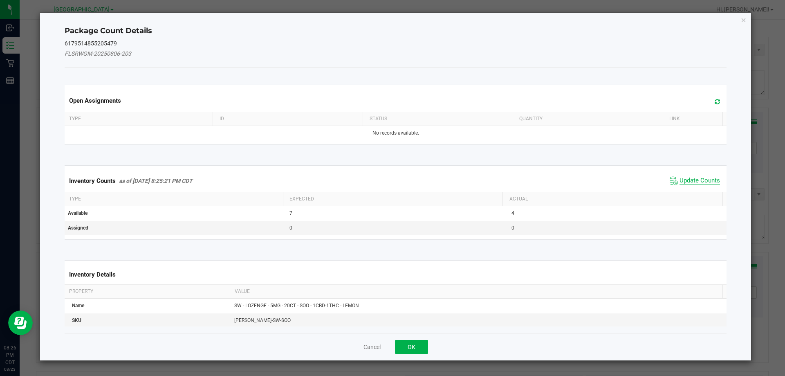
click at [391, 181] on span "Update Counts" at bounding box center [699, 181] width 40 height 8
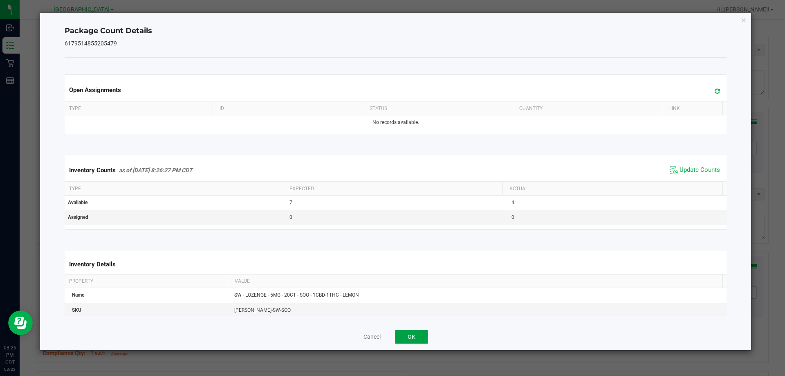
click at [391, 337] on button "OK" at bounding box center [411, 336] width 33 height 14
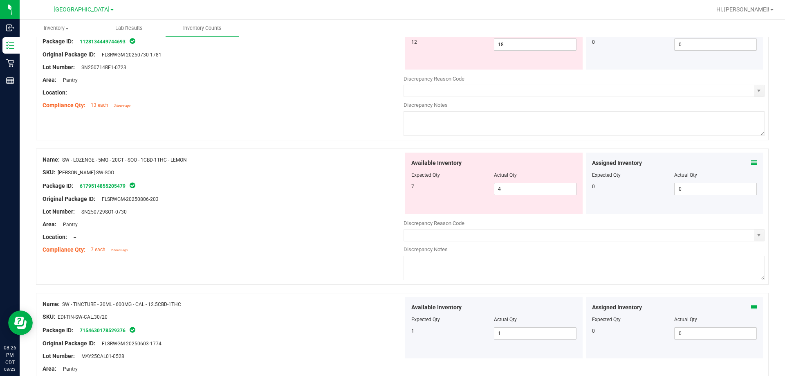
scroll to position [913, 0]
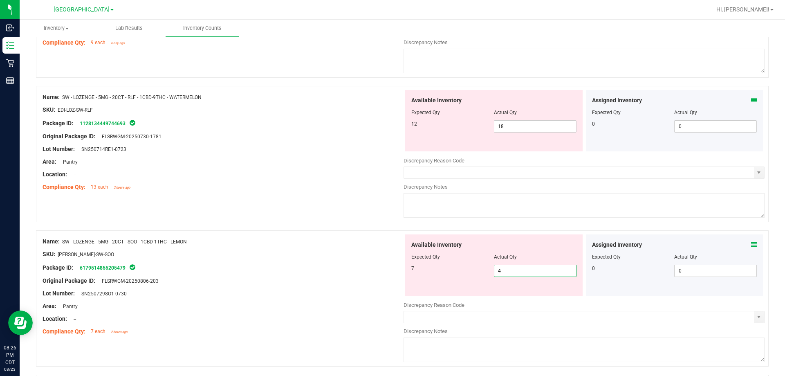
click at [391, 268] on span "4 4" at bounding box center [535, 270] width 83 height 12
click at [316, 262] on div at bounding box center [223, 260] width 361 height 4
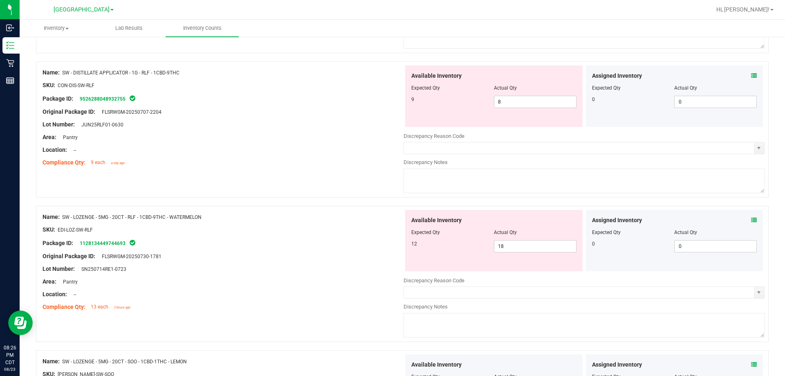
scroll to position [790, 0]
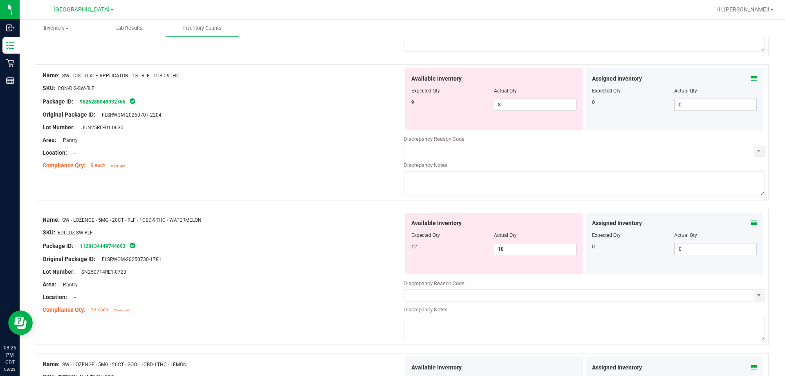
click at [391, 224] on icon at bounding box center [754, 223] width 6 height 6
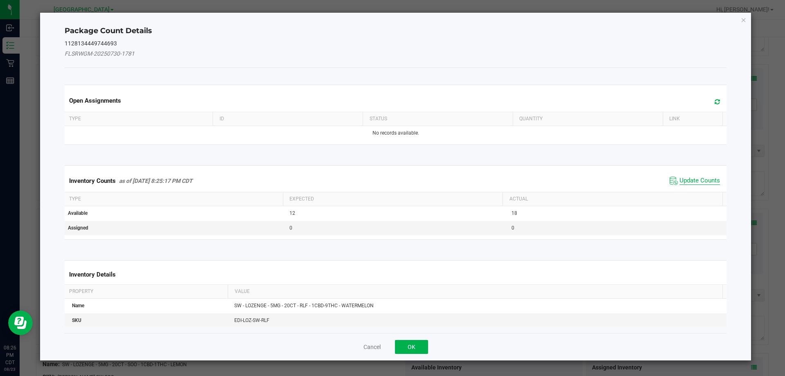
click at [391, 181] on span "Update Counts" at bounding box center [699, 181] width 40 height 8
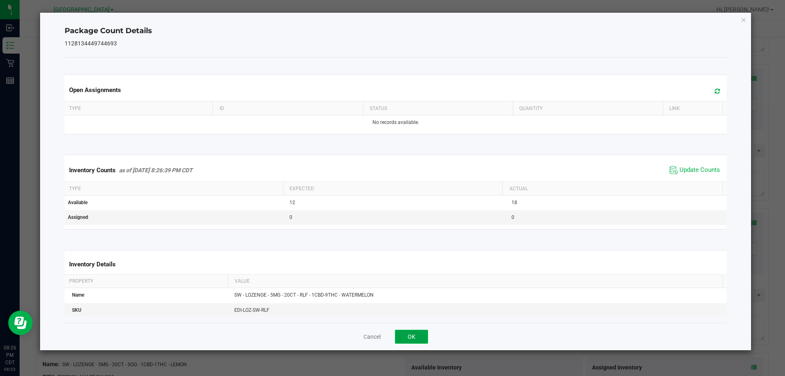
click at [391, 338] on button "OK" at bounding box center [411, 336] width 33 height 14
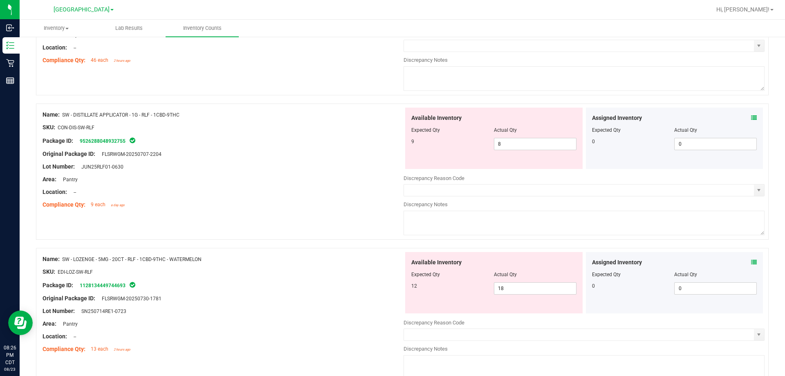
scroll to position [749, 0]
click at [391, 287] on span "18 18" at bounding box center [535, 290] width 83 height 12
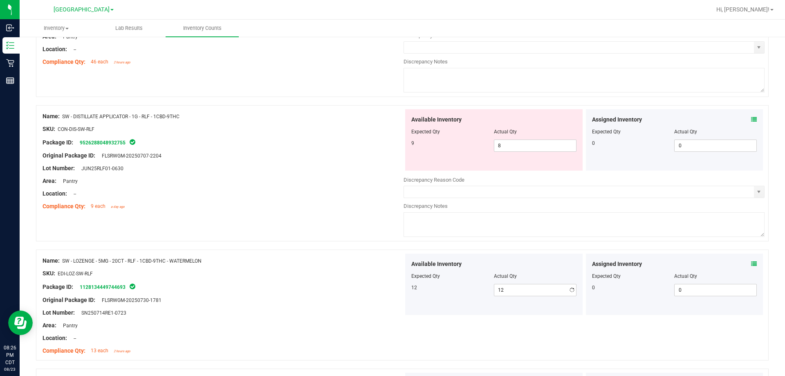
click at [376, 297] on div "Original Package ID: FLSRWGM-20250730-1781" at bounding box center [223, 300] width 361 height 9
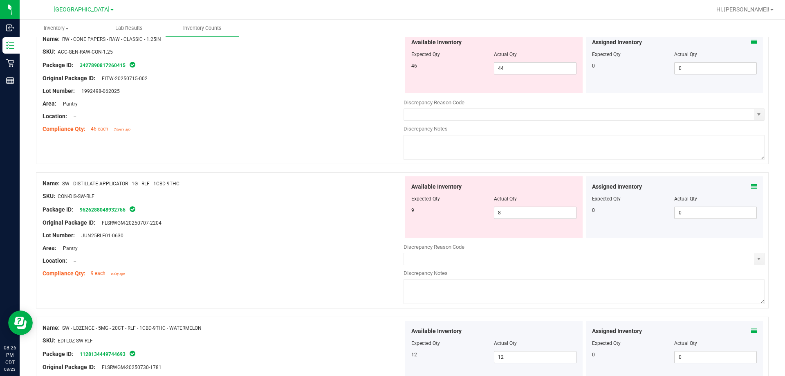
scroll to position [668, 0]
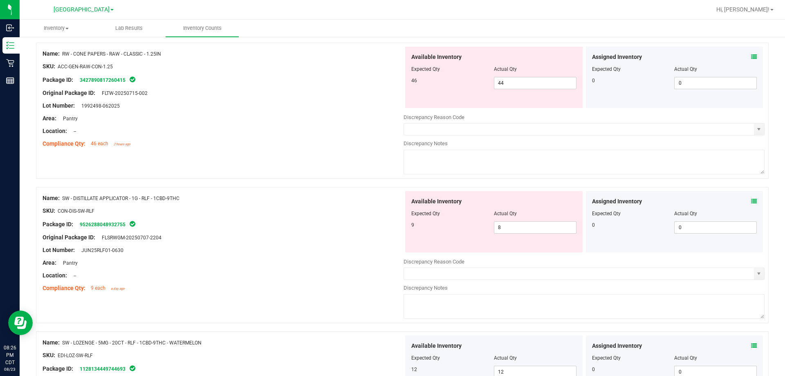
click at [376, 297] on div "Name: SW - DISTILLATE APPLICATOR - 1G - RLF - 1CBD-9THC SKU: CON-DIS-SW-RLF Pac…" at bounding box center [402, 255] width 733 height 136
click at [391, 204] on span at bounding box center [754, 201] width 6 height 9
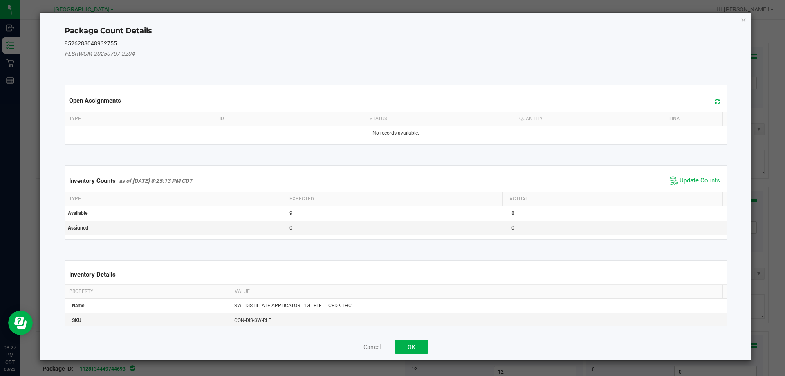
click at [391, 177] on span "Update Counts" at bounding box center [699, 181] width 40 height 8
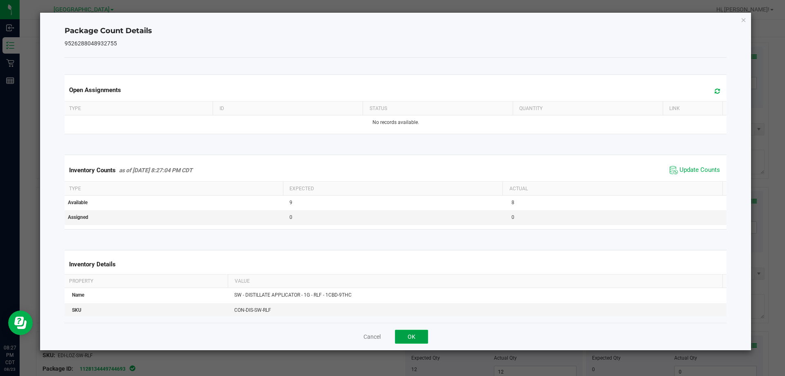
click at [391, 338] on button "OK" at bounding box center [411, 336] width 33 height 14
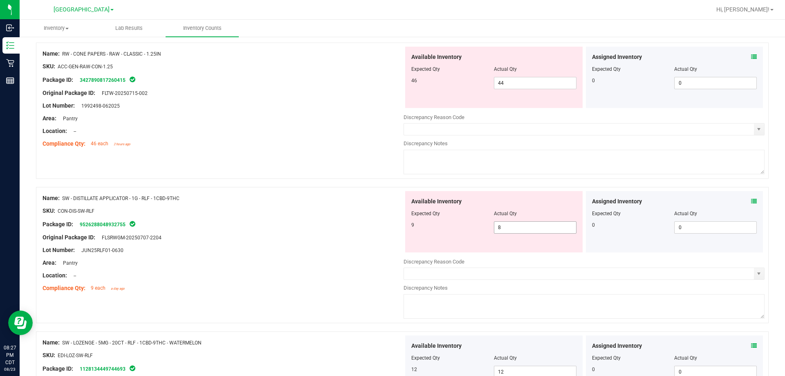
click at [391, 227] on span "8 8" at bounding box center [535, 227] width 83 height 12
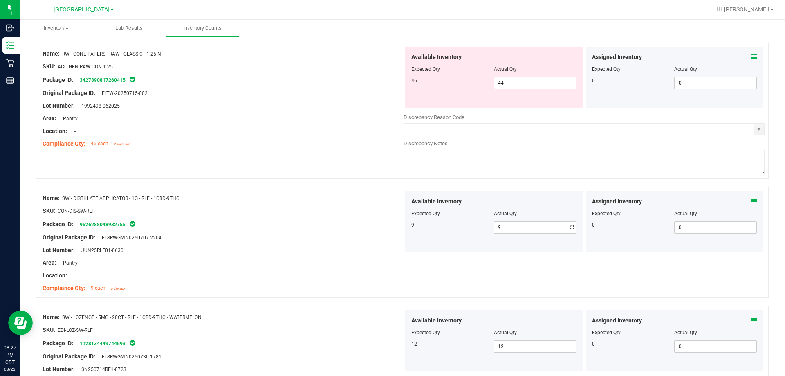
click at [357, 251] on div "Lot Number: JUN25RLF01-0630" at bounding box center [223, 250] width 361 height 9
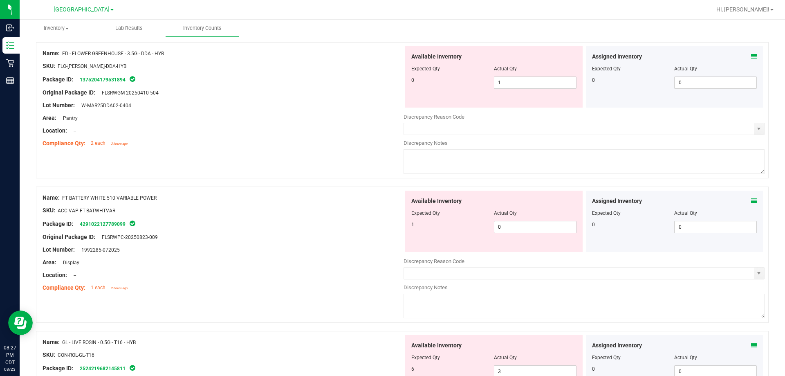
scroll to position [0, 0]
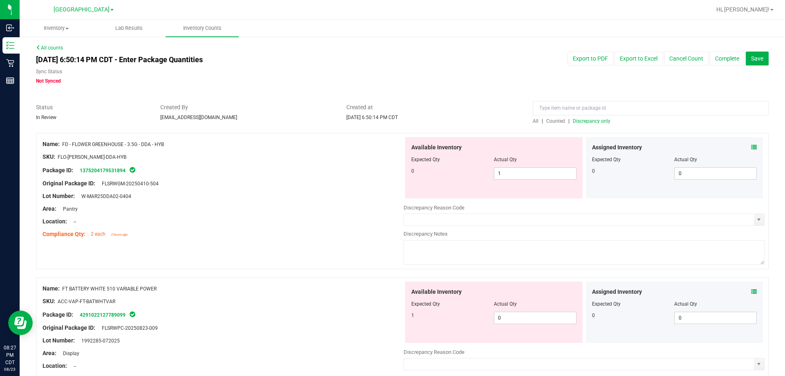
click at [391, 122] on span "Discrepancy only" at bounding box center [592, 121] width 38 height 6
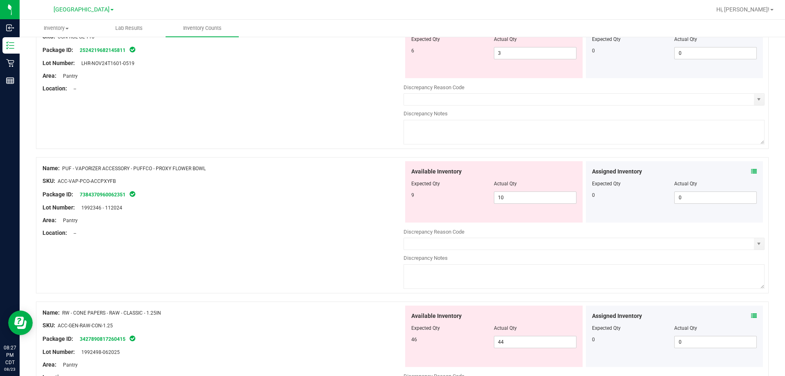
scroll to position [506, 0]
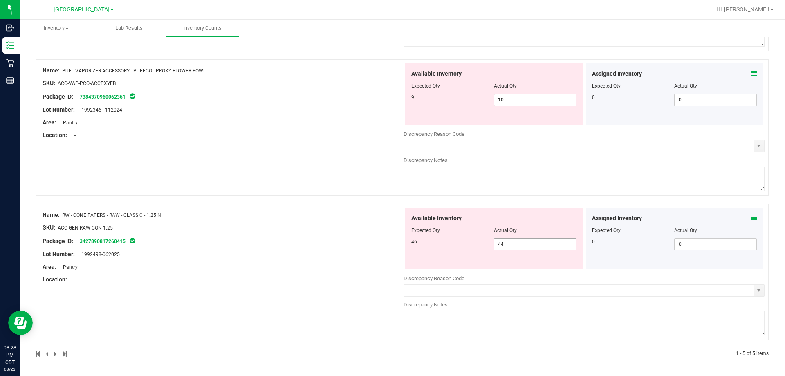
click at [391, 247] on span "44 44" at bounding box center [535, 244] width 83 height 12
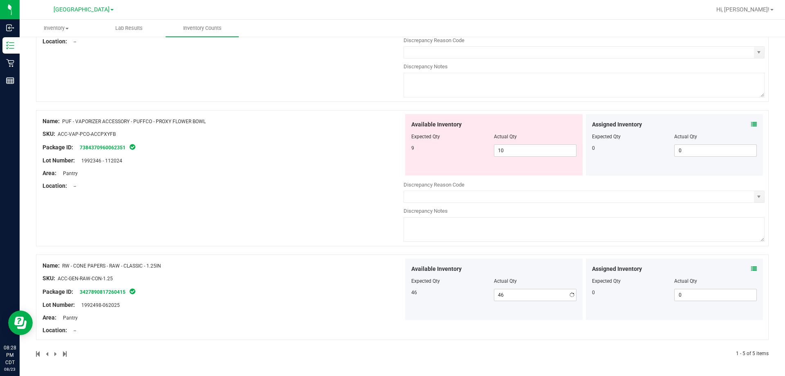
click at [363, 276] on div "Name: RW - CONE PAPERS - RAW - CLASSIC - 1.25IN SKU: ACC-GEN-RAW-CON-1.25 Packa…" at bounding box center [223, 297] width 361 height 79
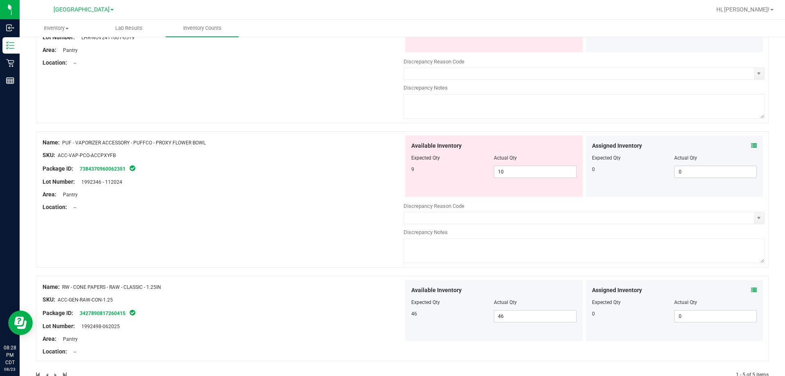
scroll to position [415, 0]
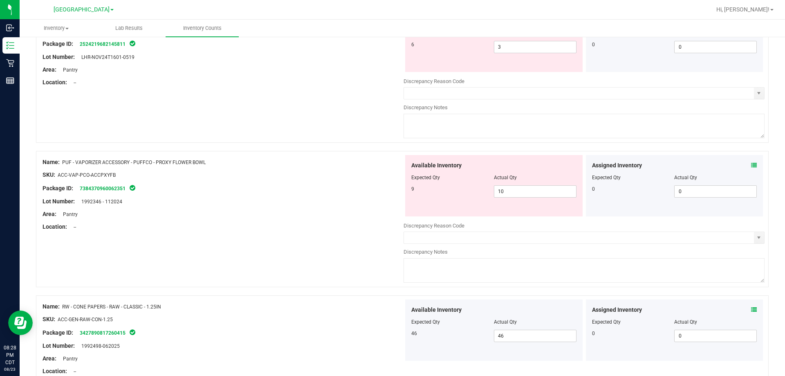
click at [363, 232] on div "Name: PUF - VAPORIZER ACCESSORY - PUFFCO - PROXY FLOWER BOWL SKU: ACC-VAP-PCO-A…" at bounding box center [223, 194] width 361 height 79
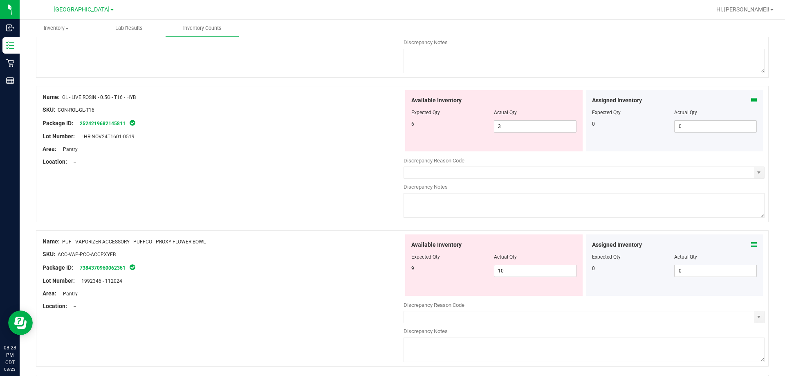
scroll to position [333, 0]
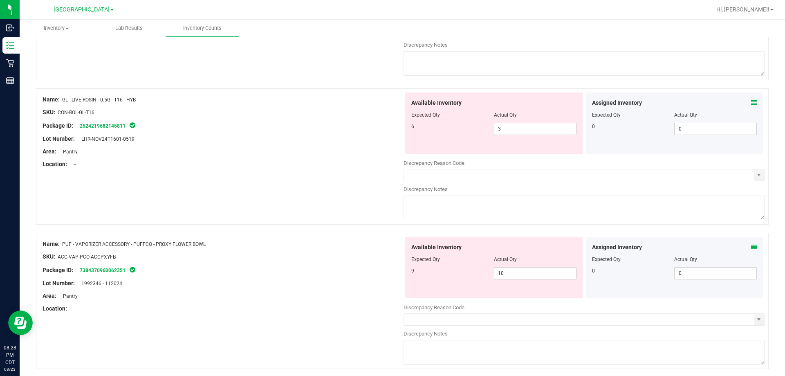
click at [391, 247] on icon at bounding box center [754, 247] width 6 height 6
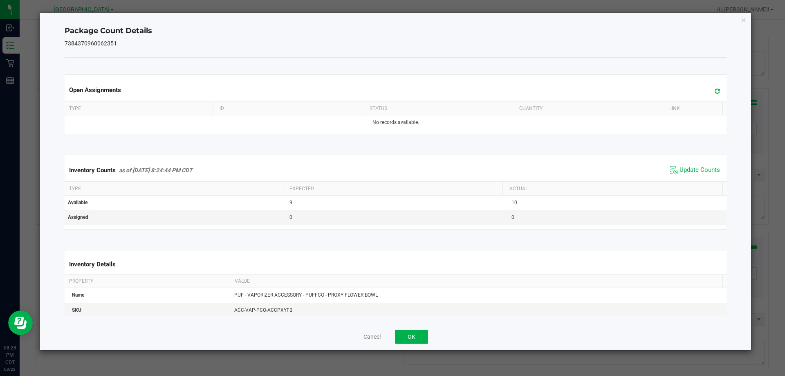
click at [391, 168] on span "Update Counts" at bounding box center [699, 170] width 40 height 8
click at [391, 342] on button "OK" at bounding box center [411, 336] width 33 height 14
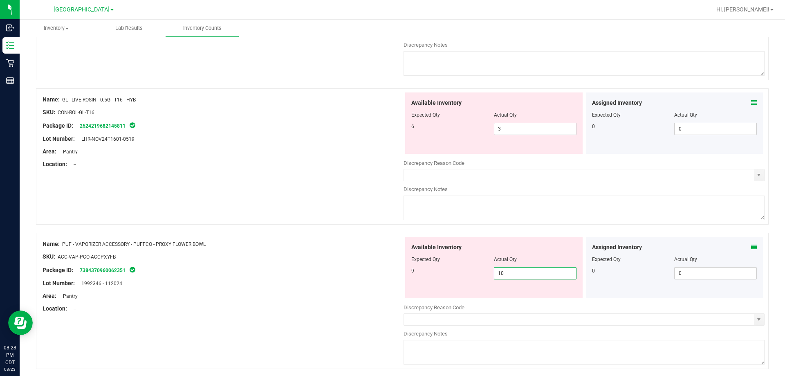
click at [391, 271] on span "10 10" at bounding box center [535, 273] width 83 height 12
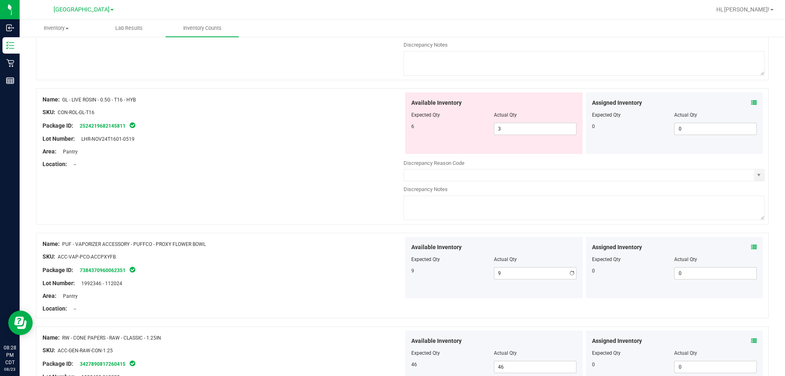
click at [339, 265] on div "Package ID: 7384370960062351" at bounding box center [223, 270] width 361 height 10
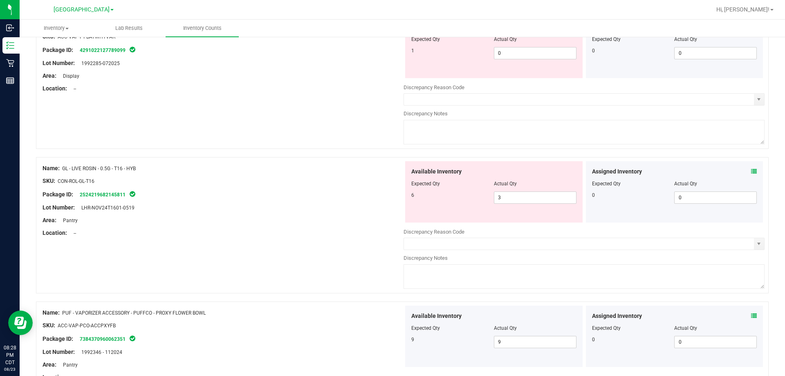
scroll to position [251, 0]
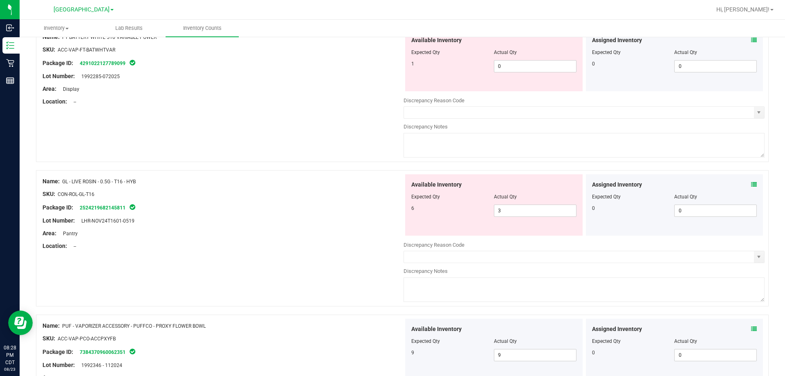
click at [391, 184] on icon at bounding box center [754, 185] width 6 height 6
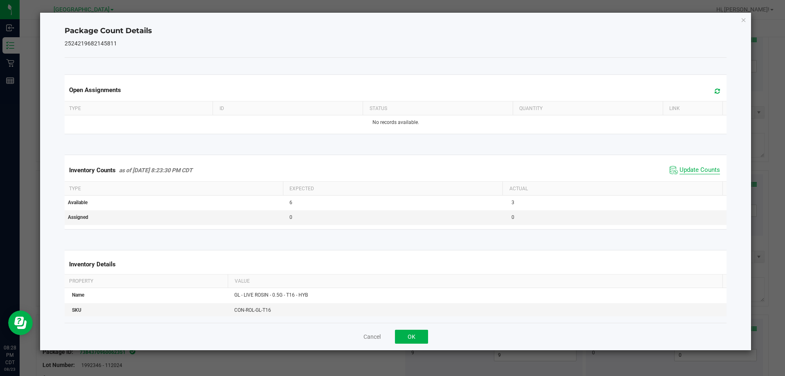
click at [391, 174] on span "Update Counts" at bounding box center [699, 170] width 40 height 8
click at [391, 342] on button "OK" at bounding box center [411, 336] width 33 height 14
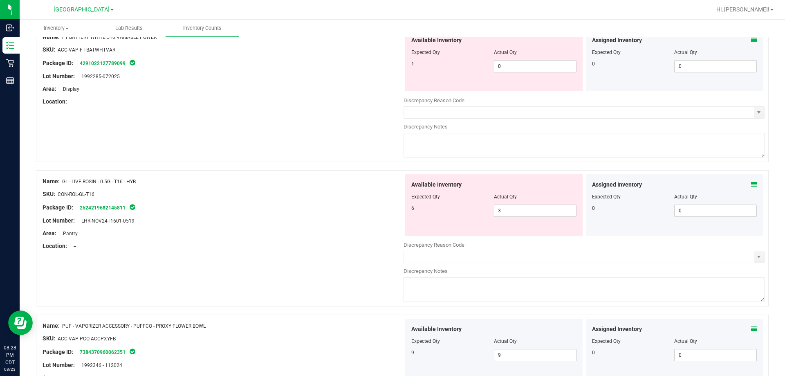
click at [346, 240] on div at bounding box center [223, 240] width 361 height 4
click at [391, 208] on span "3 3" at bounding box center [535, 210] width 83 height 12
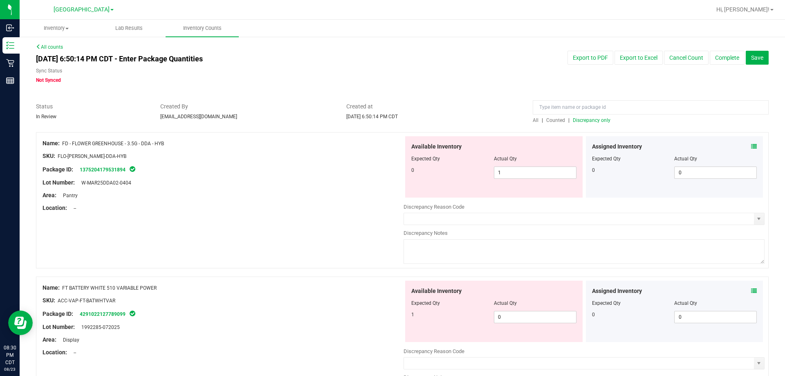
scroll to position [0, 0]
click at [391, 9] on span "Hi, Logan!" at bounding box center [742, 9] width 53 height 7
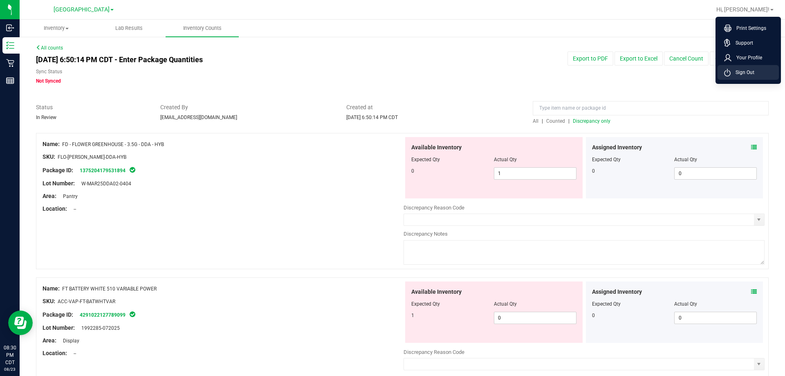
click at [391, 75] on span "Sign Out" at bounding box center [743, 72] width 24 height 8
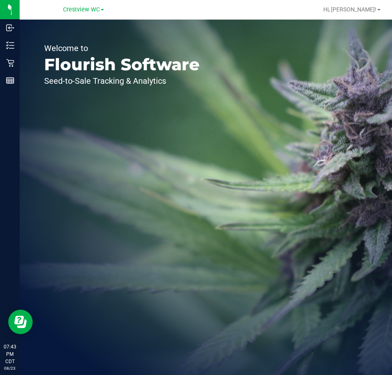
click at [94, 4] on div "Crestview WC" at bounding box center [83, 9] width 119 height 13
click at [89, 11] on span "Crestview WC" at bounding box center [81, 9] width 37 height 7
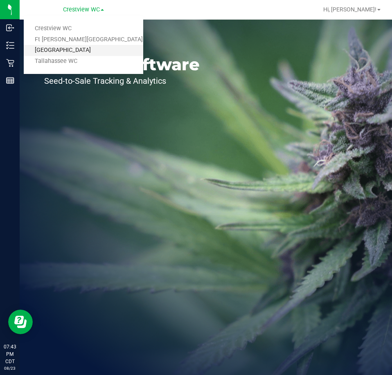
click at [87, 46] on link "[GEOGRAPHIC_DATA]" at bounding box center [83, 50] width 119 height 11
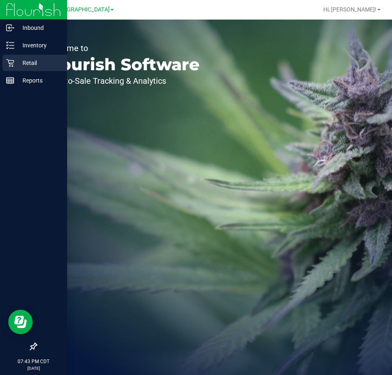
click at [7, 63] on icon at bounding box center [10, 63] width 8 height 8
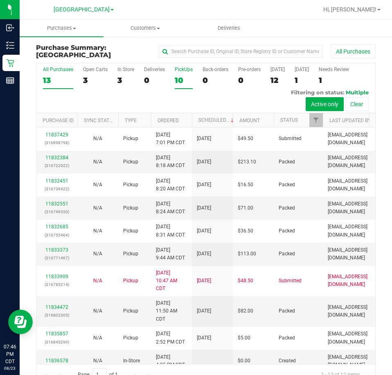
click at [177, 76] on div "10" at bounding box center [184, 80] width 18 height 9
click at [0, 0] on input "PickUps 10" at bounding box center [0, 0] width 0 height 0
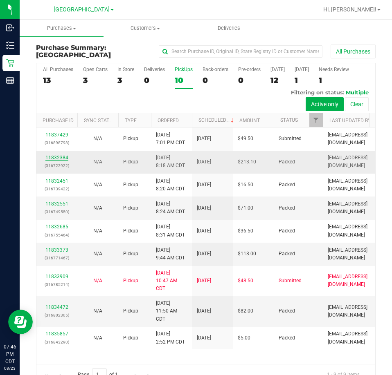
click at [61, 157] on link "11832384" at bounding box center [56, 158] width 23 height 6
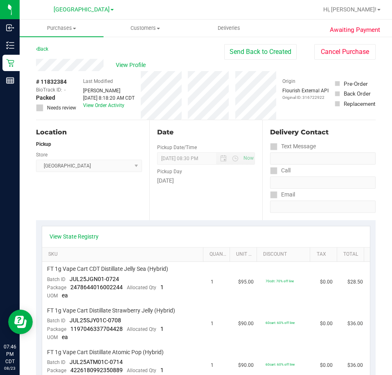
scroll to position [123, 0]
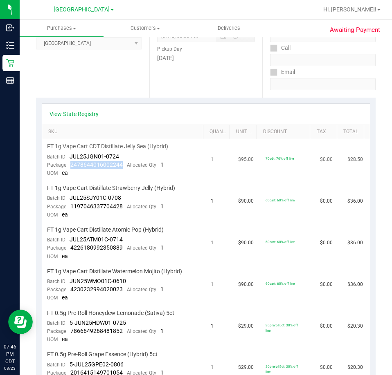
drag, startPoint x: 123, startPoint y: 167, endPoint x: 67, endPoint y: 163, distance: 55.7
click at [67, 163] on div "Package 2478644016002244 Allocated Qty 1" at bounding box center [105, 165] width 117 height 8
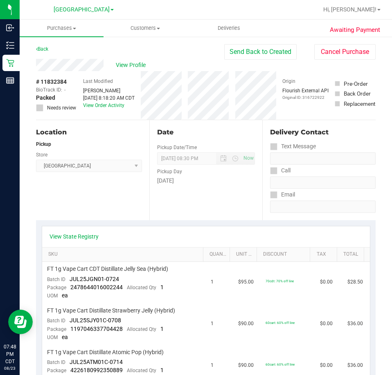
click at [85, 210] on div "Location Pickup Store Panama City WC Select Store Bonita Springs WC Boynton Bea…" at bounding box center [92, 170] width 113 height 100
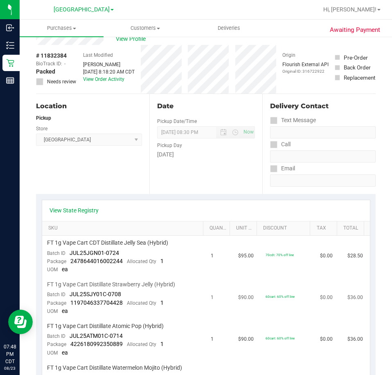
scroll to position [41, 0]
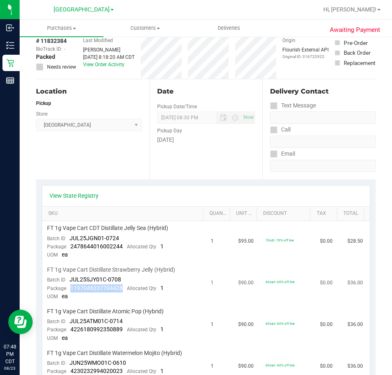
drag, startPoint x: 123, startPoint y: 287, endPoint x: 71, endPoint y: 289, distance: 52.4
click at [71, 289] on div "Package 1197046337704428 Allocated Qty 1" at bounding box center [105, 289] width 117 height 8
copy span "1197046337704428"
drag, startPoint x: 121, startPoint y: 330, endPoint x: 70, endPoint y: 329, distance: 50.7
click at [70, 329] on span "4226180992350889" at bounding box center [96, 329] width 52 height 7
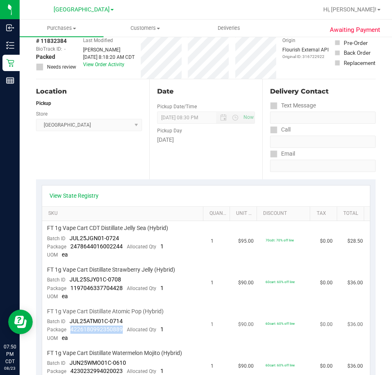
copy span "4226180992350889"
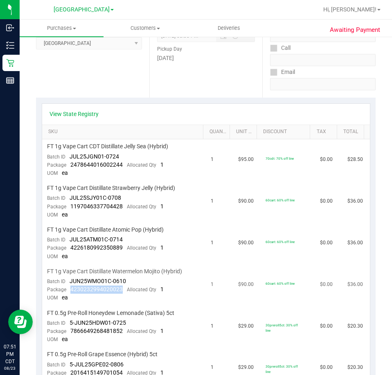
drag, startPoint x: 122, startPoint y: 290, endPoint x: 71, endPoint y: 291, distance: 51.1
click at [71, 291] on div "Package 4230232994020023 Allocated Qty 1" at bounding box center [105, 290] width 117 height 8
copy span "4230232994020023"
click at [118, 330] on span "7866649268481852" at bounding box center [96, 331] width 52 height 7
drag, startPoint x: 120, startPoint y: 331, endPoint x: 69, endPoint y: 331, distance: 50.7
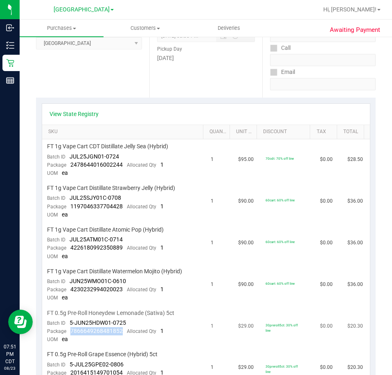
click at [69, 331] on div "Package 7866649268481852 Allocated Qty 1" at bounding box center [105, 331] width 117 height 8
copy span "7866649268481852"
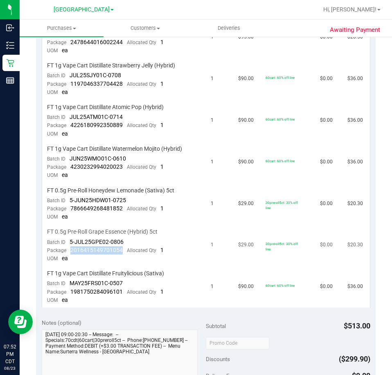
drag, startPoint x: 121, startPoint y: 250, endPoint x: 70, endPoint y: 254, distance: 50.9
click at [70, 254] on div "Package 2016415149701054 Allocated Qty 1" at bounding box center [105, 251] width 117 height 8
copy span "2016415149701054"
drag, startPoint x: 121, startPoint y: 291, endPoint x: 69, endPoint y: 289, distance: 51.5
click at [69, 289] on div "Package 1981750284096101 Allocated Qty 1" at bounding box center [105, 292] width 117 height 8
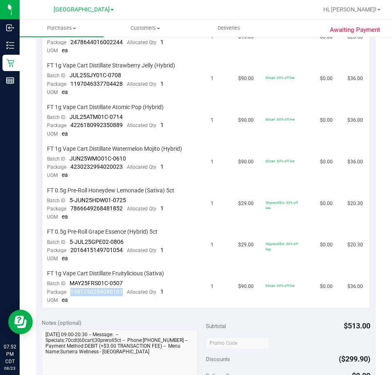
copy span "1981750284096101"
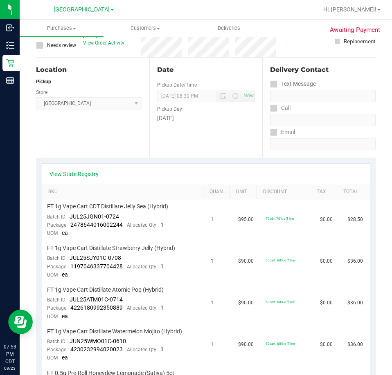
scroll to position [0, 0]
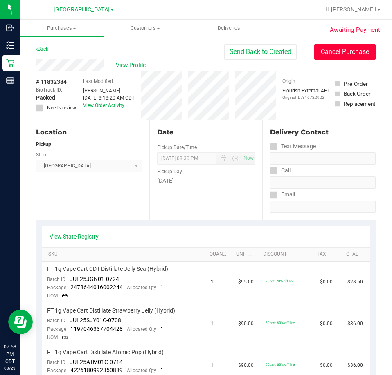
click at [338, 54] on button "Cancel Purchase" at bounding box center [344, 52] width 61 height 16
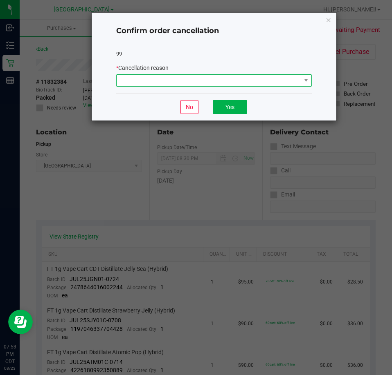
click at [233, 84] on span at bounding box center [209, 80] width 184 height 11
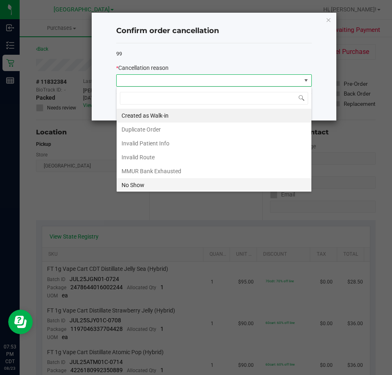
click at [142, 184] on li "No Show" at bounding box center [214, 185] width 195 height 14
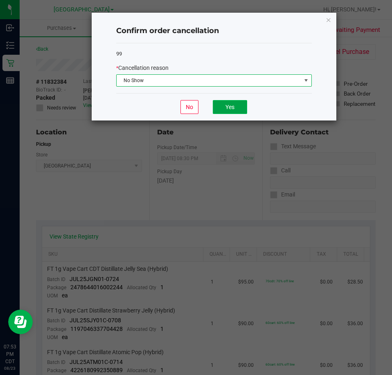
click at [230, 106] on button "Yes" at bounding box center [230, 107] width 34 height 14
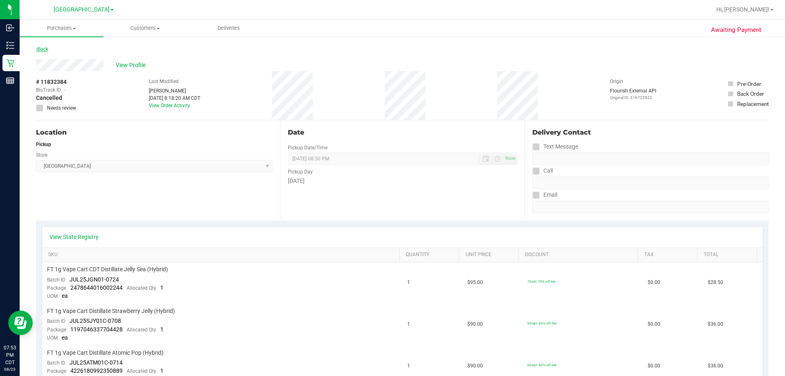
click at [39, 50] on link "Back" at bounding box center [42, 49] width 12 height 6
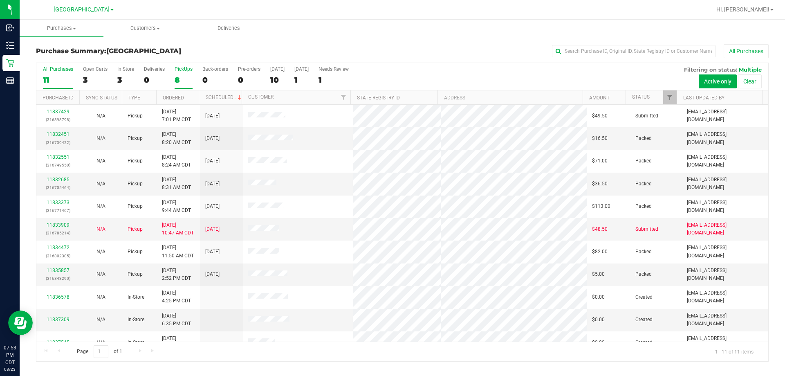
click at [177, 79] on div "8" at bounding box center [184, 79] width 18 height 9
click at [0, 0] on input "PickUps 8" at bounding box center [0, 0] width 0 height 0
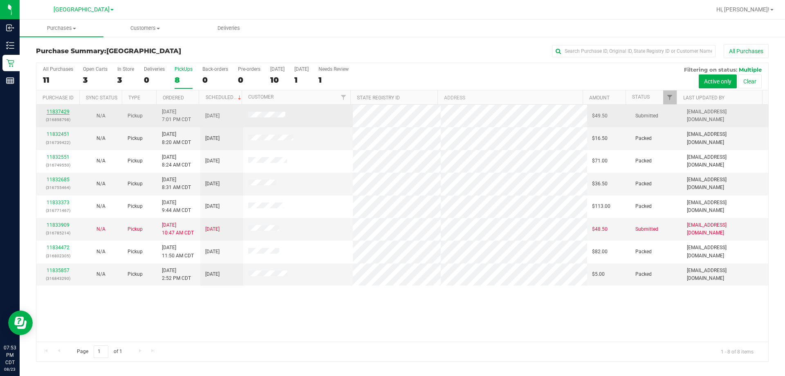
click at [64, 110] on link "11837429" at bounding box center [58, 112] width 23 height 6
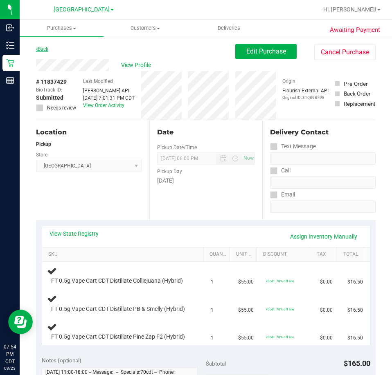
click at [48, 50] on link "Back" at bounding box center [42, 49] width 12 height 6
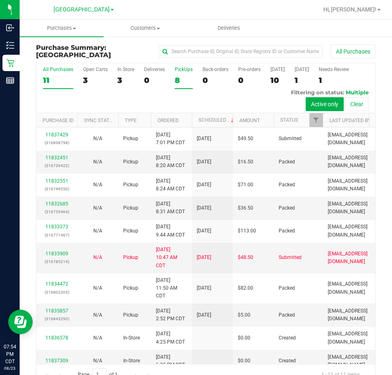
click at [183, 74] on label "PickUps 8" at bounding box center [184, 78] width 18 height 22
click at [0, 0] on input "PickUps 8" at bounding box center [0, 0] width 0 height 0
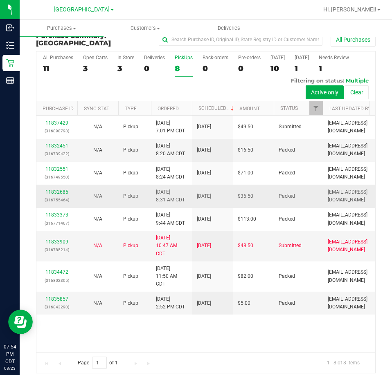
scroll to position [18, 0]
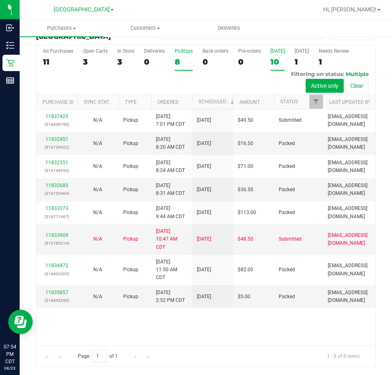
click at [270, 63] on div "10" at bounding box center [277, 61] width 14 height 9
click at [0, 0] on input "Today 10" at bounding box center [0, 0] width 0 height 0
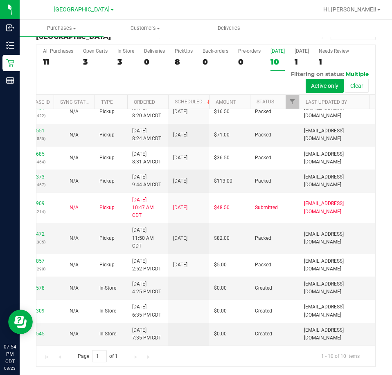
scroll to position [0, 0]
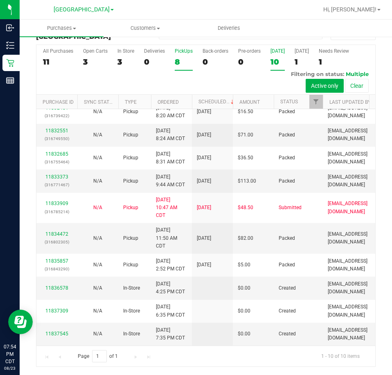
click at [183, 61] on div "8" at bounding box center [184, 61] width 18 height 9
click at [0, 0] on input "PickUps 8" at bounding box center [0, 0] width 0 height 0
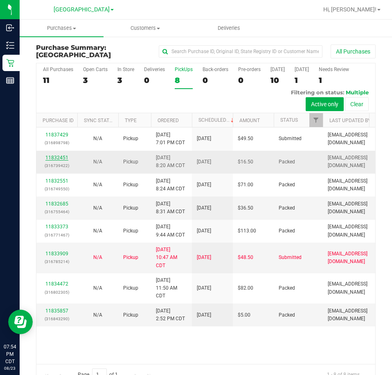
click at [65, 160] on link "11832451" at bounding box center [56, 158] width 23 height 6
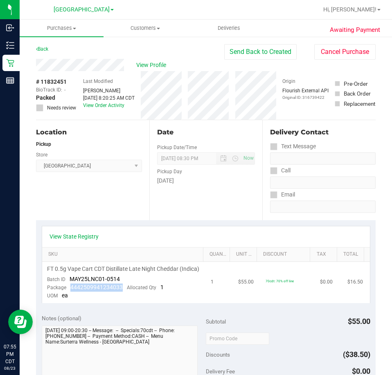
drag, startPoint x: 121, startPoint y: 293, endPoint x: 70, endPoint y: 293, distance: 50.7
click at [70, 291] on span "4442509941234033" at bounding box center [96, 287] width 52 height 7
copy span "4442509941234033"
click at [346, 54] on button "Cancel Purchase" at bounding box center [344, 52] width 61 height 16
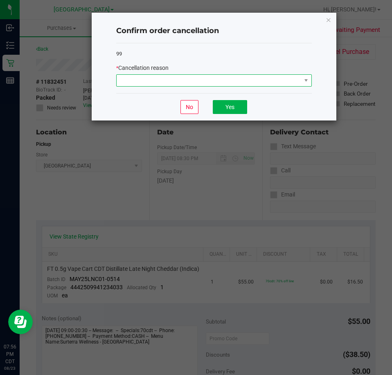
click at [222, 84] on span at bounding box center [209, 80] width 184 height 11
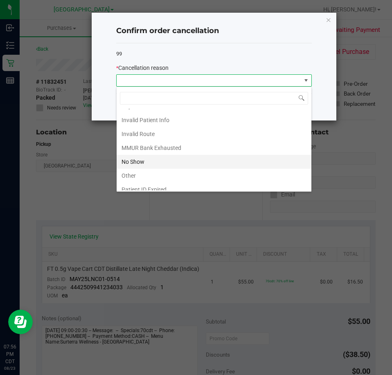
scroll to position [43, 0]
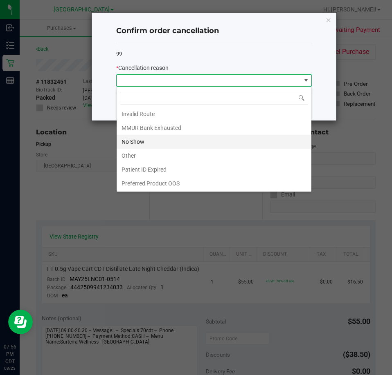
click at [159, 141] on li "No Show" at bounding box center [214, 142] width 195 height 14
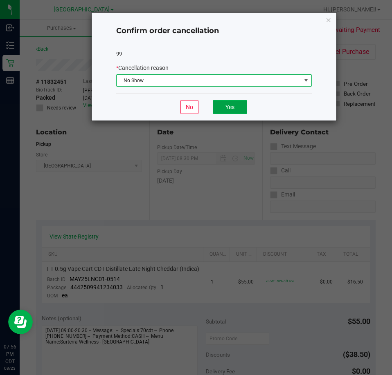
click at [233, 106] on button "Yes" at bounding box center [230, 107] width 34 height 14
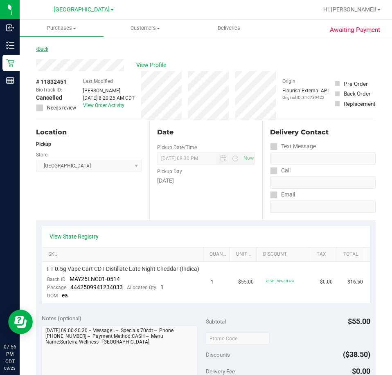
click at [39, 50] on link "Back" at bounding box center [42, 49] width 12 height 6
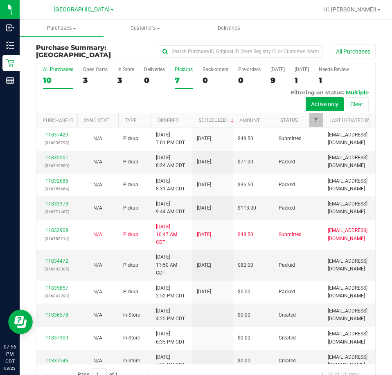
click at [175, 82] on div "7" at bounding box center [184, 80] width 18 height 9
click at [0, 0] on input "PickUps 7" at bounding box center [0, 0] width 0 height 0
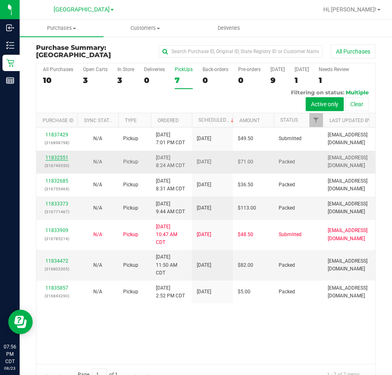
click at [64, 157] on link "11832551" at bounding box center [56, 158] width 23 height 6
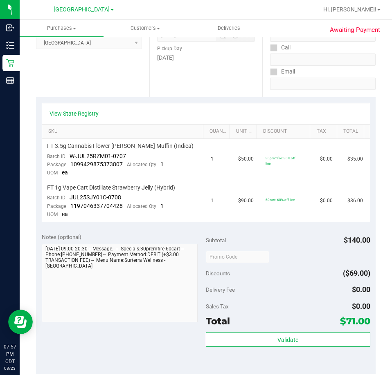
scroll to position [123, 0]
drag, startPoint x: 123, startPoint y: 205, endPoint x: 70, endPoint y: 206, distance: 52.8
click at [70, 206] on div "Package 1197046337704428 Allocated Qty 1" at bounding box center [105, 207] width 117 height 8
copy span "1197046337704428"
drag, startPoint x: 121, startPoint y: 163, endPoint x: 70, endPoint y: 164, distance: 51.1
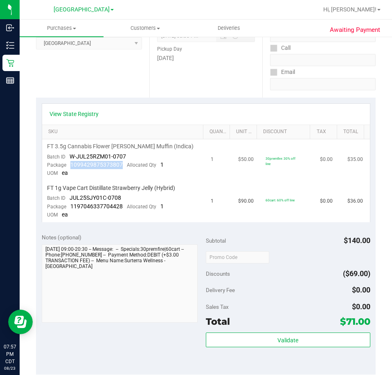
click at [70, 164] on div "Package 1099429875373807 Allocated Qty 1" at bounding box center [105, 165] width 117 height 8
copy span "1099429875373807"
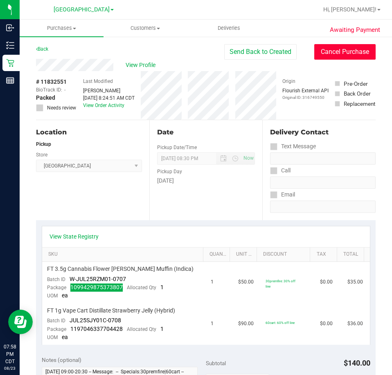
click at [339, 52] on button "Cancel Purchase" at bounding box center [344, 52] width 61 height 16
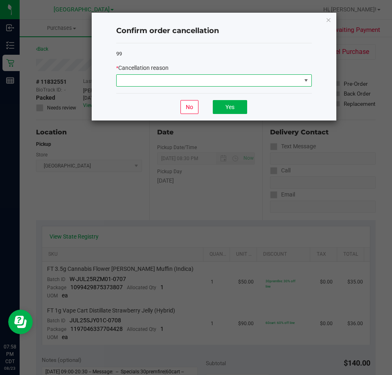
click at [247, 82] on span at bounding box center [209, 80] width 184 height 11
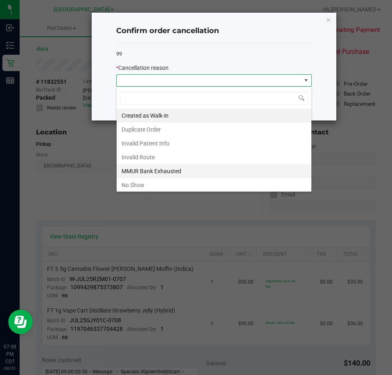
scroll to position [12, 195]
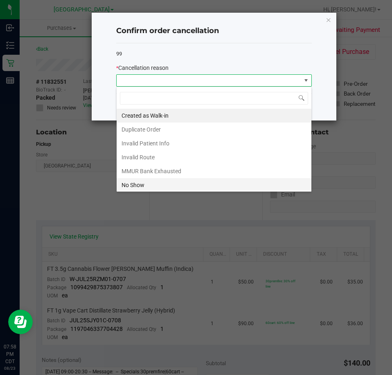
click at [223, 183] on li "No Show" at bounding box center [214, 185] width 195 height 14
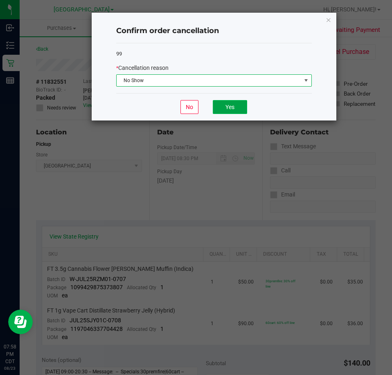
click at [238, 106] on button "Yes" at bounding box center [230, 107] width 34 height 14
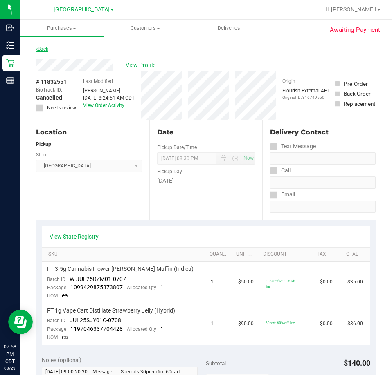
click at [44, 51] on link "Back" at bounding box center [42, 49] width 12 height 6
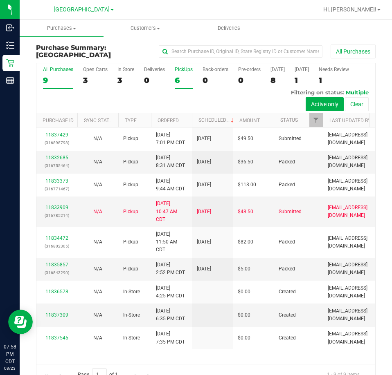
click at [178, 83] on div "6" at bounding box center [184, 80] width 18 height 9
click at [0, 0] on input "PickUps 6" at bounding box center [0, 0] width 0 height 0
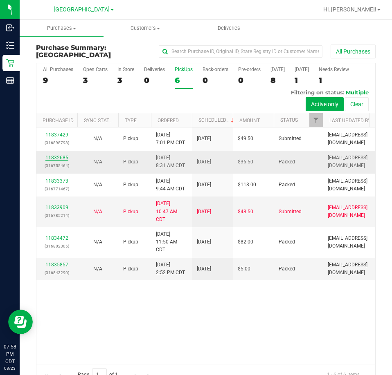
click at [63, 161] on link "11832685" at bounding box center [56, 158] width 23 height 6
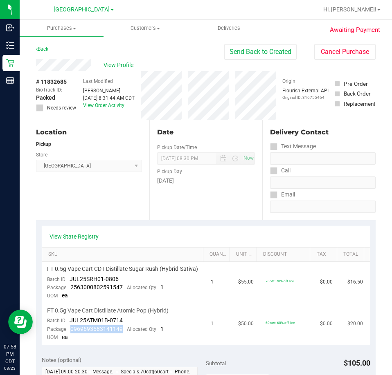
drag, startPoint x: 120, startPoint y: 338, endPoint x: 67, endPoint y: 339, distance: 52.7
click at [67, 334] on div "Package 0969693583141149 Allocated Qty 1" at bounding box center [105, 329] width 117 height 8
copy span "0969693583141149"
drag, startPoint x: 123, startPoint y: 292, endPoint x: 67, endPoint y: 296, distance: 56.1
click at [67, 292] on div "Package 2563000802591547 Allocated Qty 1" at bounding box center [105, 288] width 117 height 8
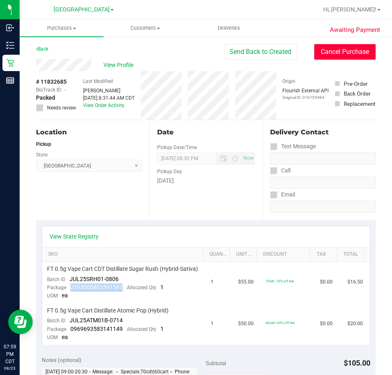
click at [337, 56] on button "Cancel Purchase" at bounding box center [344, 52] width 61 height 16
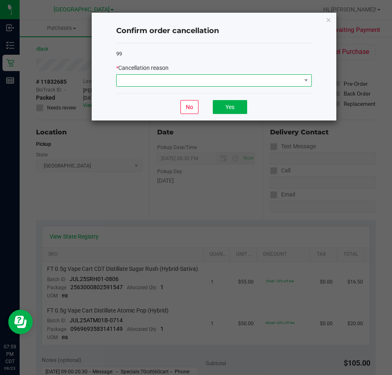
click at [243, 82] on span at bounding box center [209, 80] width 184 height 11
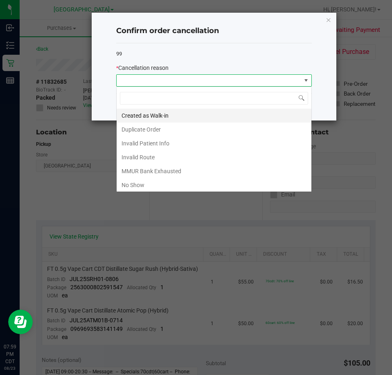
scroll to position [12, 195]
click at [158, 182] on li "No Show" at bounding box center [214, 185] width 195 height 14
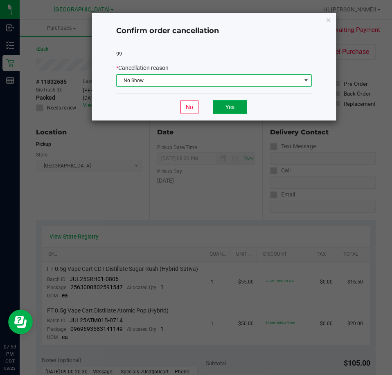
click at [213, 105] on button "Yes" at bounding box center [230, 107] width 34 height 14
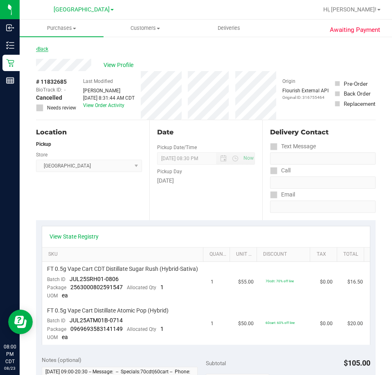
click at [45, 50] on link "Back" at bounding box center [42, 49] width 12 height 6
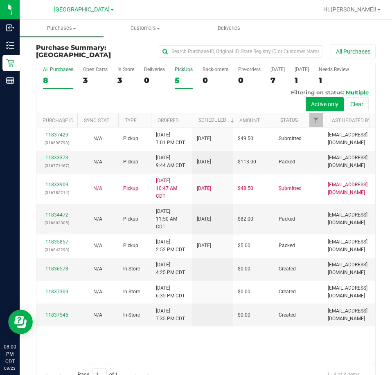
click at [179, 80] on div "5" at bounding box center [184, 80] width 18 height 9
click at [0, 0] on input "PickUps 5" at bounding box center [0, 0] width 0 height 0
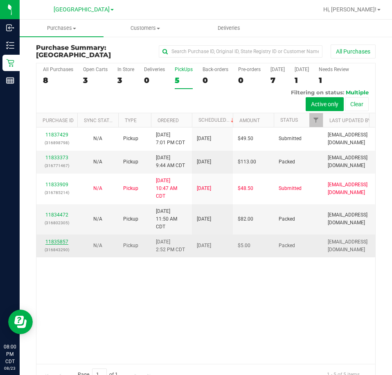
click at [60, 241] on link "11835857" at bounding box center [56, 242] width 23 height 6
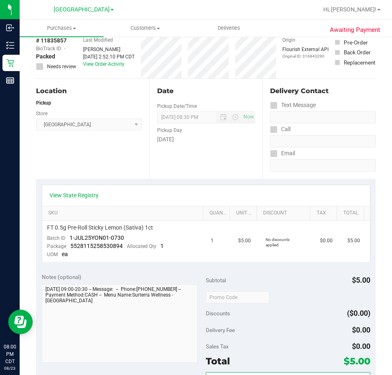
scroll to position [41, 0]
drag, startPoint x: 120, startPoint y: 247, endPoint x: 71, endPoint y: 248, distance: 49.1
click at [71, 248] on span "5528115258530894" at bounding box center [96, 246] width 52 height 7
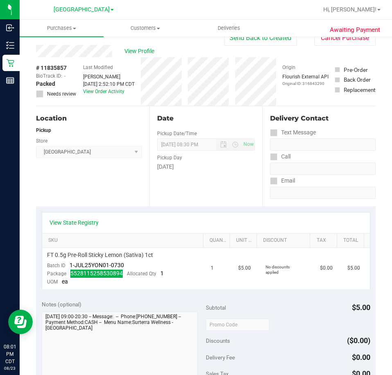
scroll to position [0, 0]
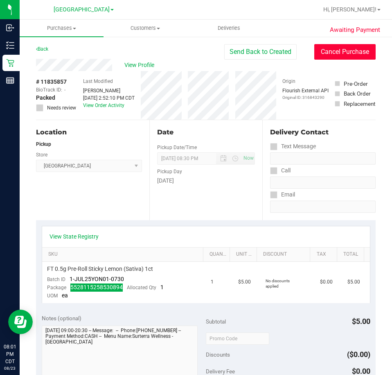
click at [335, 52] on button "Cancel Purchase" at bounding box center [344, 52] width 61 height 16
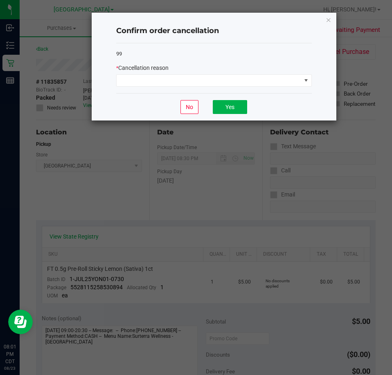
click at [227, 70] on div "* Cancellation reason" at bounding box center [213, 68] width 195 height 9
click at [228, 74] on div "* Cancellation reason" at bounding box center [213, 75] width 195 height 23
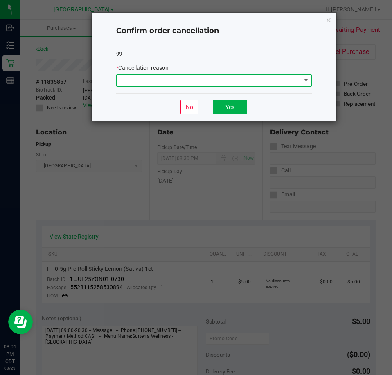
click at [229, 76] on span at bounding box center [209, 80] width 184 height 11
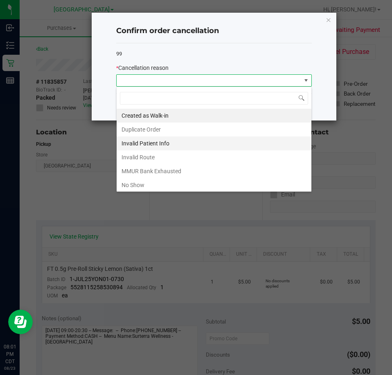
scroll to position [12, 195]
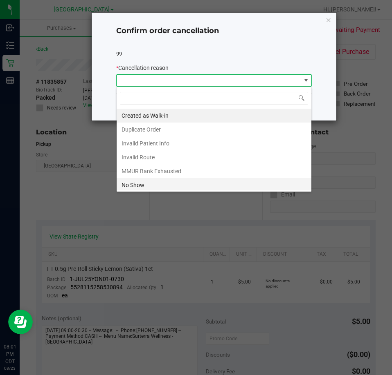
click at [151, 182] on li "No Show" at bounding box center [214, 185] width 195 height 14
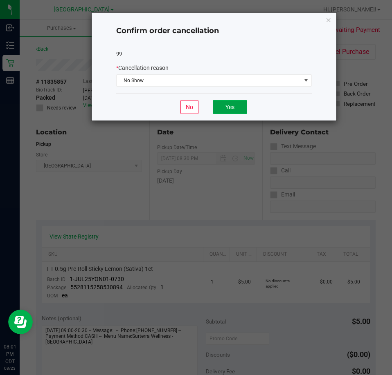
click at [233, 102] on button "Yes" at bounding box center [230, 107] width 34 height 14
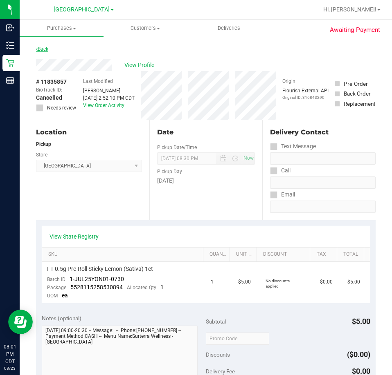
click at [43, 49] on link "Back" at bounding box center [42, 49] width 12 height 6
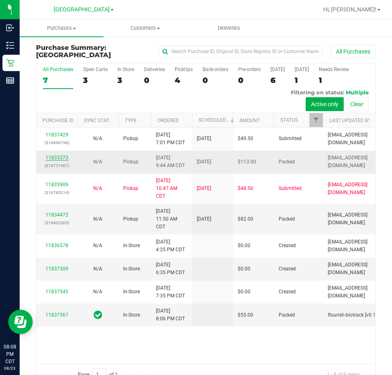
click at [63, 157] on link "11833373" at bounding box center [56, 158] width 23 height 6
click at [58, 215] on link "11834472" at bounding box center [56, 215] width 23 height 6
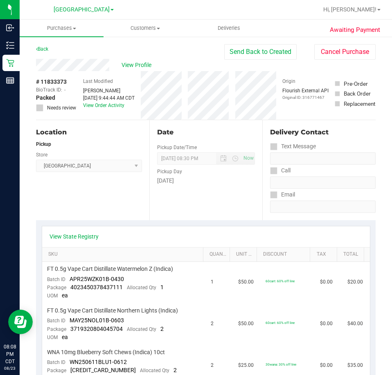
scroll to position [82, 0]
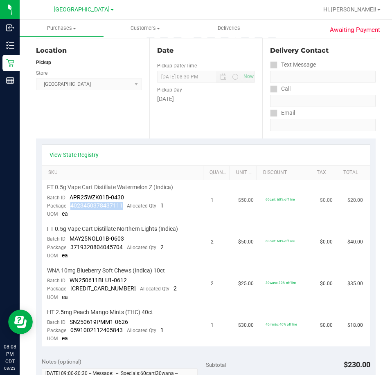
drag, startPoint x: 121, startPoint y: 204, endPoint x: 67, endPoint y: 206, distance: 54.0
click at [67, 206] on div "Package 4023450378437111 Allocated Qty 1" at bounding box center [105, 206] width 117 height 8
drag, startPoint x: 121, startPoint y: 245, endPoint x: 69, endPoint y: 248, distance: 52.8
click at [69, 248] on div "Package 3719320804045704 Allocated Qty 2" at bounding box center [105, 248] width 117 height 8
drag, startPoint x: 126, startPoint y: 291, endPoint x: 69, endPoint y: 287, distance: 57.0
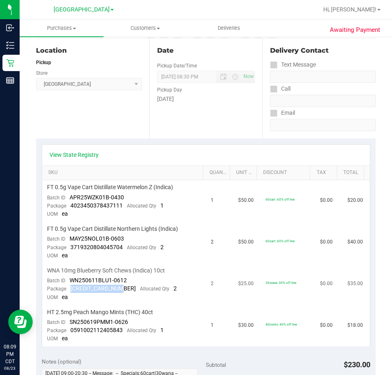
click at [69, 287] on div "Package 5335359047974758 Allocated Qty 2" at bounding box center [112, 289] width 130 height 8
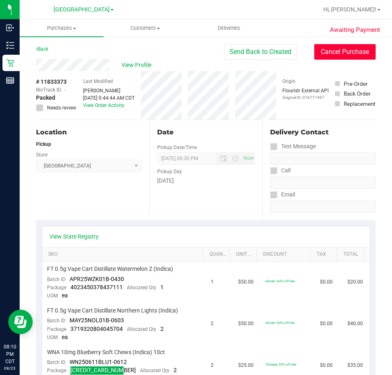
click at [342, 49] on button "Cancel Purchase" at bounding box center [344, 52] width 61 height 16
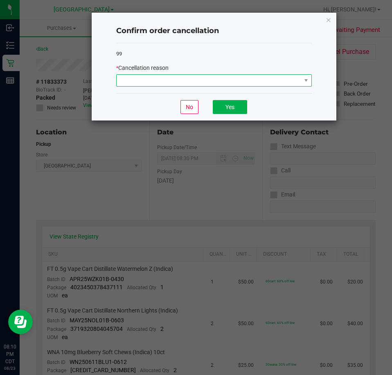
click at [249, 76] on span at bounding box center [209, 80] width 184 height 11
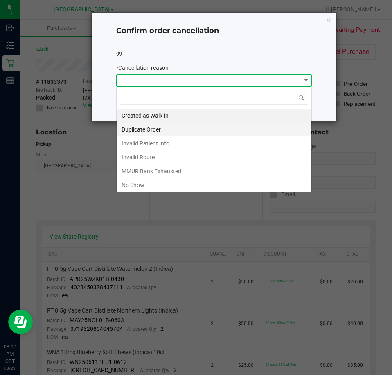
scroll to position [12, 195]
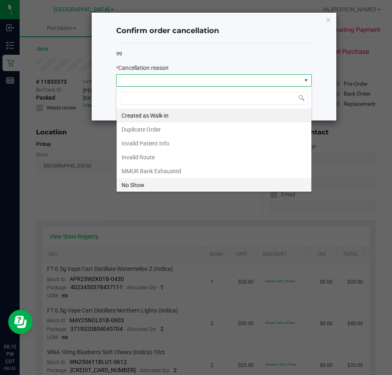
click at [186, 179] on li "No Show" at bounding box center [214, 185] width 195 height 14
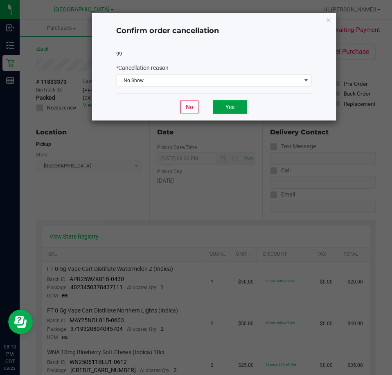
click at [234, 108] on button "Yes" at bounding box center [230, 107] width 34 height 14
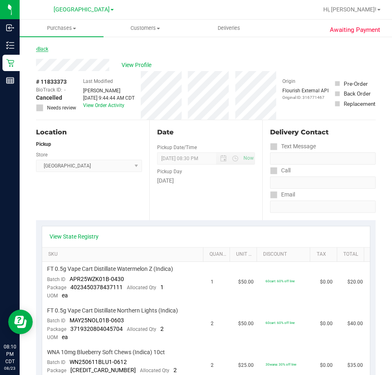
click at [48, 52] on link "Back" at bounding box center [42, 49] width 12 height 6
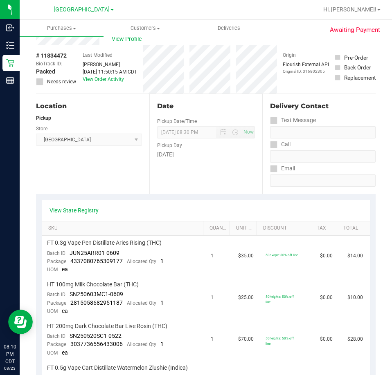
scroll to position [41, 0]
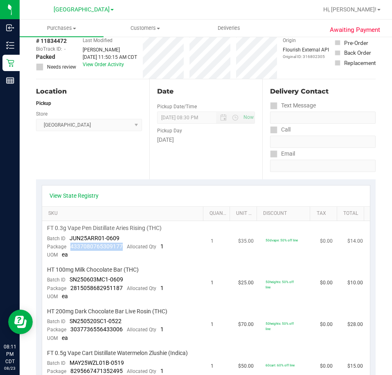
drag, startPoint x: 120, startPoint y: 244, endPoint x: 66, endPoint y: 249, distance: 54.5
click at [66, 249] on div "Package 4337080765309177 Allocated Qty 1" at bounding box center [105, 247] width 117 height 8
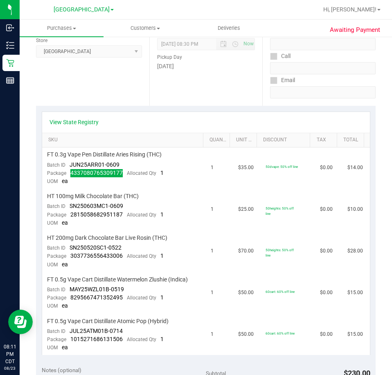
scroll to position [123, 0]
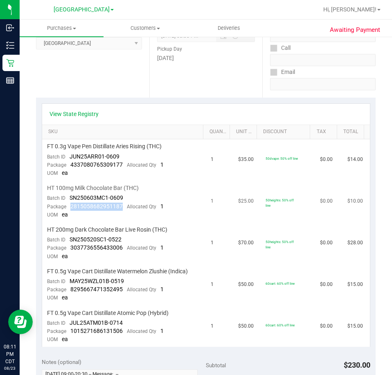
drag, startPoint x: 124, startPoint y: 208, endPoint x: 69, endPoint y: 206, distance: 54.4
click at [69, 206] on div "Package 2815058682951187 Allocated Qty 1" at bounding box center [105, 207] width 117 height 8
drag, startPoint x: 124, startPoint y: 247, endPoint x: 71, endPoint y: 249, distance: 53.2
click at [71, 249] on div "Package 3037736556433006 Allocated Qty 1" at bounding box center [105, 248] width 117 height 8
copy span "3037736556433006"
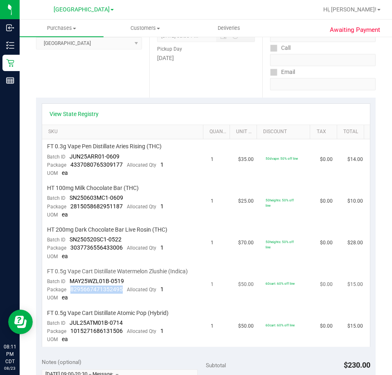
drag, startPoint x: 124, startPoint y: 292, endPoint x: 70, endPoint y: 293, distance: 54.0
click at [70, 293] on div "Package 8295667471352495 Allocated Qty 1" at bounding box center [105, 290] width 117 height 8
copy span "8295667471352495"
drag, startPoint x: 122, startPoint y: 331, endPoint x: 69, endPoint y: 332, distance: 52.7
click at [69, 332] on div "Package 1015271686131506 Allocated Qty 1" at bounding box center [105, 331] width 117 height 8
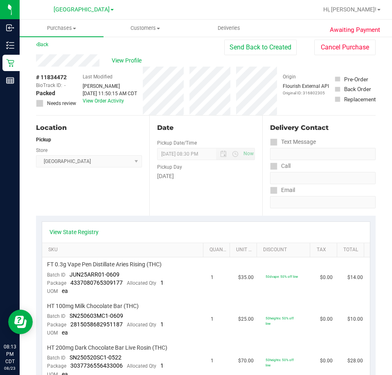
scroll to position [0, 0]
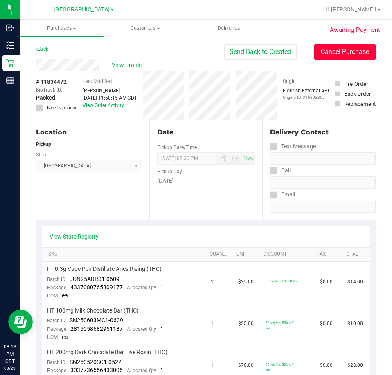
click at [349, 54] on button "Cancel Purchase" at bounding box center [344, 52] width 61 height 16
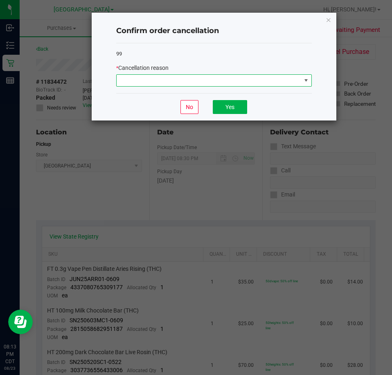
click at [283, 83] on span at bounding box center [209, 80] width 184 height 11
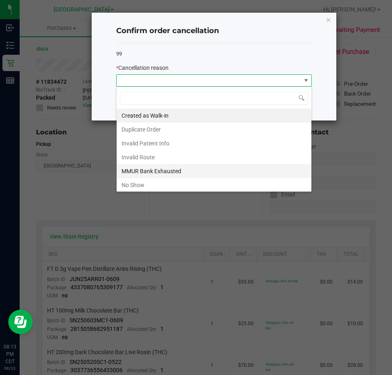
scroll to position [12, 195]
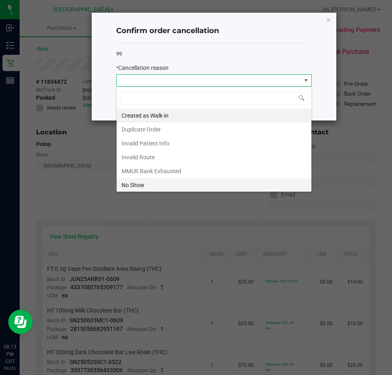
click at [161, 180] on li "No Show" at bounding box center [214, 185] width 195 height 14
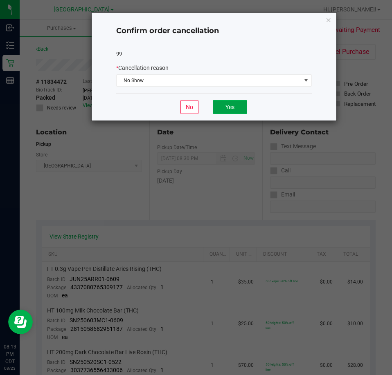
click at [225, 113] on button "Yes" at bounding box center [230, 107] width 34 height 14
